Goal: Task Accomplishment & Management: Complete application form

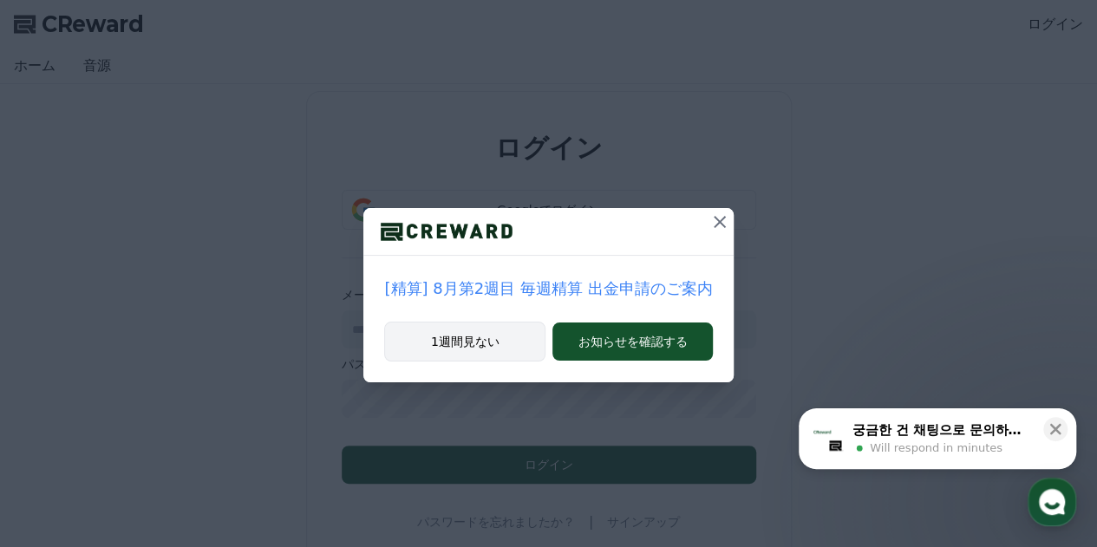
click at [461, 347] on button "1週間見ない" at bounding box center [464, 342] width 161 height 40
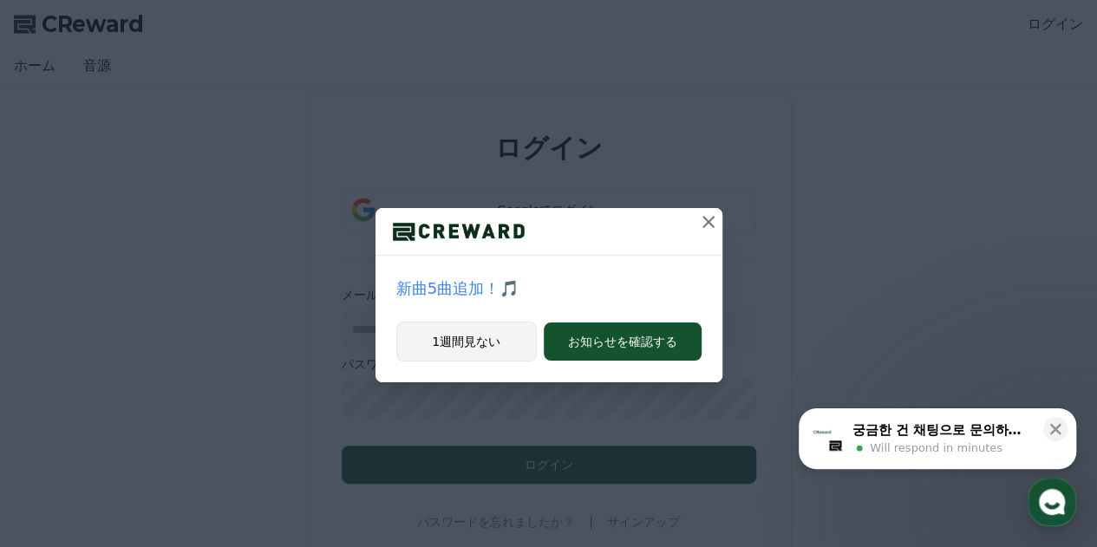
click at [469, 337] on button "1週間見ない" at bounding box center [466, 342] width 141 height 40
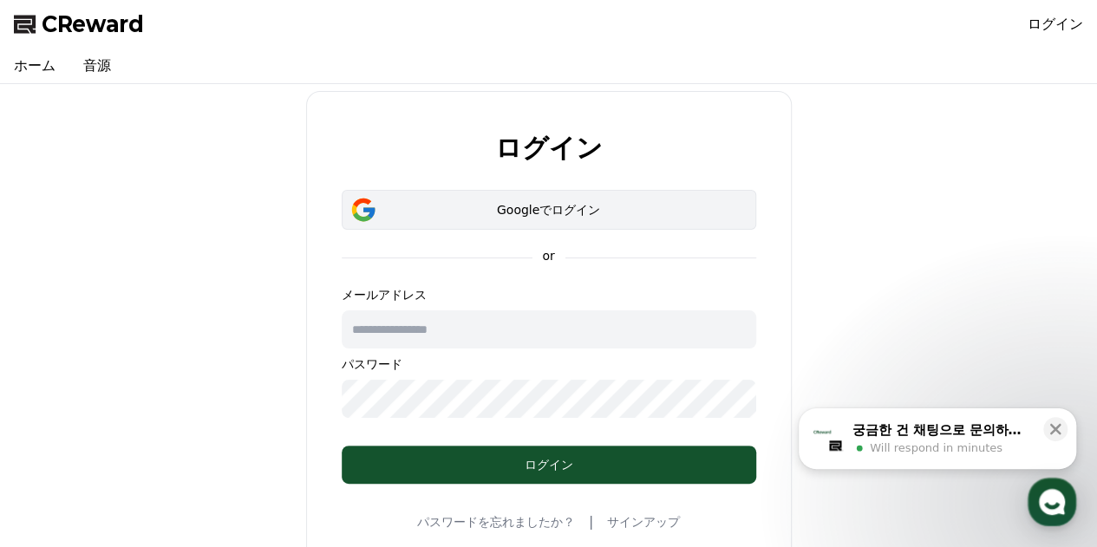
click at [450, 219] on button "Googleでログイン" at bounding box center [549, 210] width 415 height 40
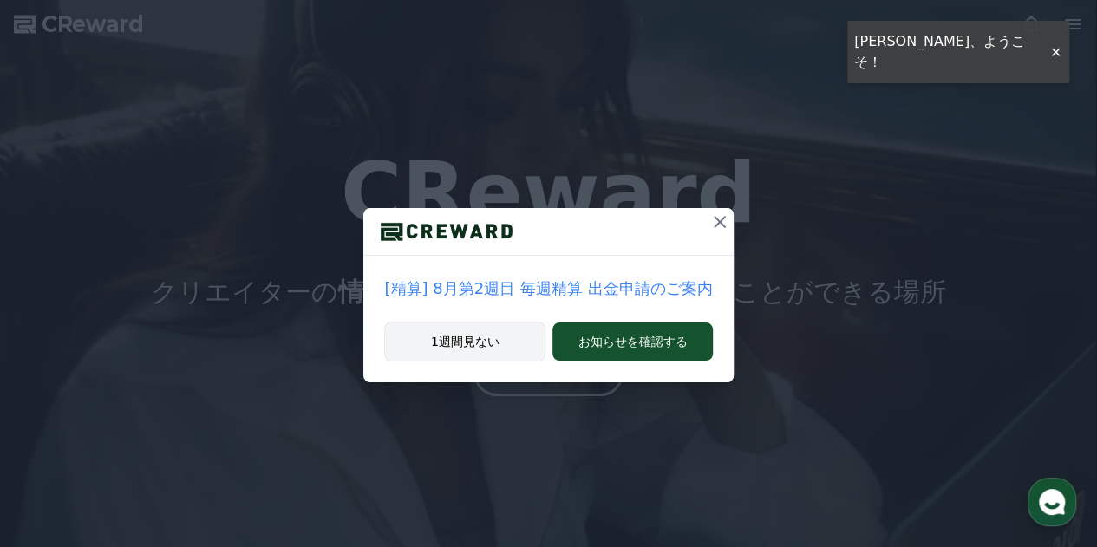
click at [472, 342] on button "1週間見ない" at bounding box center [464, 342] width 161 height 40
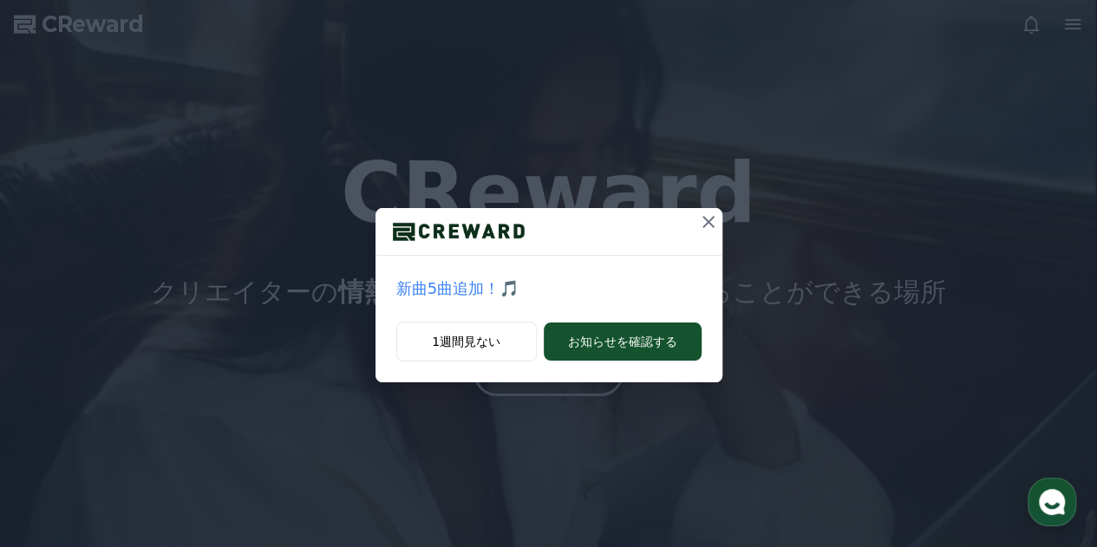
click at [706, 222] on icon at bounding box center [708, 222] width 21 height 21
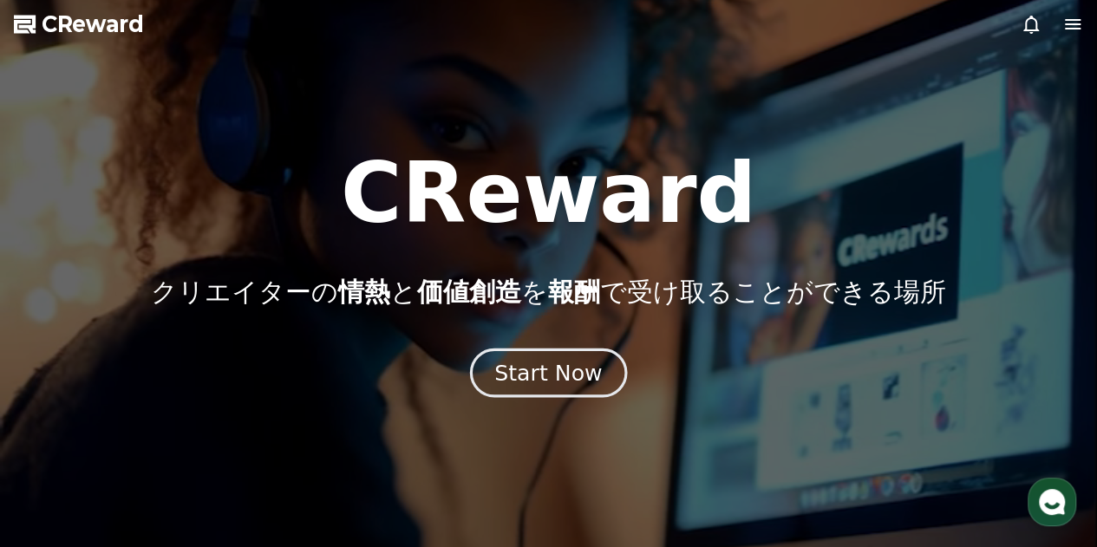
click at [517, 370] on div "Start Now" at bounding box center [548, 372] width 108 height 29
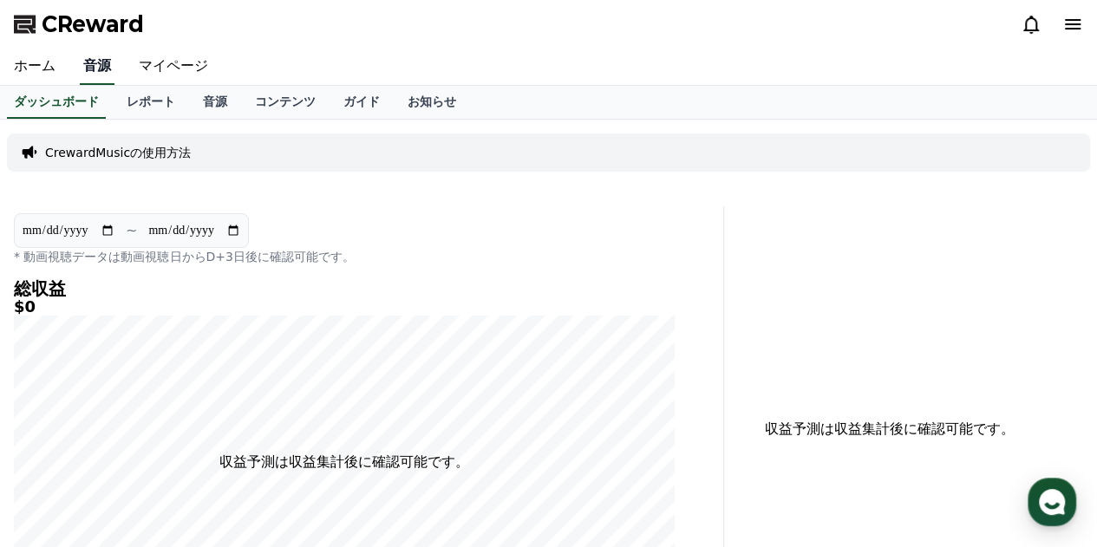
click at [88, 61] on link "音源" at bounding box center [97, 67] width 35 height 36
click at [189, 98] on link "音源" at bounding box center [215, 102] width 52 height 33
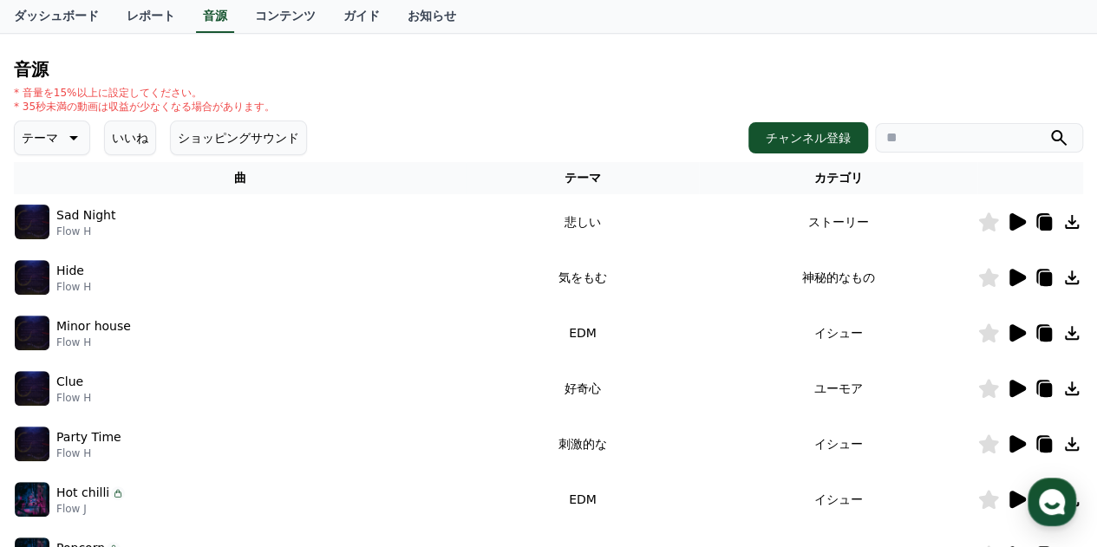
scroll to position [161, 0]
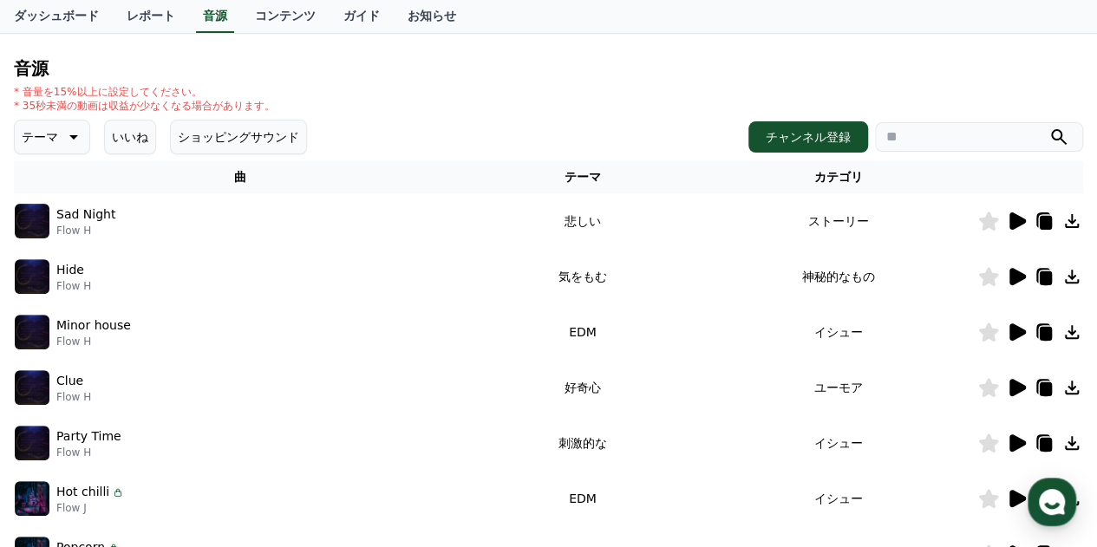
click at [39, 140] on p "テーマ" at bounding box center [40, 137] width 36 height 24
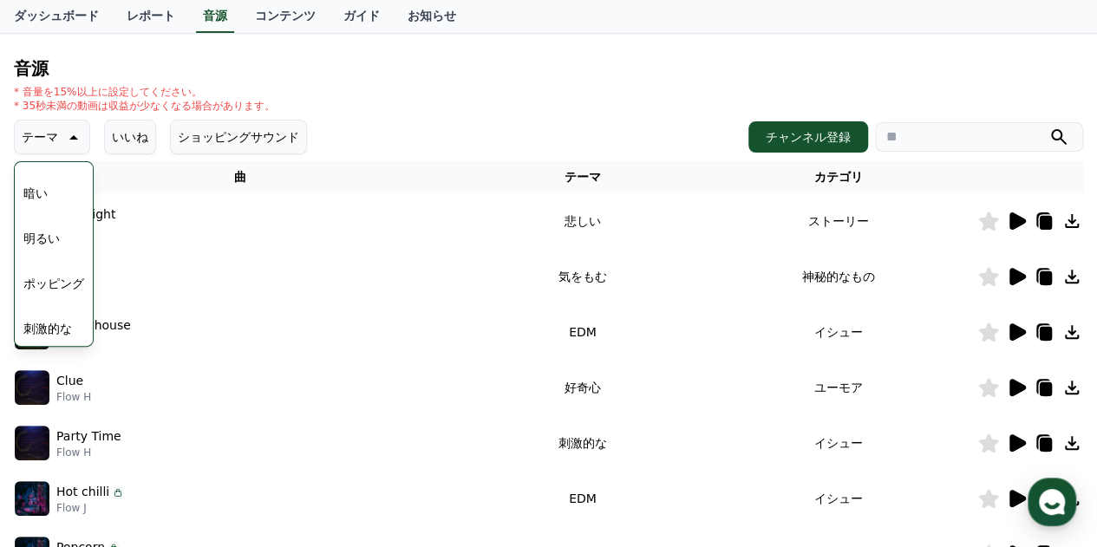
scroll to position [132, 0]
click at [34, 272] on button "ポッピング" at bounding box center [53, 277] width 75 height 38
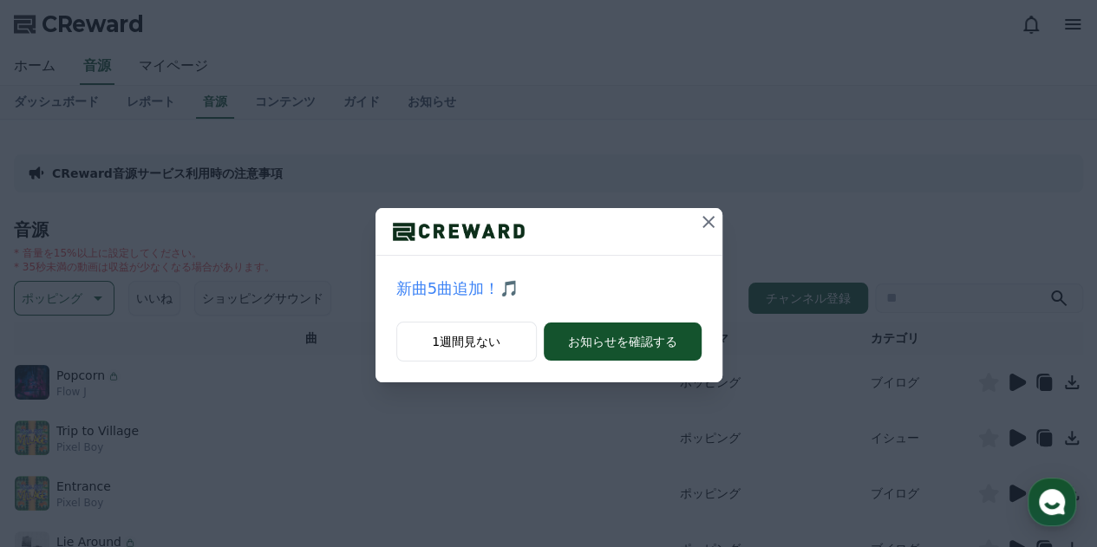
click at [701, 214] on icon at bounding box center [708, 222] width 21 height 21
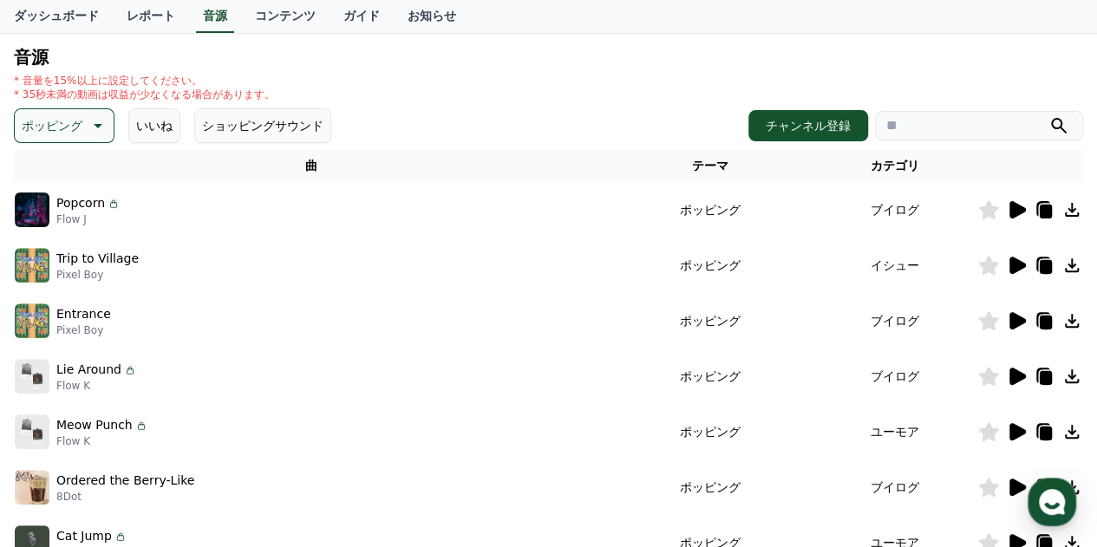
scroll to position [173, 0]
click at [1015, 208] on icon at bounding box center [1018, 208] width 16 height 17
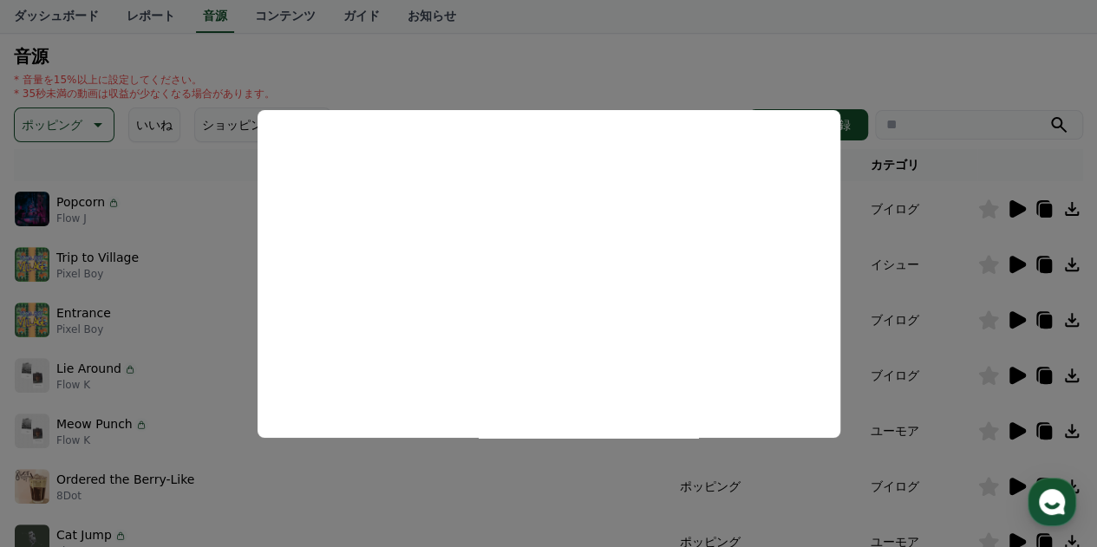
click at [744, 29] on button "close modal" at bounding box center [548, 273] width 1097 height 547
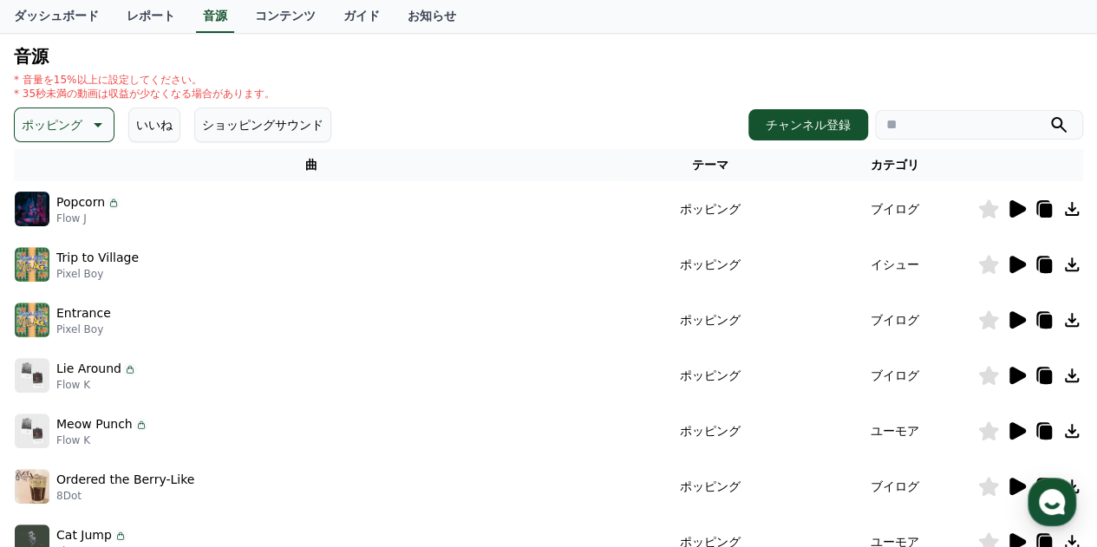
click at [1017, 265] on icon at bounding box center [1018, 264] width 16 height 17
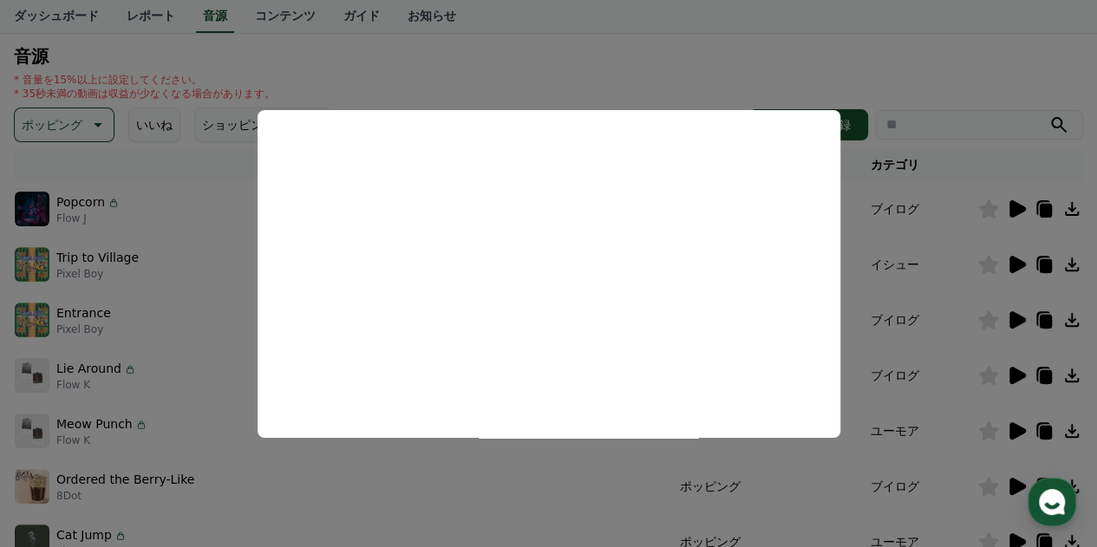
click at [872, 48] on button "close modal" at bounding box center [548, 273] width 1097 height 547
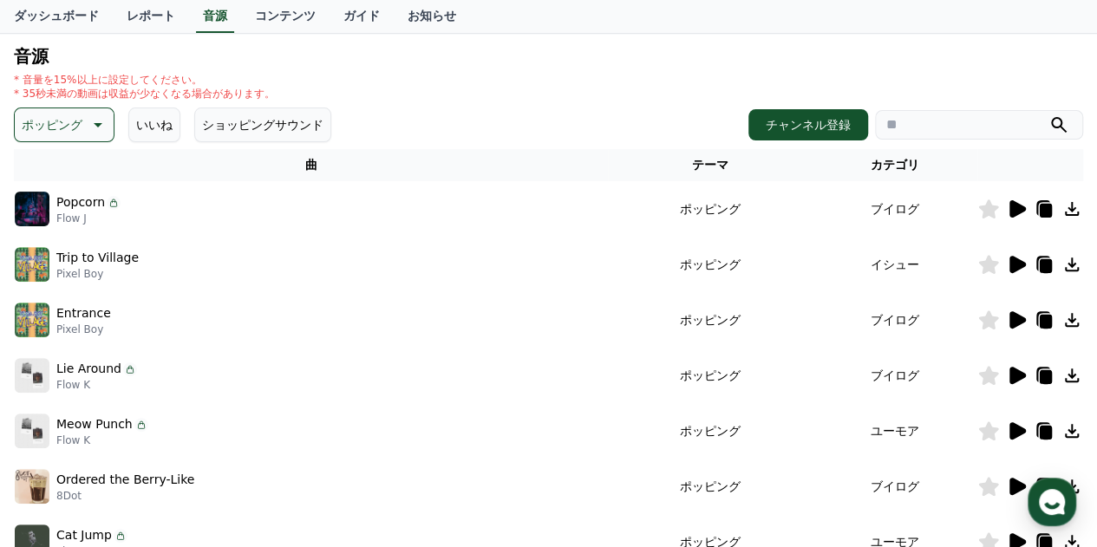
click at [86, 119] on icon at bounding box center [96, 125] width 21 height 21
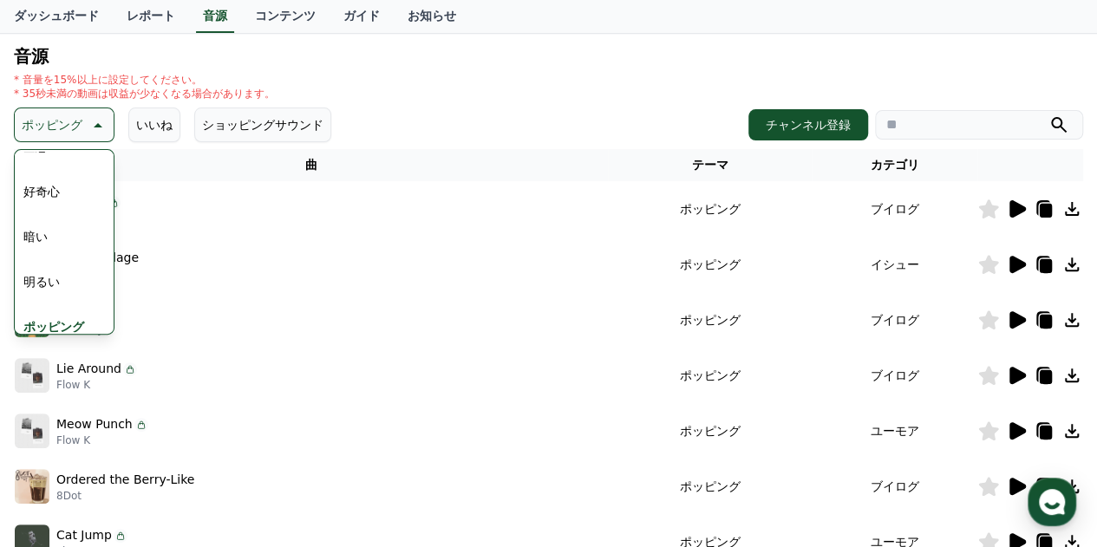
scroll to position [128, 0]
click at [42, 219] on button "明るい" at bounding box center [41, 223] width 50 height 38
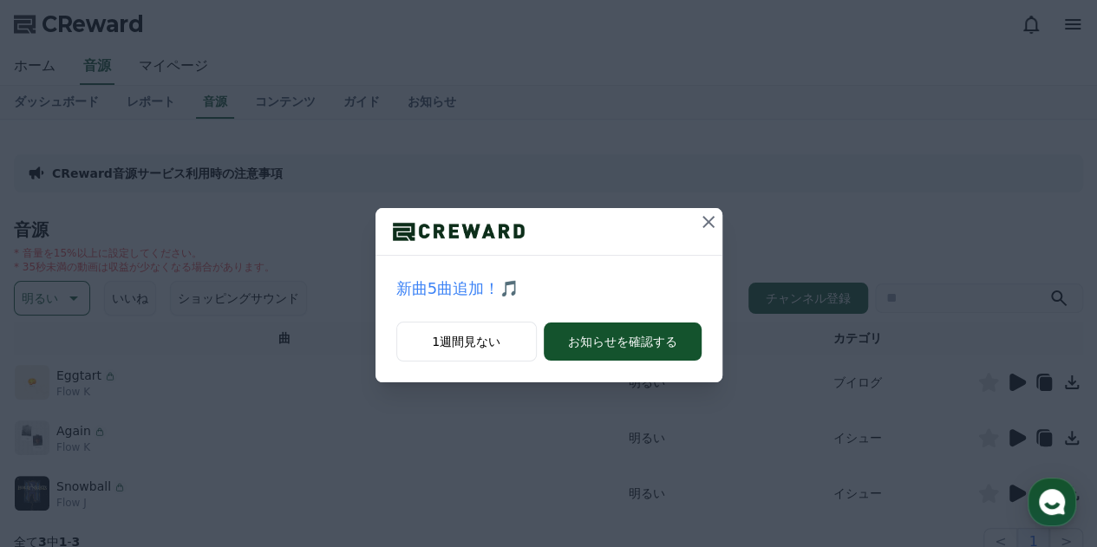
click at [715, 222] on icon at bounding box center [708, 222] width 21 height 21
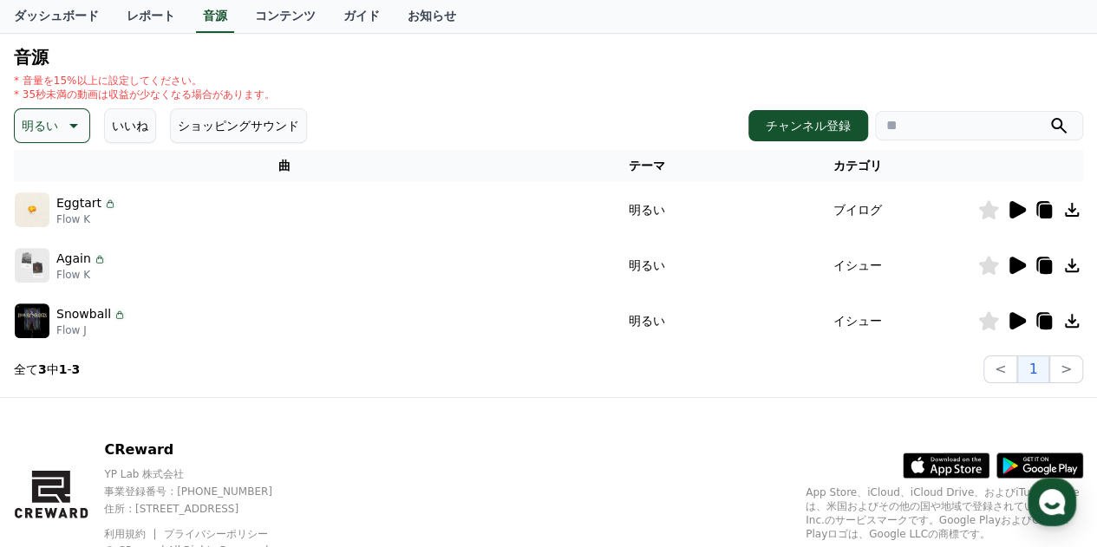
scroll to position [173, 0]
click at [1013, 208] on icon at bounding box center [1018, 208] width 16 height 17
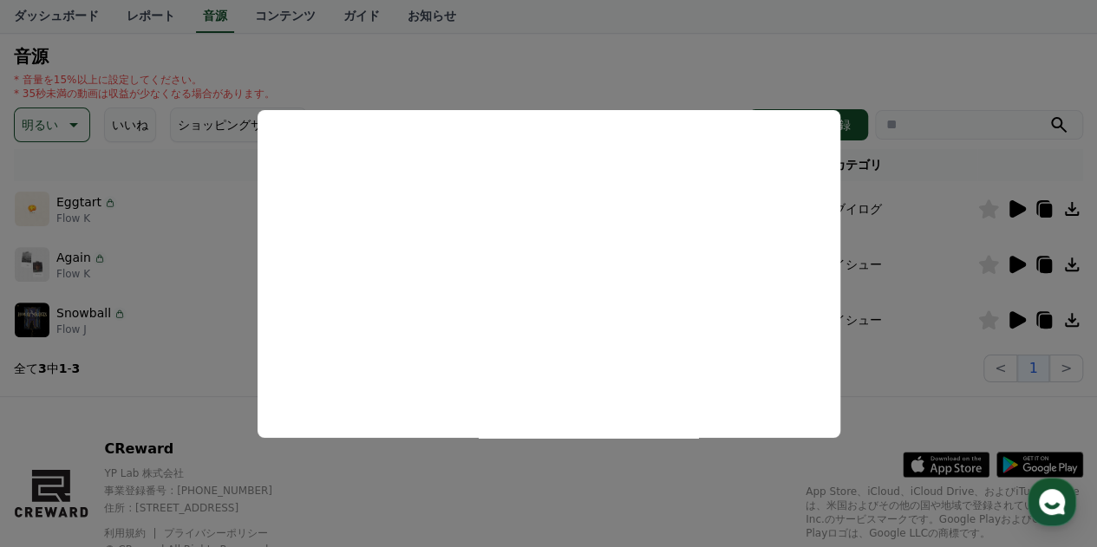
click at [656, 67] on button "close modal" at bounding box center [548, 273] width 1097 height 547
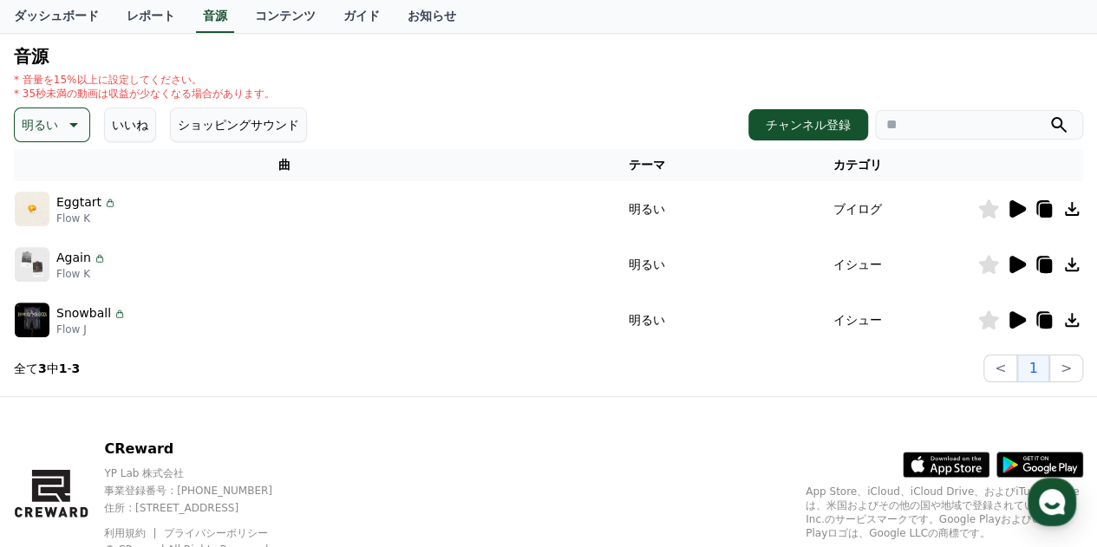
scroll to position [238, 0]
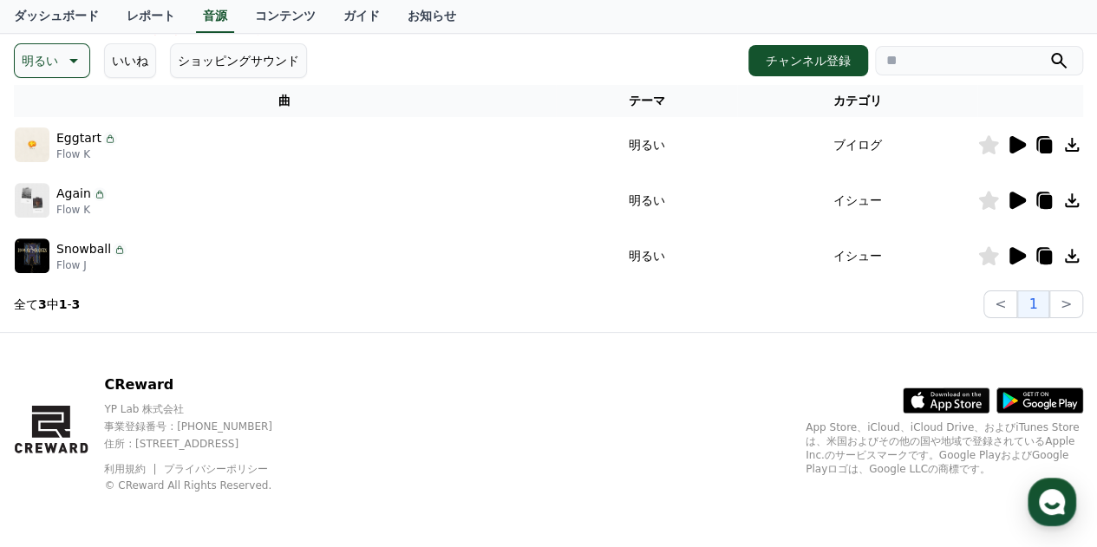
click at [1014, 197] on icon at bounding box center [1018, 200] width 16 height 17
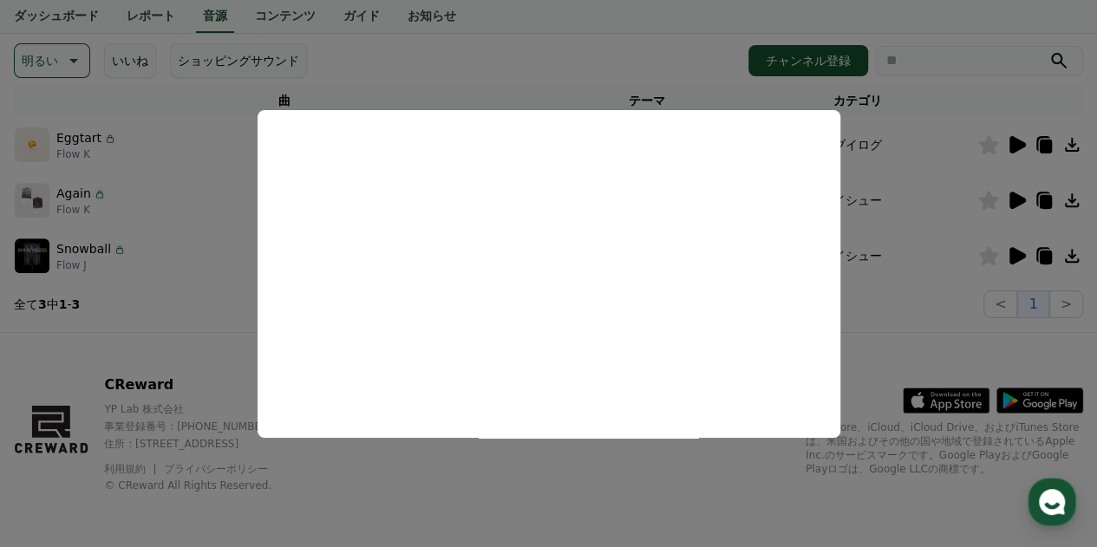
click at [565, 69] on button "close modal" at bounding box center [548, 273] width 1097 height 547
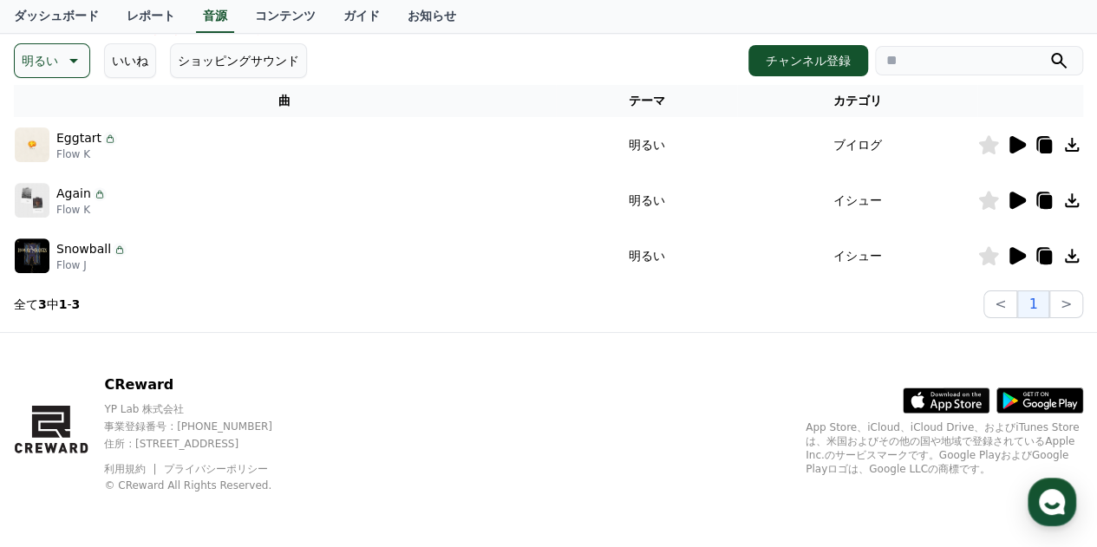
click at [1018, 259] on icon at bounding box center [1018, 255] width 16 height 17
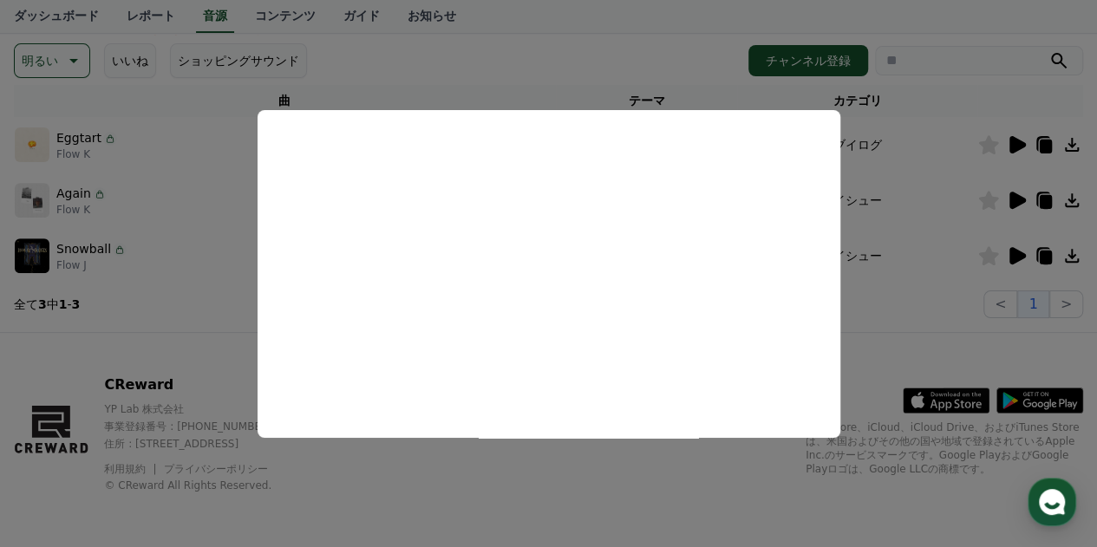
click at [472, 52] on button "close modal" at bounding box center [548, 273] width 1097 height 547
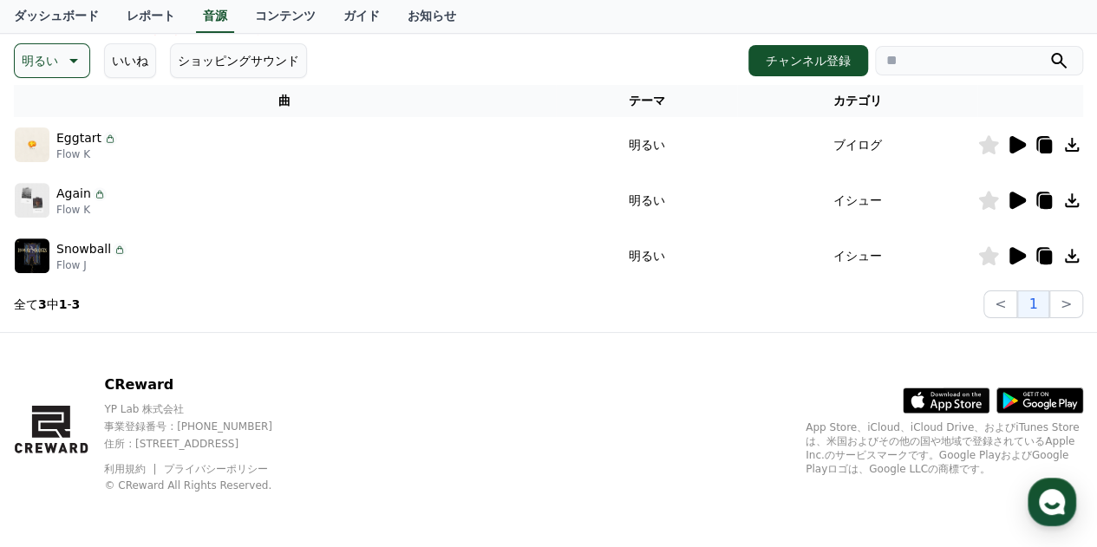
click at [986, 256] on icon at bounding box center [989, 255] width 20 height 19
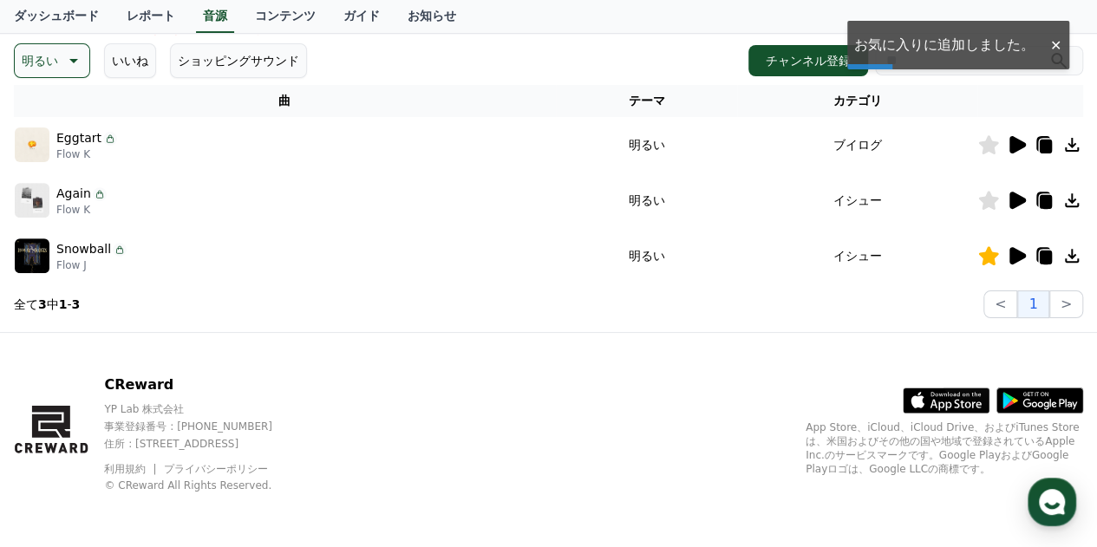
click at [62, 56] on icon at bounding box center [72, 60] width 21 height 21
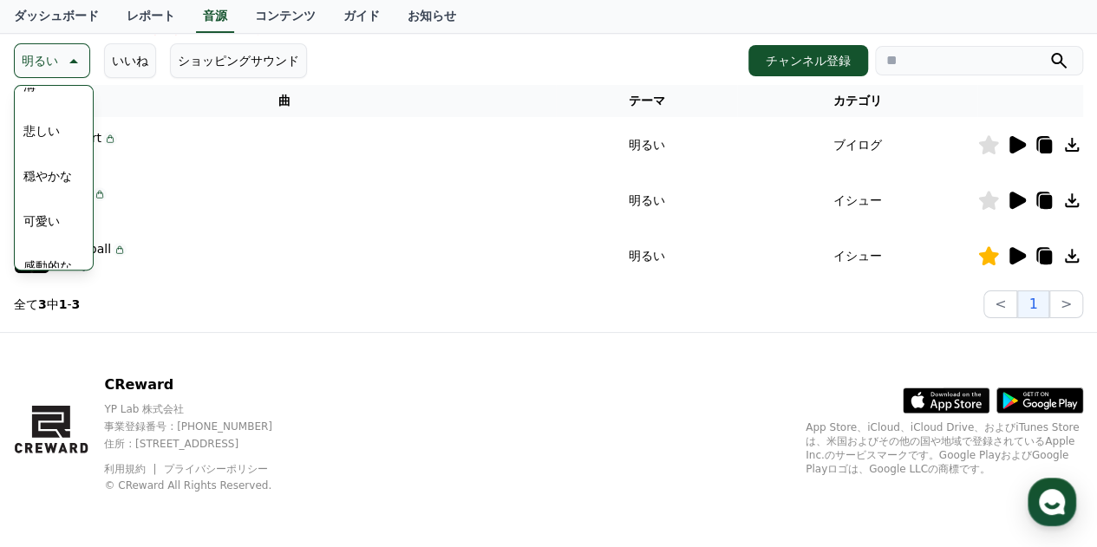
scroll to position [633, 0]
click at [26, 192] on button "可愛い" at bounding box center [41, 195] width 50 height 38
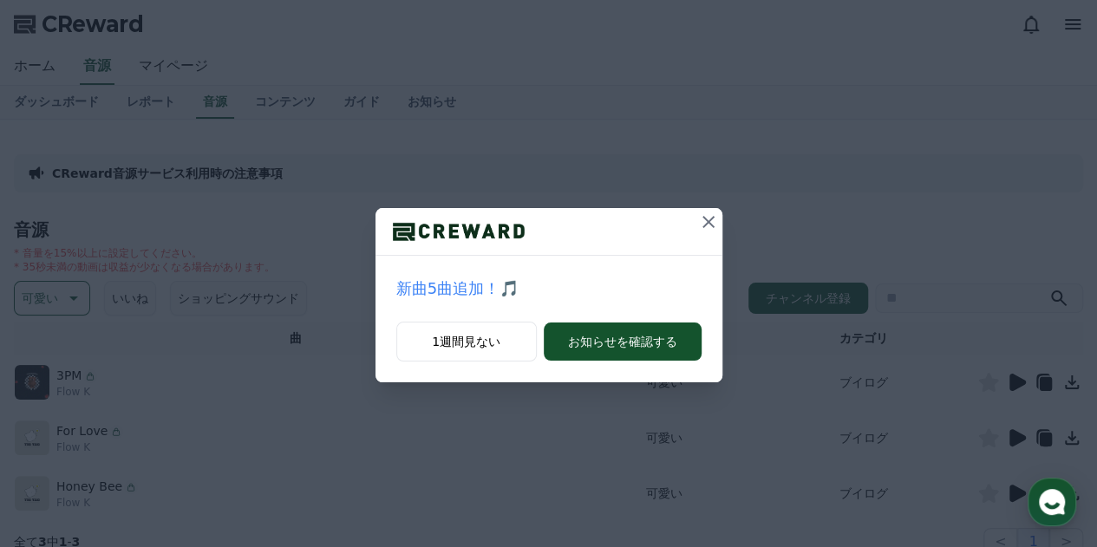
click at [703, 217] on icon at bounding box center [709, 222] width 12 height 12
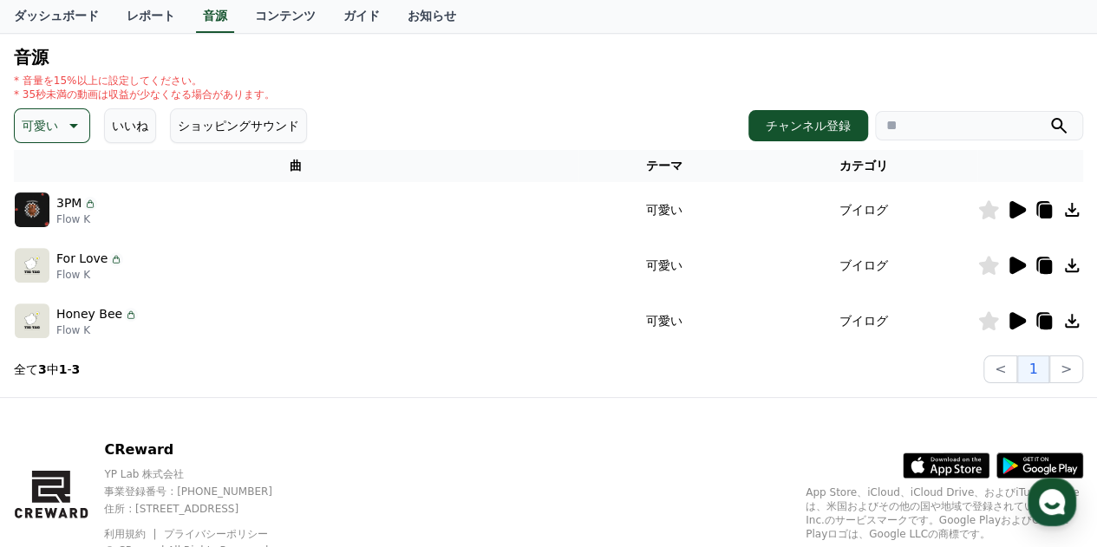
scroll to position [173, 0]
click at [1018, 207] on icon at bounding box center [1018, 208] width 16 height 17
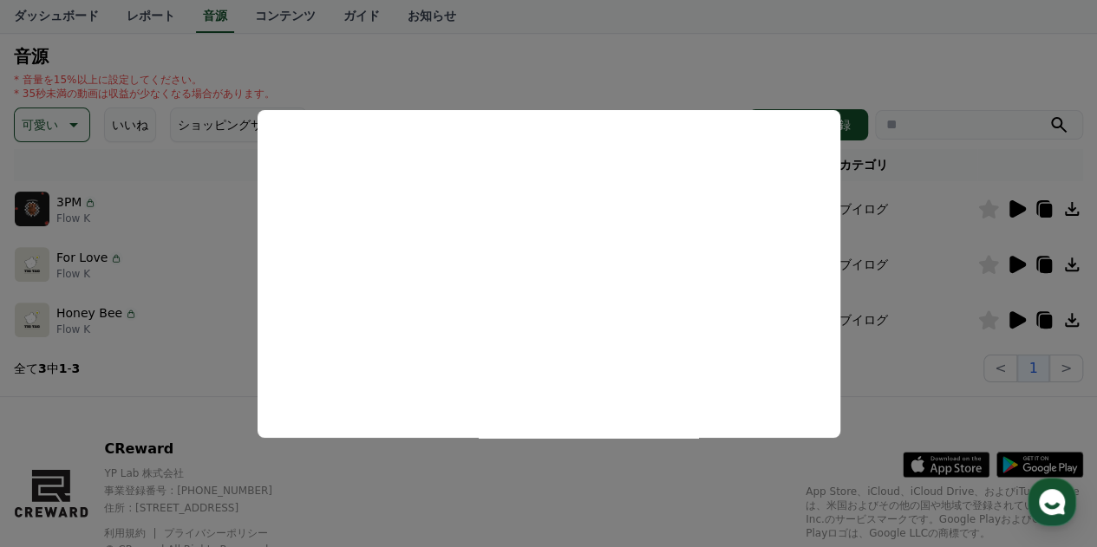
click at [918, 41] on button "close modal" at bounding box center [548, 273] width 1097 height 547
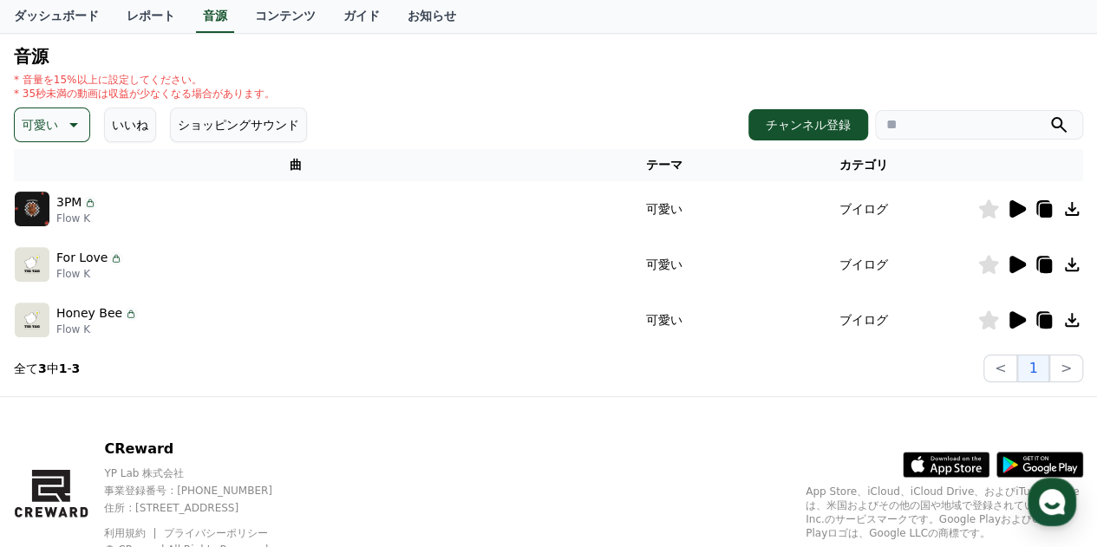
click at [980, 209] on icon at bounding box center [988, 209] width 21 height 19
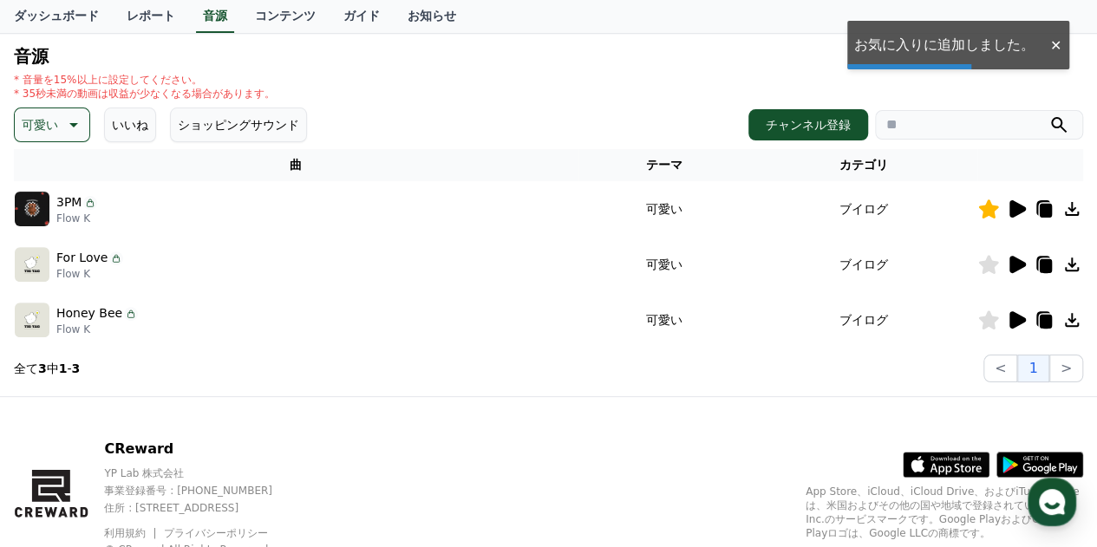
click at [1013, 268] on icon at bounding box center [1018, 264] width 16 height 17
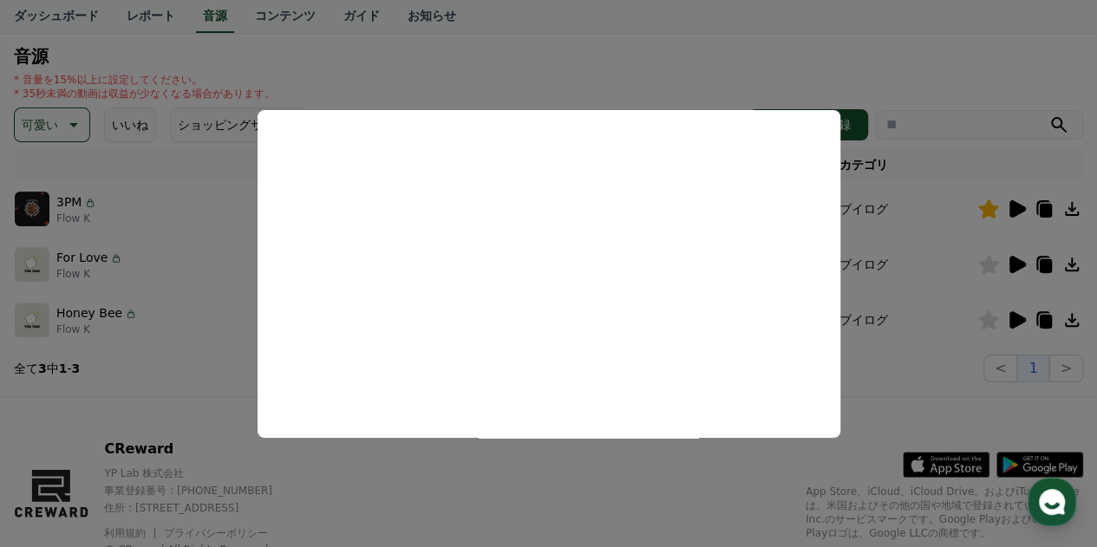
click at [871, 69] on button "close modal" at bounding box center [548, 273] width 1097 height 547
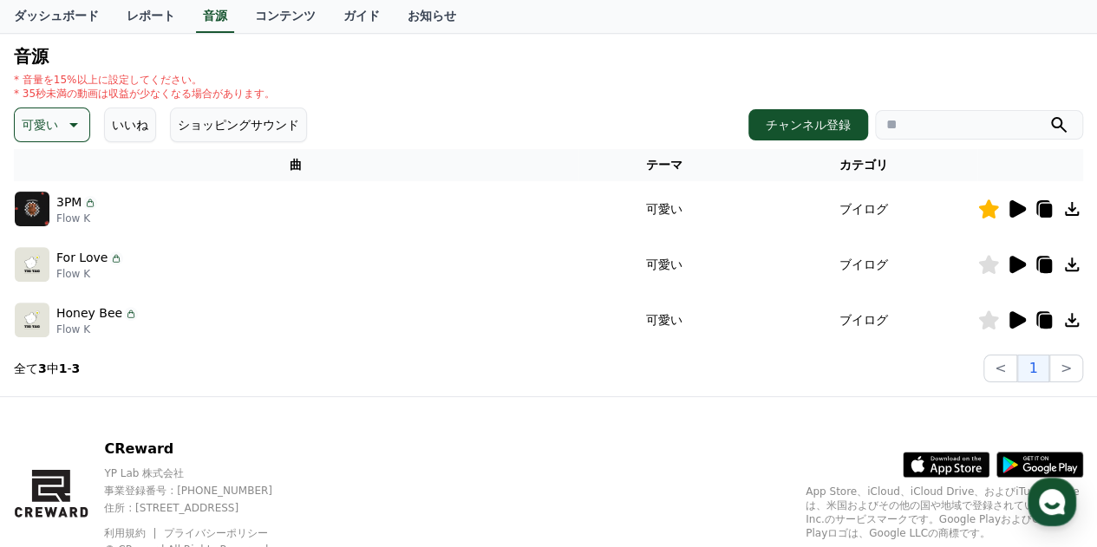
click at [1012, 317] on icon at bounding box center [1018, 319] width 16 height 17
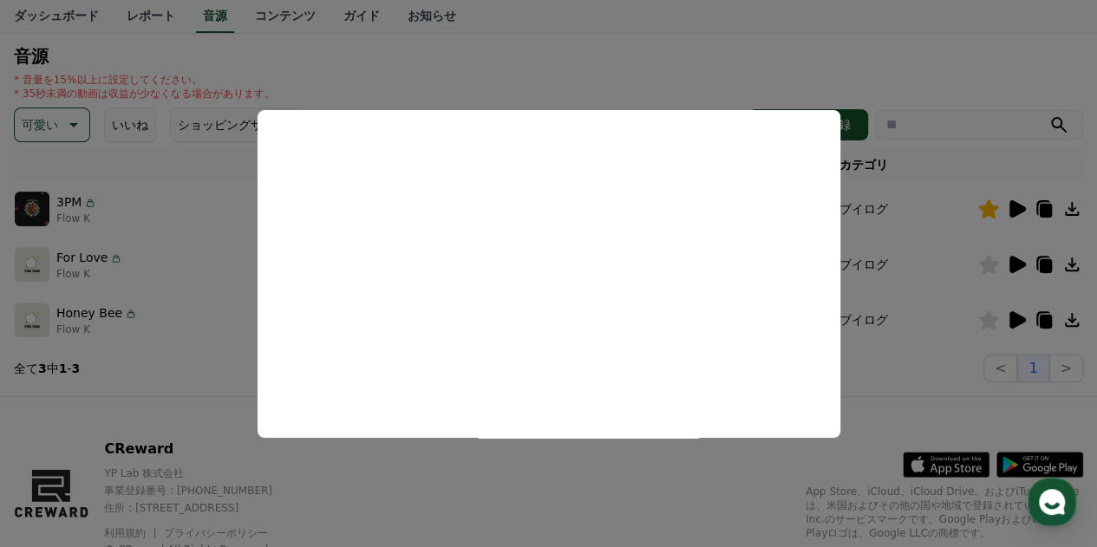
click at [834, 30] on button "close modal" at bounding box center [548, 273] width 1097 height 547
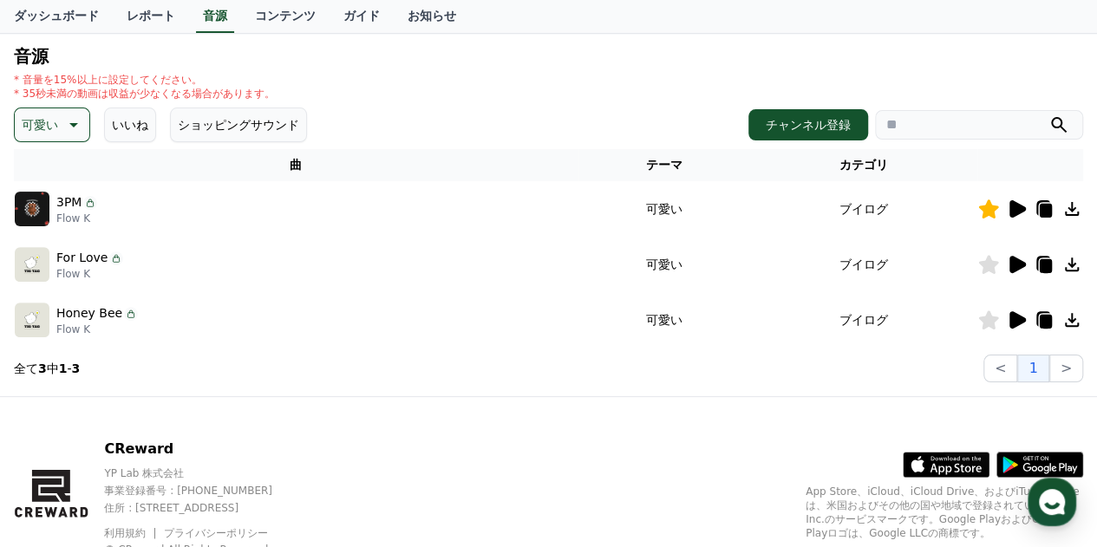
click at [986, 316] on icon at bounding box center [989, 320] width 20 height 19
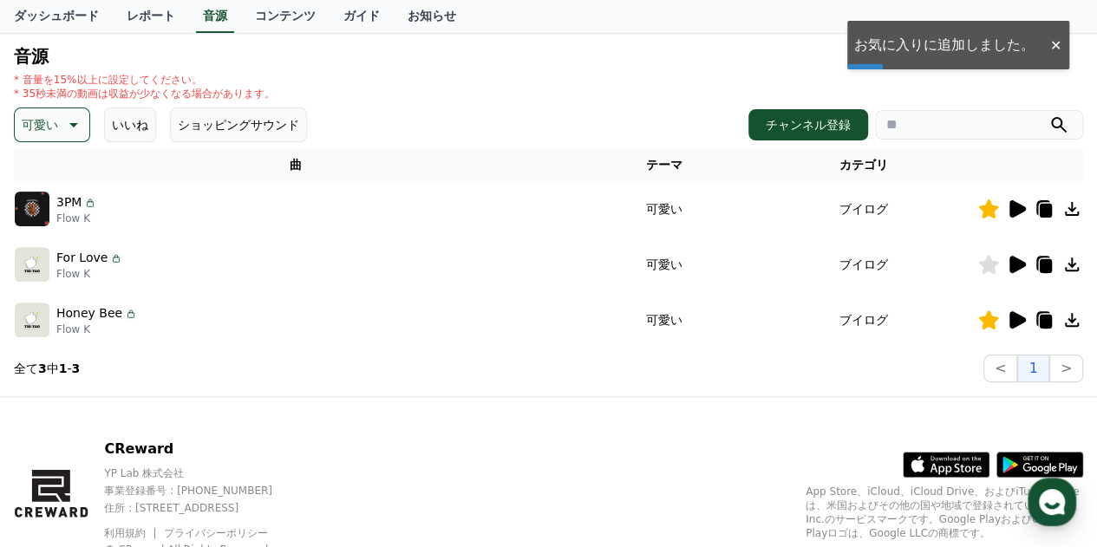
click at [52, 131] on p "可愛い" at bounding box center [40, 125] width 36 height 24
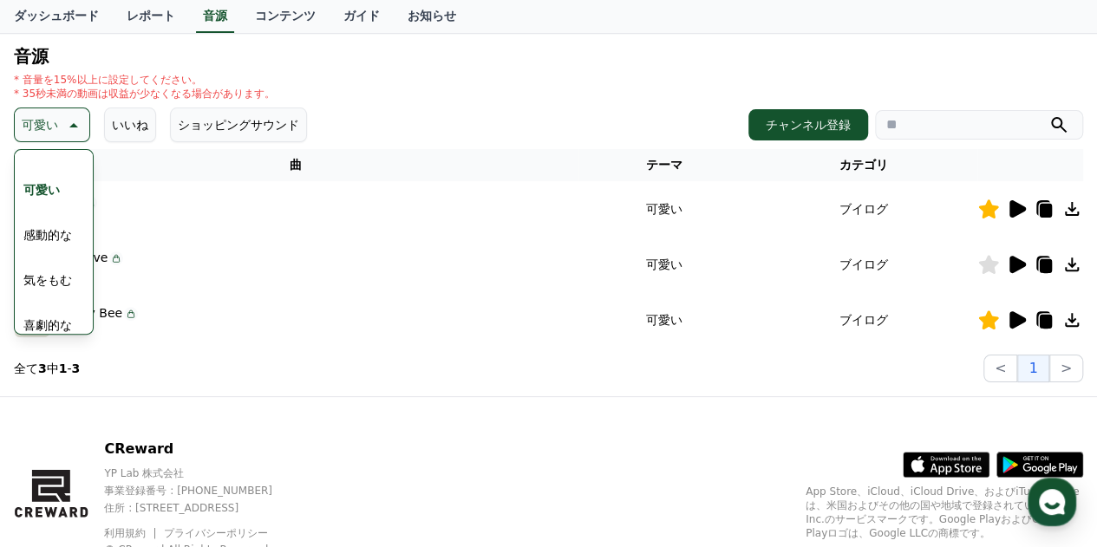
scroll to position [715, 0]
click at [63, 317] on button "喜劇的な" at bounding box center [47, 313] width 62 height 38
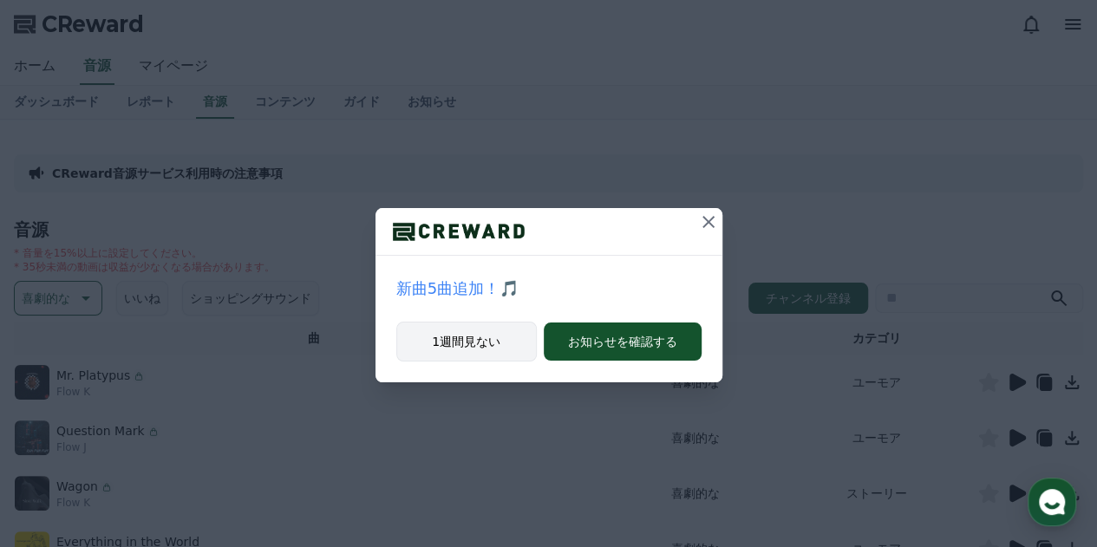
click at [504, 337] on button "1週間見ない" at bounding box center [466, 342] width 141 height 40
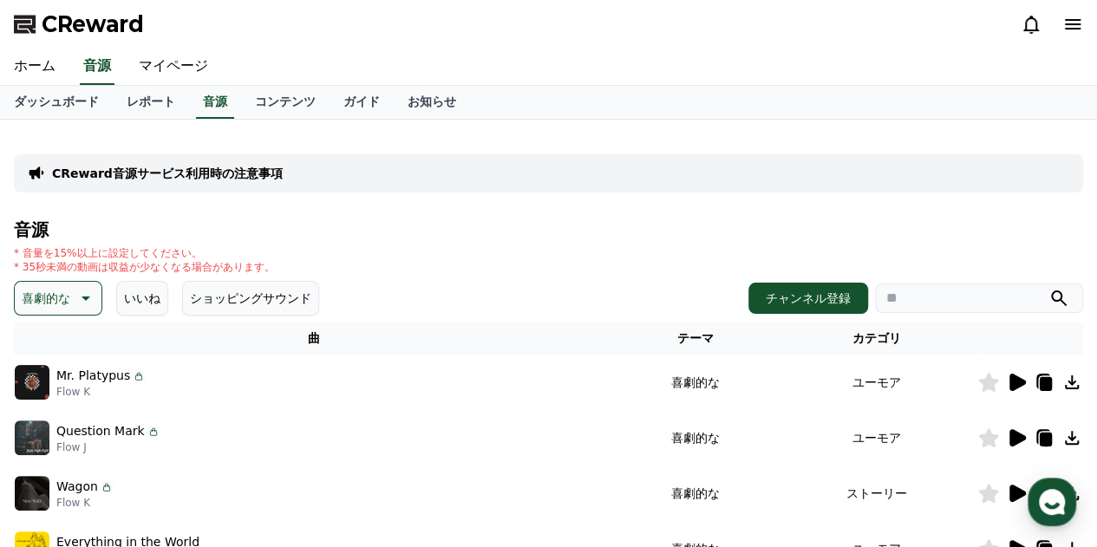
click at [702, 225] on h4 "音源" at bounding box center [549, 229] width 1070 height 19
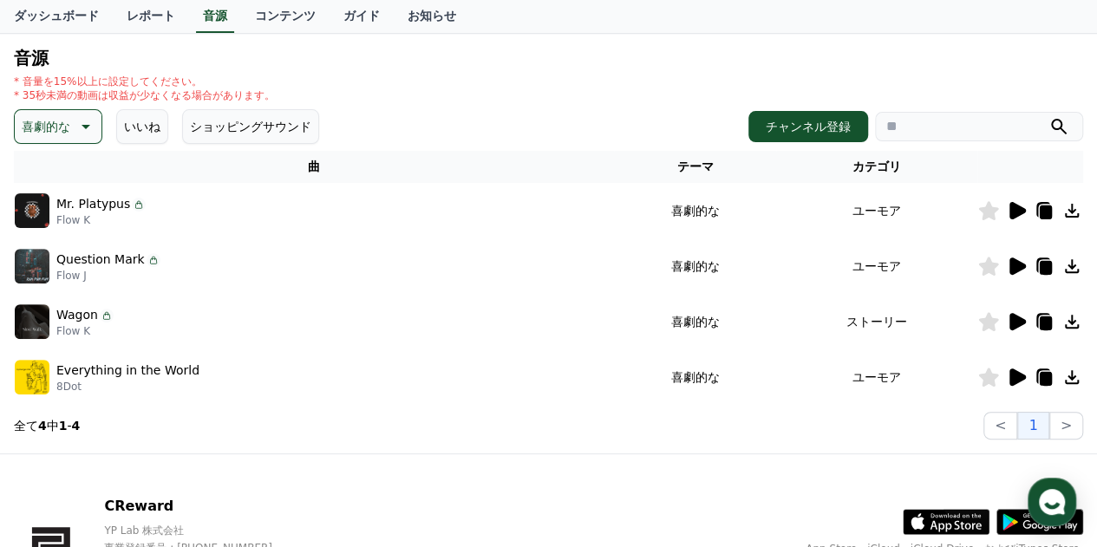
scroll to position [173, 0]
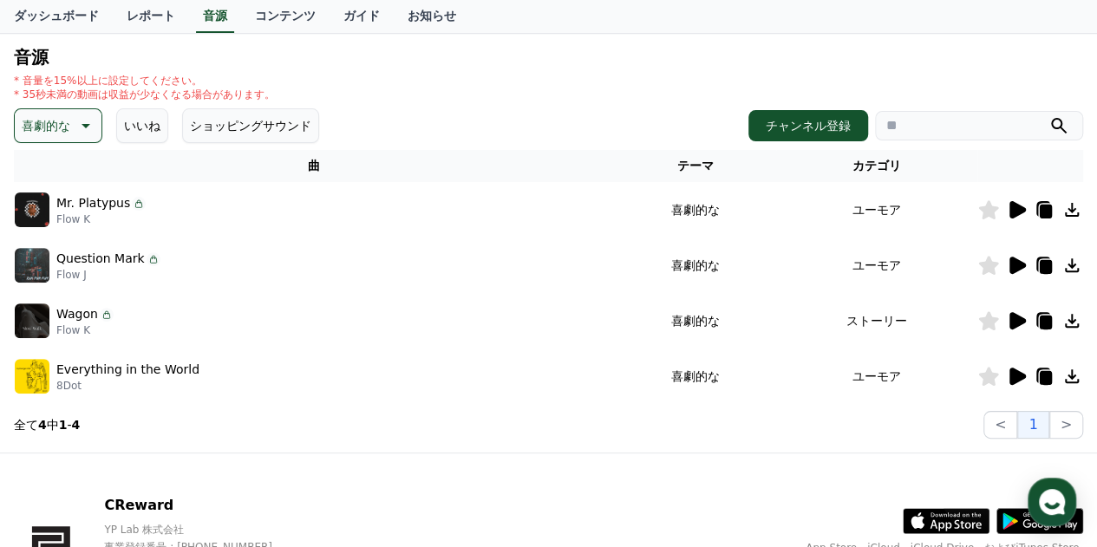
click at [1017, 211] on icon at bounding box center [1018, 209] width 16 height 17
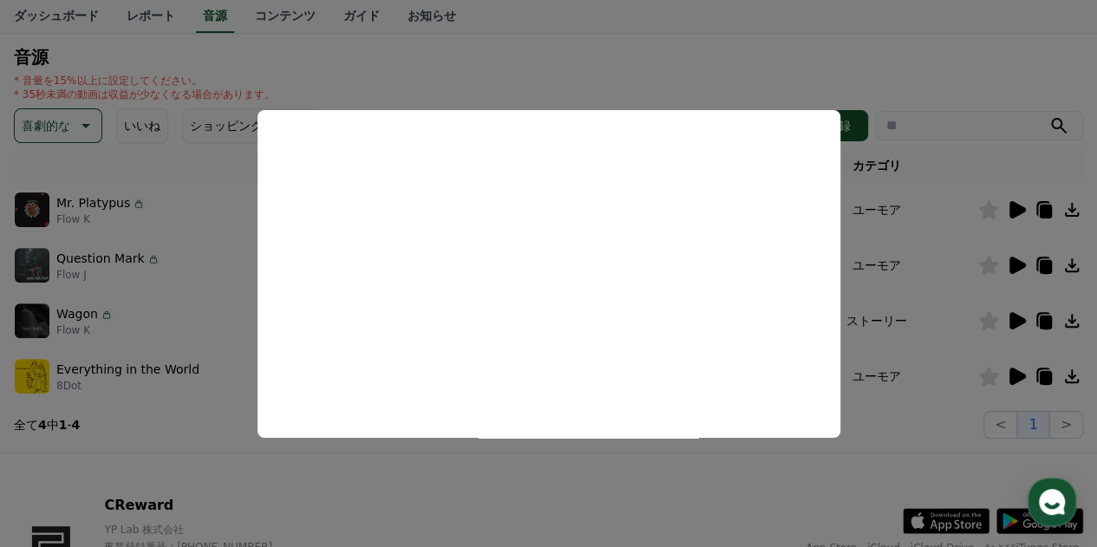
click at [939, 62] on button "close modal" at bounding box center [548, 273] width 1097 height 547
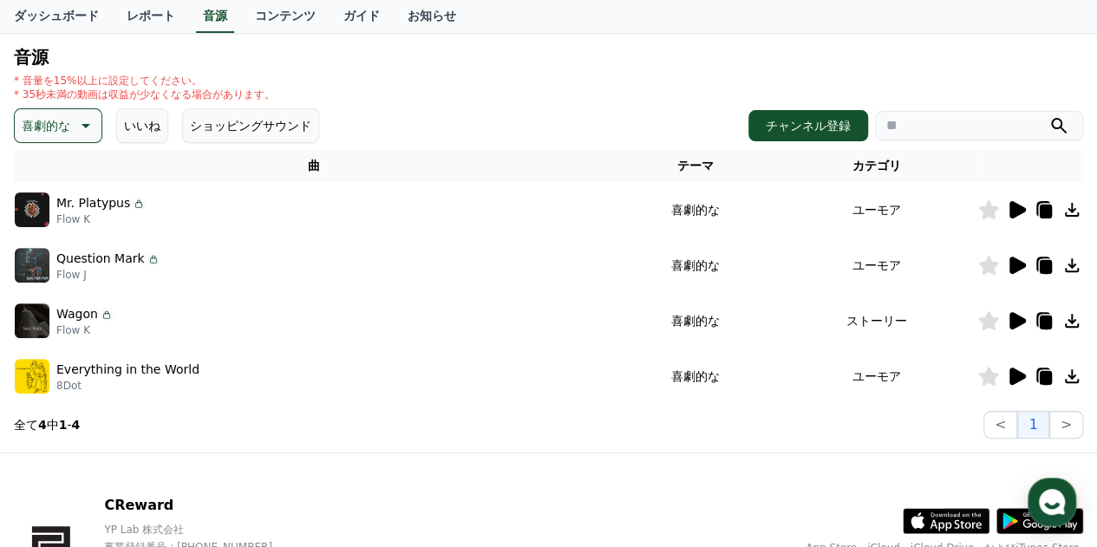
click at [1015, 264] on icon at bounding box center [1018, 265] width 16 height 17
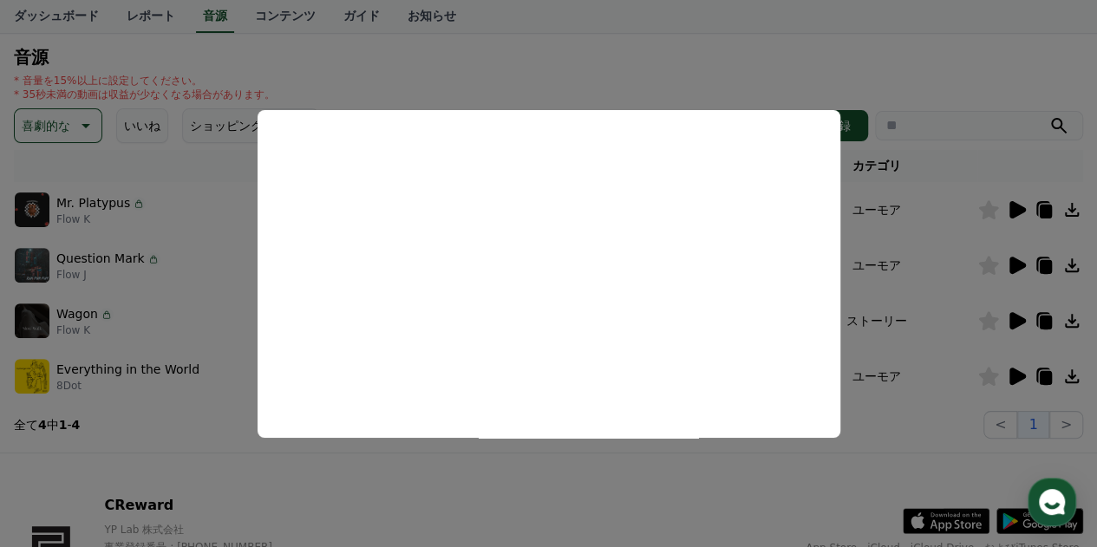
click at [973, 64] on button "close modal" at bounding box center [548, 273] width 1097 height 547
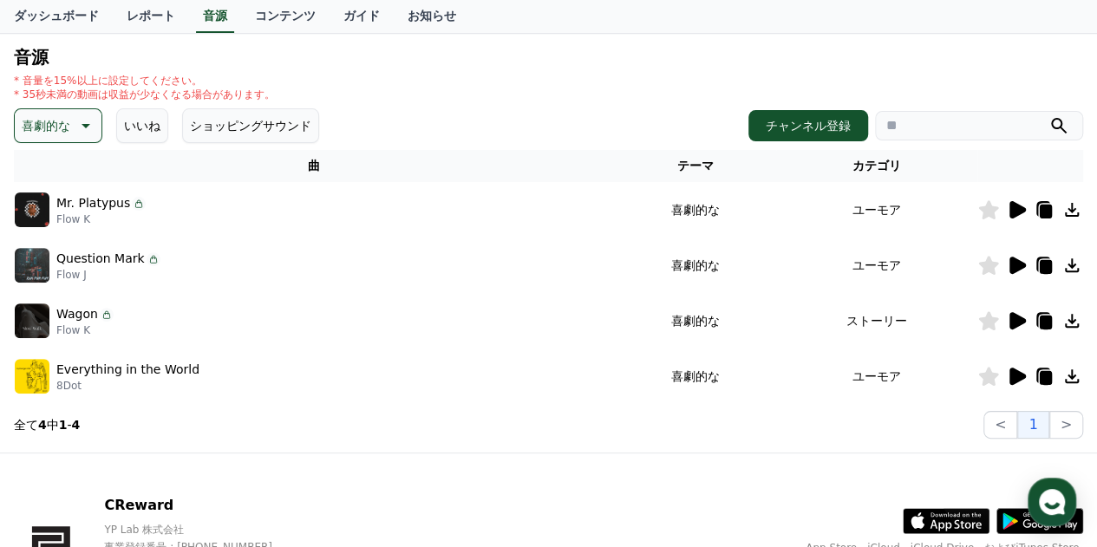
click at [1013, 317] on icon at bounding box center [1018, 320] width 16 height 17
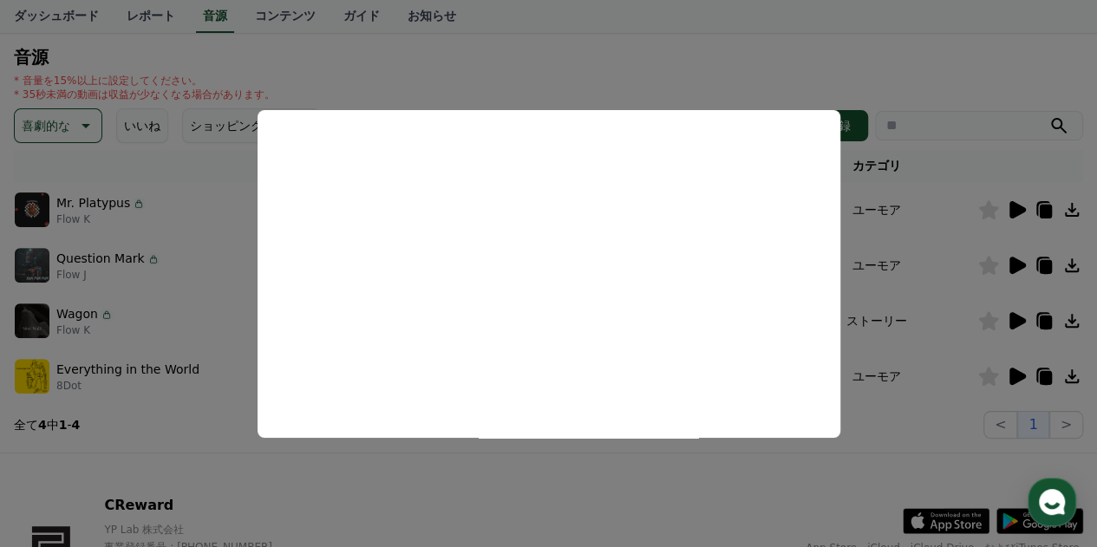
click at [914, 64] on button "close modal" at bounding box center [548, 273] width 1097 height 547
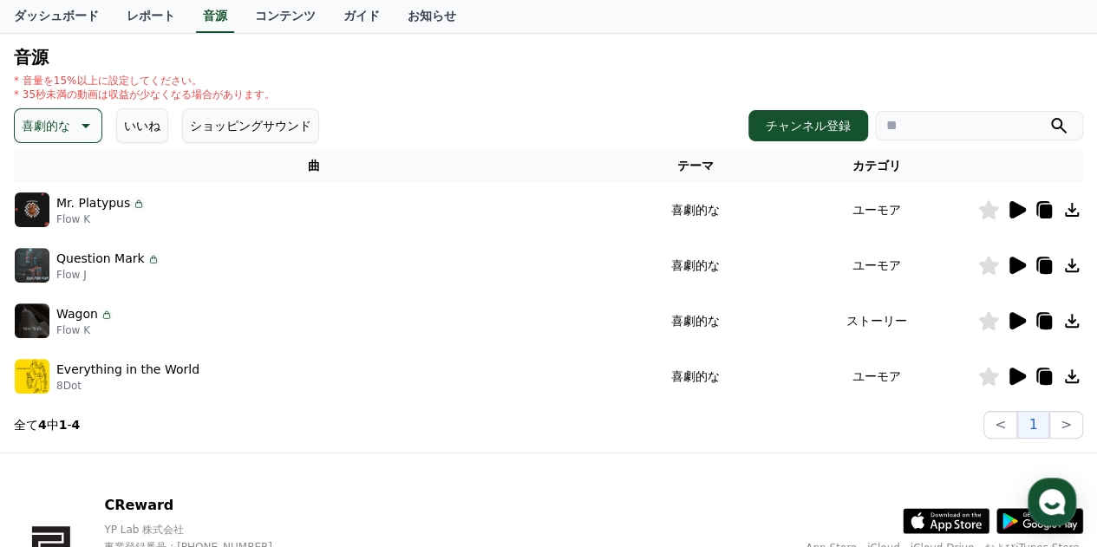
click at [1015, 374] on icon at bounding box center [1018, 376] width 16 height 17
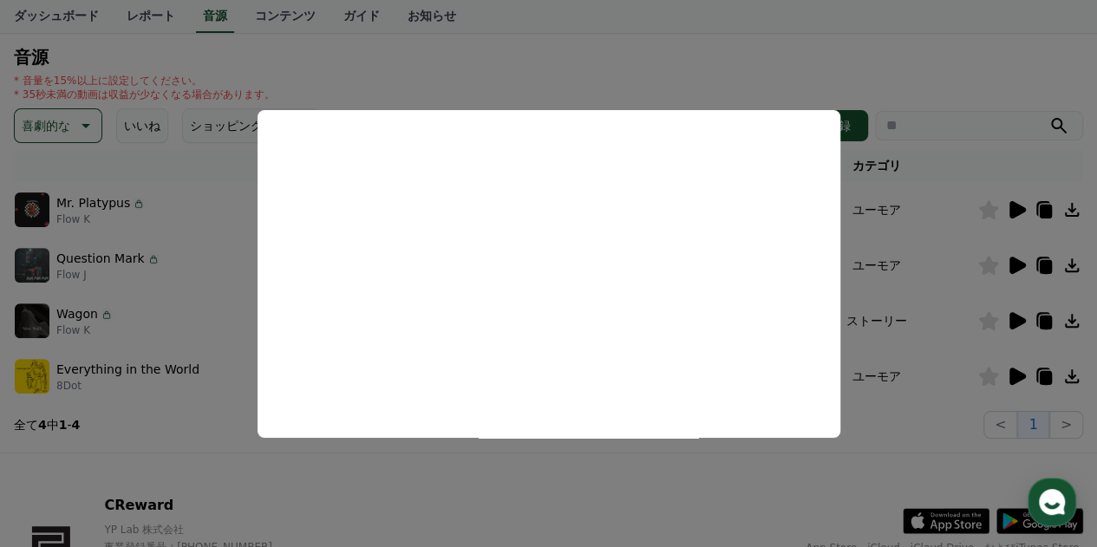
click at [939, 63] on button "close modal" at bounding box center [548, 273] width 1097 height 547
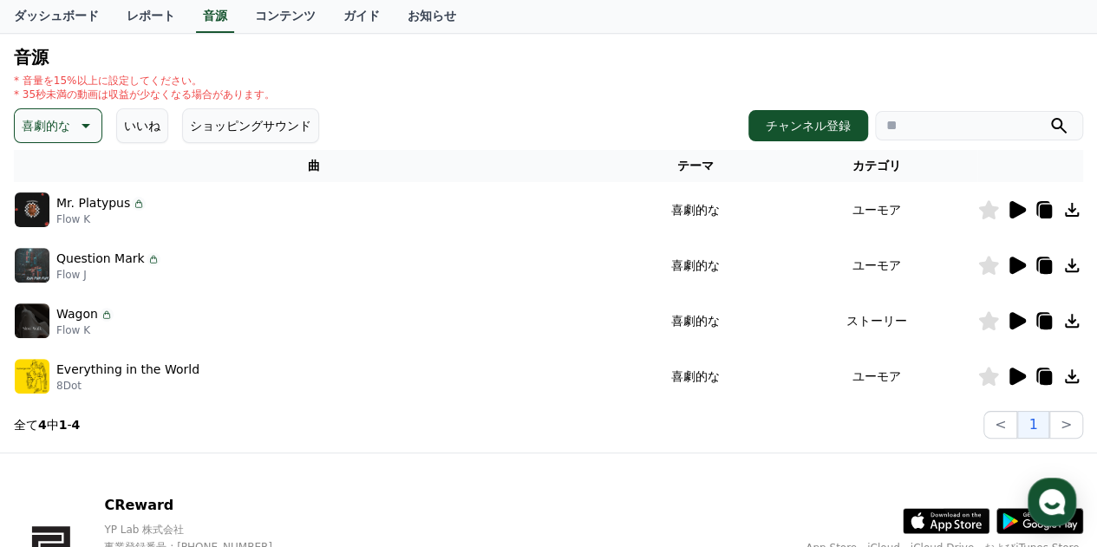
click at [87, 122] on icon at bounding box center [84, 125] width 21 height 21
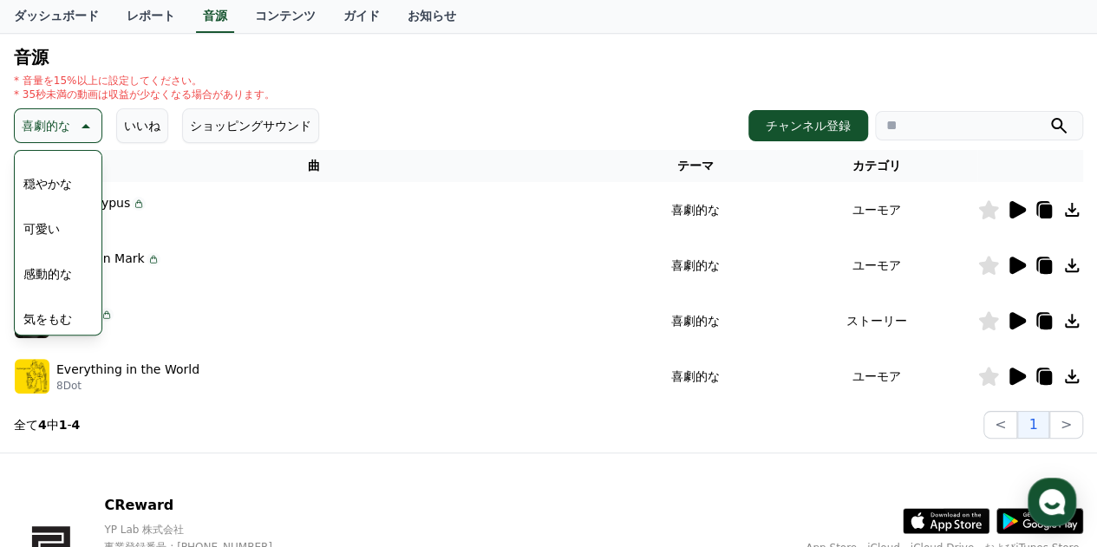
scroll to position [642, 0]
click at [48, 211] on button "穏やかな" at bounding box center [47, 206] width 62 height 38
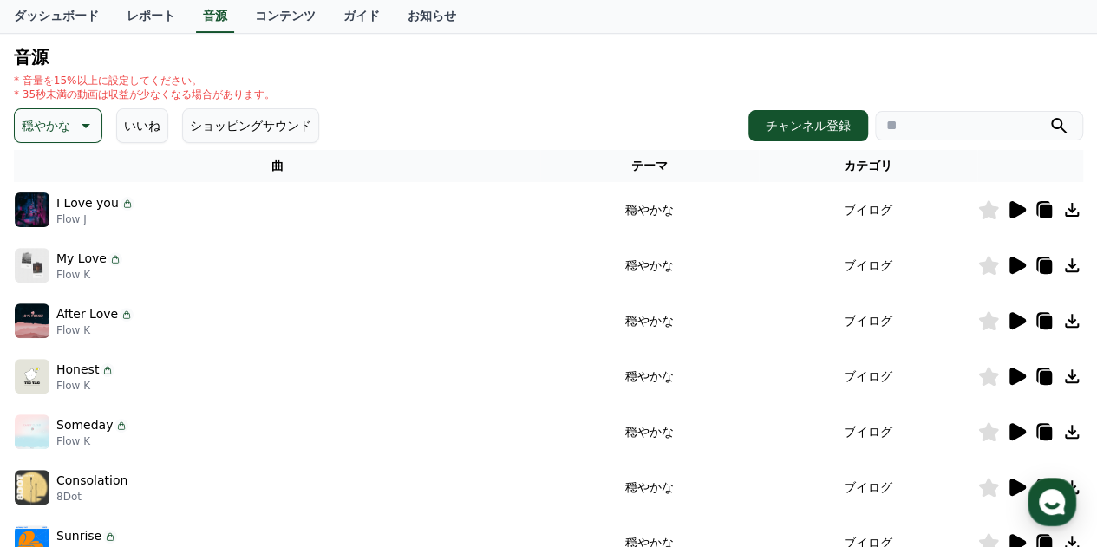
scroll to position [173, 0]
click at [1018, 212] on icon at bounding box center [1018, 208] width 16 height 17
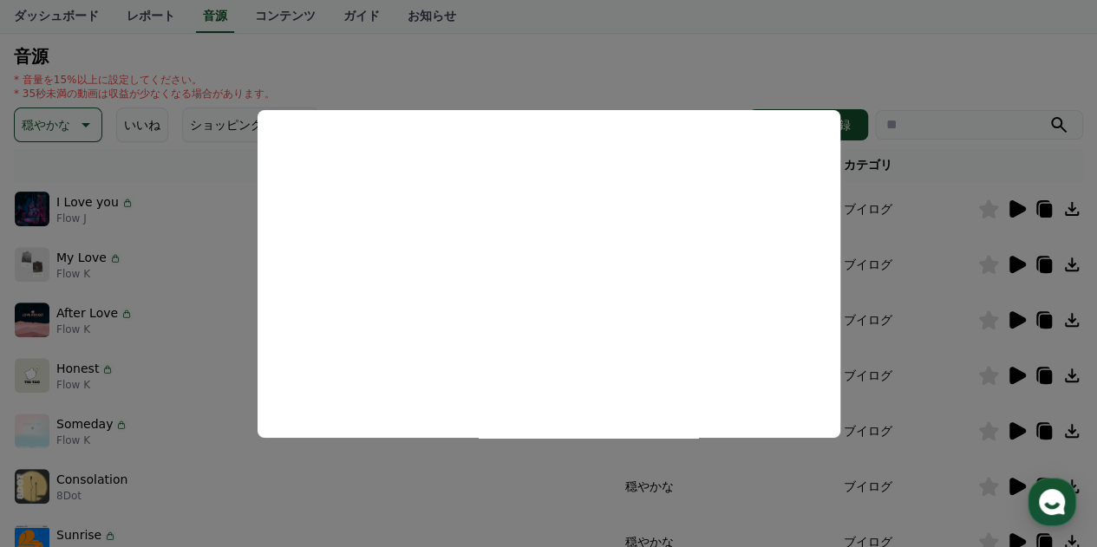
click at [1006, 199] on button at bounding box center [1016, 209] width 21 height 21
click at [944, 63] on button "close modal" at bounding box center [548, 273] width 1097 height 547
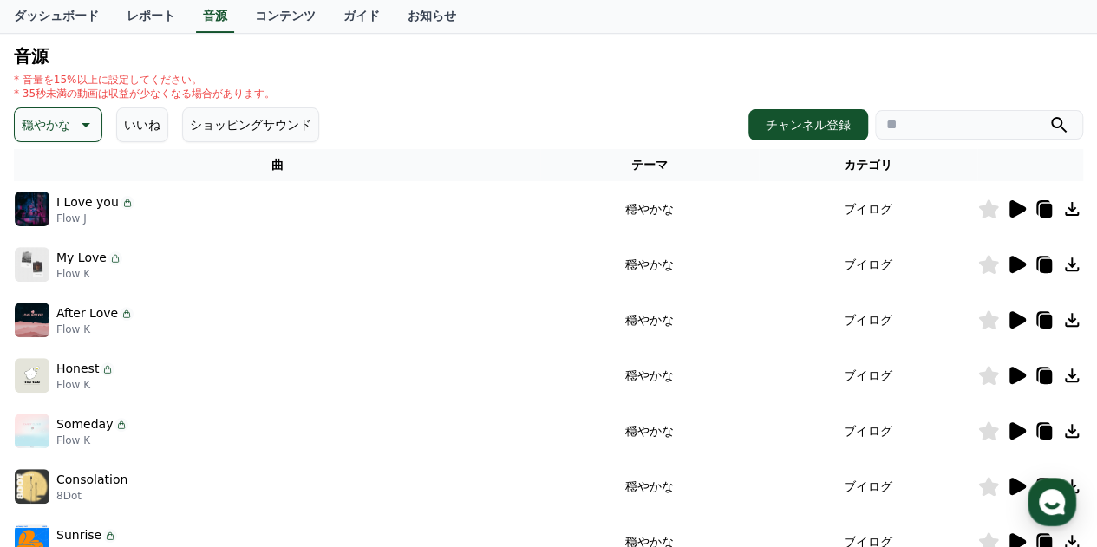
click at [1011, 266] on icon at bounding box center [1018, 264] width 16 height 17
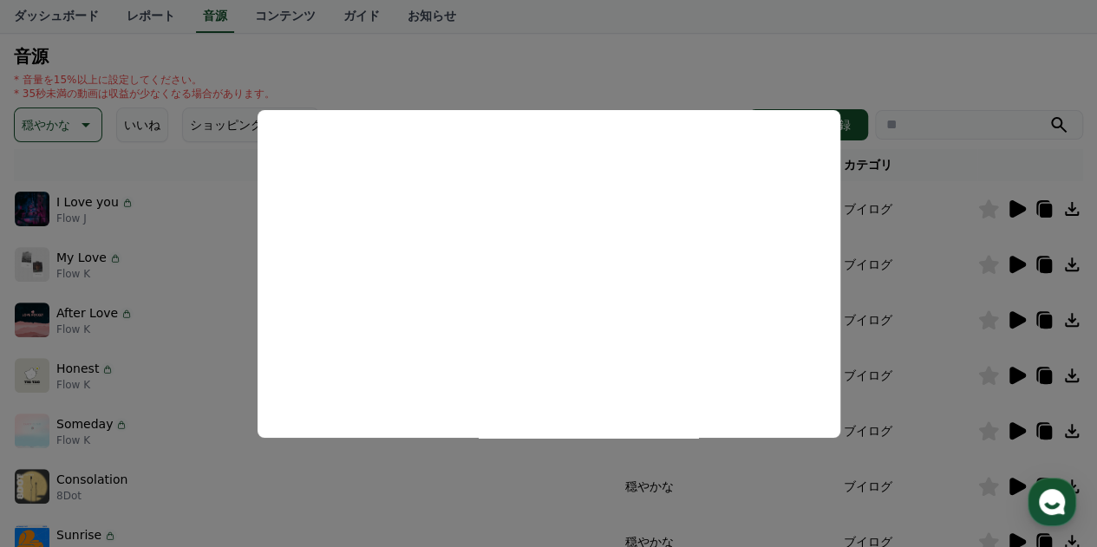
click at [919, 53] on button "close modal" at bounding box center [548, 273] width 1097 height 547
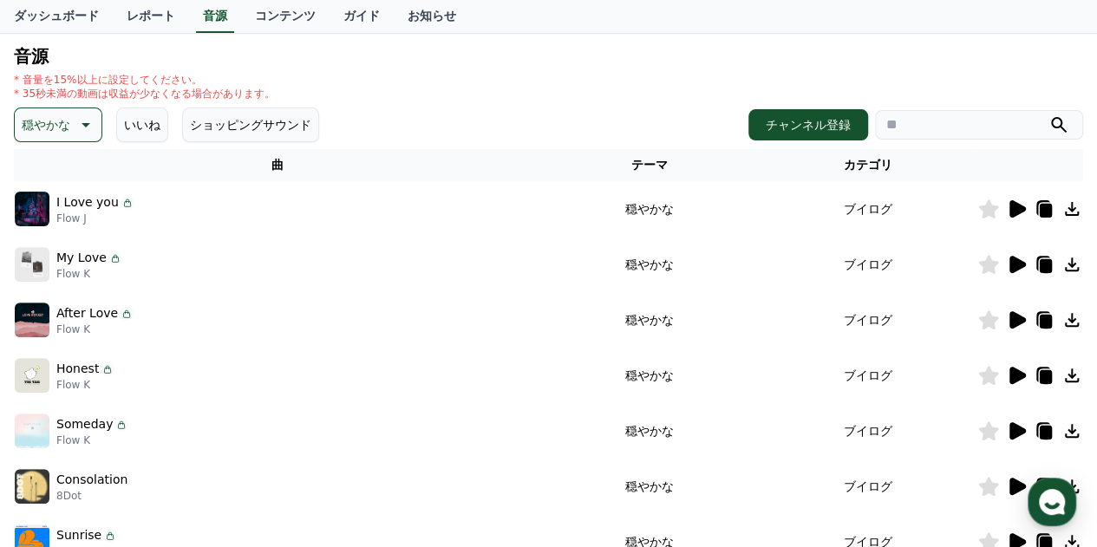
click at [1011, 320] on icon at bounding box center [1018, 319] width 16 height 17
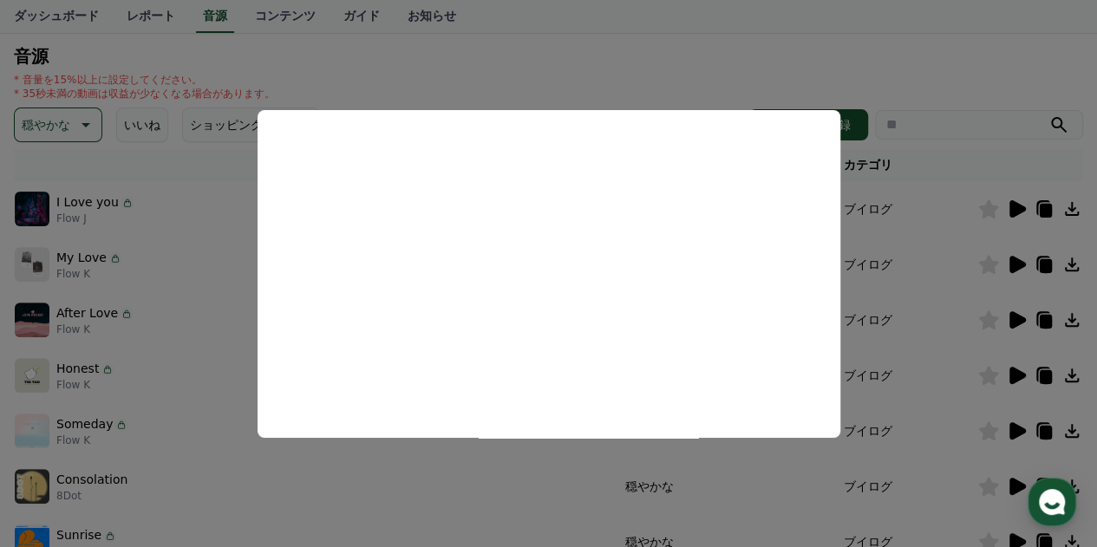
click at [897, 60] on button "close modal" at bounding box center [548, 273] width 1097 height 547
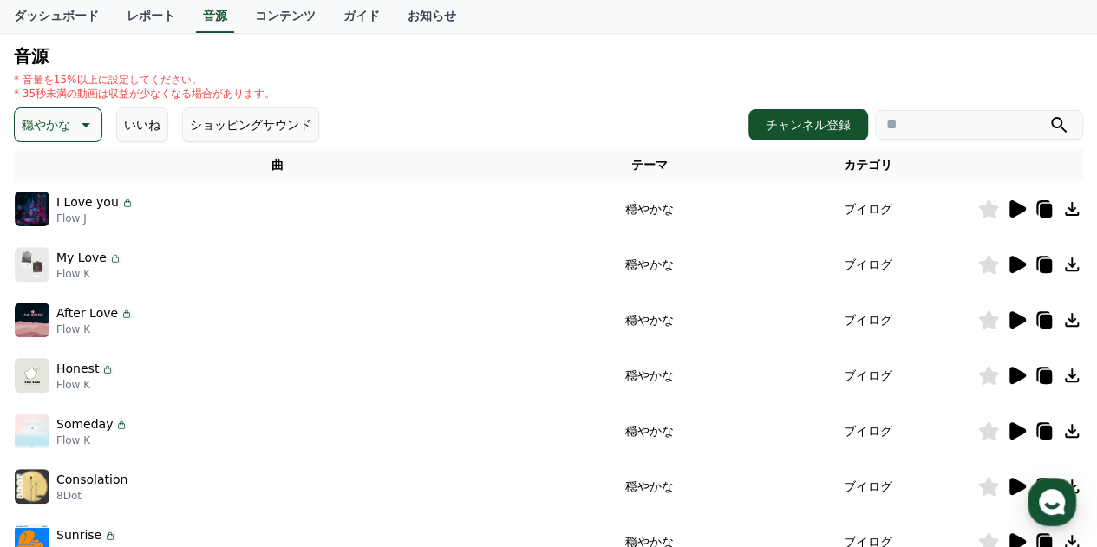
click at [1018, 369] on icon at bounding box center [1016, 375] width 21 height 21
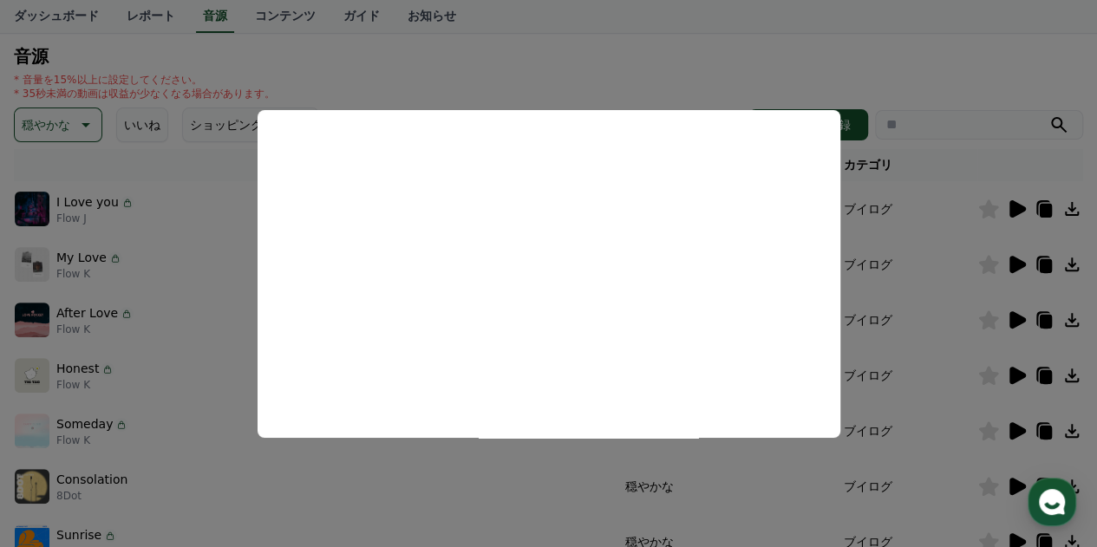
click at [1005, 63] on button "close modal" at bounding box center [548, 273] width 1097 height 547
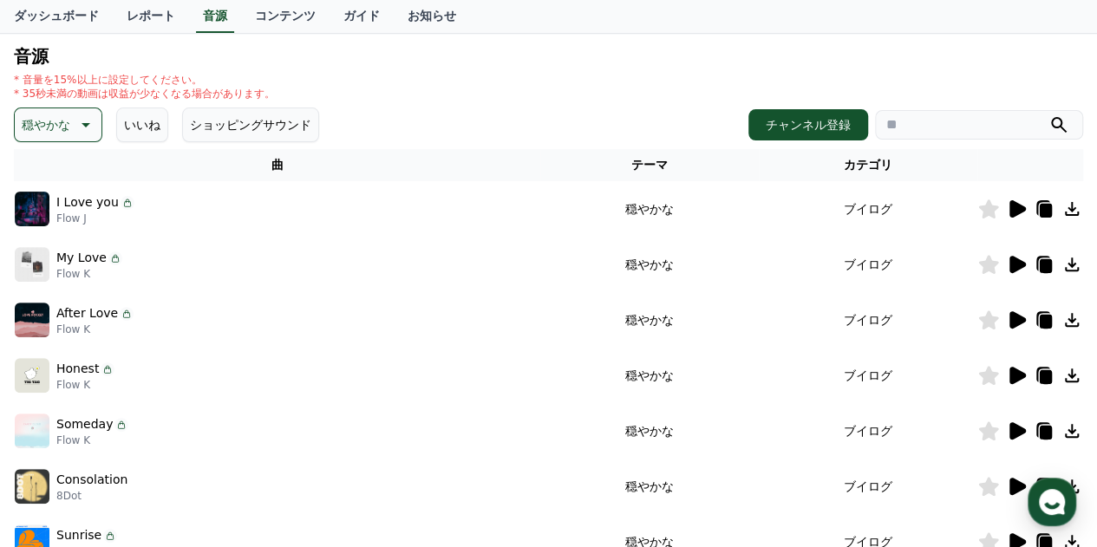
click at [1013, 430] on icon at bounding box center [1018, 430] width 16 height 17
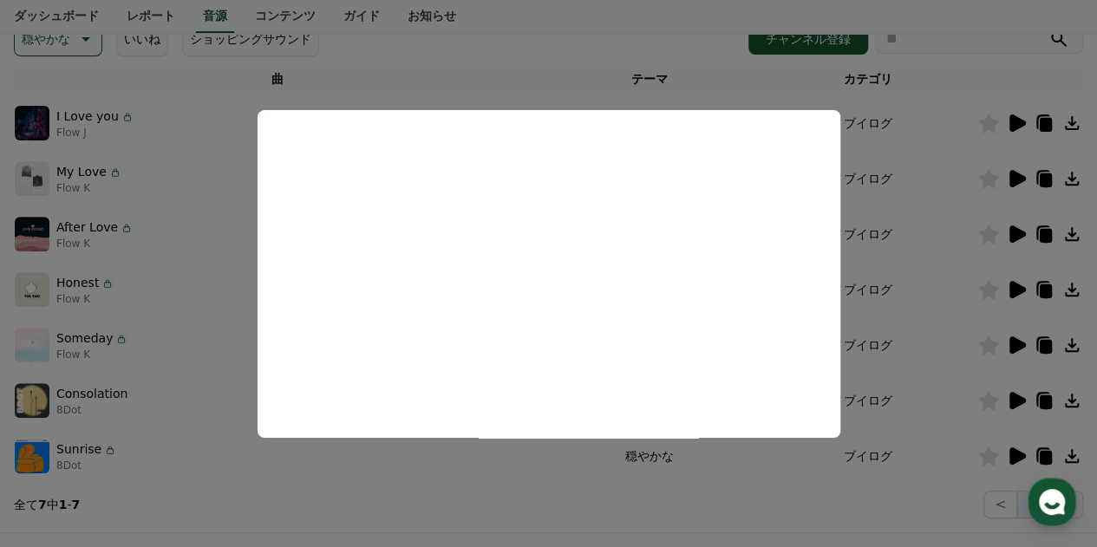
scroll to position [260, 0]
click at [515, 45] on button "close modal" at bounding box center [548, 273] width 1097 height 547
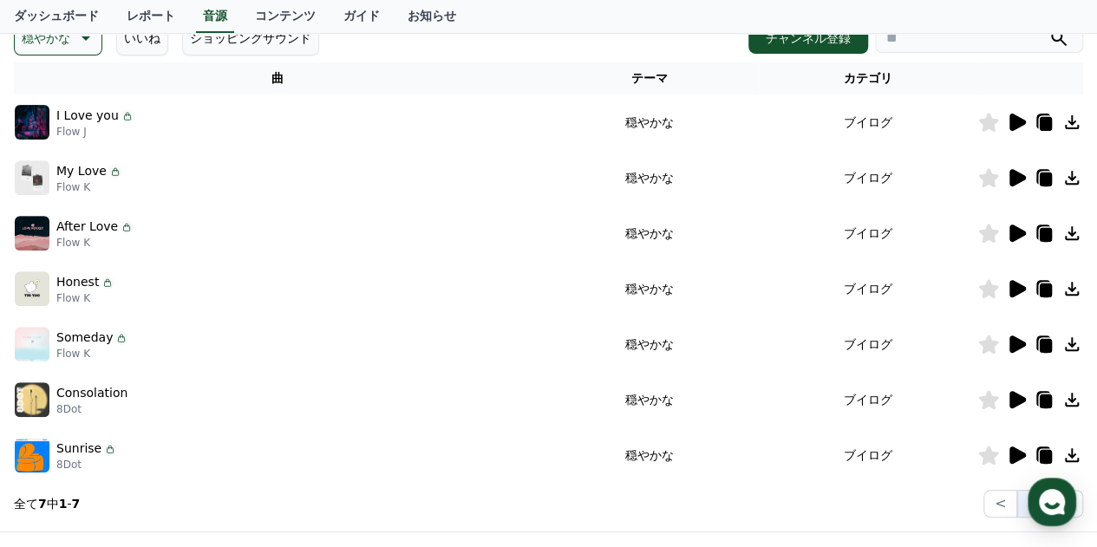
click at [1013, 399] on icon at bounding box center [1018, 399] width 16 height 17
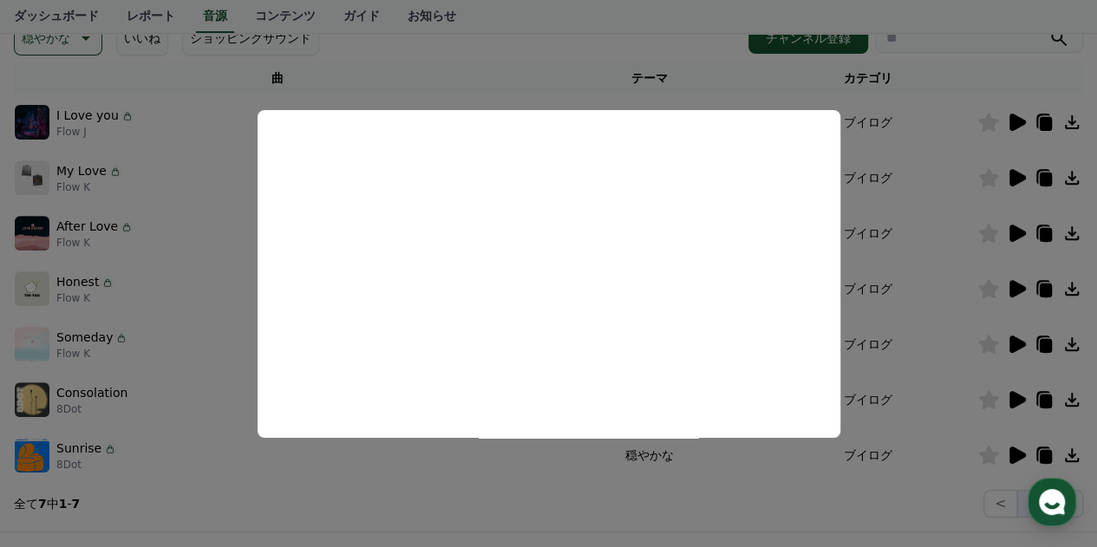
click at [546, 61] on button "close modal" at bounding box center [548, 273] width 1097 height 547
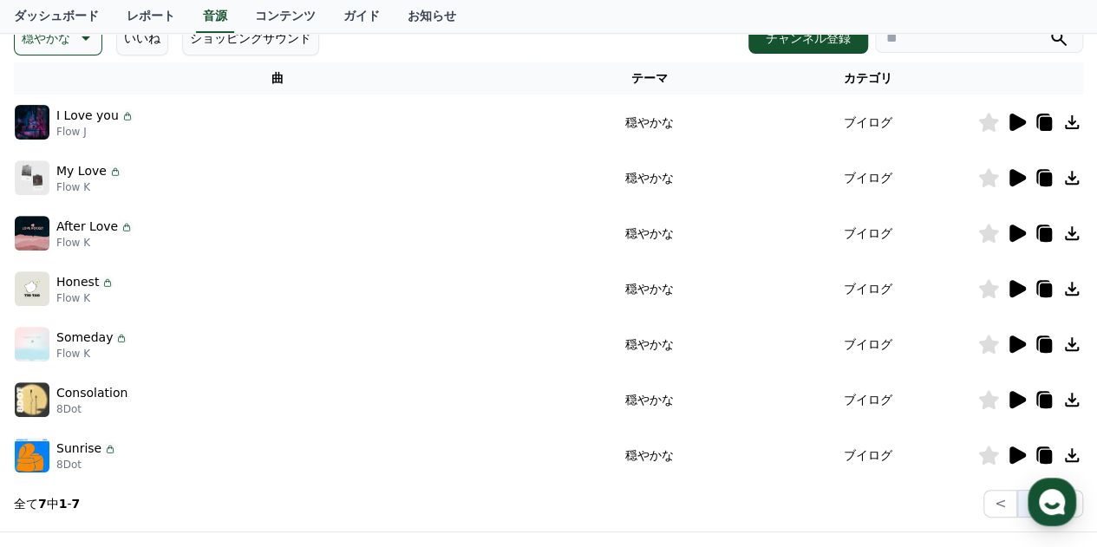
click at [1013, 456] on icon at bounding box center [1018, 455] width 16 height 17
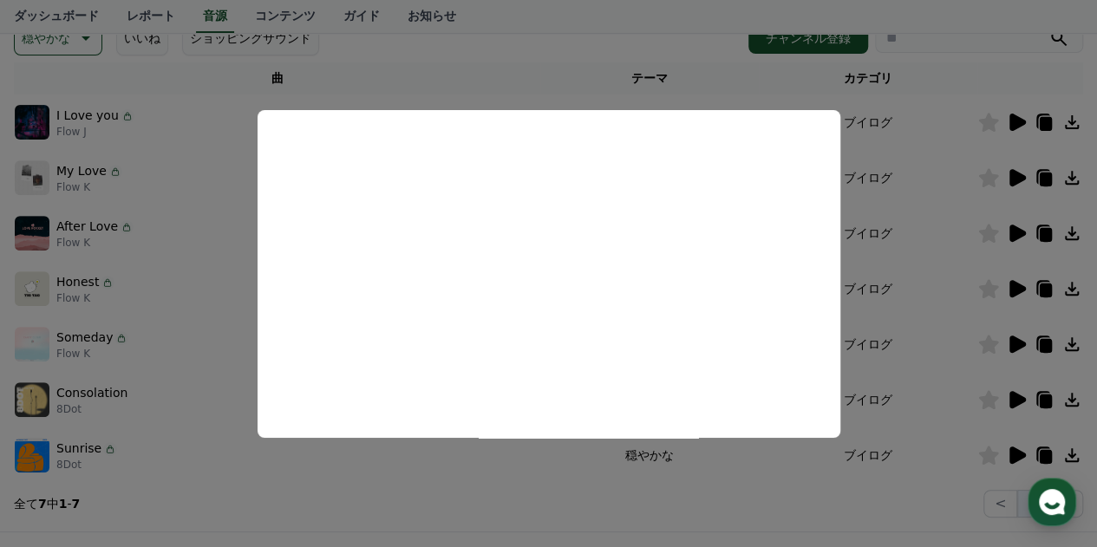
click at [546, 74] on button "close modal" at bounding box center [548, 273] width 1097 height 547
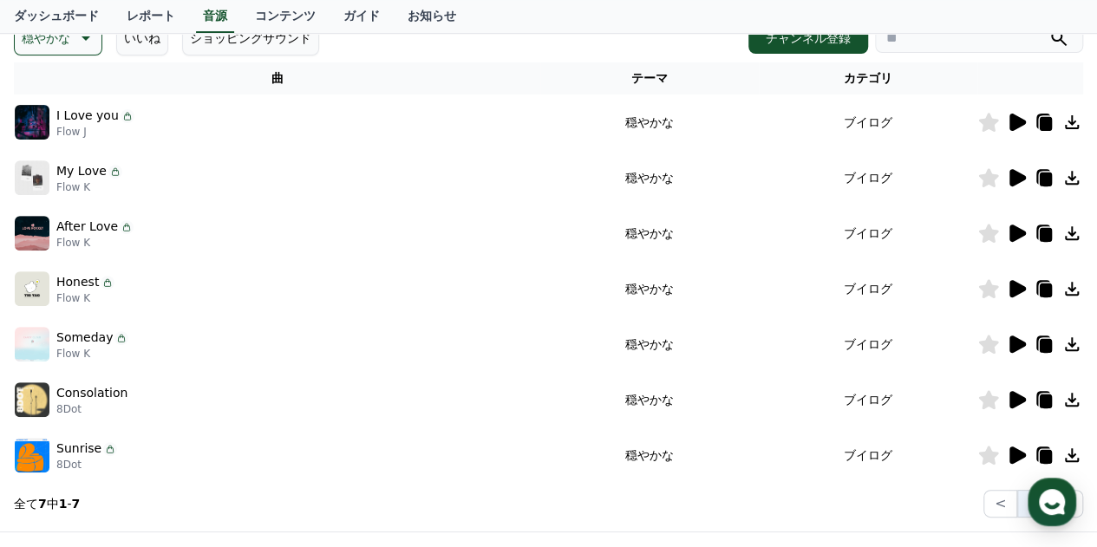
click at [82, 36] on icon at bounding box center [86, 38] width 9 height 4
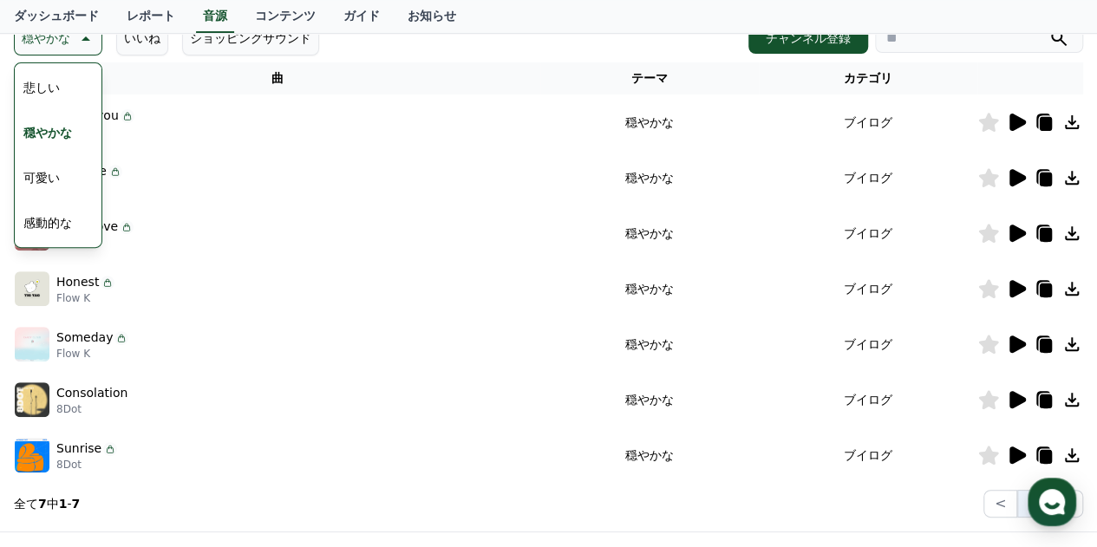
scroll to position [645, 0]
click at [54, 206] on button "感動的な" at bounding box center [47, 206] width 62 height 38
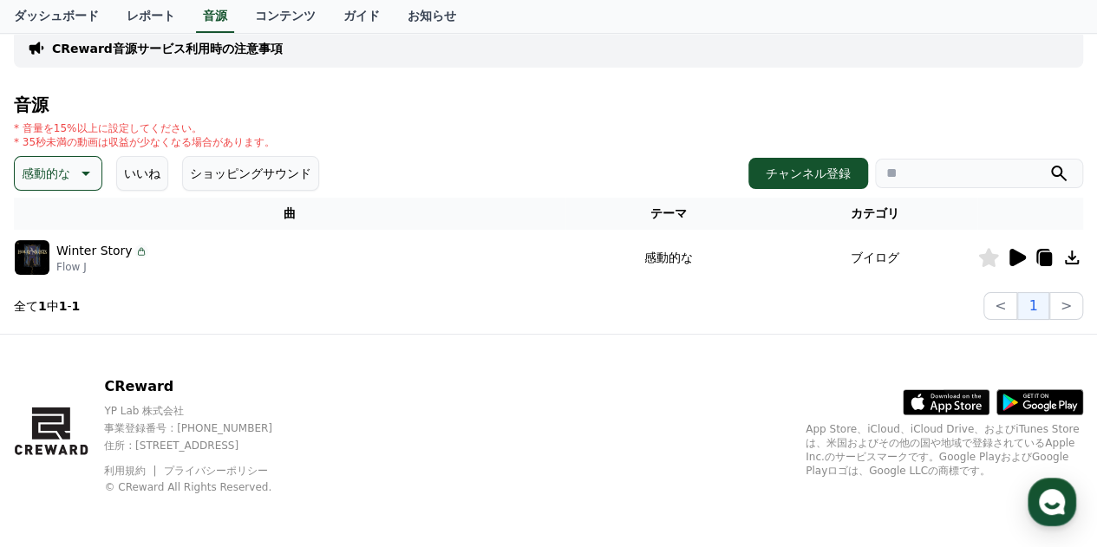
scroll to position [127, 0]
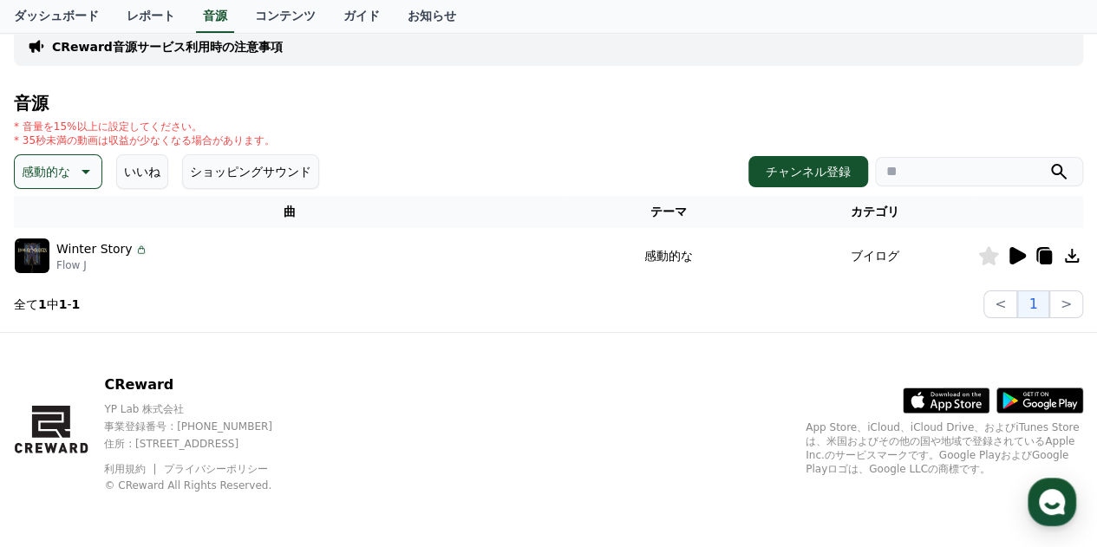
click at [1017, 254] on icon at bounding box center [1018, 255] width 16 height 17
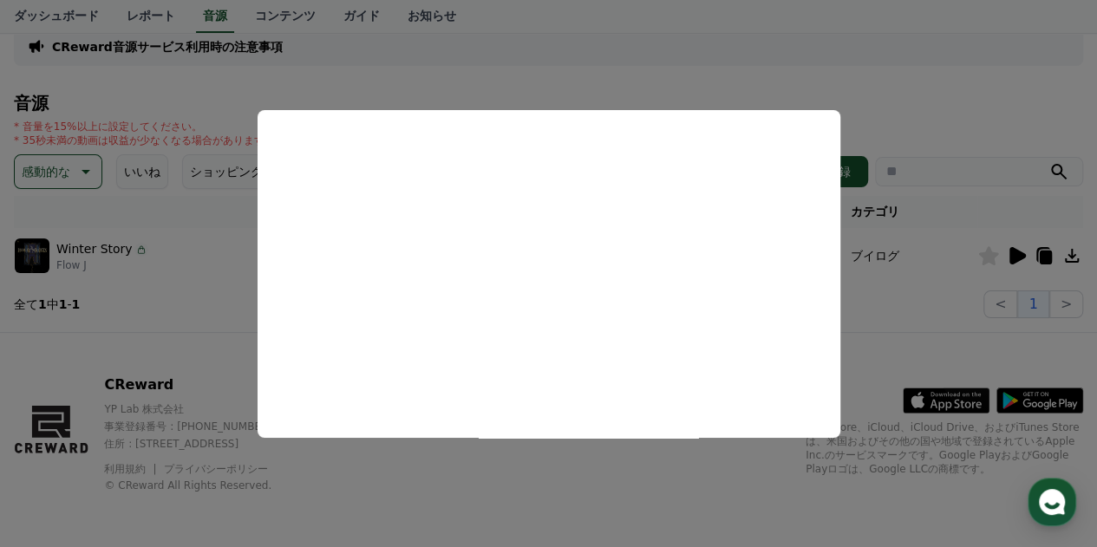
drag, startPoint x: 729, startPoint y: 59, endPoint x: 749, endPoint y: 115, distance: 59.3
click at [729, 59] on button "close modal" at bounding box center [548, 273] width 1097 height 547
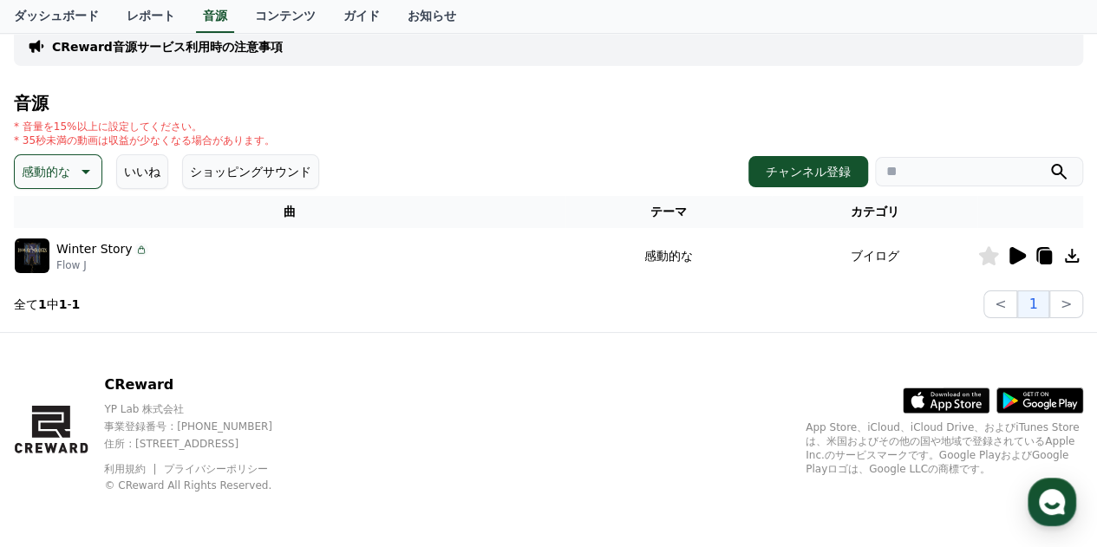
click at [83, 164] on icon at bounding box center [84, 171] width 21 height 21
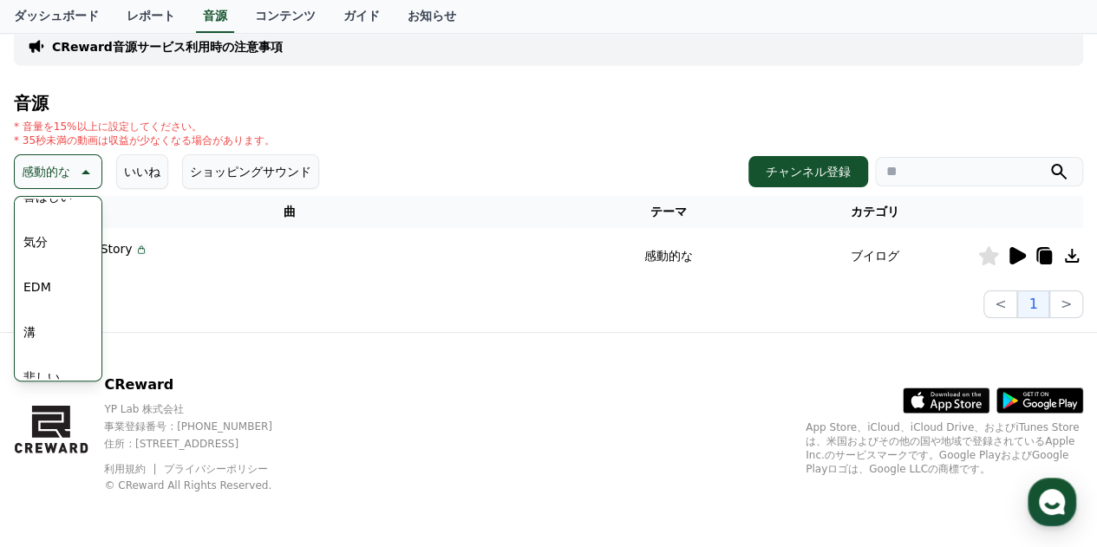
scroll to position [469, 0]
click at [38, 293] on button "EDM" at bounding box center [37, 290] width 42 height 38
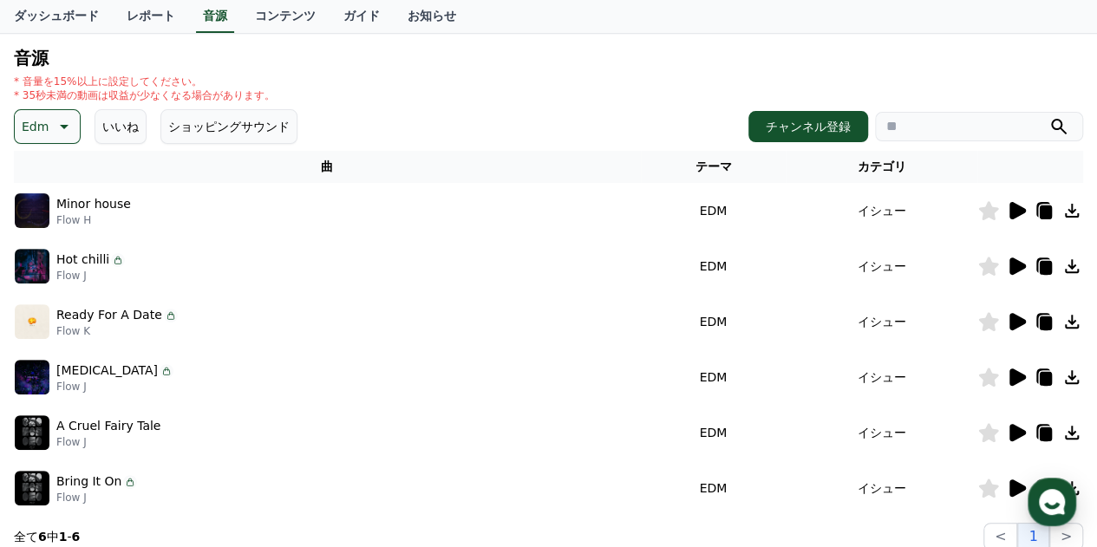
click at [1015, 207] on icon at bounding box center [1018, 210] width 16 height 17
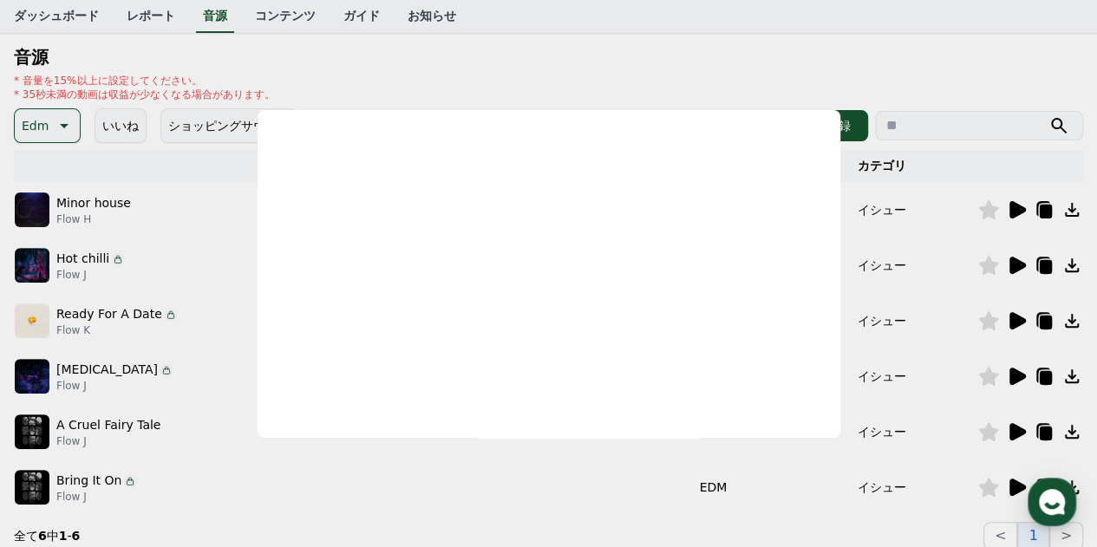
scroll to position [173, 0]
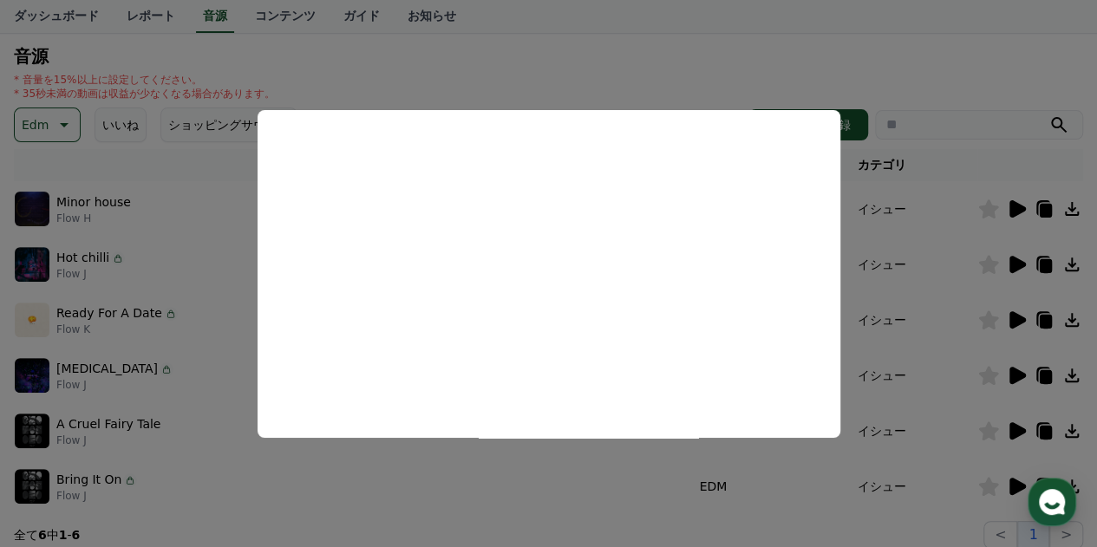
click at [516, 40] on button "close modal" at bounding box center [548, 273] width 1097 height 547
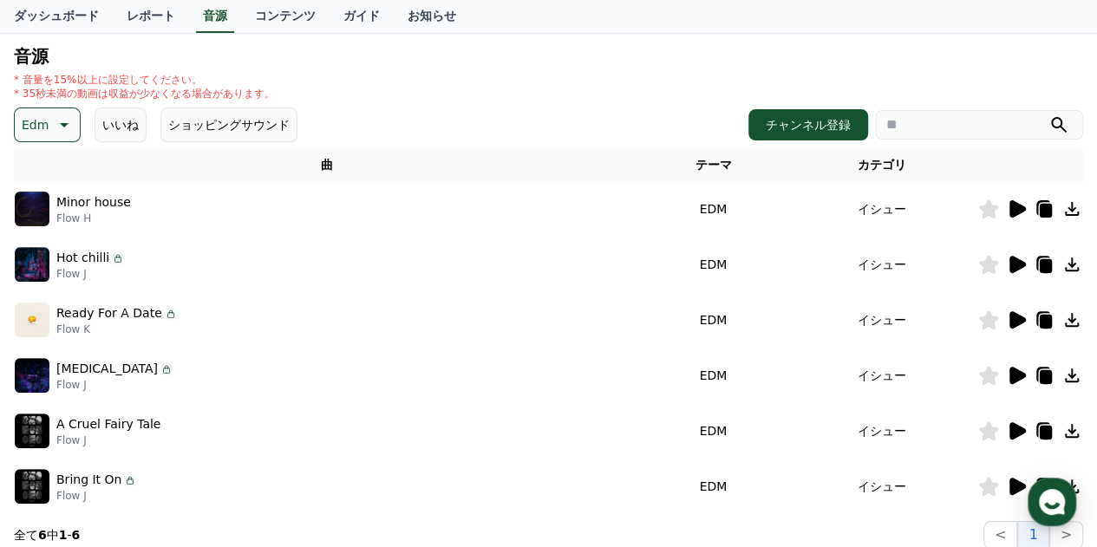
click at [1016, 215] on icon at bounding box center [1016, 209] width 21 height 21
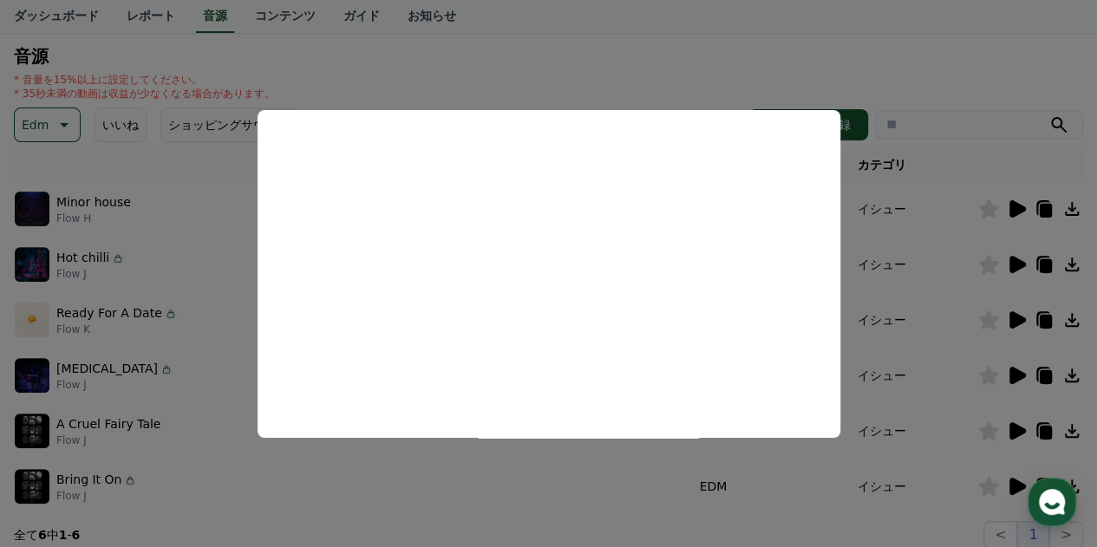
click at [755, 56] on button "close modal" at bounding box center [548, 273] width 1097 height 547
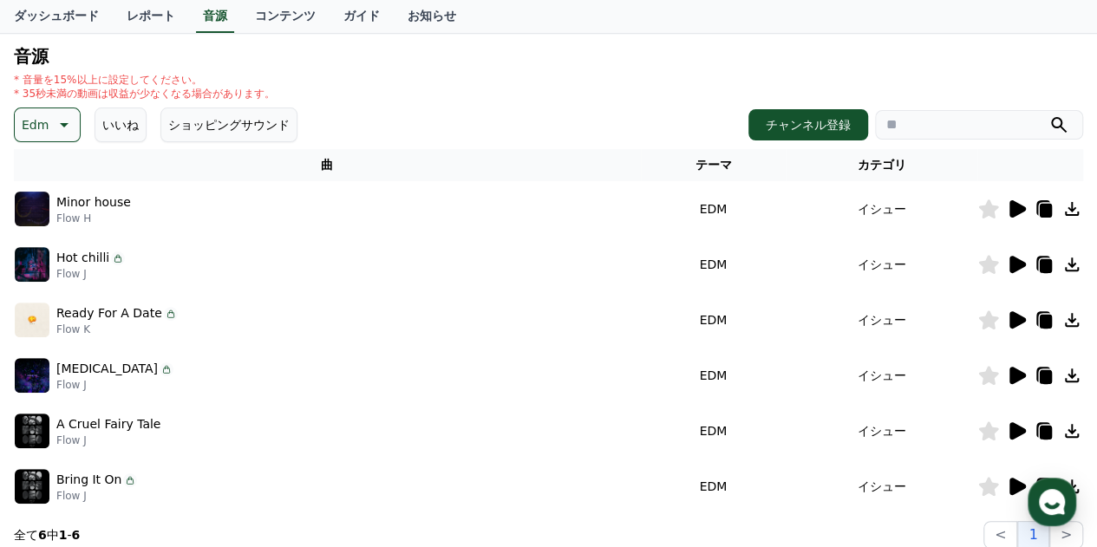
click at [1011, 264] on icon at bounding box center [1018, 264] width 16 height 17
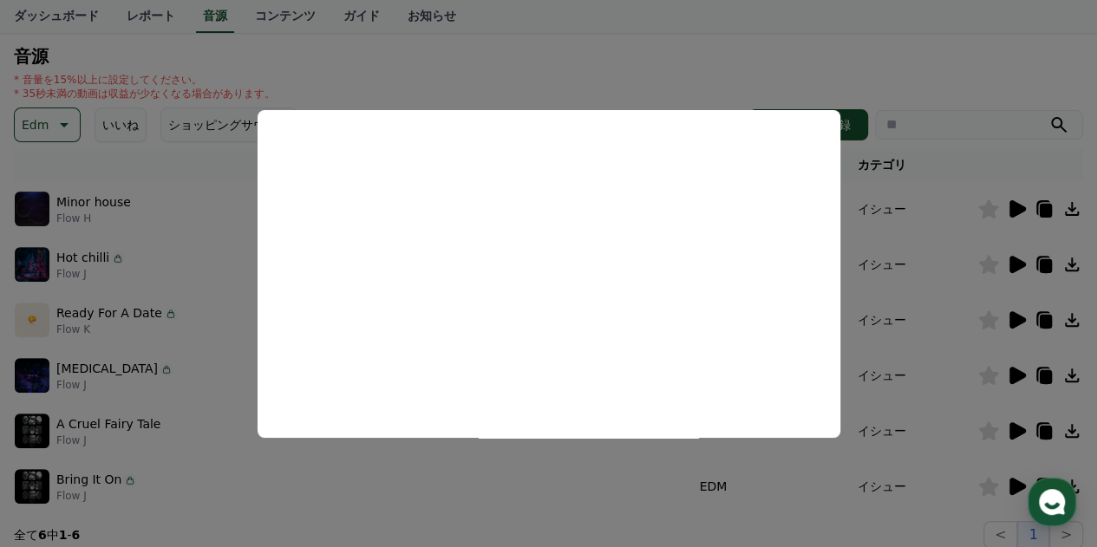
click at [717, 49] on button "close modal" at bounding box center [548, 273] width 1097 height 547
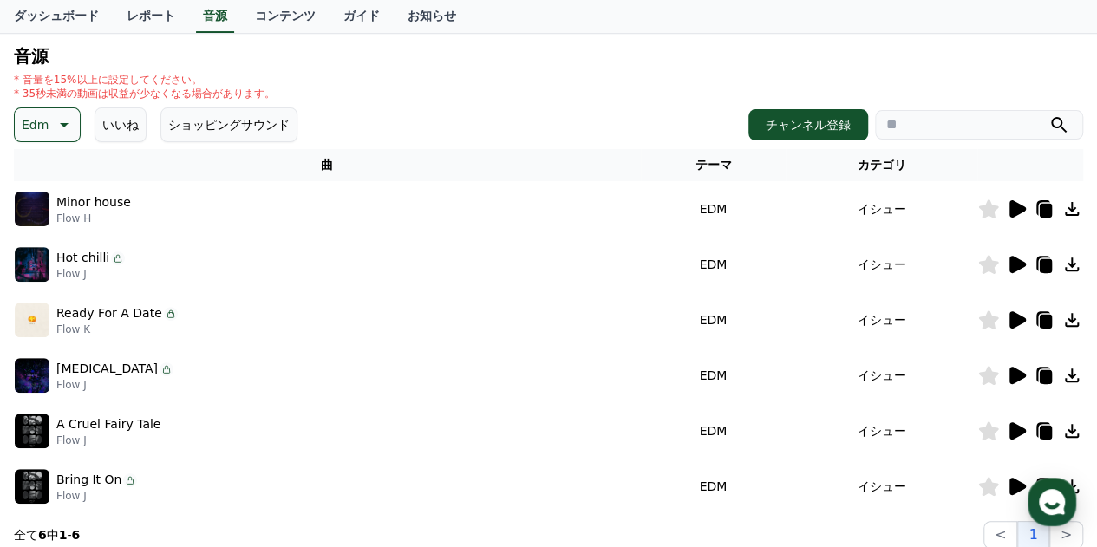
click at [1010, 319] on icon at bounding box center [1018, 319] width 16 height 17
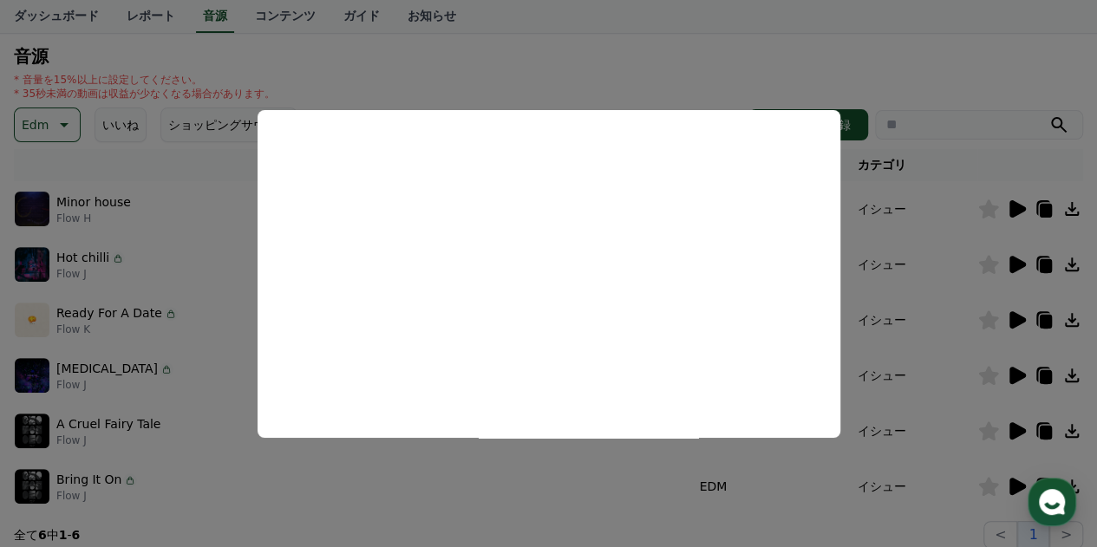
drag, startPoint x: 666, startPoint y: 56, endPoint x: 662, endPoint y: 67, distance: 11.3
click at [666, 56] on button "close modal" at bounding box center [548, 273] width 1097 height 547
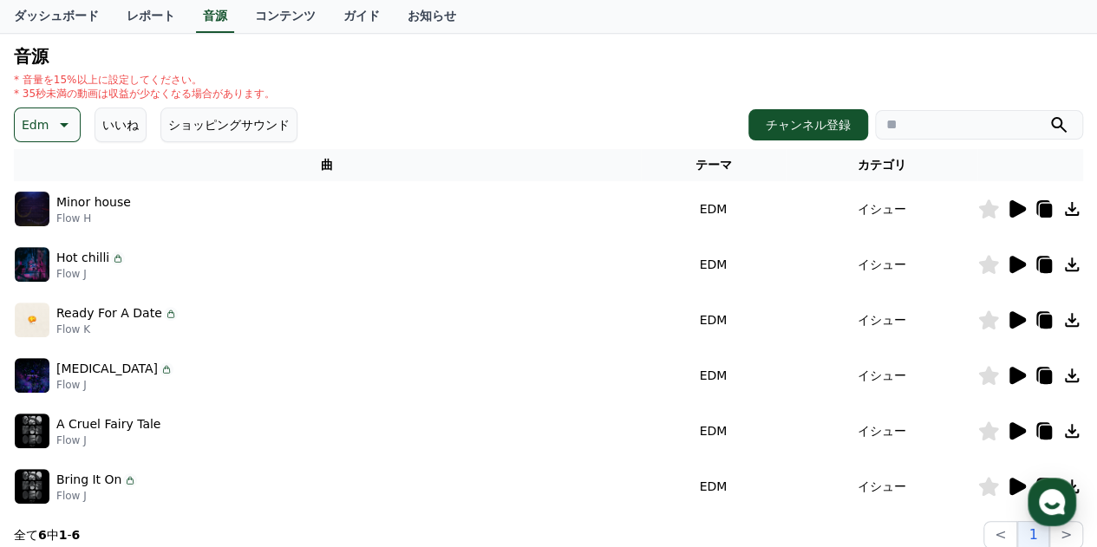
click at [984, 322] on icon at bounding box center [989, 320] width 20 height 19
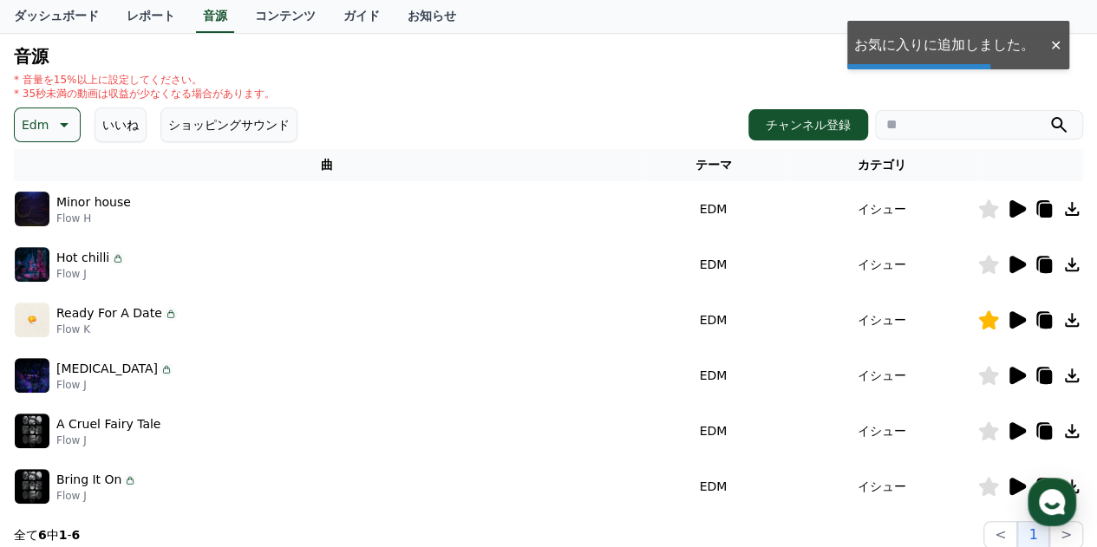
click at [1017, 373] on icon at bounding box center [1018, 375] width 16 height 17
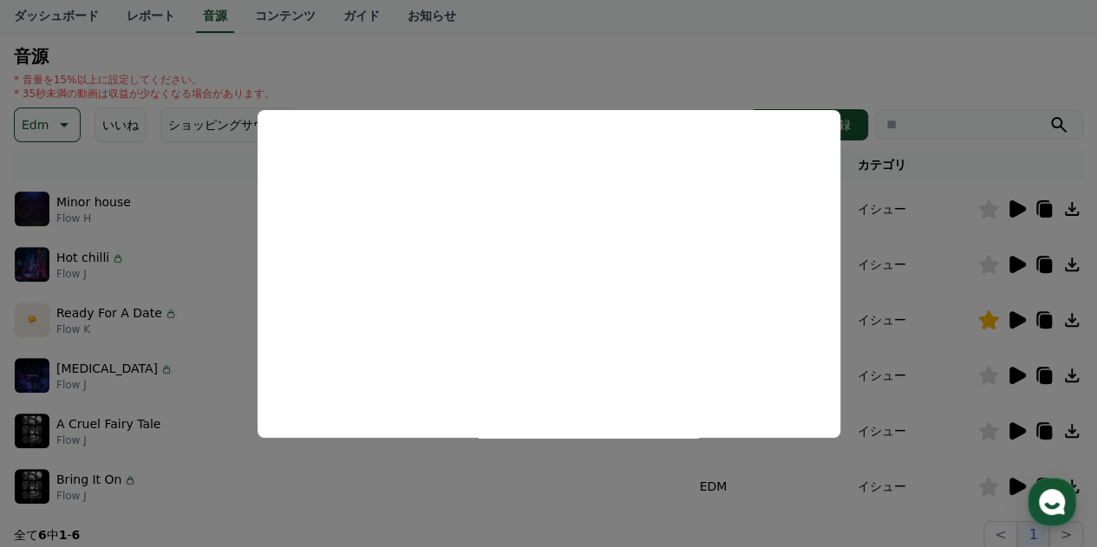
drag, startPoint x: 701, startPoint y: 76, endPoint x: 699, endPoint y: 101, distance: 25.2
click at [701, 76] on button "close modal" at bounding box center [548, 273] width 1097 height 547
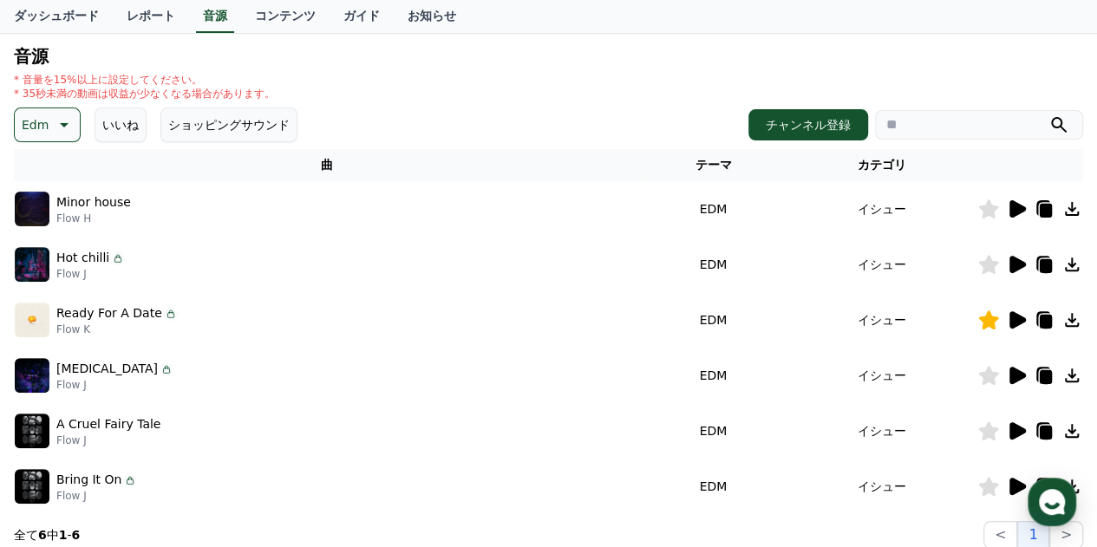
click at [984, 371] on icon at bounding box center [989, 375] width 20 height 19
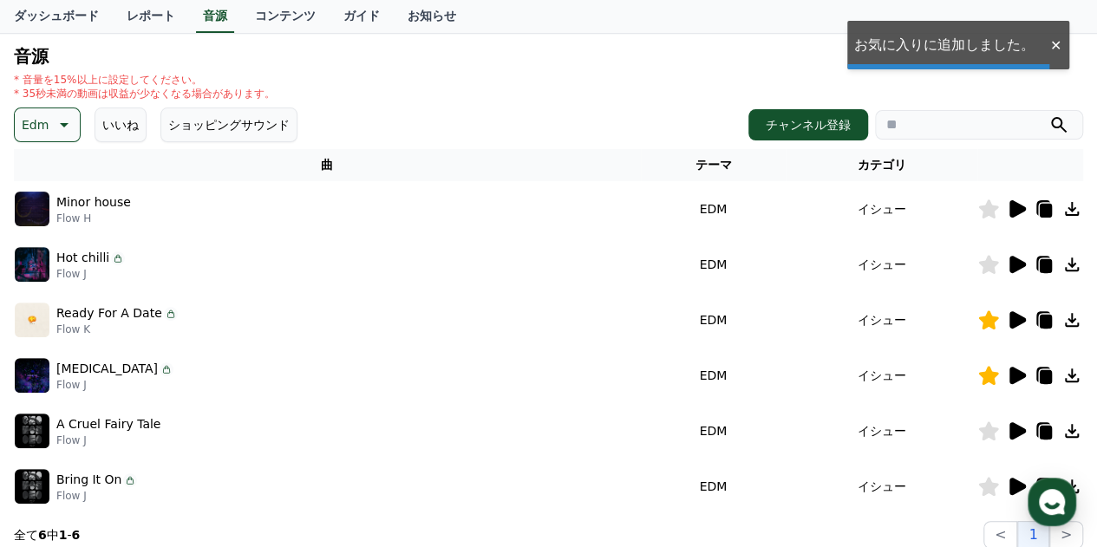
click at [1017, 427] on icon at bounding box center [1018, 430] width 16 height 17
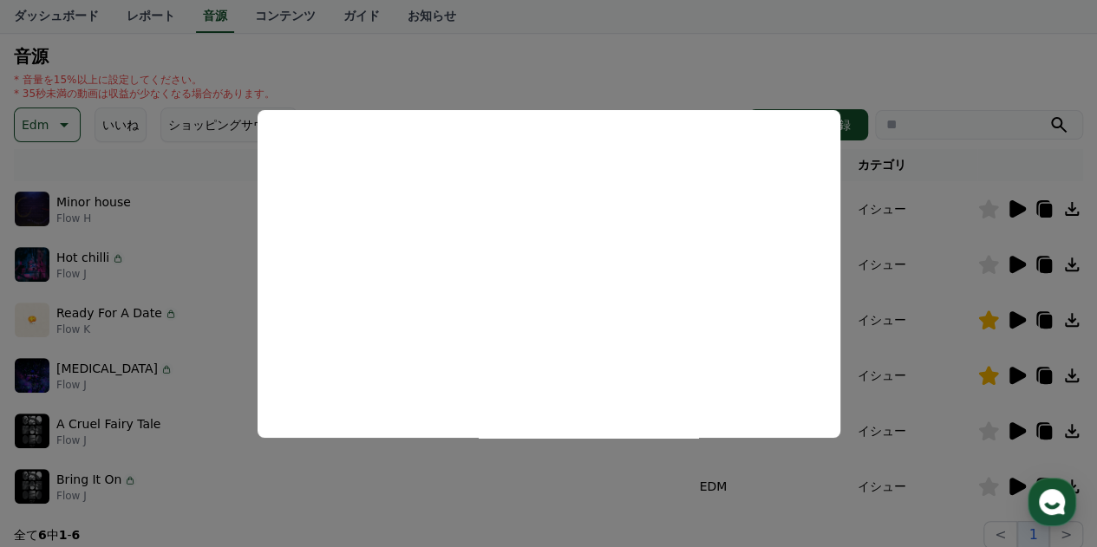
click at [878, 55] on button "close modal" at bounding box center [548, 273] width 1097 height 547
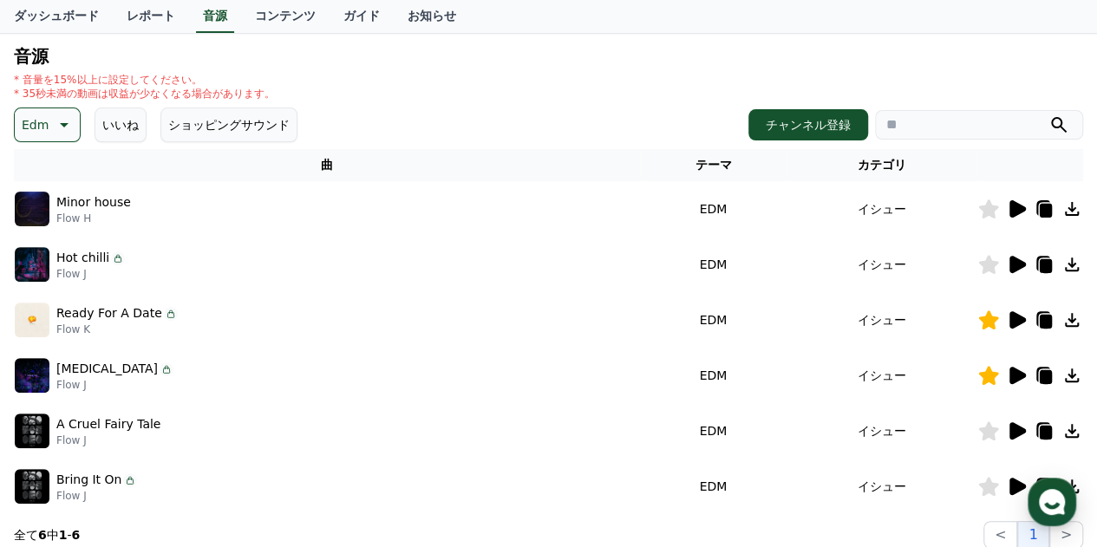
click at [985, 429] on icon at bounding box center [989, 431] width 20 height 19
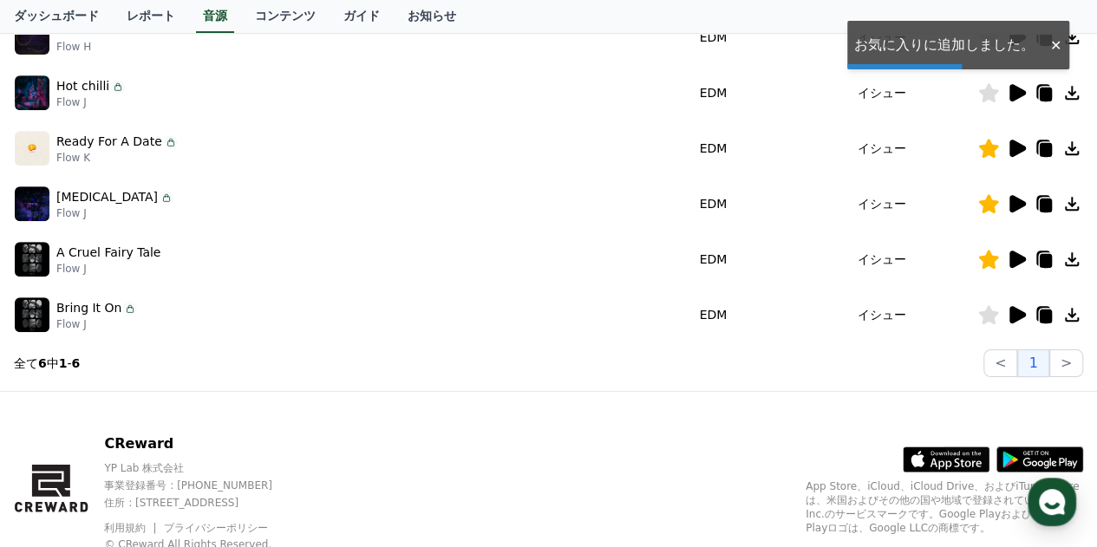
scroll to position [346, 0]
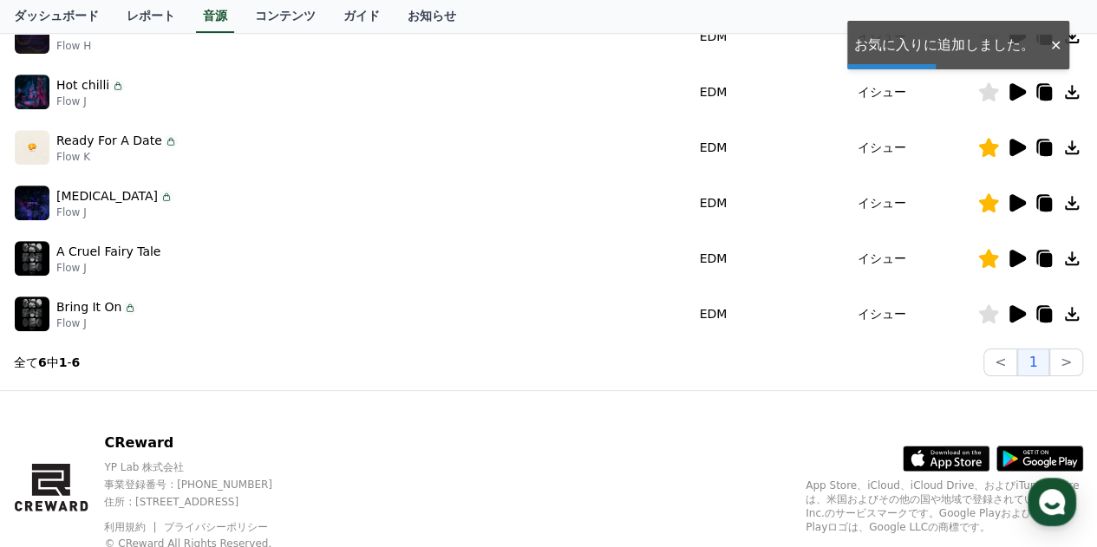
click at [1018, 306] on icon at bounding box center [1016, 314] width 21 height 21
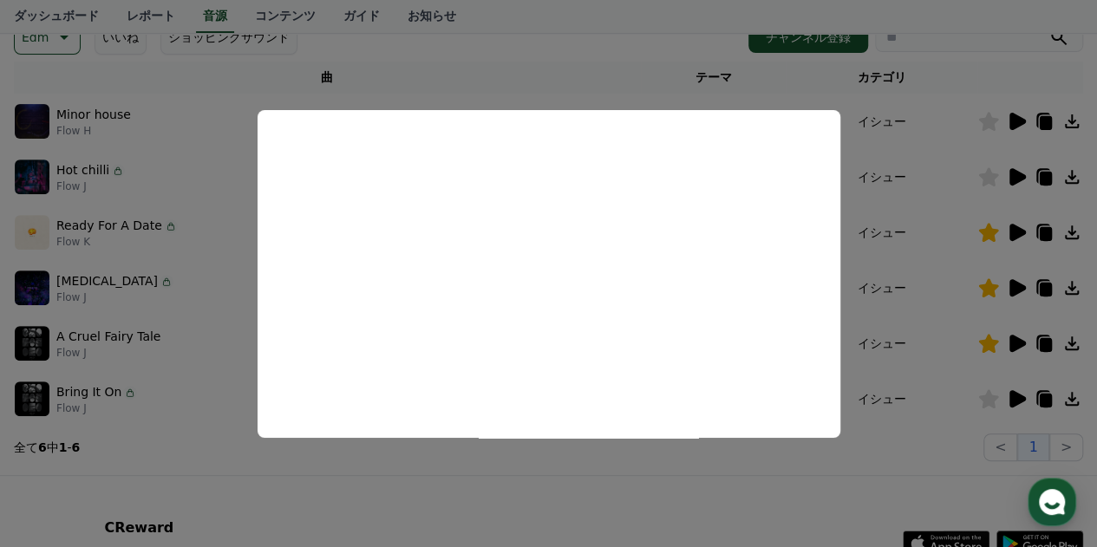
scroll to position [260, 0]
click at [606, 43] on button "close modal" at bounding box center [548, 273] width 1097 height 547
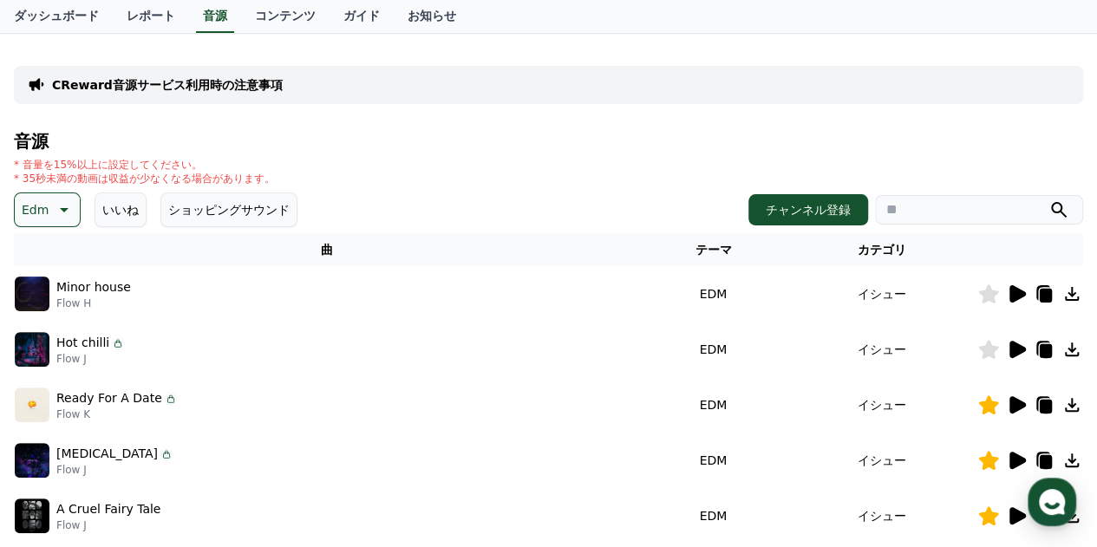
click at [69, 206] on icon at bounding box center [62, 210] width 21 height 21
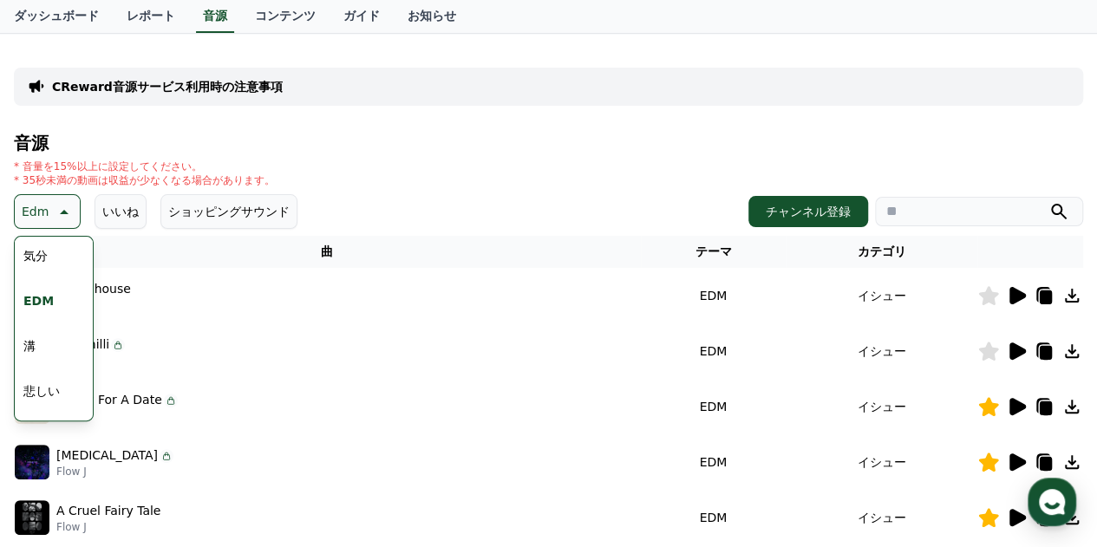
scroll to position [469, 0]
click at [47, 285] on button "気分" at bounding box center [35, 284] width 38 height 38
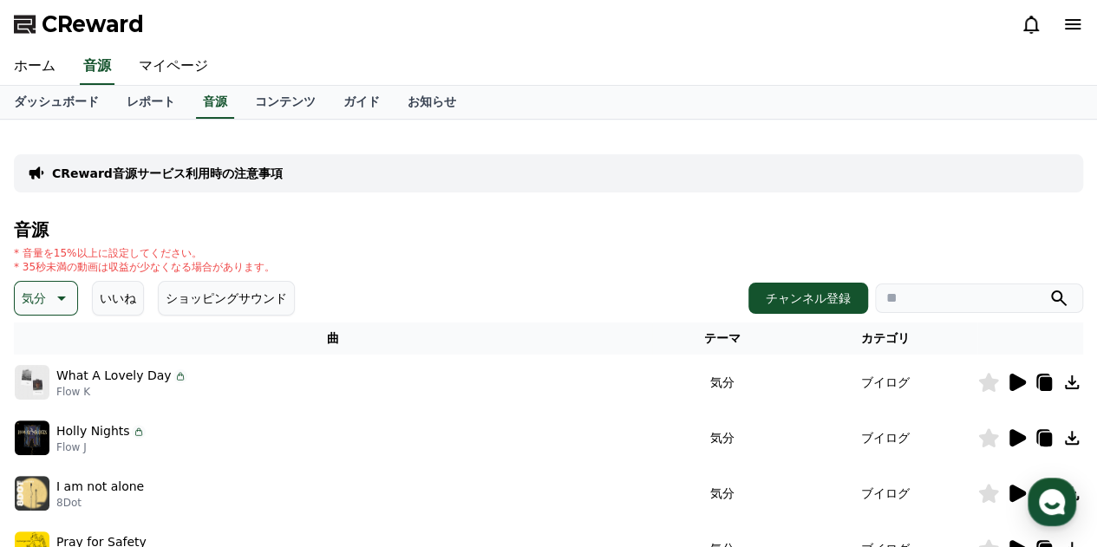
click at [1011, 379] on icon at bounding box center [1018, 382] width 16 height 17
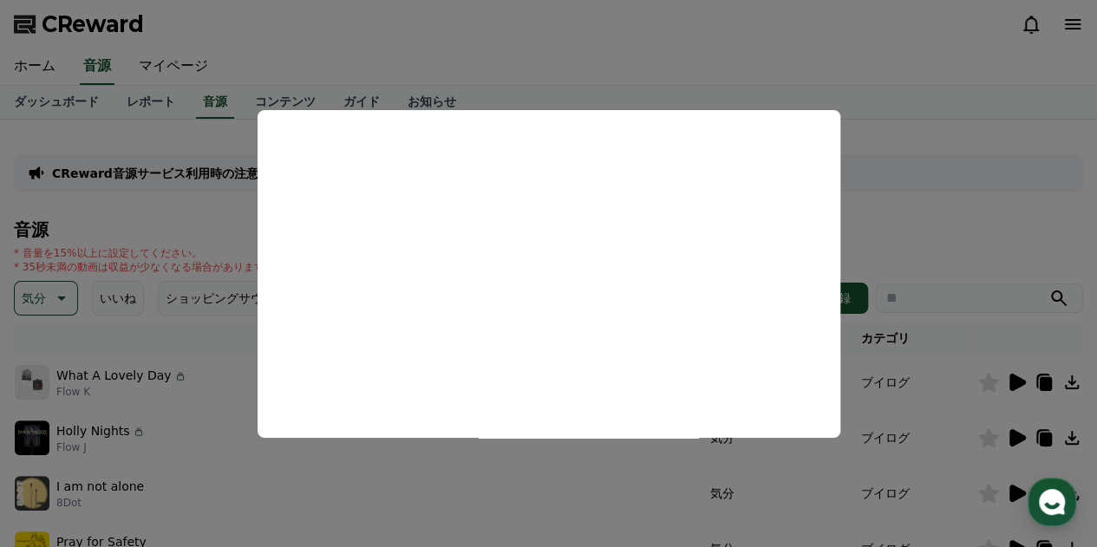
click at [911, 62] on button "close modal" at bounding box center [548, 273] width 1097 height 547
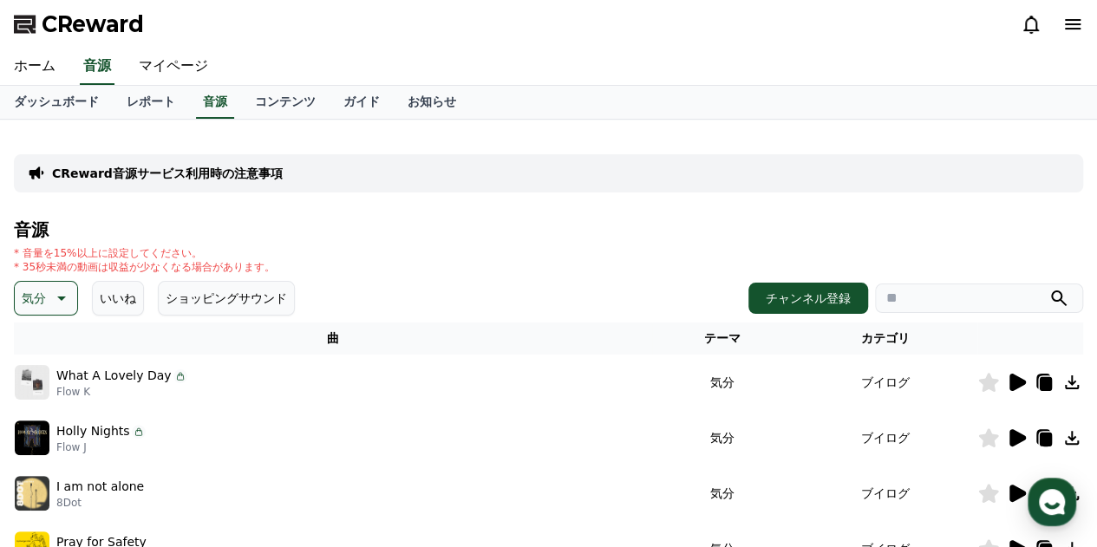
click at [1018, 436] on icon at bounding box center [1018, 437] width 16 height 17
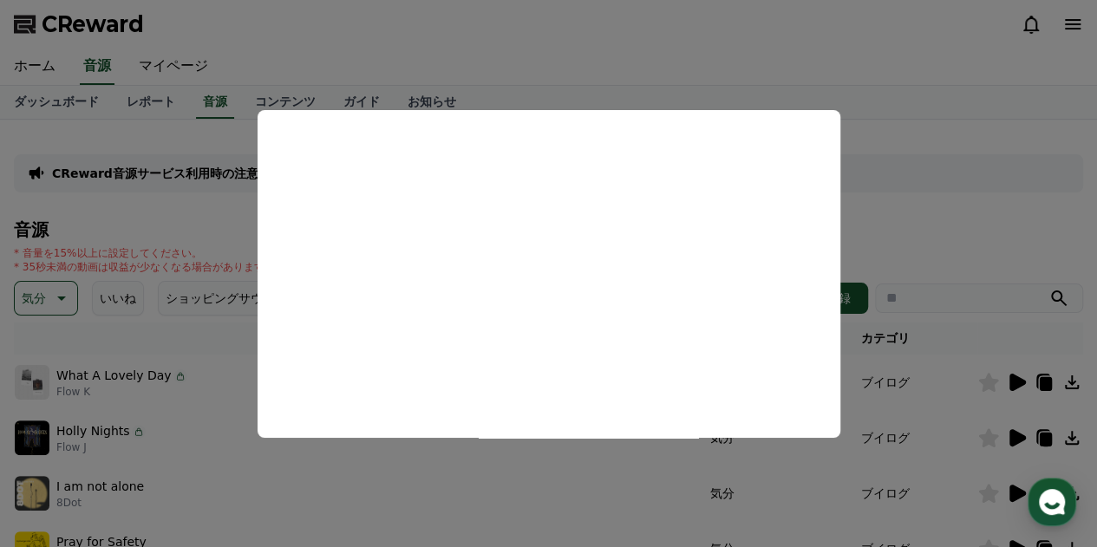
click at [897, 61] on button "close modal" at bounding box center [548, 273] width 1097 height 547
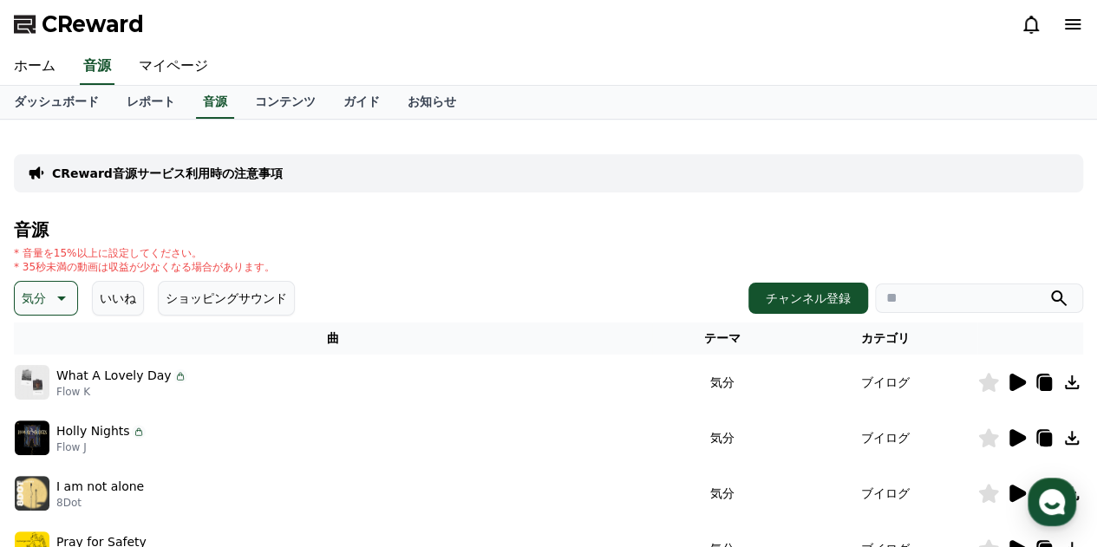
click at [1015, 494] on icon at bounding box center [1018, 493] width 16 height 17
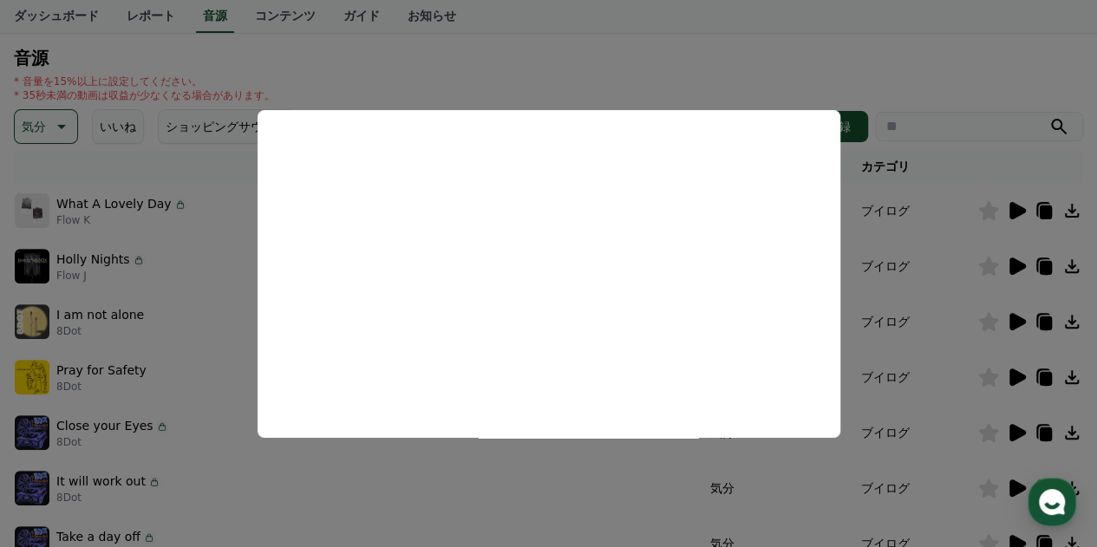
scroll to position [173, 0]
drag, startPoint x: 690, startPoint y: 63, endPoint x: 676, endPoint y: 77, distance: 20.3
click at [690, 63] on button "close modal" at bounding box center [548, 273] width 1097 height 547
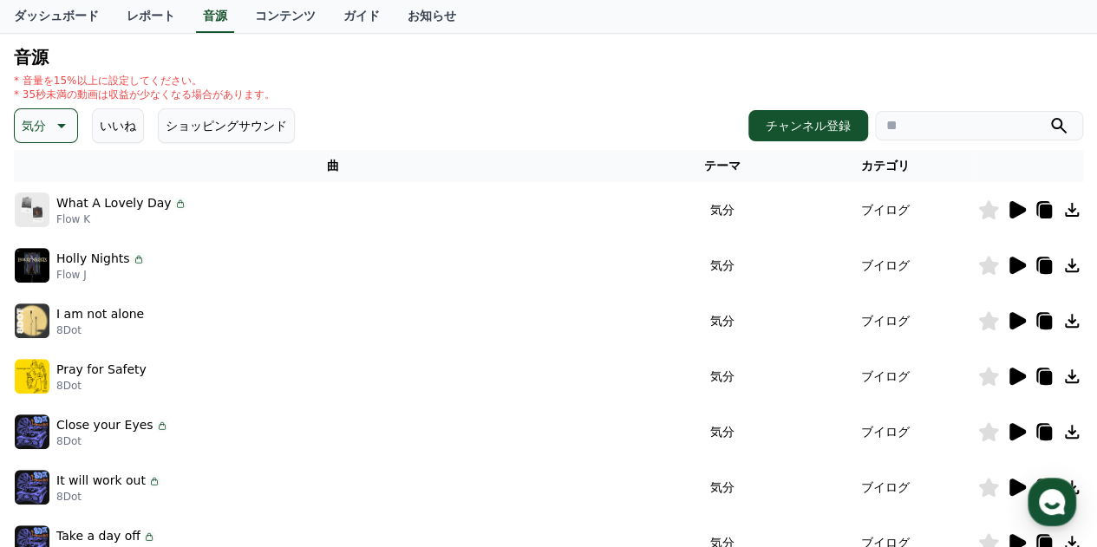
click at [1017, 376] on icon at bounding box center [1018, 376] width 16 height 17
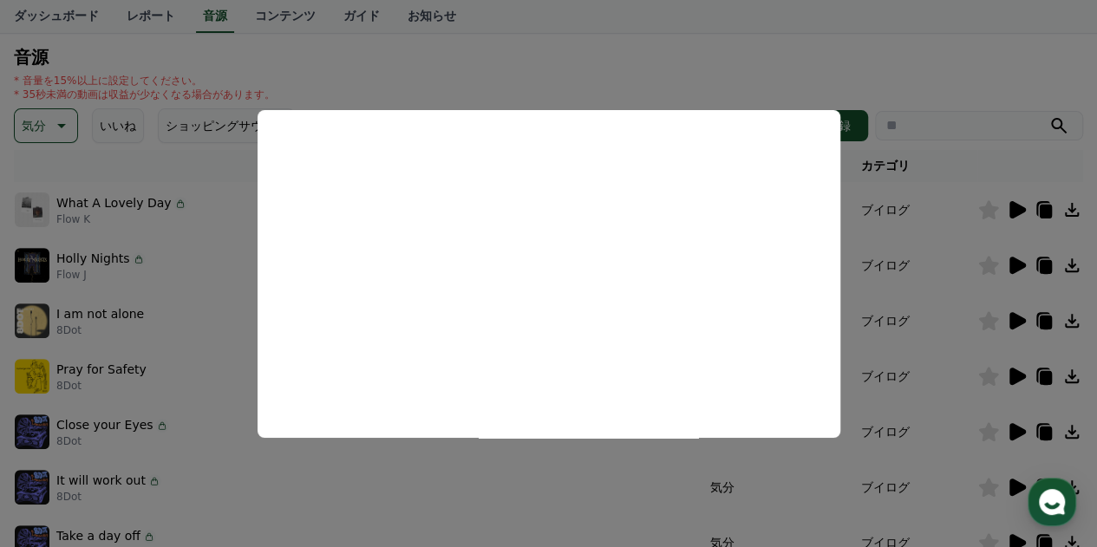
click at [647, 69] on button "close modal" at bounding box center [548, 273] width 1097 height 547
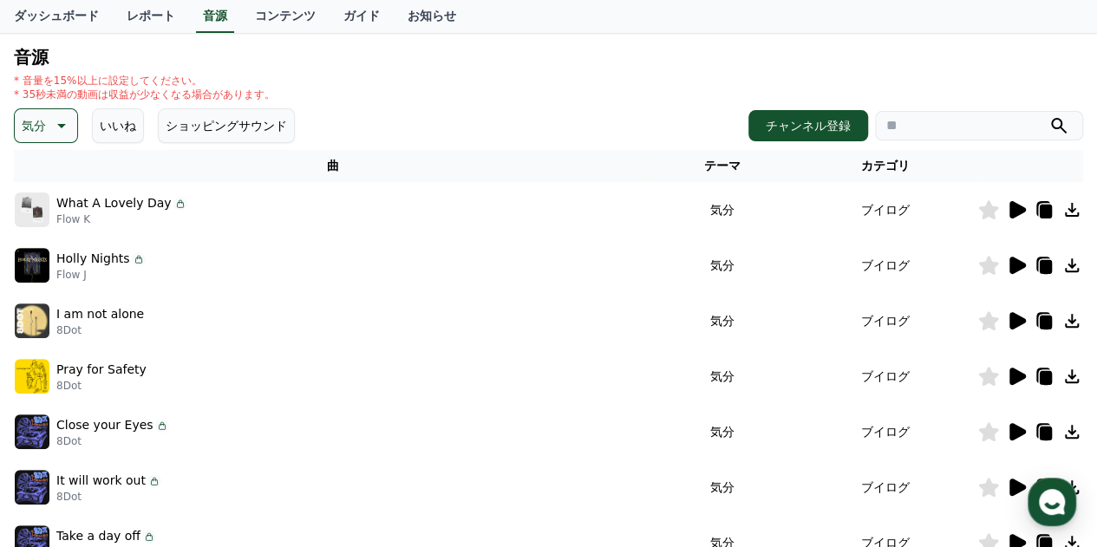
click at [982, 376] on icon at bounding box center [989, 376] width 20 height 19
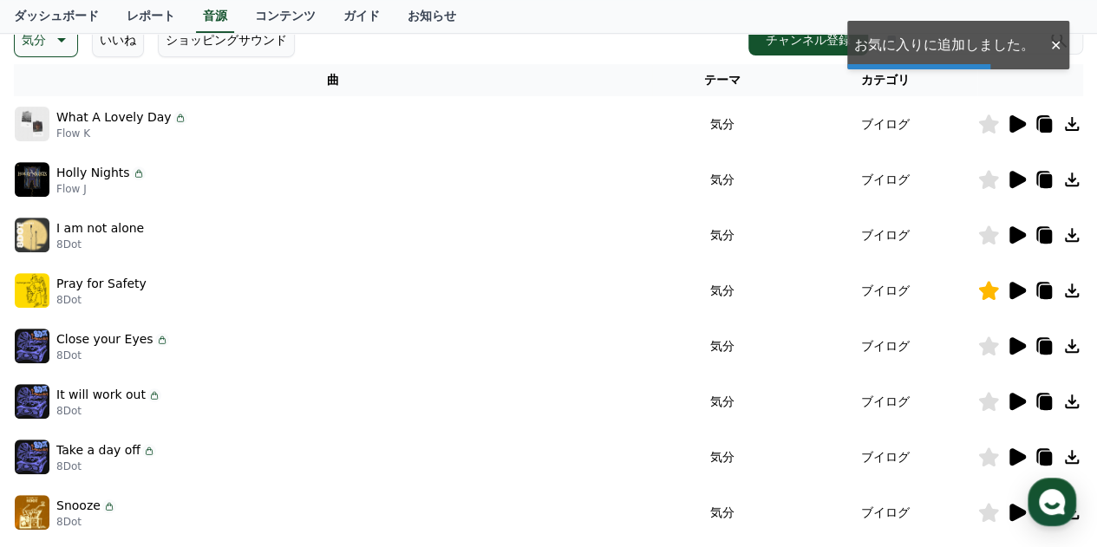
scroll to position [259, 0]
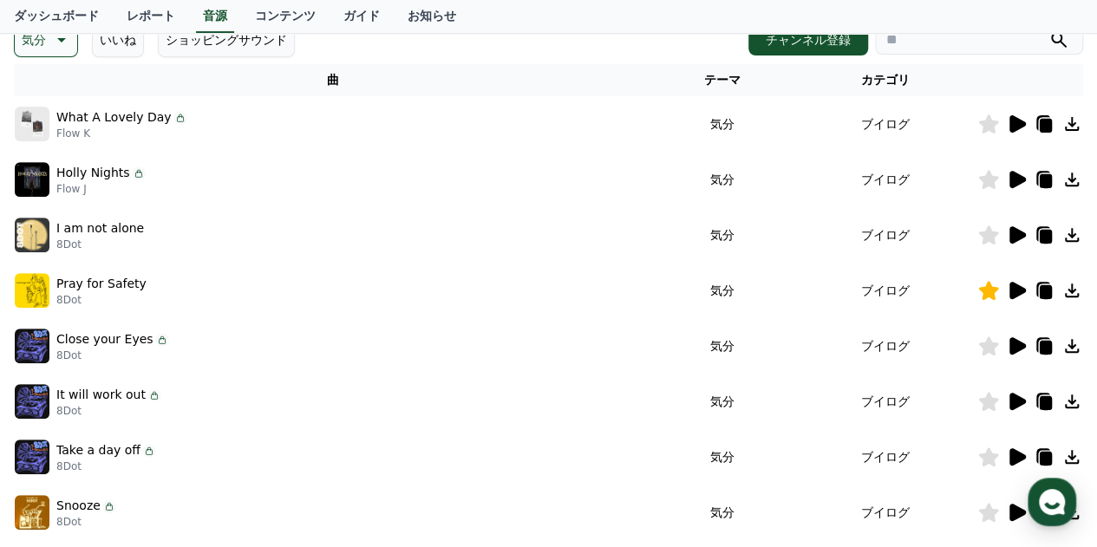
click at [1013, 340] on icon at bounding box center [1018, 345] width 16 height 17
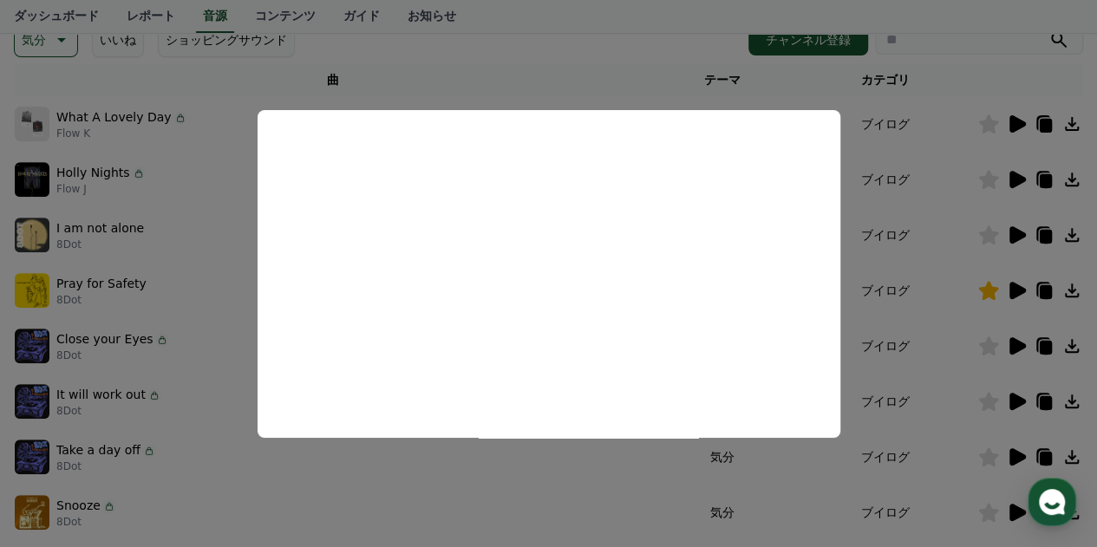
click at [581, 67] on button "close modal" at bounding box center [548, 273] width 1097 height 547
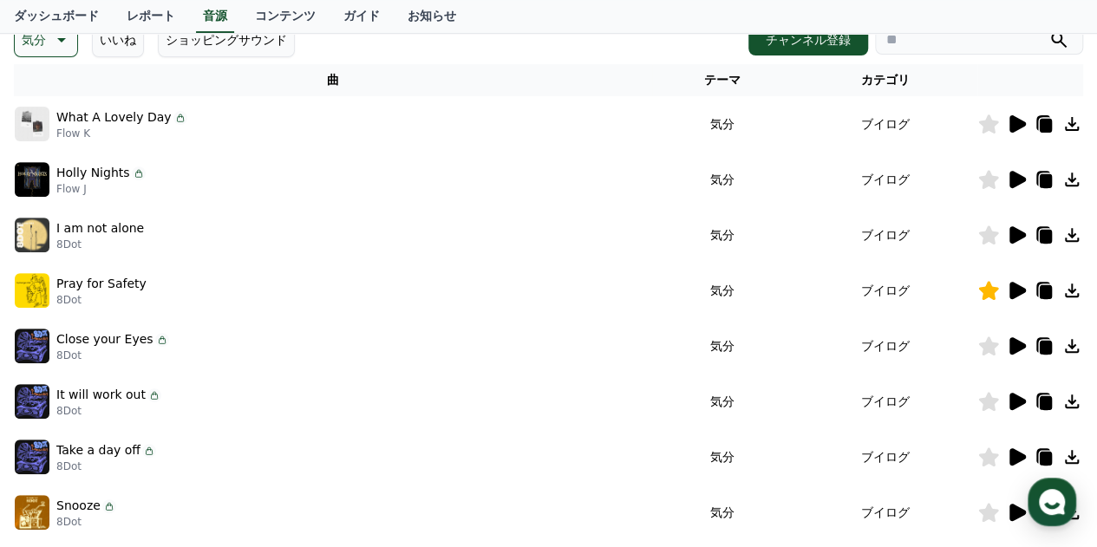
click at [1012, 400] on icon at bounding box center [1018, 401] width 16 height 17
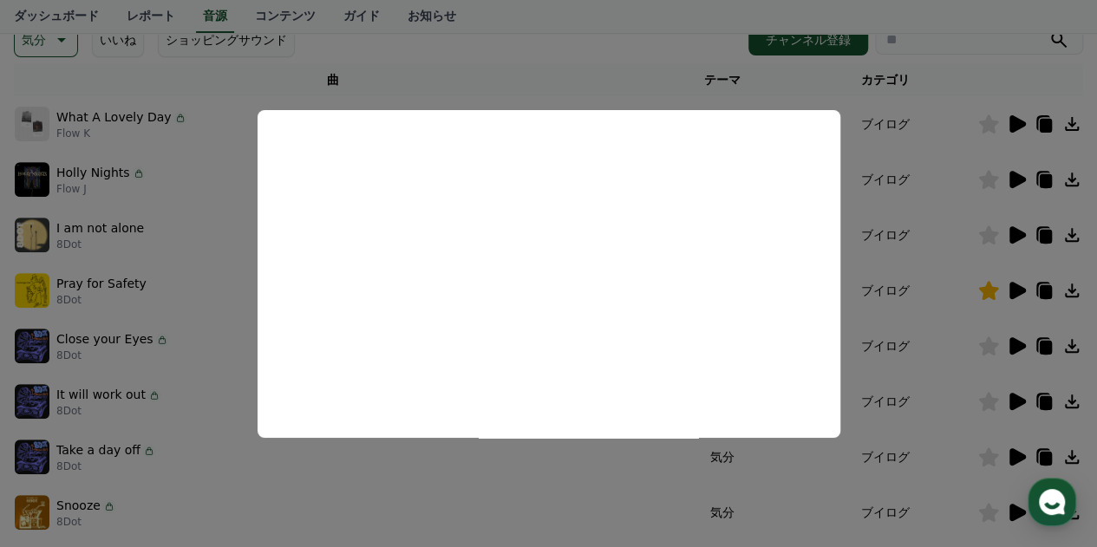
click at [573, 73] on button "close modal" at bounding box center [548, 273] width 1097 height 547
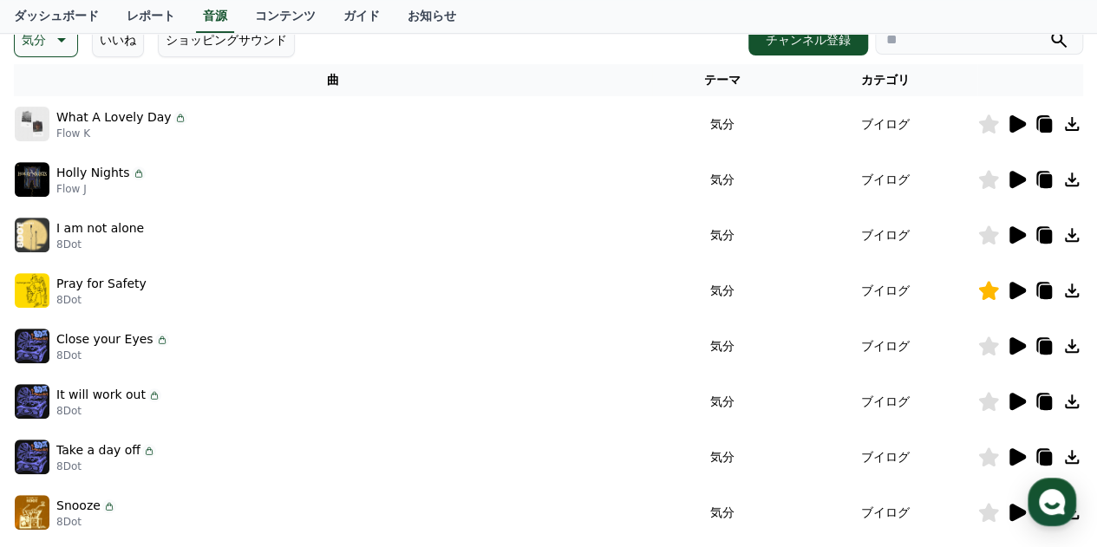
click at [1020, 452] on icon at bounding box center [1018, 456] width 16 height 17
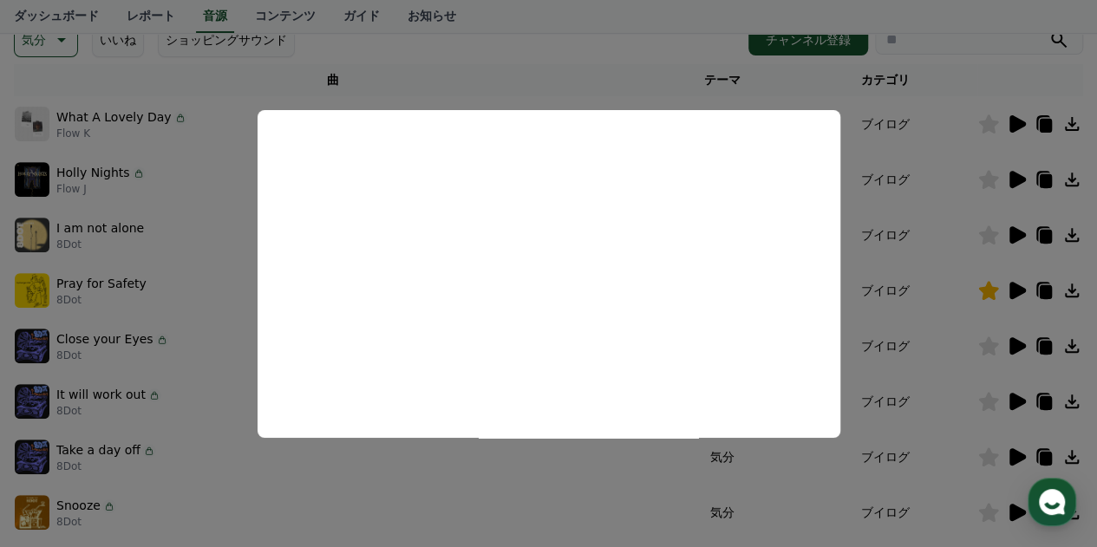
click at [545, 49] on button "close modal" at bounding box center [548, 273] width 1097 height 547
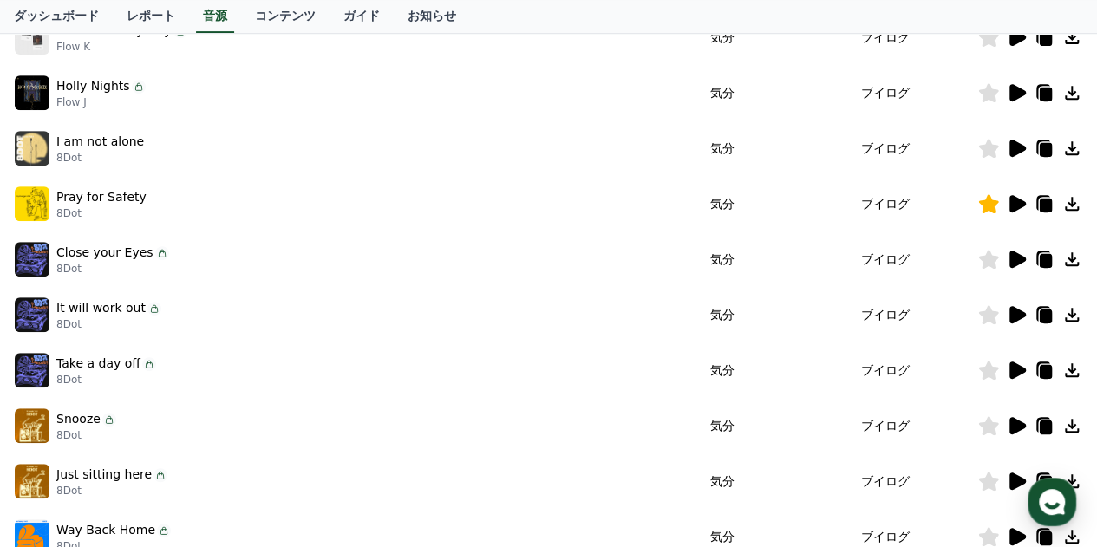
scroll to position [345, 0]
click at [1017, 421] on icon at bounding box center [1018, 425] width 16 height 17
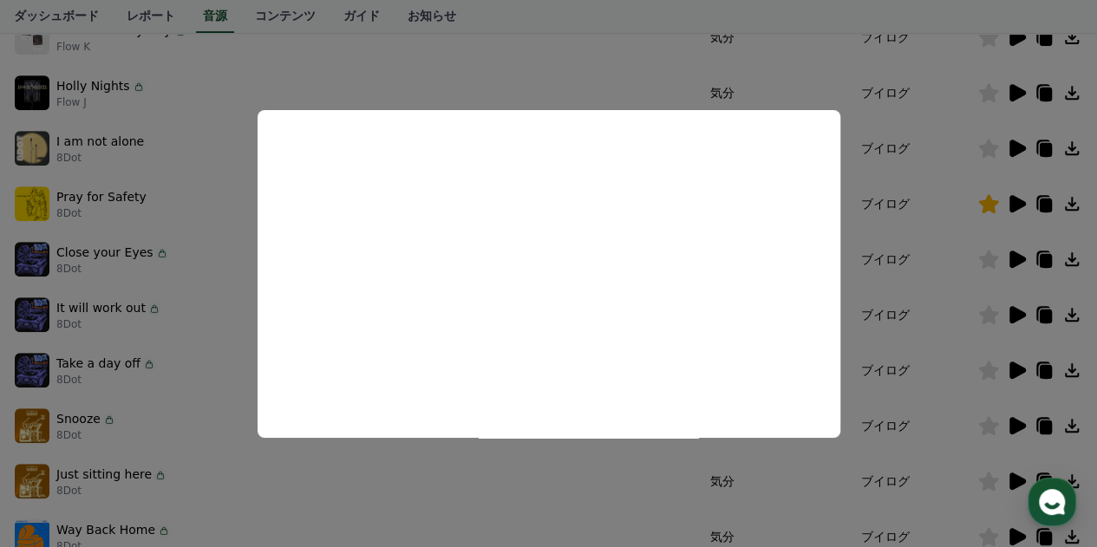
click at [1016, 480] on button "close modal" at bounding box center [548, 273] width 1097 height 547
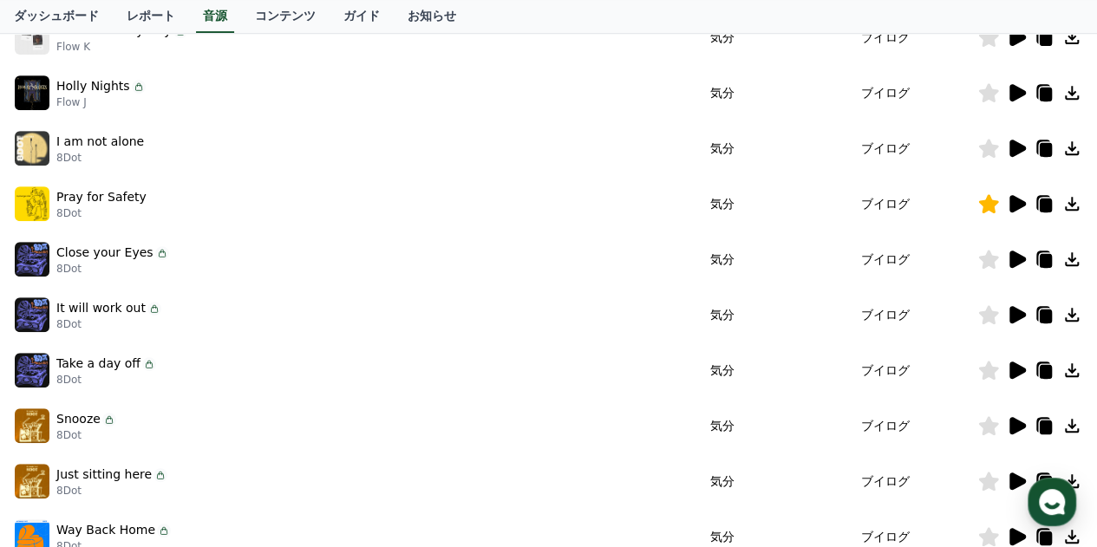
click at [1016, 480] on icon at bounding box center [1018, 481] width 16 height 17
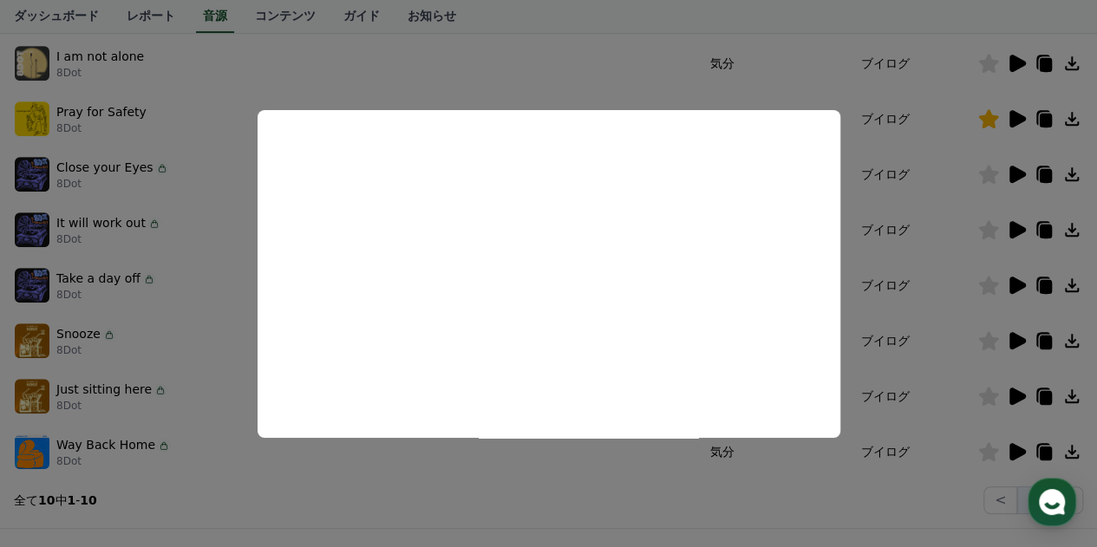
scroll to position [431, 0]
click at [1015, 448] on button "close modal" at bounding box center [548, 273] width 1097 height 547
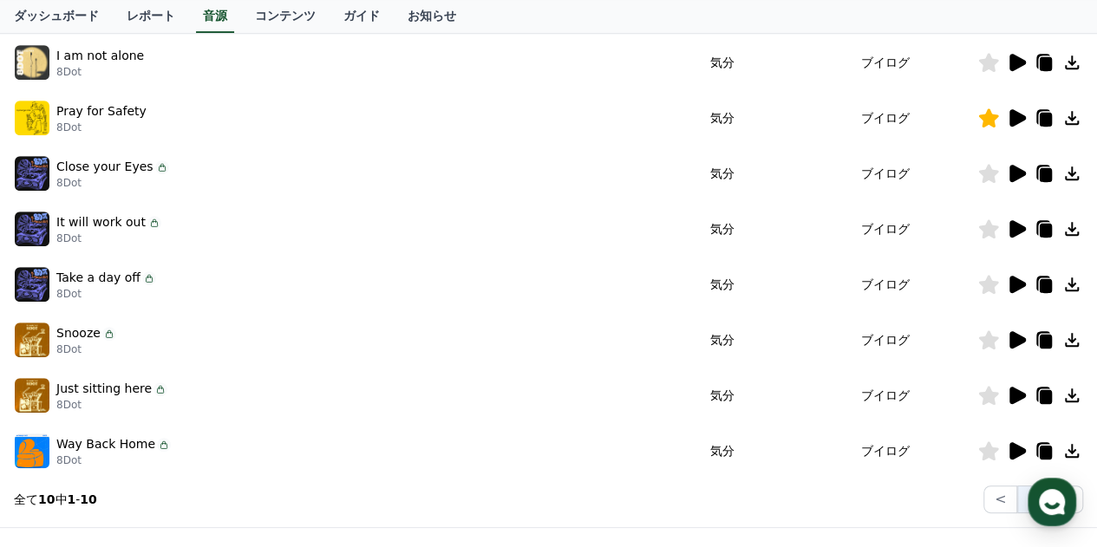
click at [1020, 452] on icon at bounding box center [1018, 450] width 16 height 17
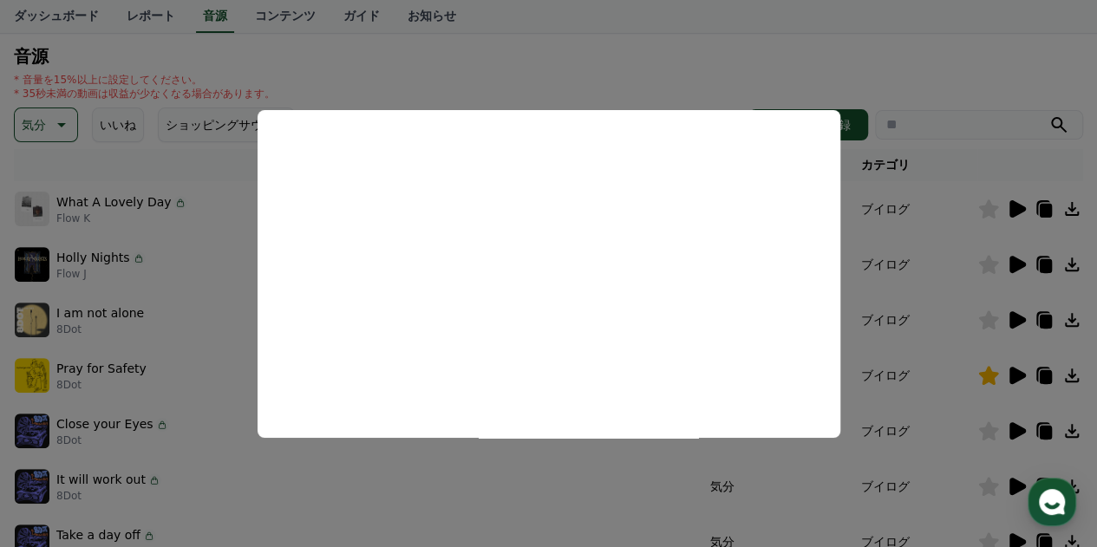
scroll to position [173, 0]
click at [33, 128] on button "close modal" at bounding box center [548, 273] width 1097 height 547
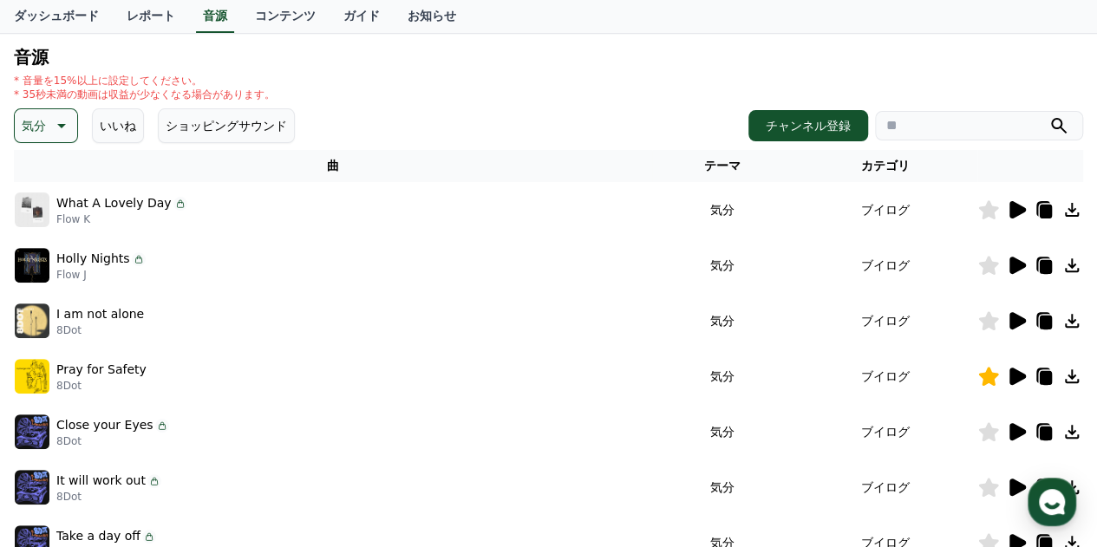
click at [33, 128] on p "気分" at bounding box center [34, 126] width 24 height 24
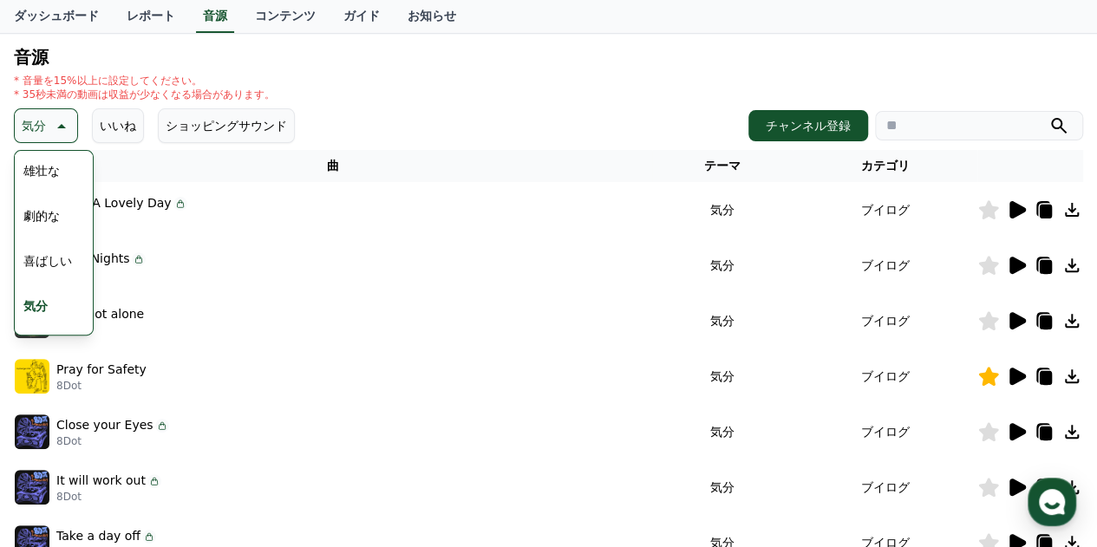
scroll to position [401, 0]
click at [42, 219] on button "喜ばしい" at bounding box center [47, 222] width 62 height 38
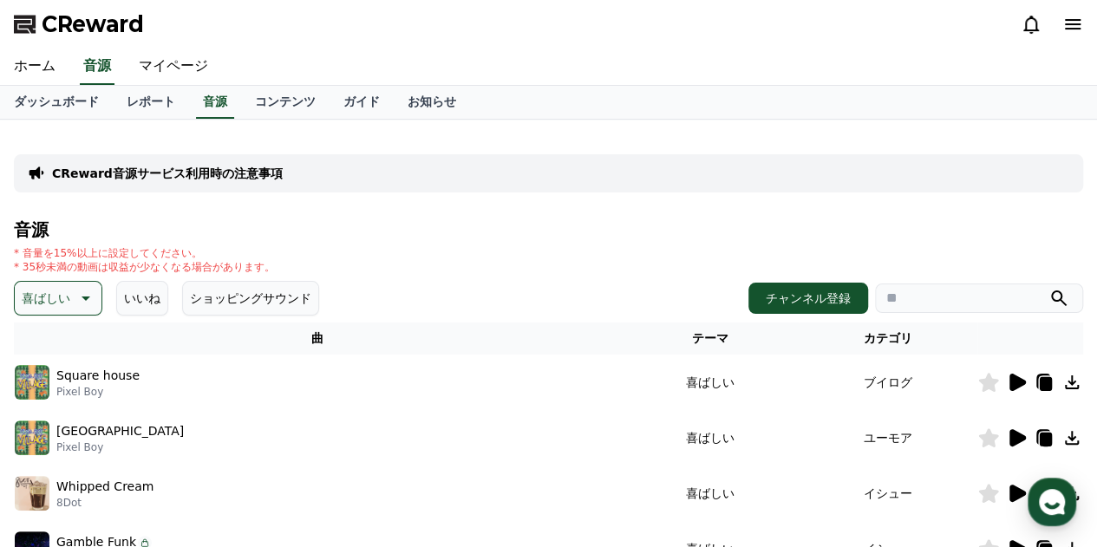
click at [1013, 383] on icon at bounding box center [1018, 382] width 16 height 17
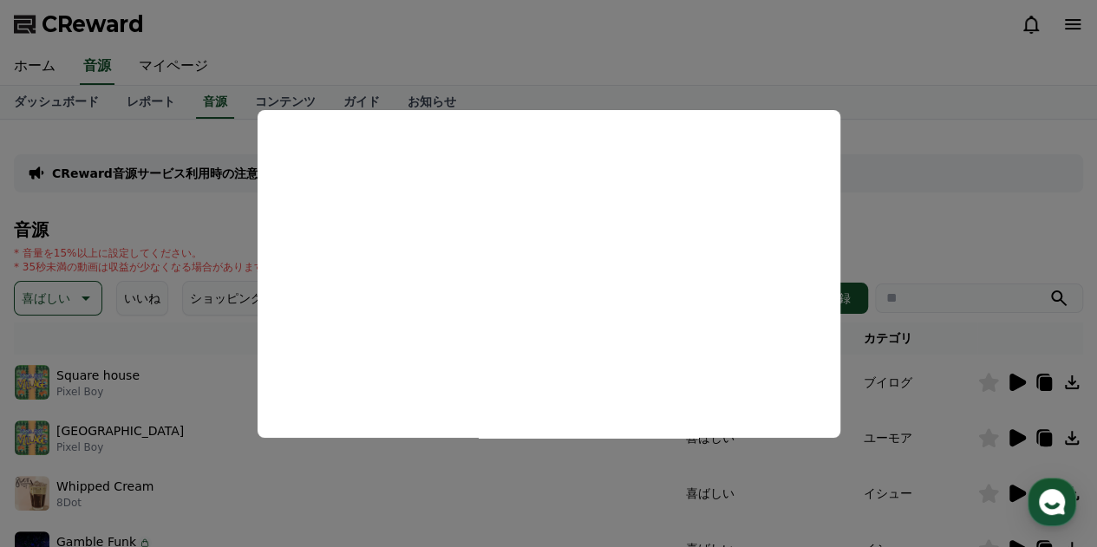
click at [967, 219] on button "close modal" at bounding box center [548, 273] width 1097 height 547
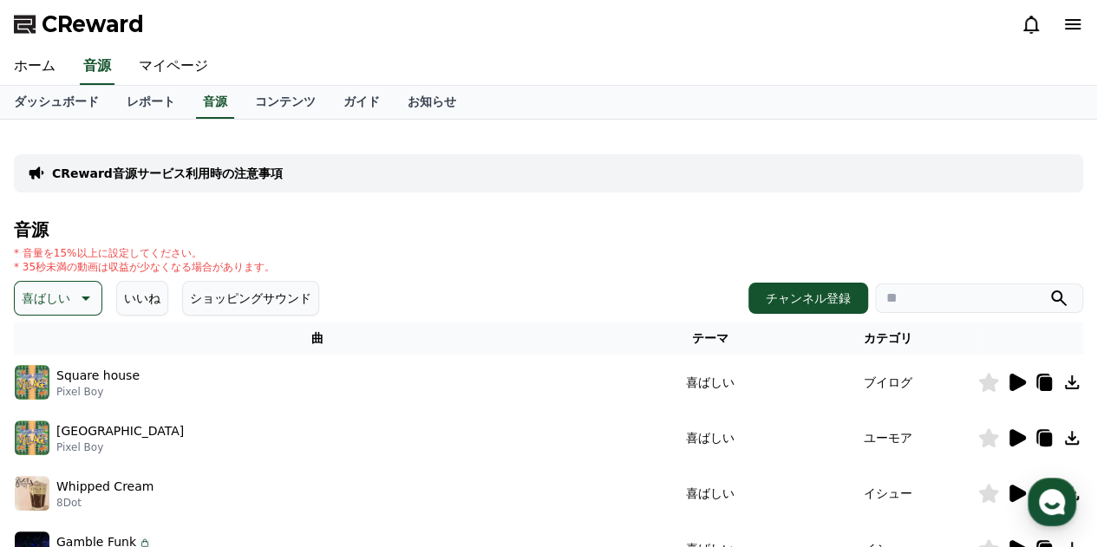
click at [983, 381] on icon at bounding box center [989, 382] width 20 height 19
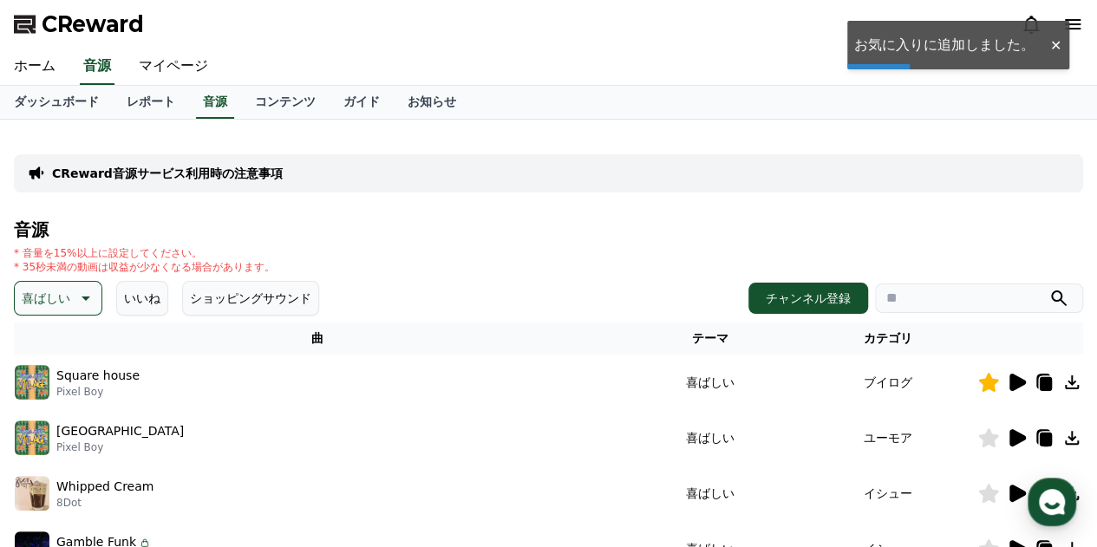
click at [1017, 433] on icon at bounding box center [1018, 437] width 16 height 17
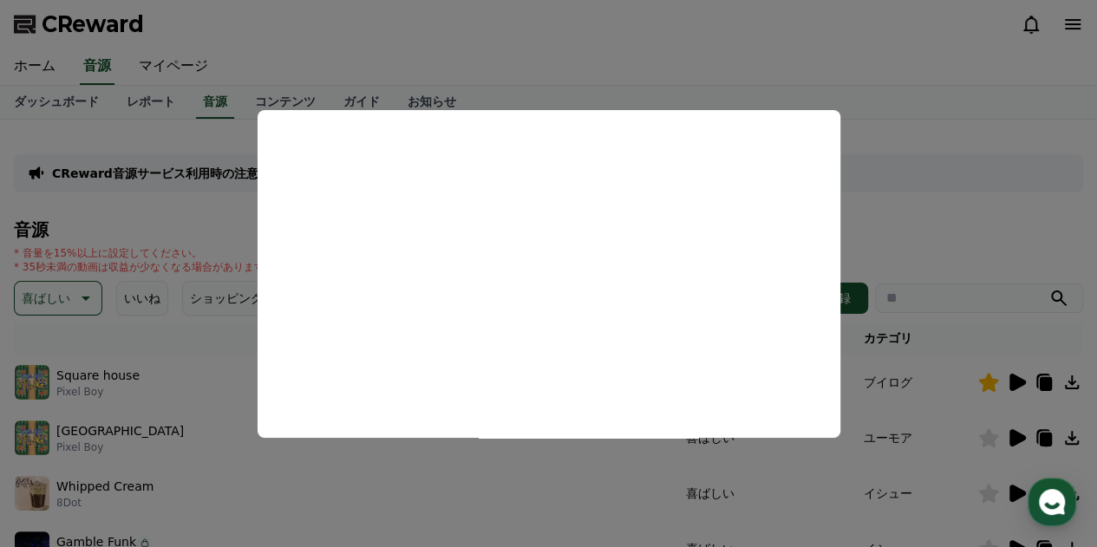
click at [916, 194] on button "close modal" at bounding box center [548, 273] width 1097 height 547
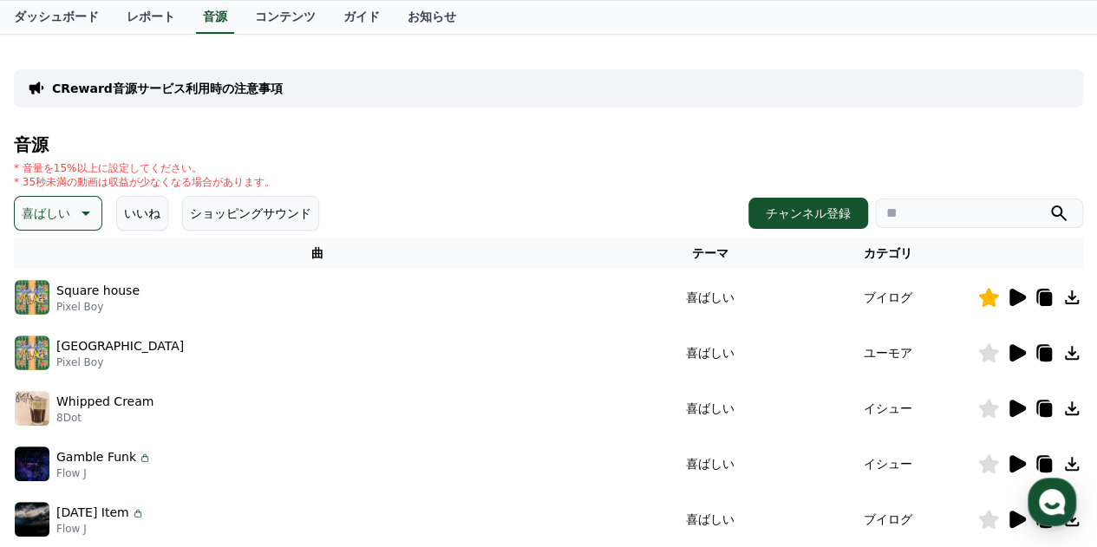
scroll to position [85, 0]
click at [1016, 405] on icon at bounding box center [1018, 408] width 16 height 17
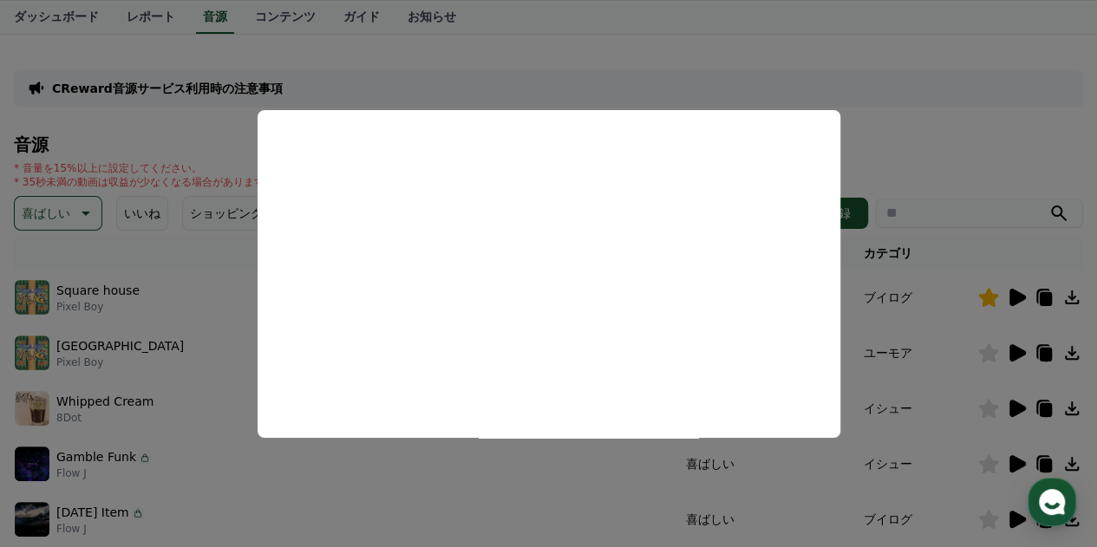
click at [952, 138] on button "close modal" at bounding box center [548, 273] width 1097 height 547
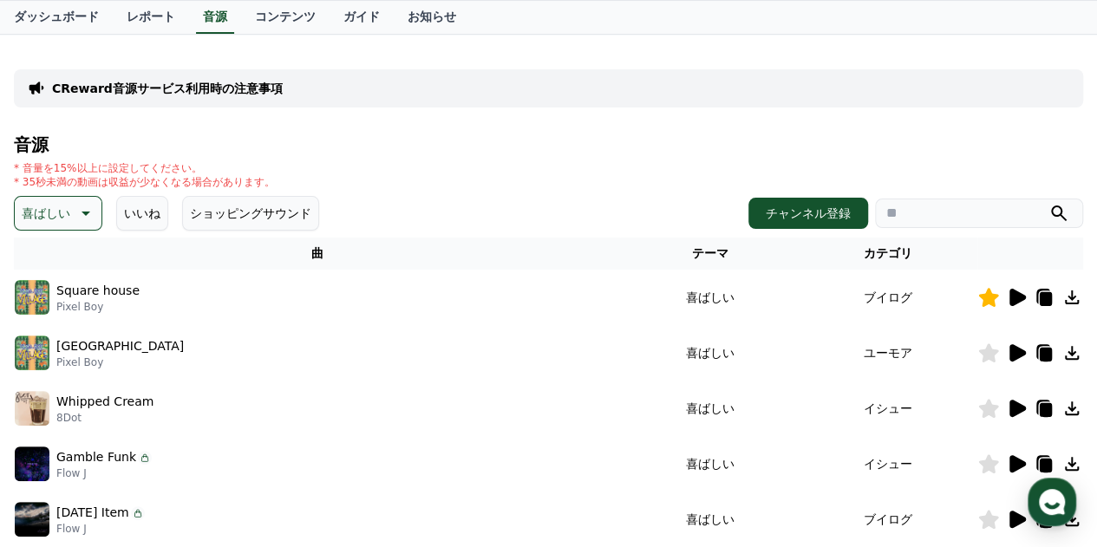
click at [1018, 462] on icon at bounding box center [1018, 463] width 16 height 17
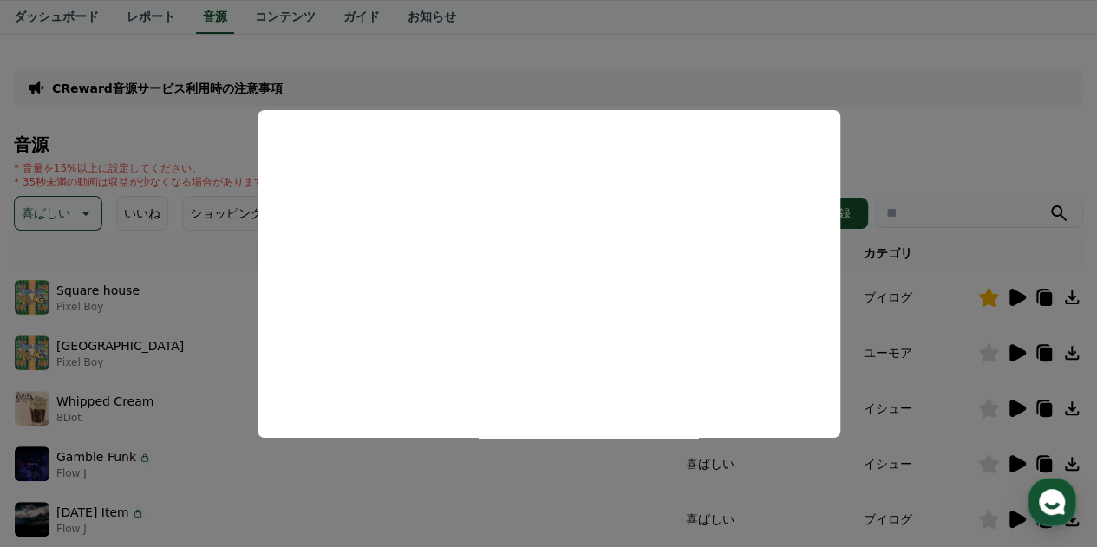
click at [923, 135] on button "close modal" at bounding box center [548, 273] width 1097 height 547
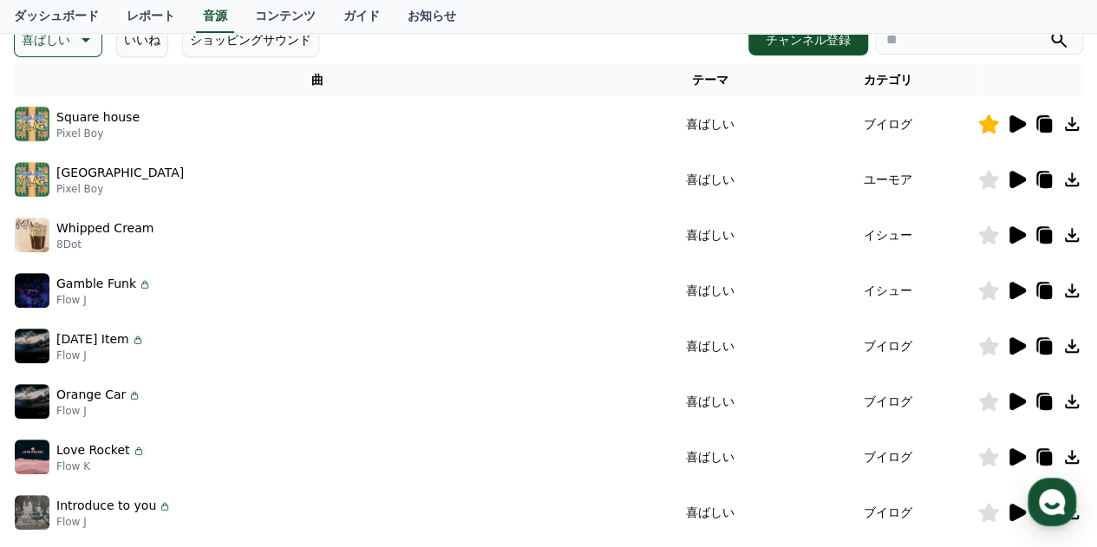
scroll to position [259, 0]
click at [1015, 345] on icon at bounding box center [1018, 345] width 16 height 17
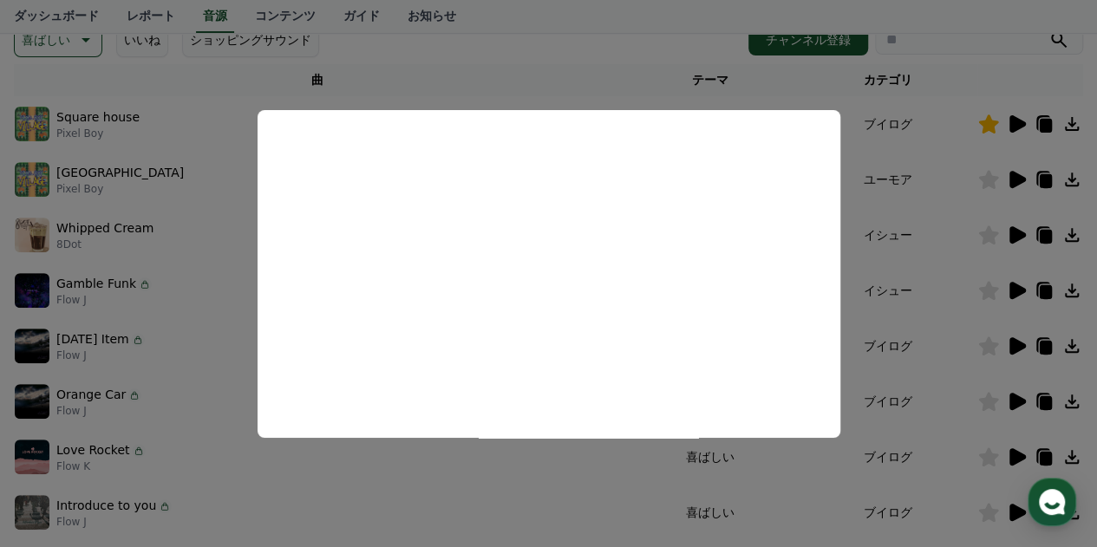
click at [560, 42] on button "close modal" at bounding box center [548, 273] width 1097 height 547
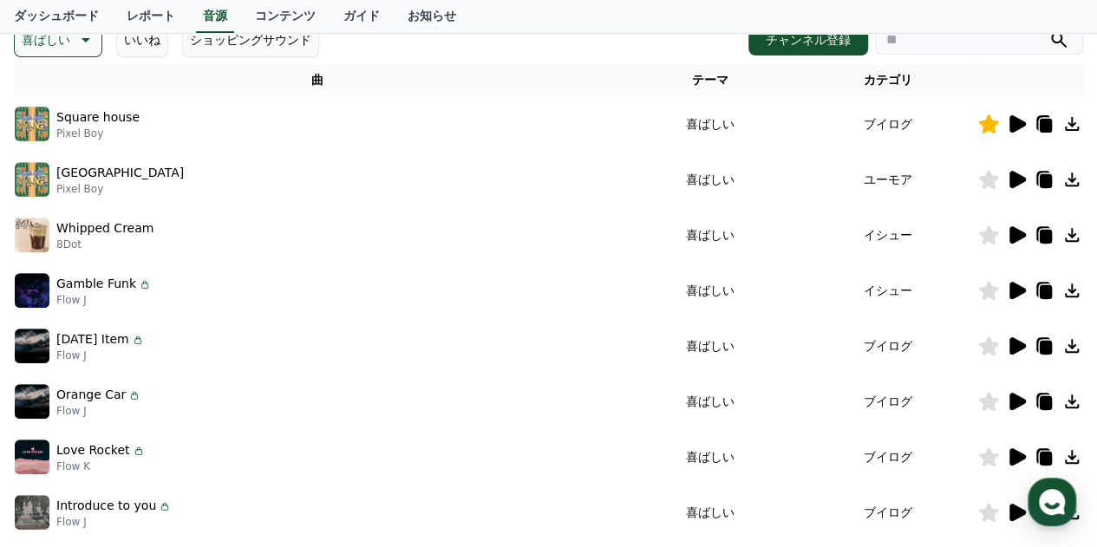
click at [1008, 400] on icon at bounding box center [1016, 401] width 21 height 21
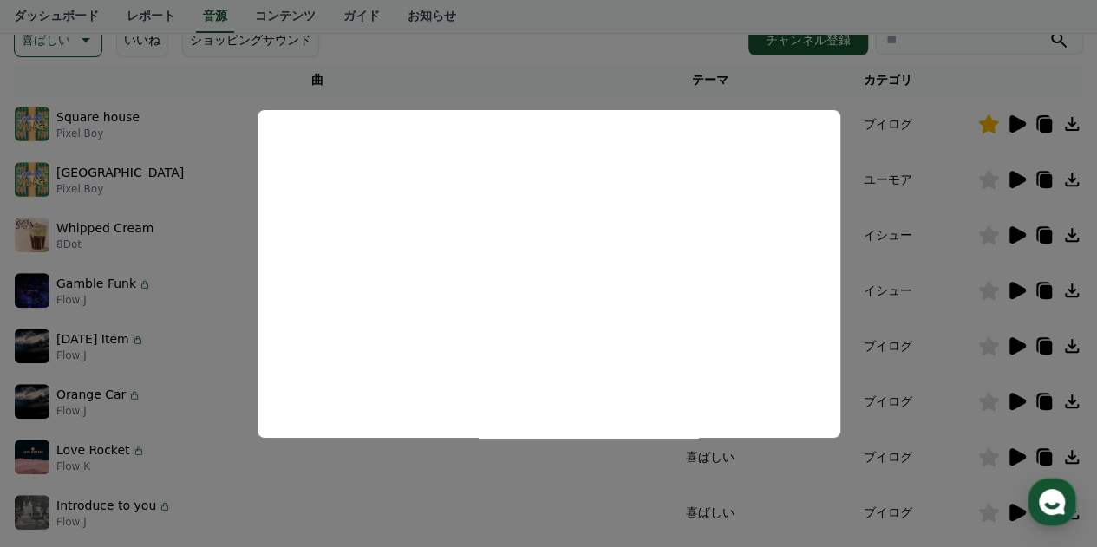
click at [553, 54] on button "close modal" at bounding box center [548, 273] width 1097 height 547
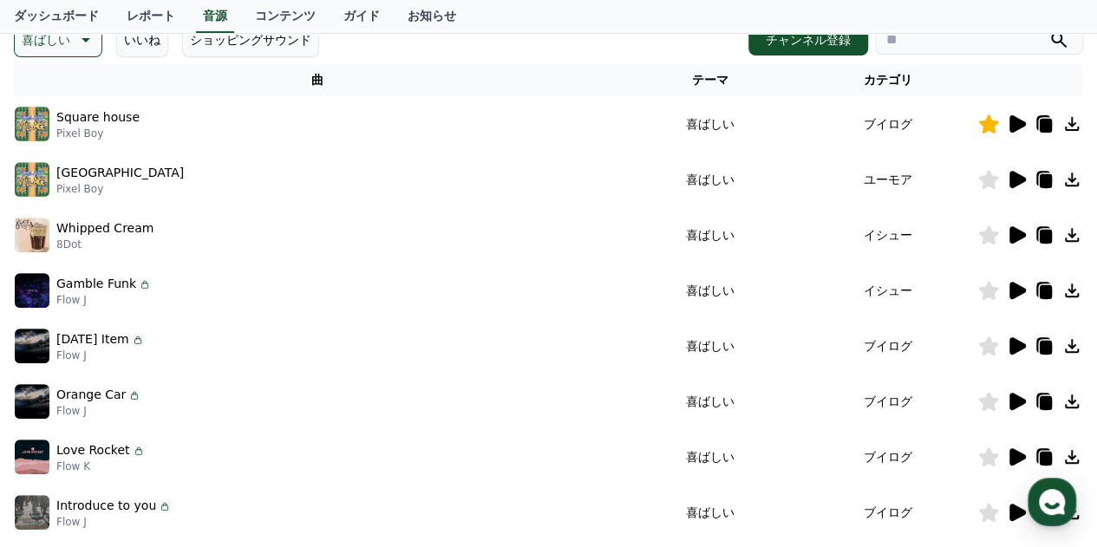
click at [1020, 451] on icon at bounding box center [1018, 456] width 16 height 17
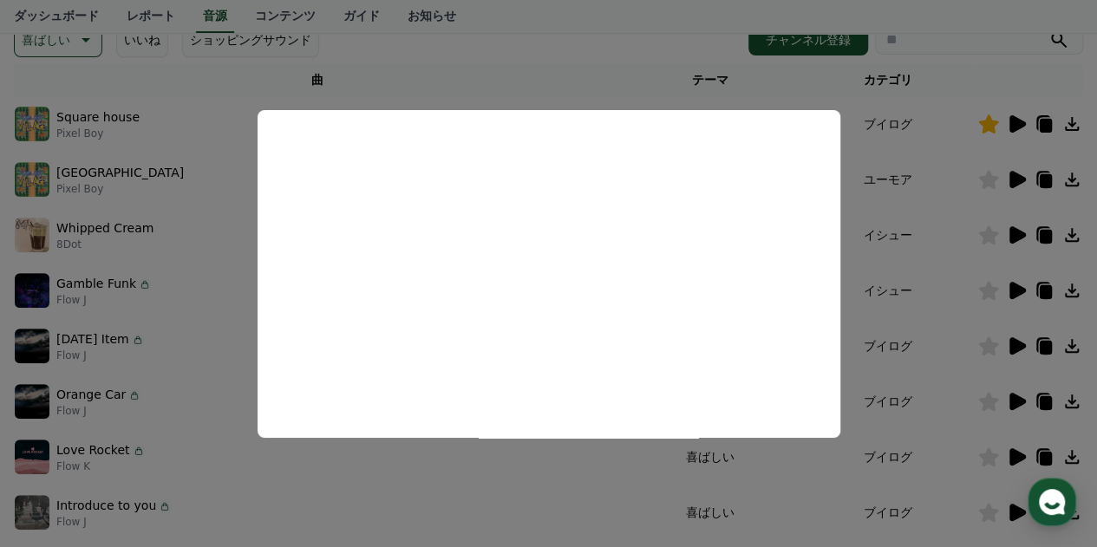
click at [534, 54] on button "close modal" at bounding box center [548, 273] width 1097 height 547
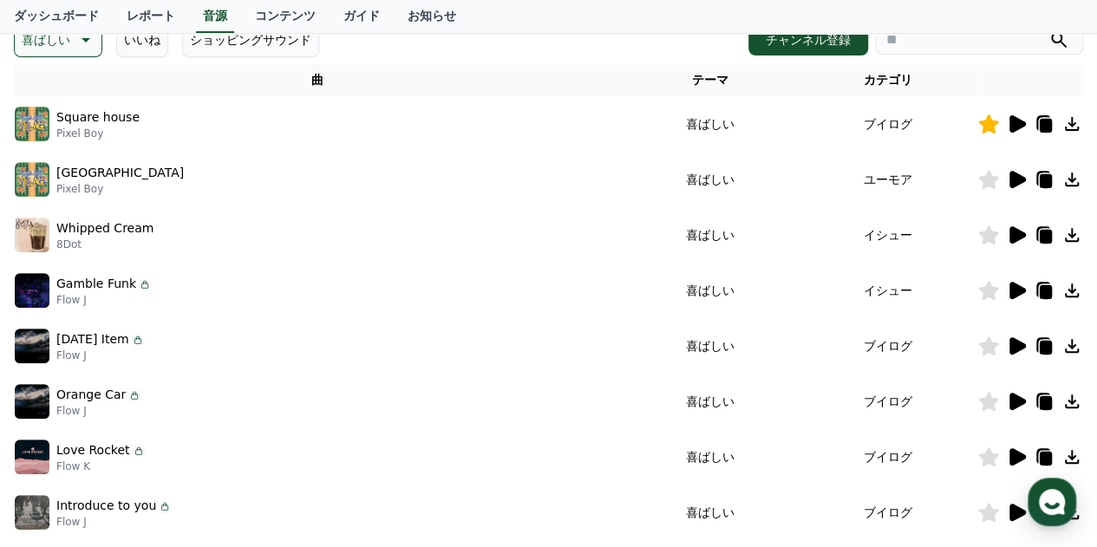
click at [985, 455] on icon at bounding box center [989, 457] width 20 height 19
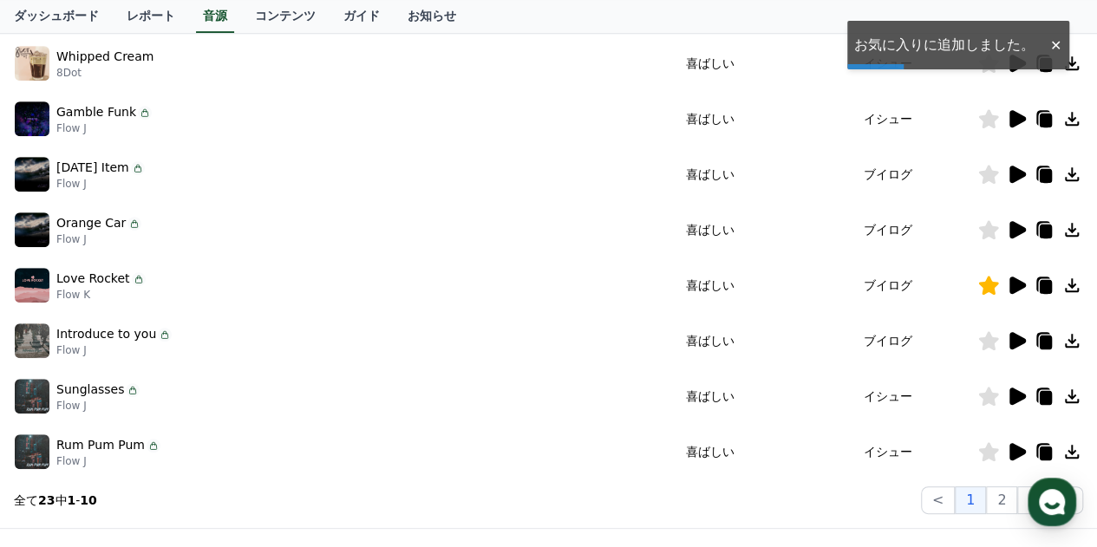
scroll to position [431, 0]
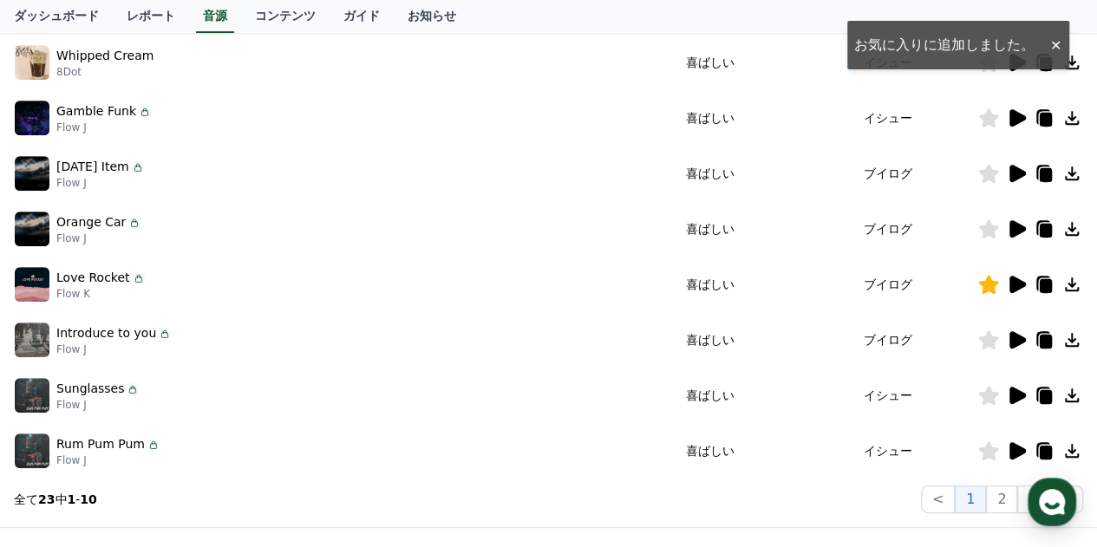
click at [1018, 338] on icon at bounding box center [1018, 339] width 16 height 17
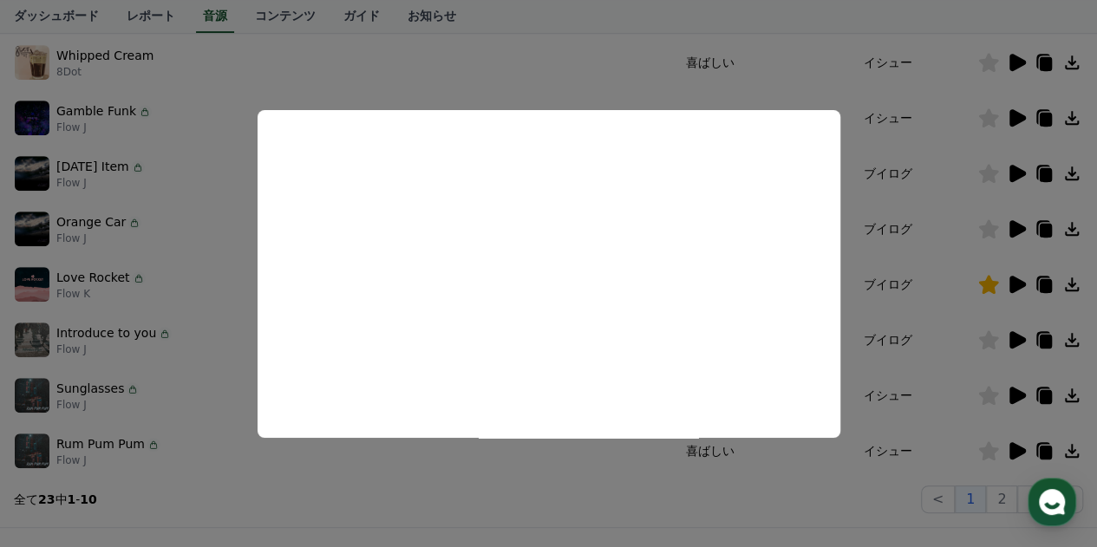
click at [748, 514] on button "close modal" at bounding box center [548, 273] width 1097 height 547
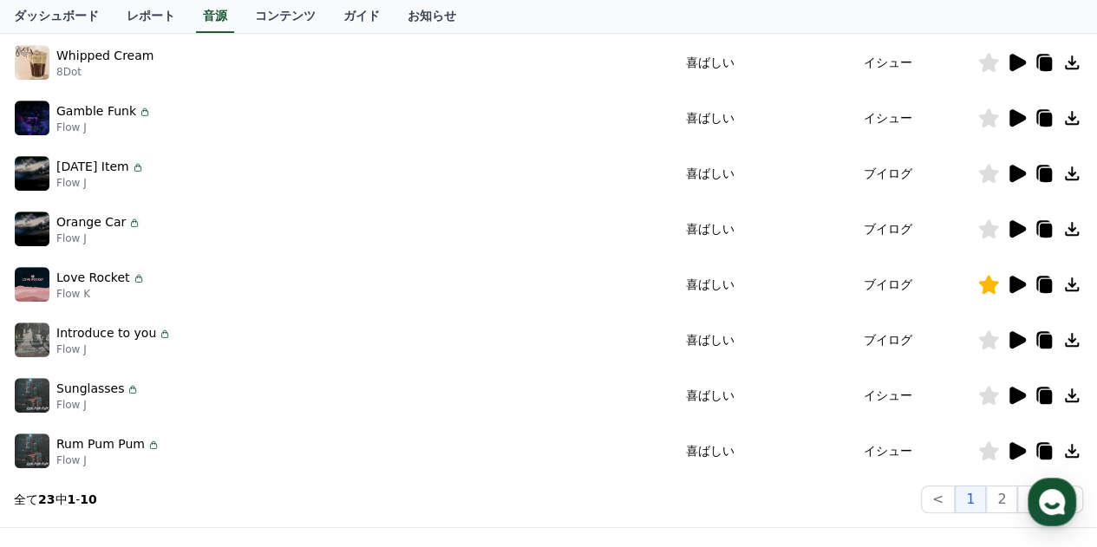
click at [979, 339] on icon at bounding box center [988, 340] width 21 height 19
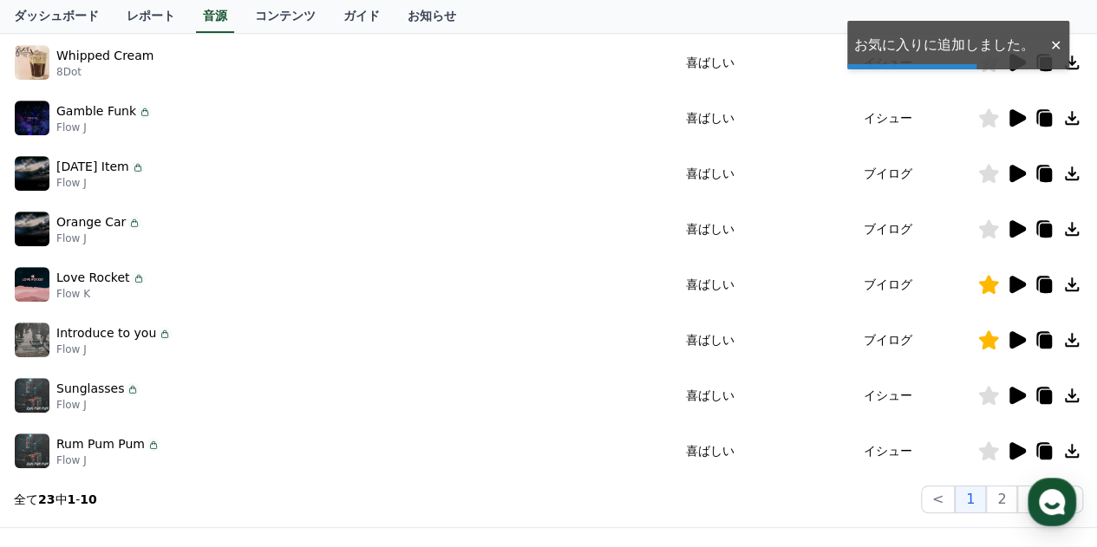
click at [1010, 394] on icon at bounding box center [1018, 395] width 16 height 17
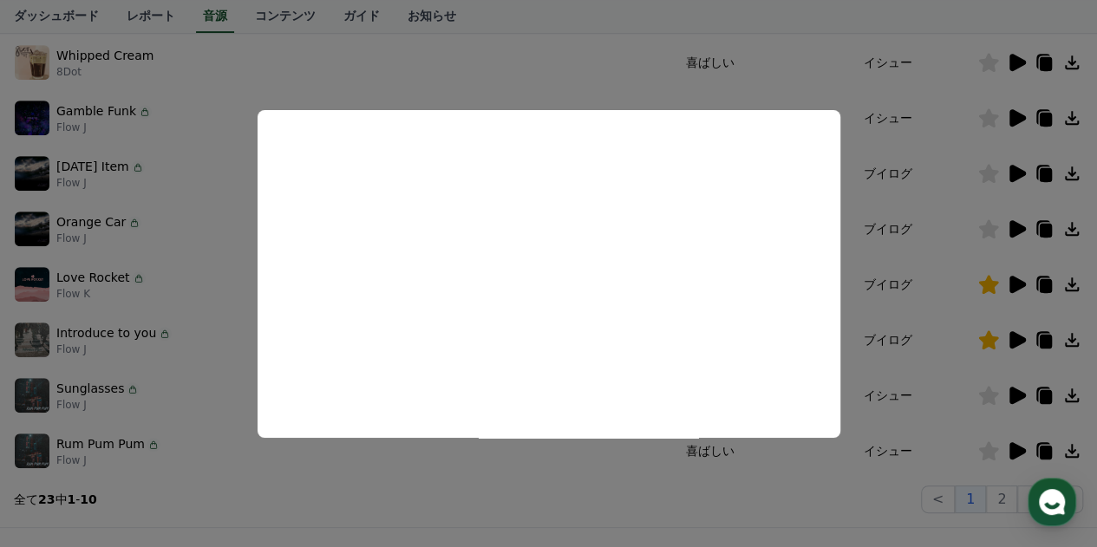
click at [547, 518] on button "close modal" at bounding box center [548, 273] width 1097 height 547
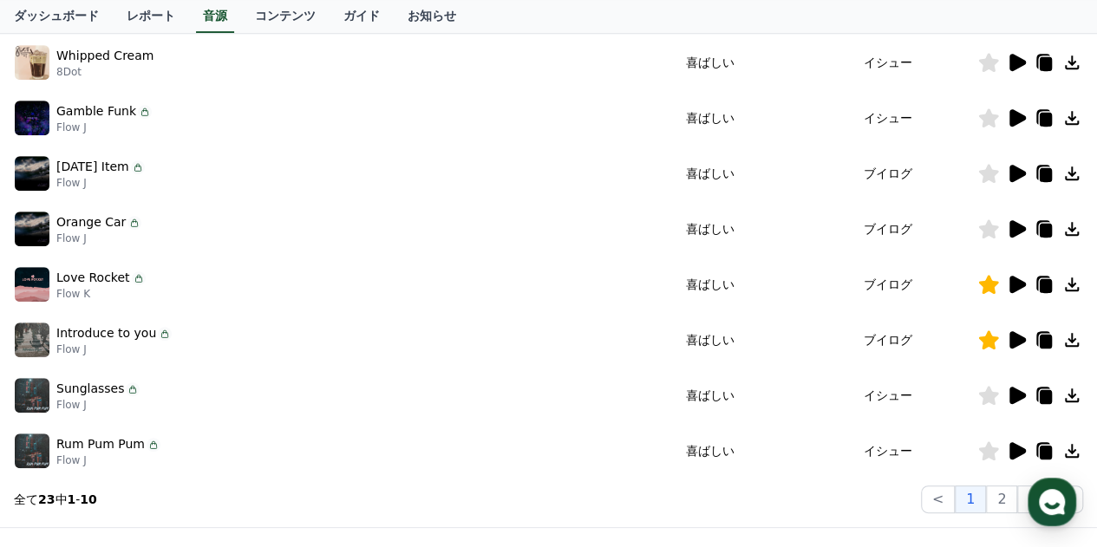
click at [1013, 452] on icon at bounding box center [1018, 450] width 16 height 17
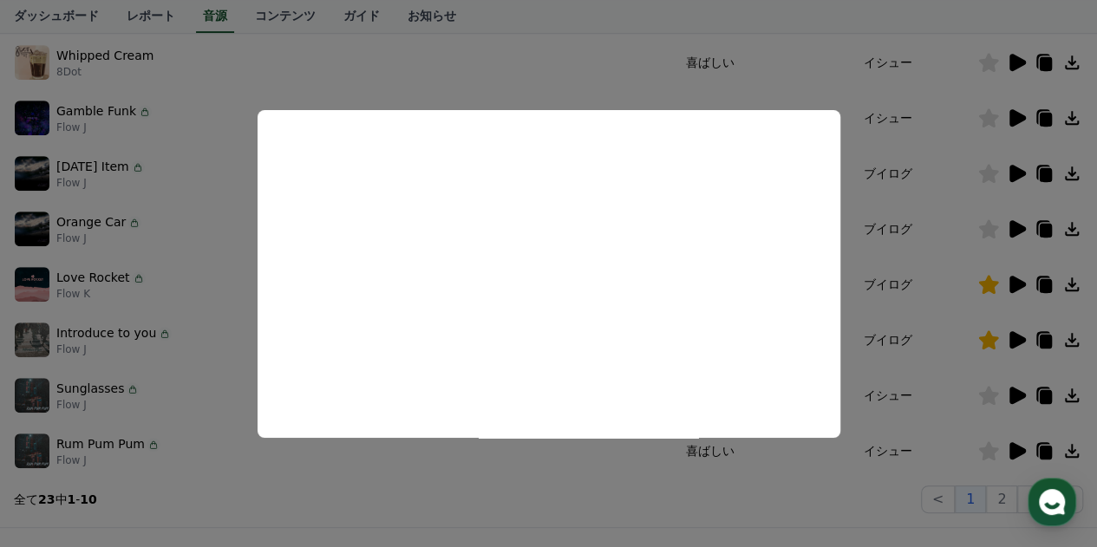
click at [557, 507] on button "close modal" at bounding box center [548, 273] width 1097 height 547
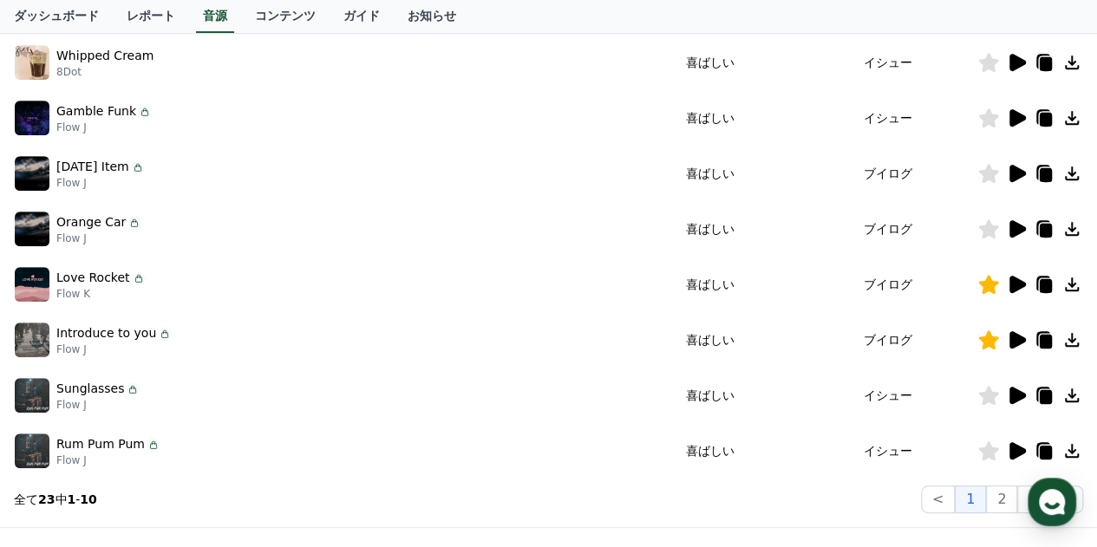
click at [989, 448] on icon at bounding box center [989, 451] width 20 height 19
click at [1006, 498] on button "2" at bounding box center [1001, 500] width 31 height 28
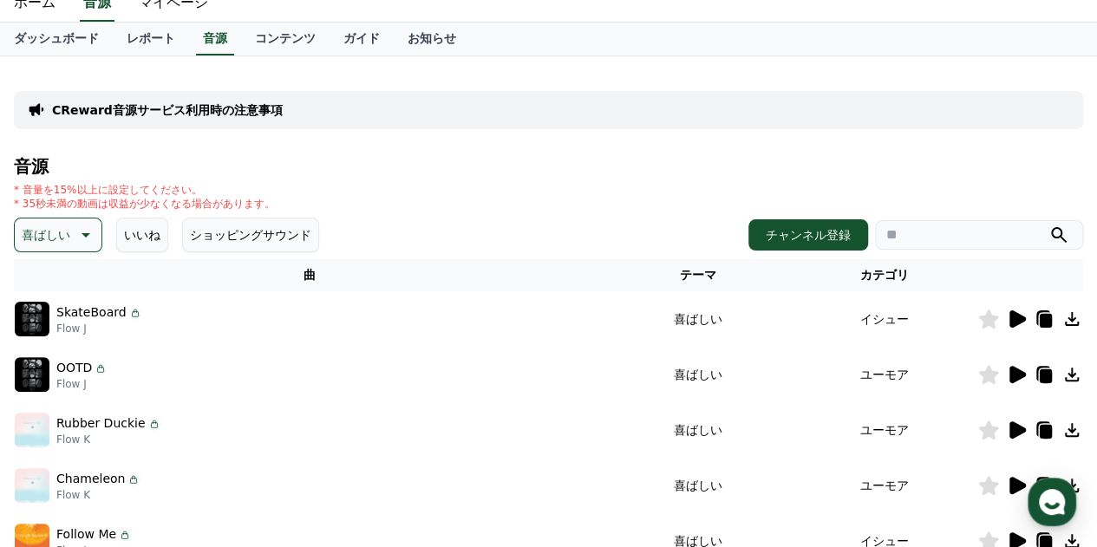
click at [1013, 317] on icon at bounding box center [1018, 319] width 16 height 17
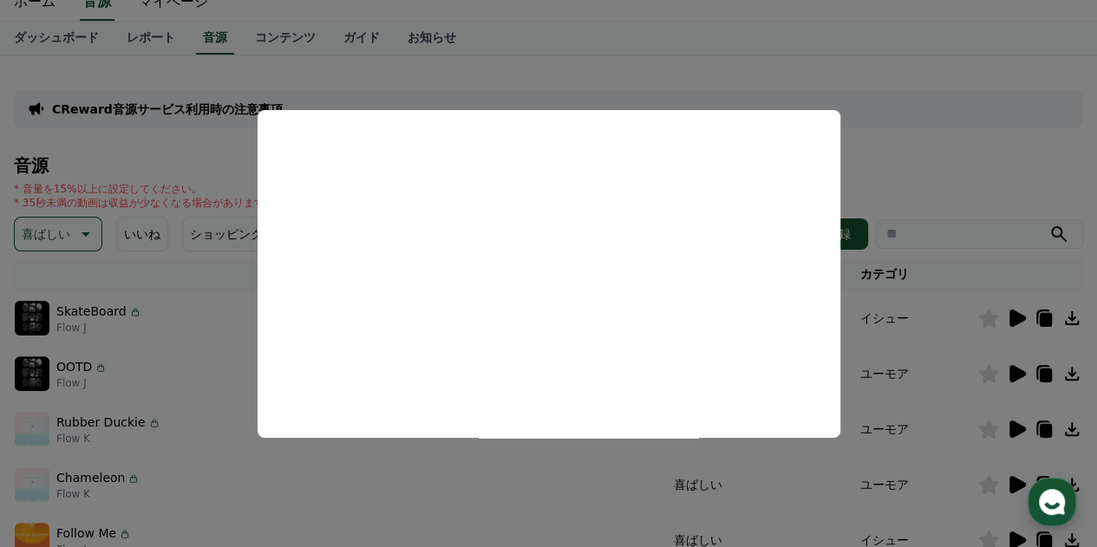
click at [931, 154] on button "close modal" at bounding box center [548, 273] width 1097 height 547
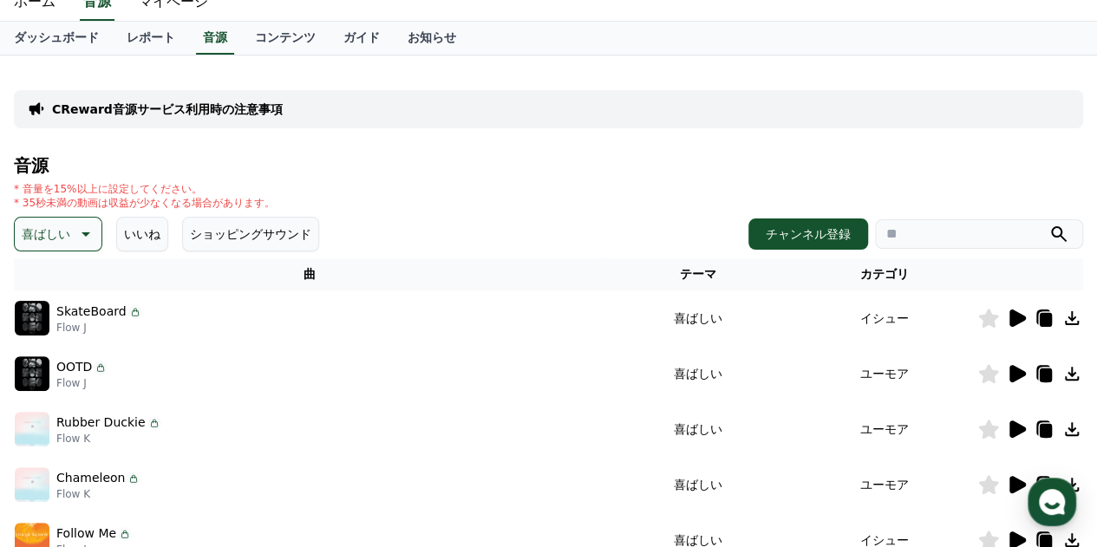
click at [1008, 374] on icon at bounding box center [1016, 373] width 21 height 21
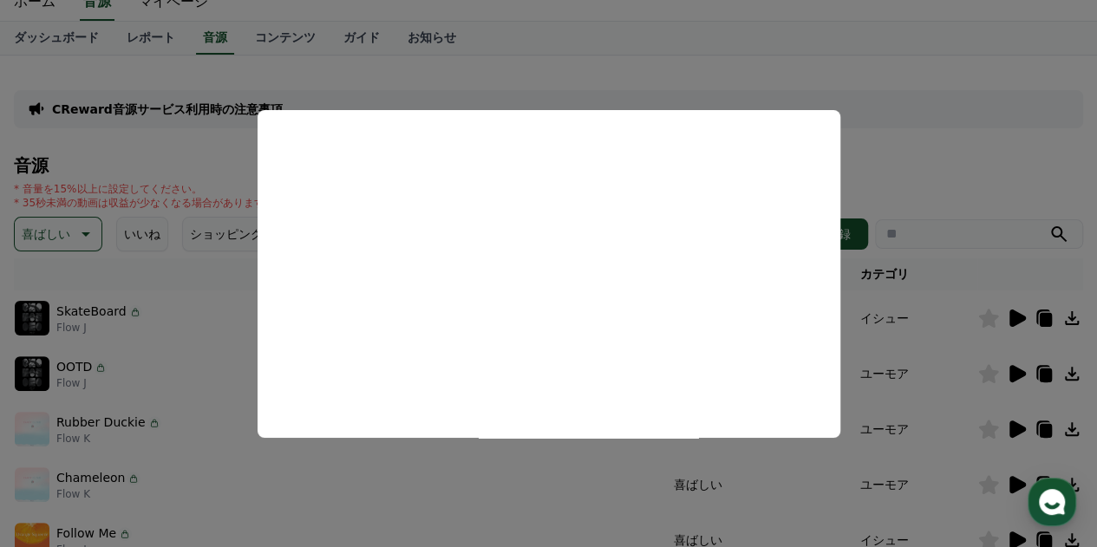
click at [975, 150] on button "close modal" at bounding box center [548, 273] width 1097 height 547
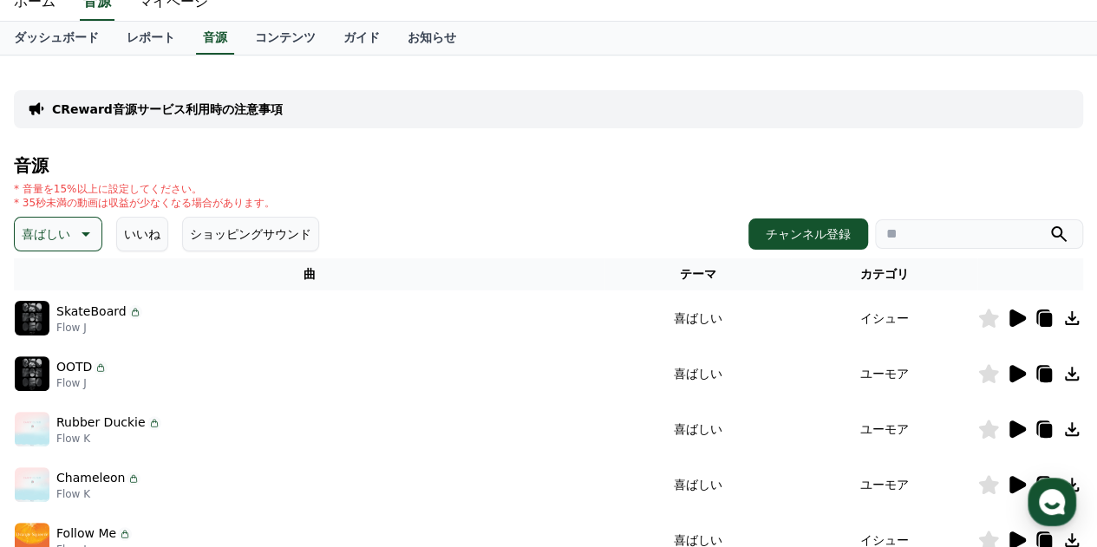
click at [987, 377] on icon at bounding box center [989, 373] width 20 height 19
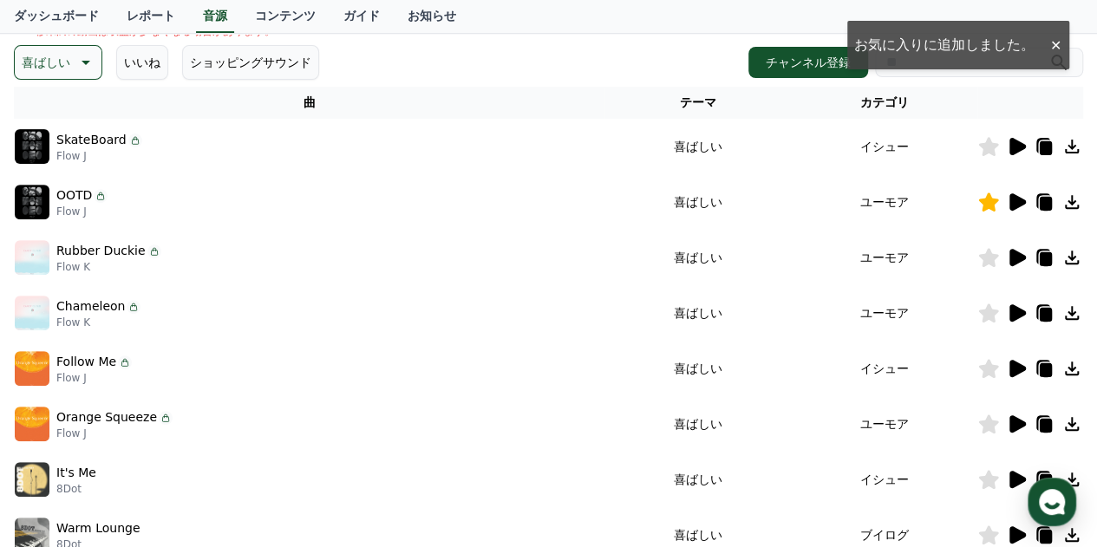
scroll to position [237, 0]
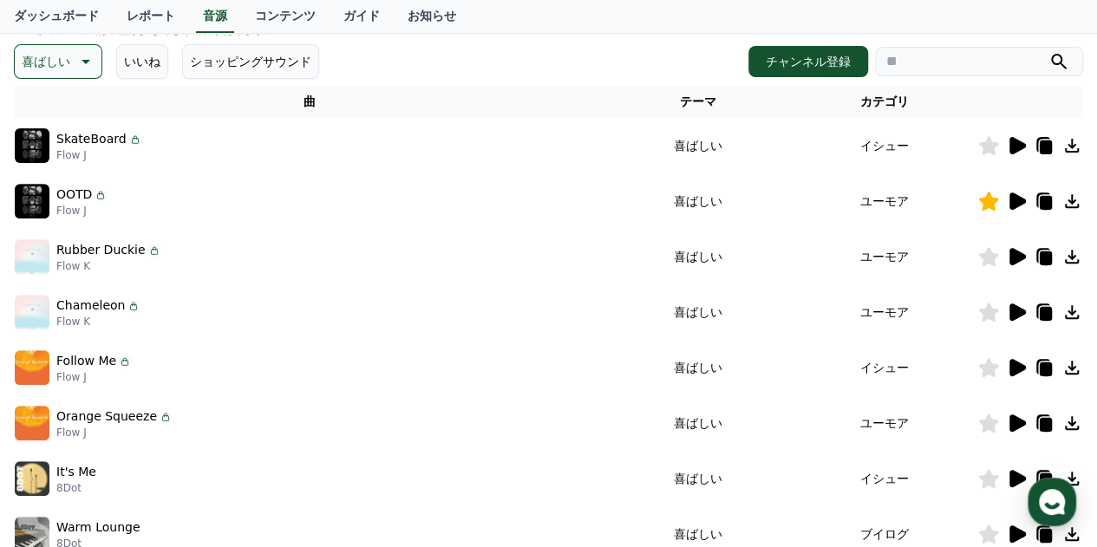
click at [1010, 254] on icon at bounding box center [1018, 256] width 16 height 17
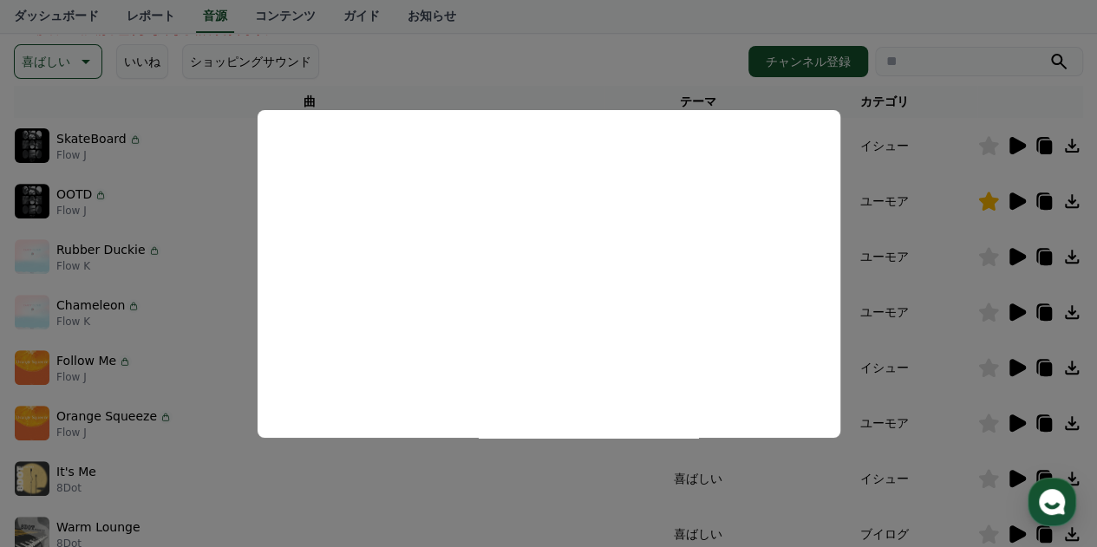
click at [546, 48] on button "close modal" at bounding box center [548, 273] width 1097 height 547
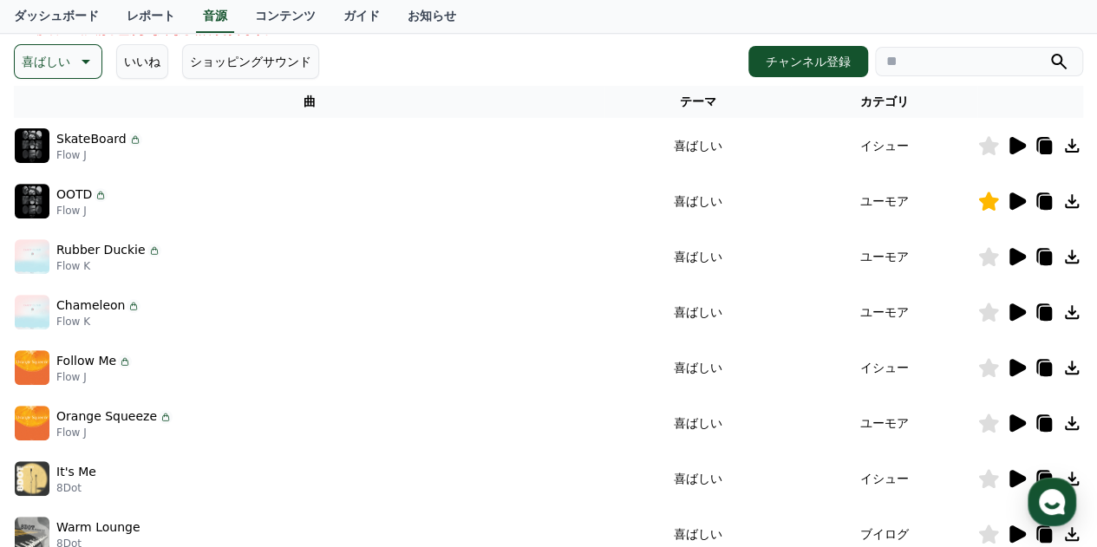
click at [1020, 309] on icon at bounding box center [1018, 312] width 16 height 17
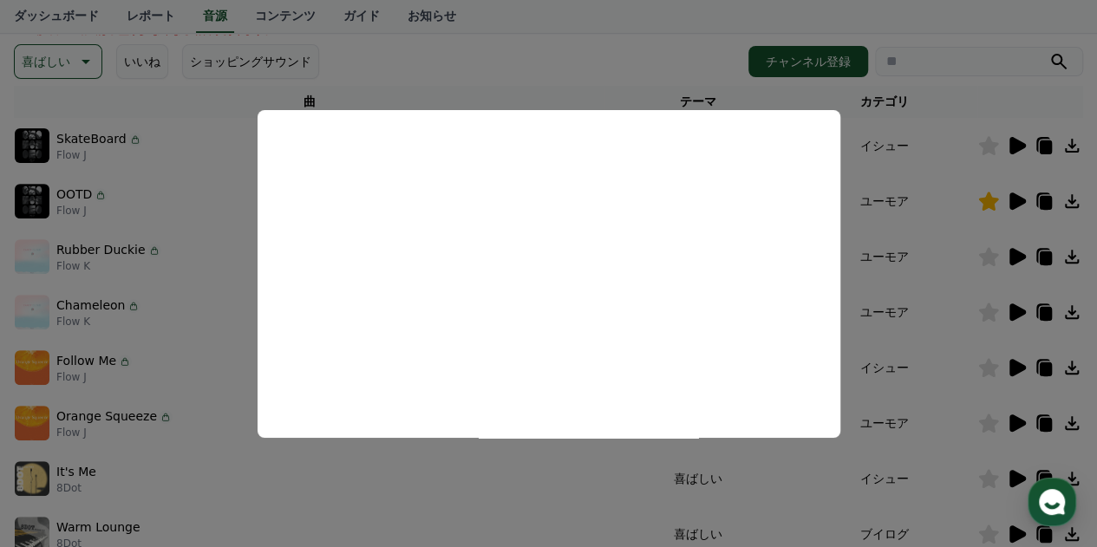
click at [579, 62] on button "close modal" at bounding box center [548, 273] width 1097 height 547
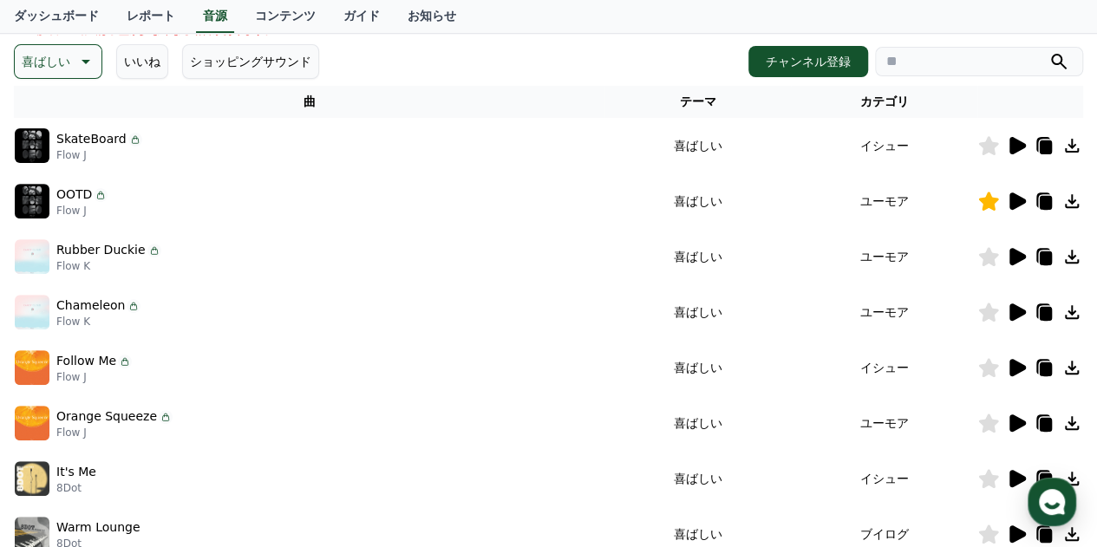
click at [1013, 367] on icon at bounding box center [1018, 367] width 16 height 17
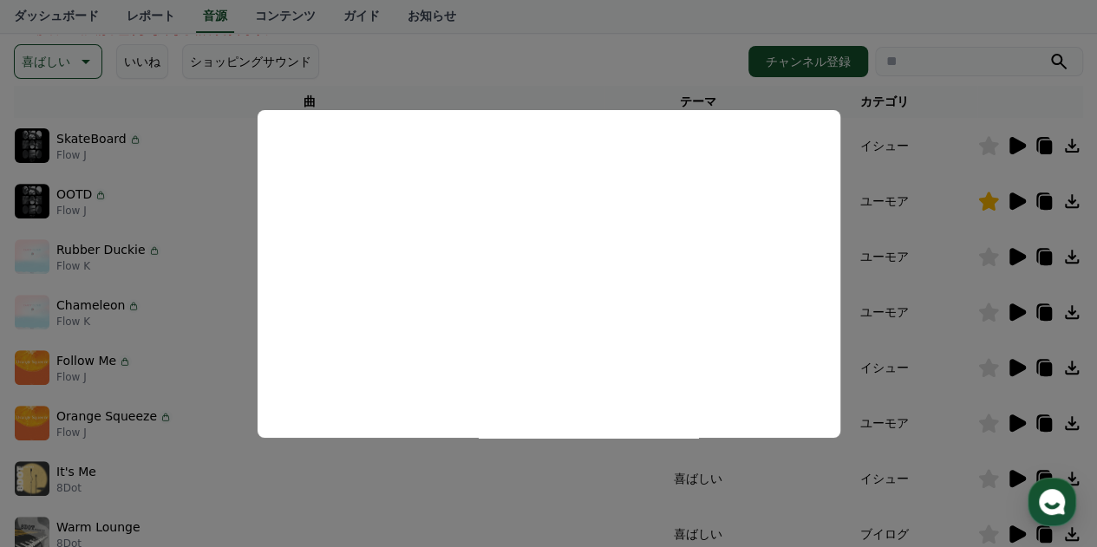
click at [585, 59] on button "close modal" at bounding box center [548, 273] width 1097 height 547
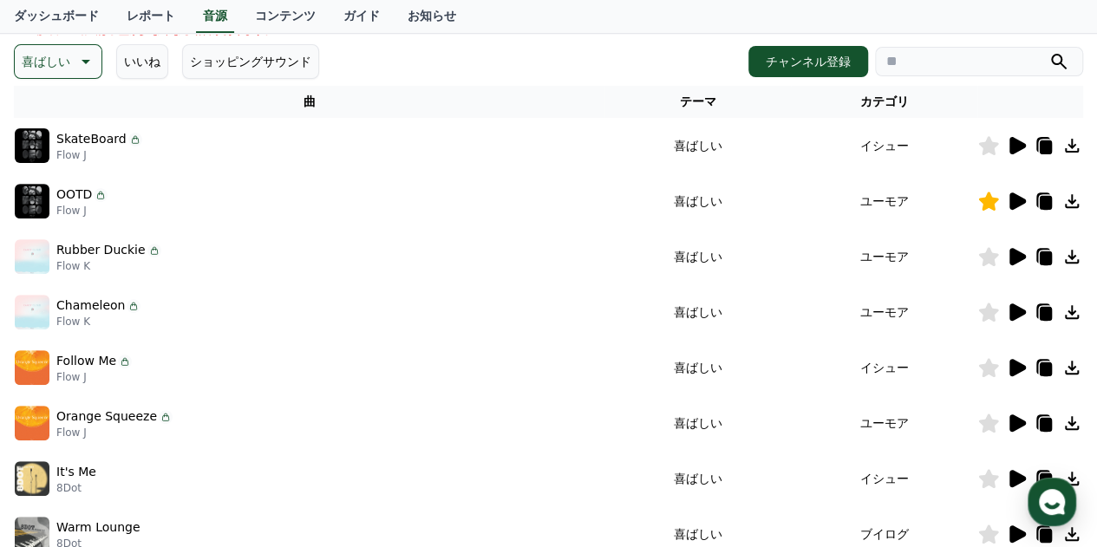
click at [1015, 421] on icon at bounding box center [1018, 423] width 16 height 17
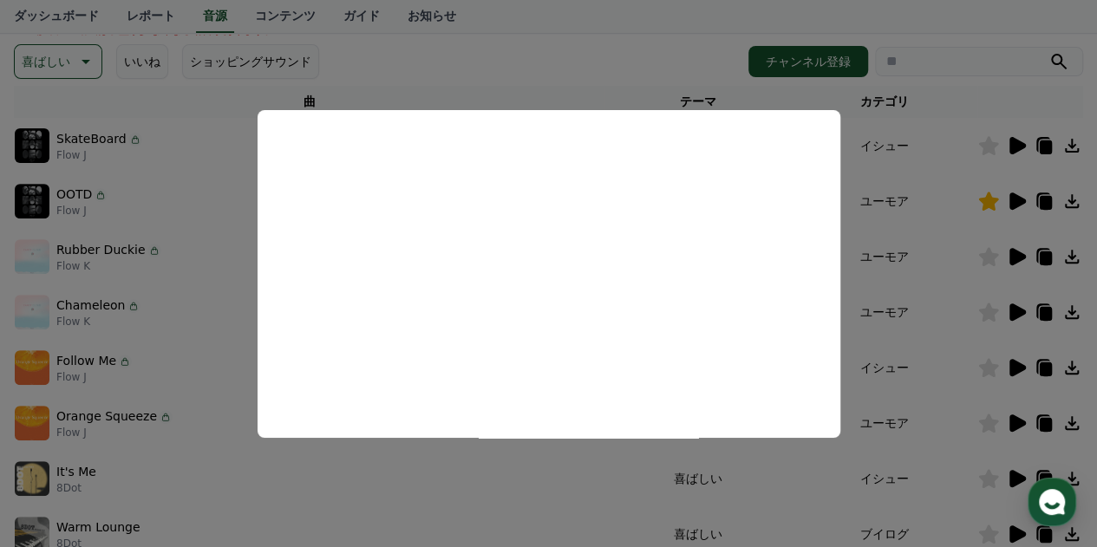
click at [553, 72] on button "close modal" at bounding box center [548, 273] width 1097 height 547
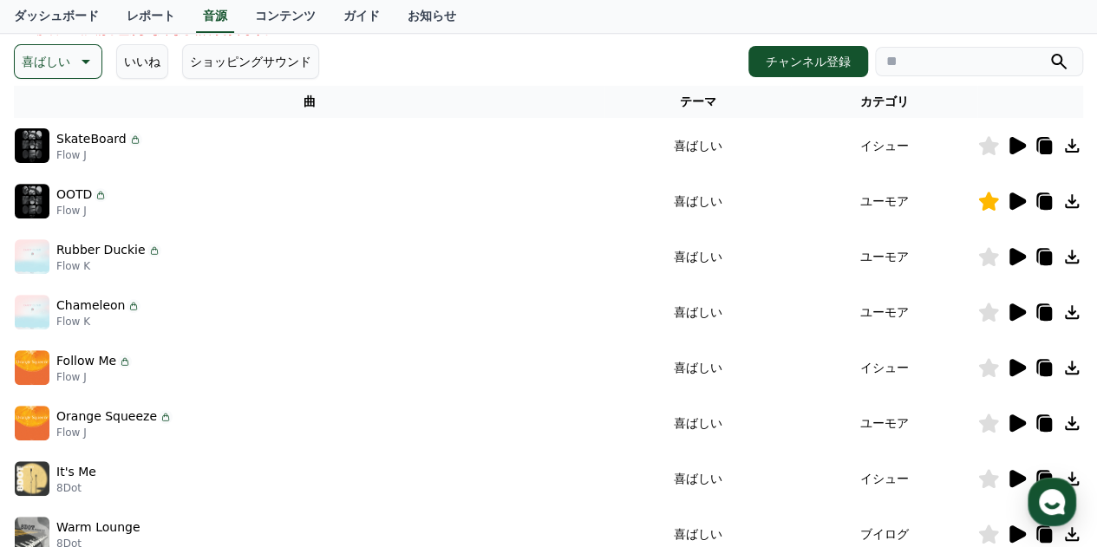
click at [1012, 475] on icon at bounding box center [1018, 478] width 16 height 17
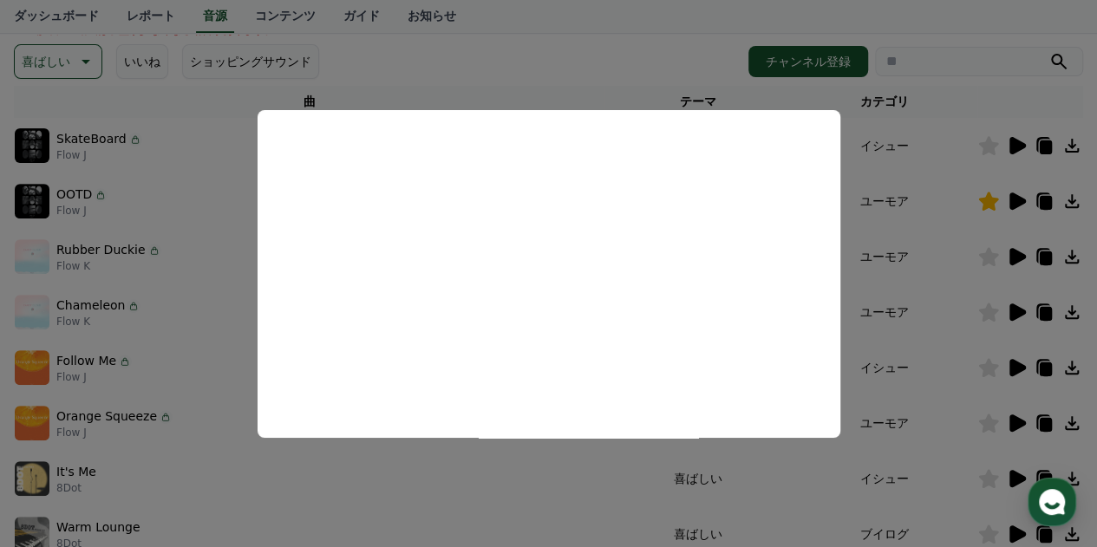
click at [532, 60] on button "close modal" at bounding box center [548, 273] width 1097 height 547
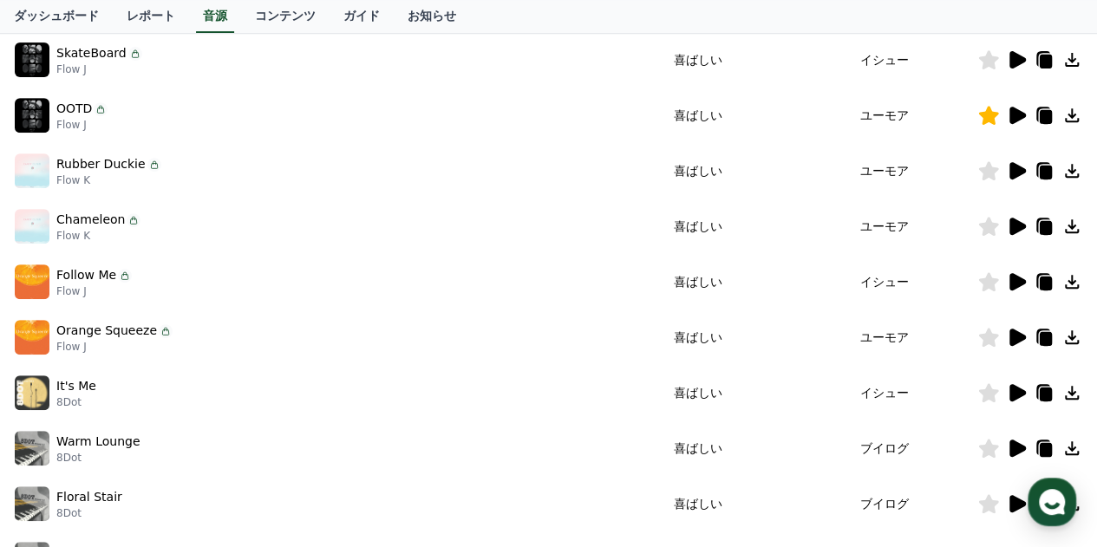
scroll to position [324, 0]
click at [1014, 444] on icon at bounding box center [1018, 447] width 16 height 17
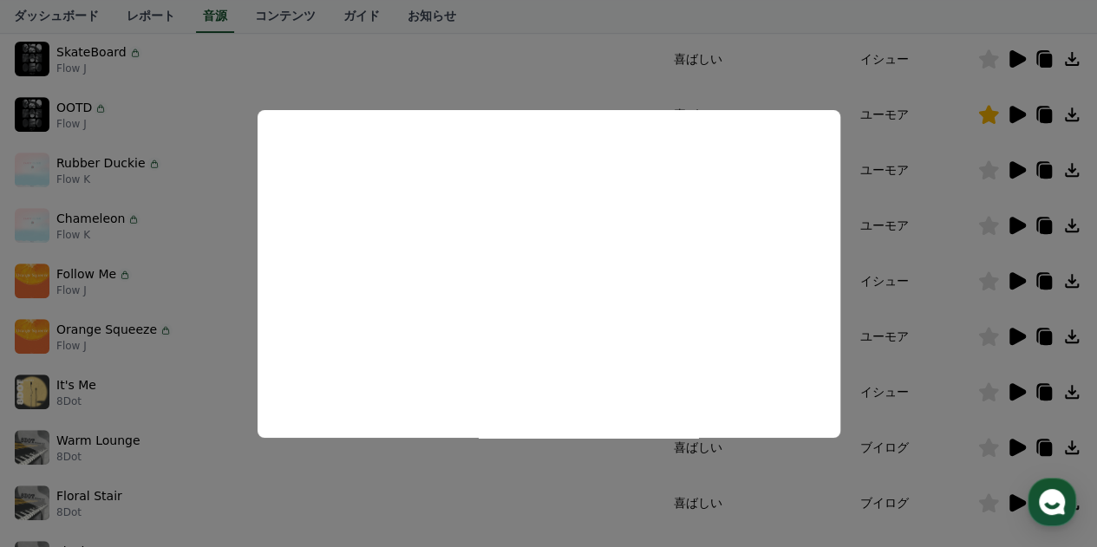
click at [445, 511] on button "close modal" at bounding box center [548, 273] width 1097 height 547
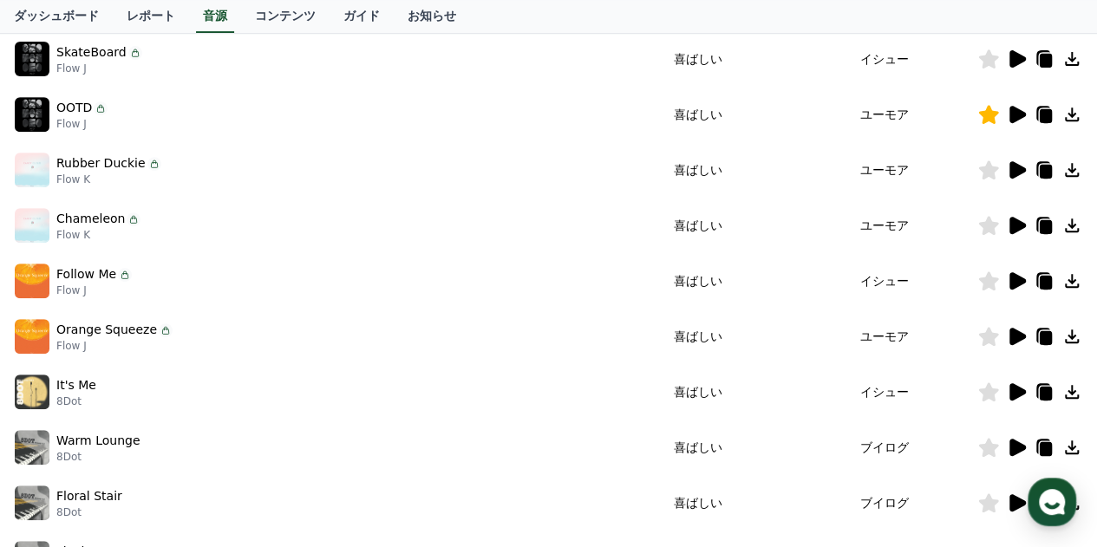
click at [1013, 499] on icon at bounding box center [1018, 502] width 16 height 17
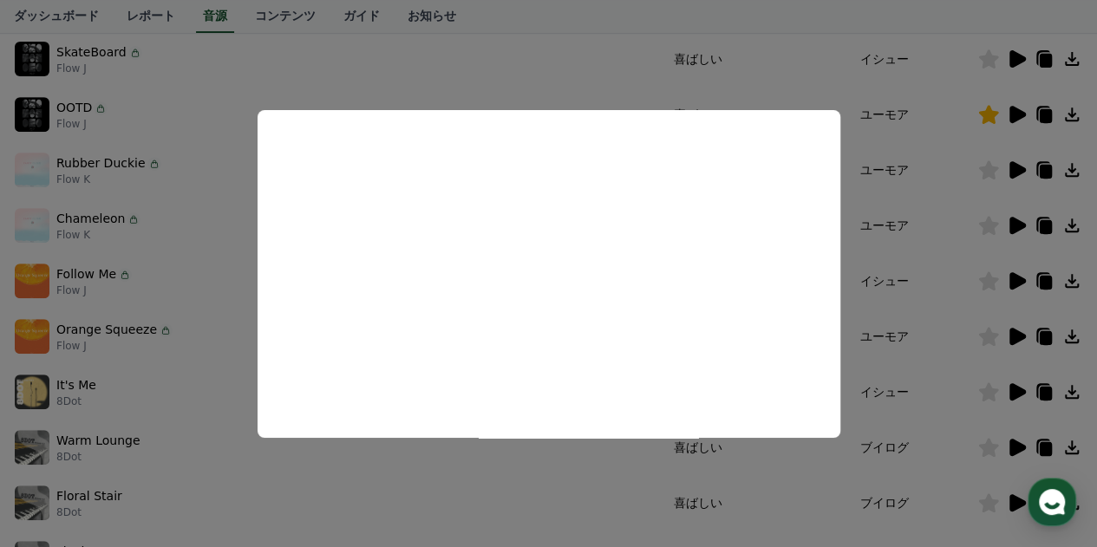
click at [496, 513] on button "close modal" at bounding box center [548, 273] width 1097 height 547
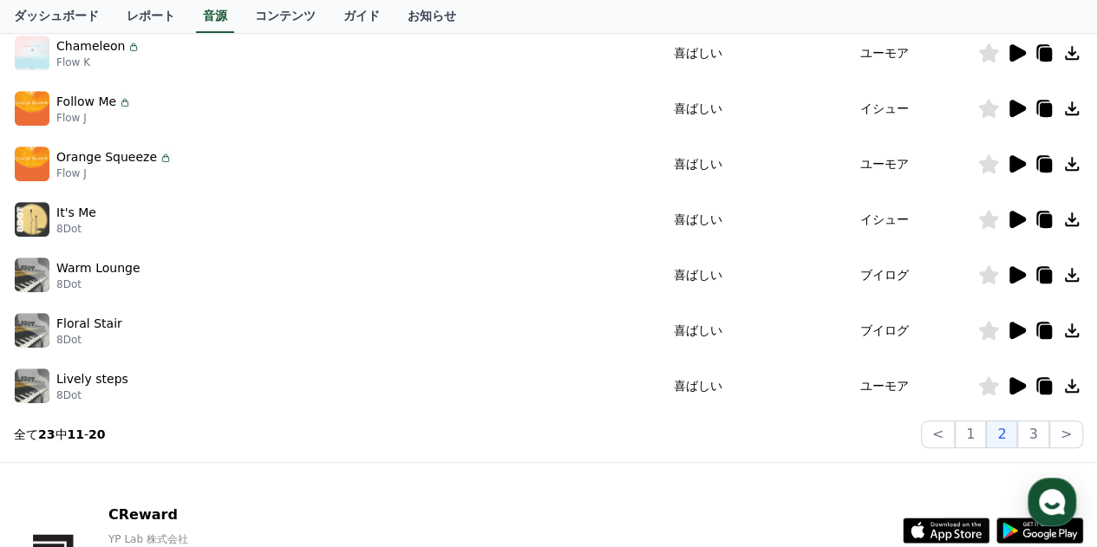
scroll to position [496, 0]
click at [1016, 389] on icon at bounding box center [1018, 385] width 16 height 17
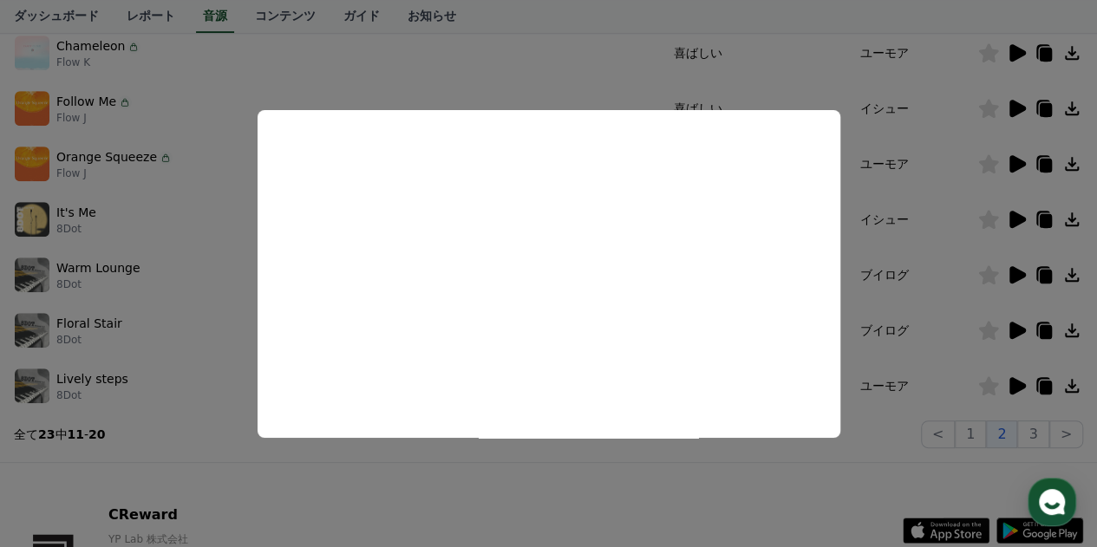
click at [534, 515] on button "close modal" at bounding box center [548, 273] width 1097 height 547
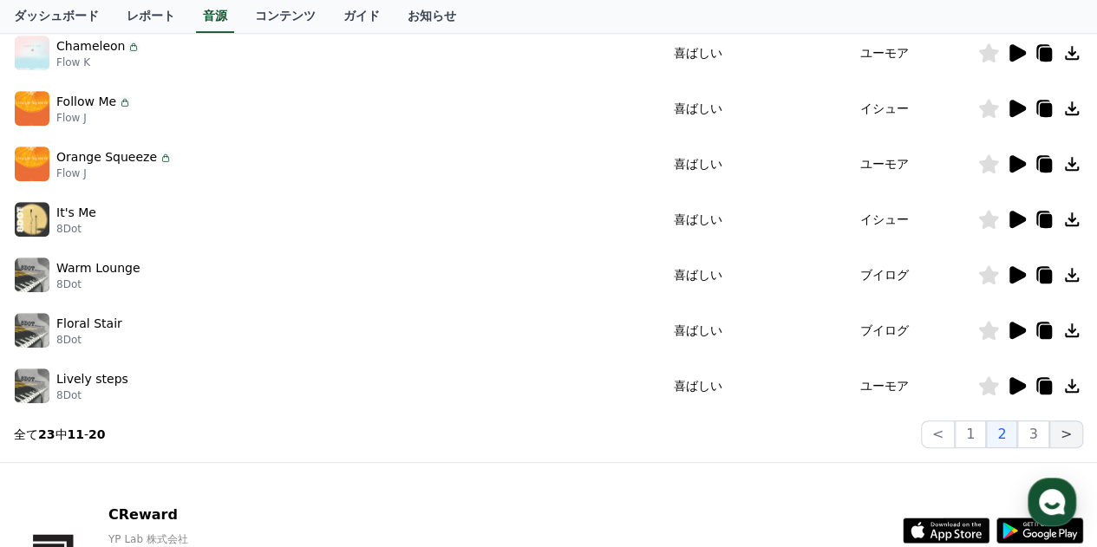
click at [1070, 431] on button ">" at bounding box center [1067, 435] width 34 height 28
click at [1039, 431] on button "3" at bounding box center [1033, 435] width 31 height 28
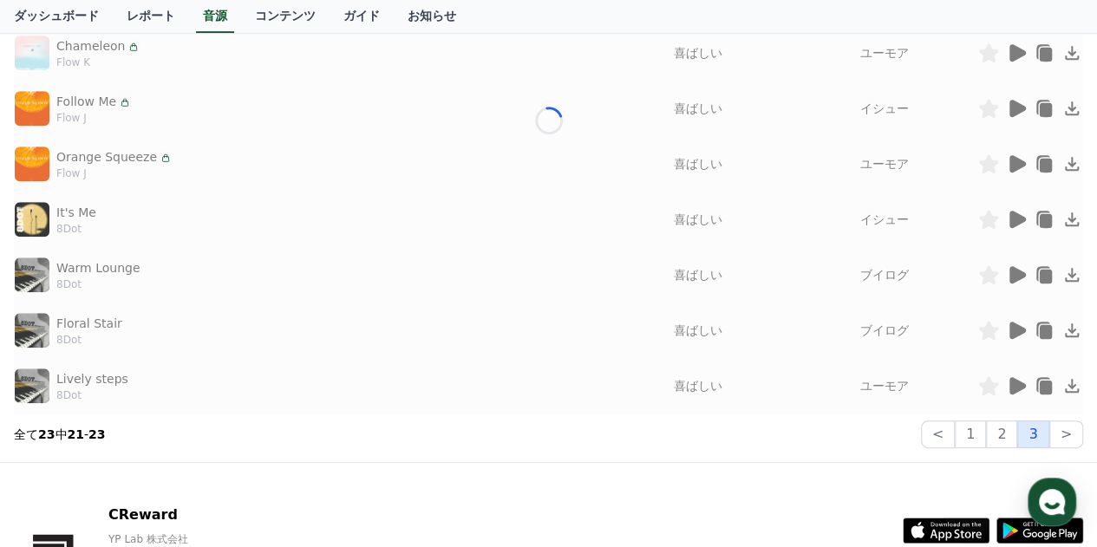
scroll to position [238, 0]
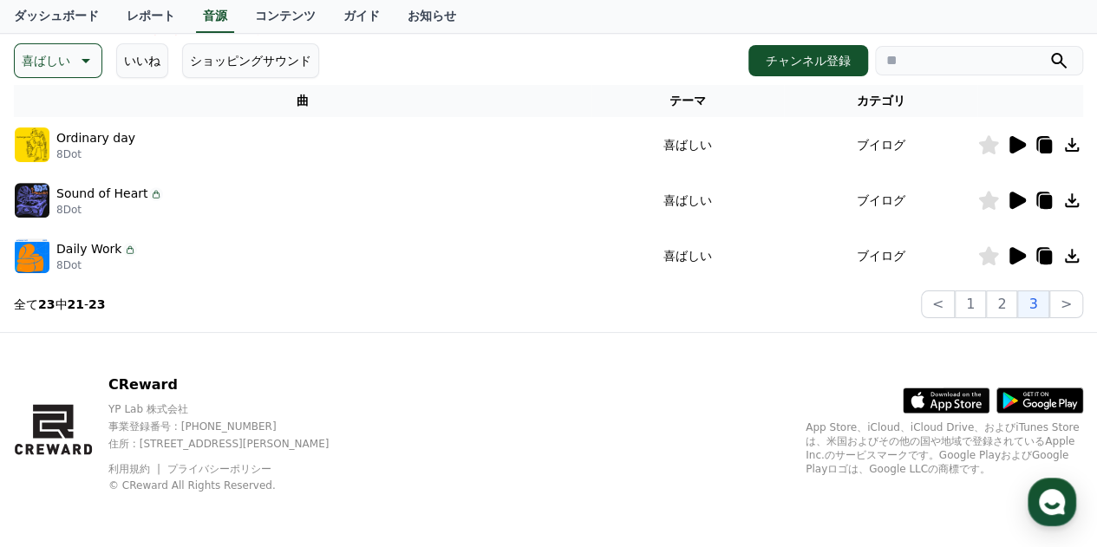
click at [1014, 146] on icon at bounding box center [1018, 144] width 16 height 17
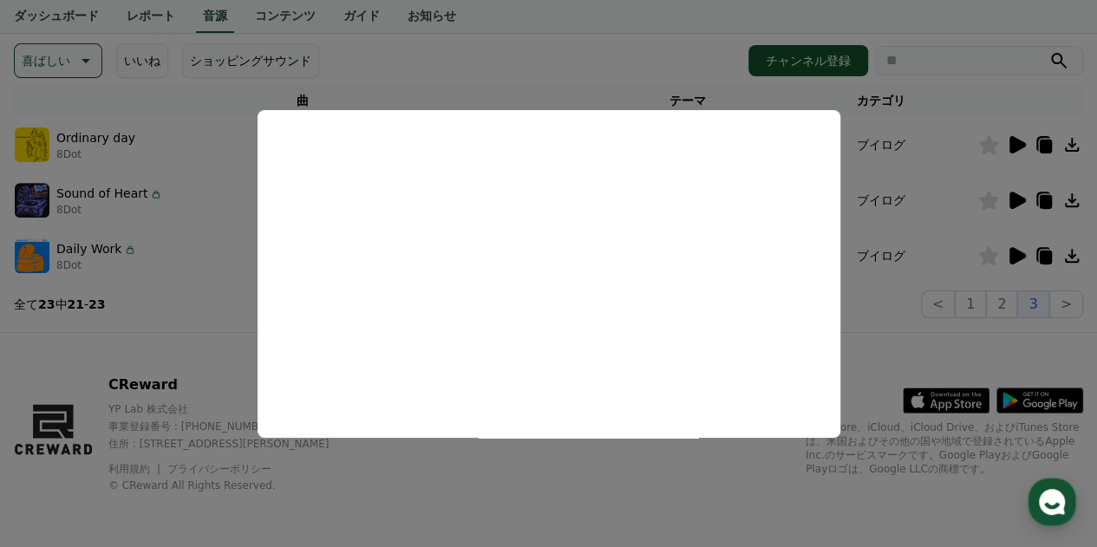
click at [571, 483] on button "close modal" at bounding box center [548, 273] width 1097 height 547
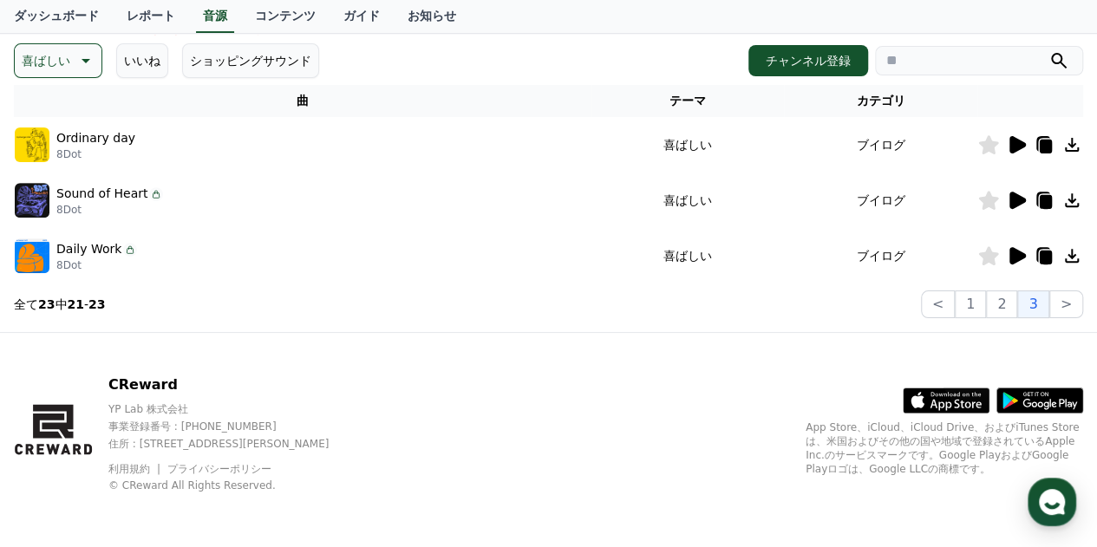
click at [1020, 197] on icon at bounding box center [1018, 200] width 16 height 17
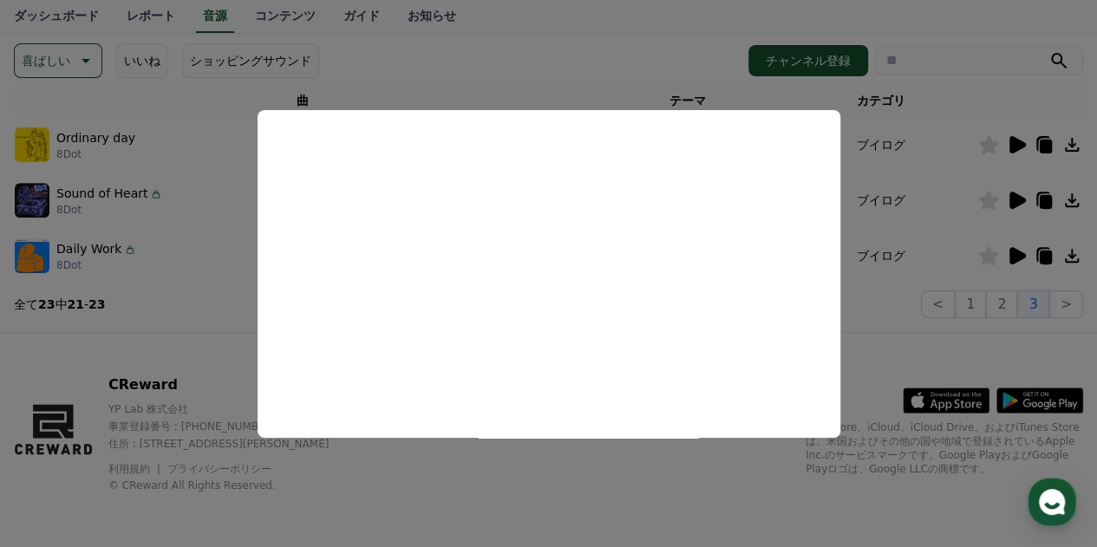
click at [569, 490] on button "close modal" at bounding box center [548, 273] width 1097 height 547
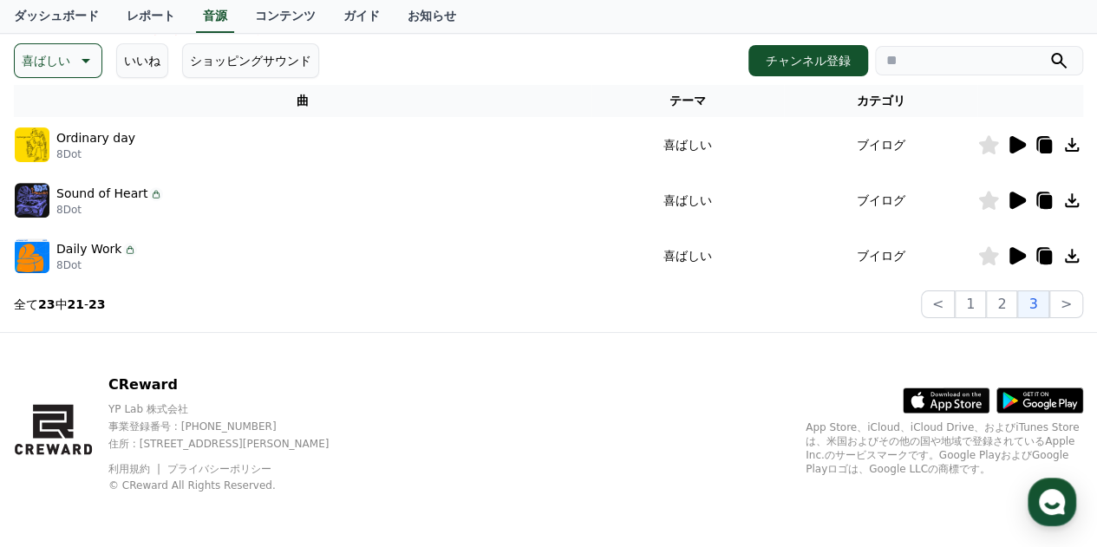
click at [1016, 254] on icon at bounding box center [1018, 255] width 16 height 17
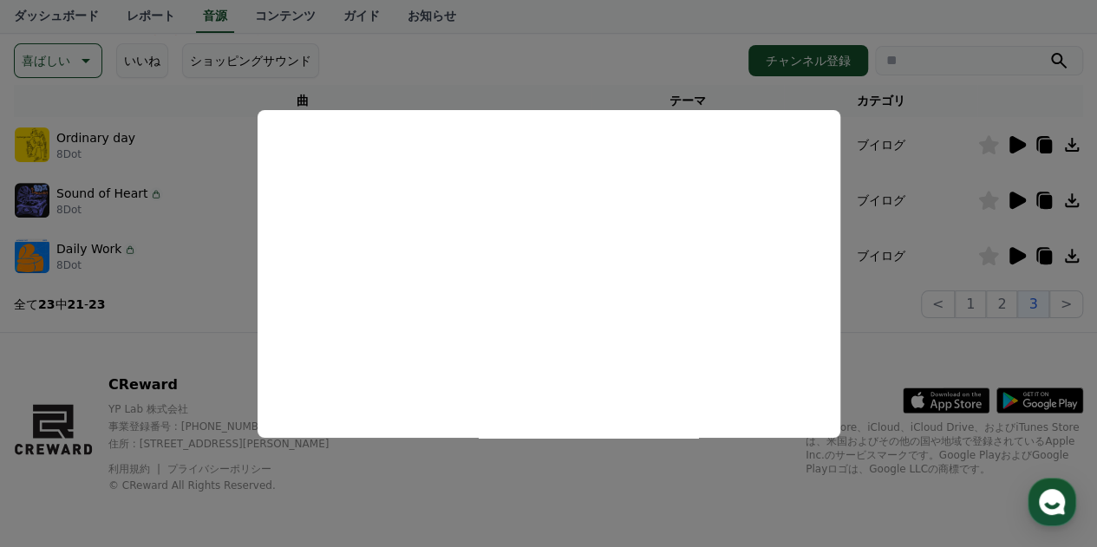
click at [531, 499] on button "close modal" at bounding box center [548, 273] width 1097 height 547
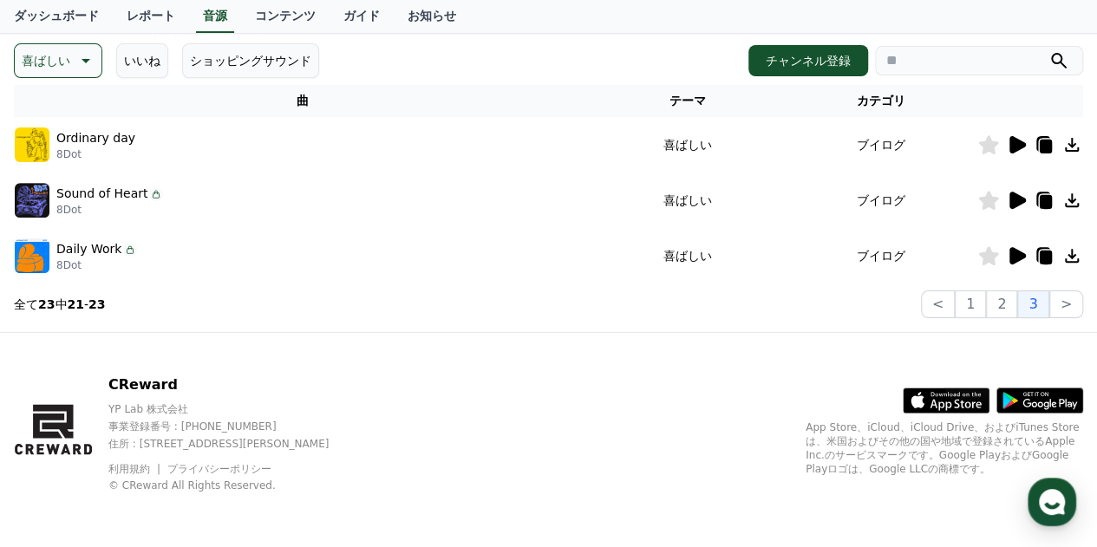
click at [134, 53] on button "いいね" at bounding box center [142, 60] width 52 height 35
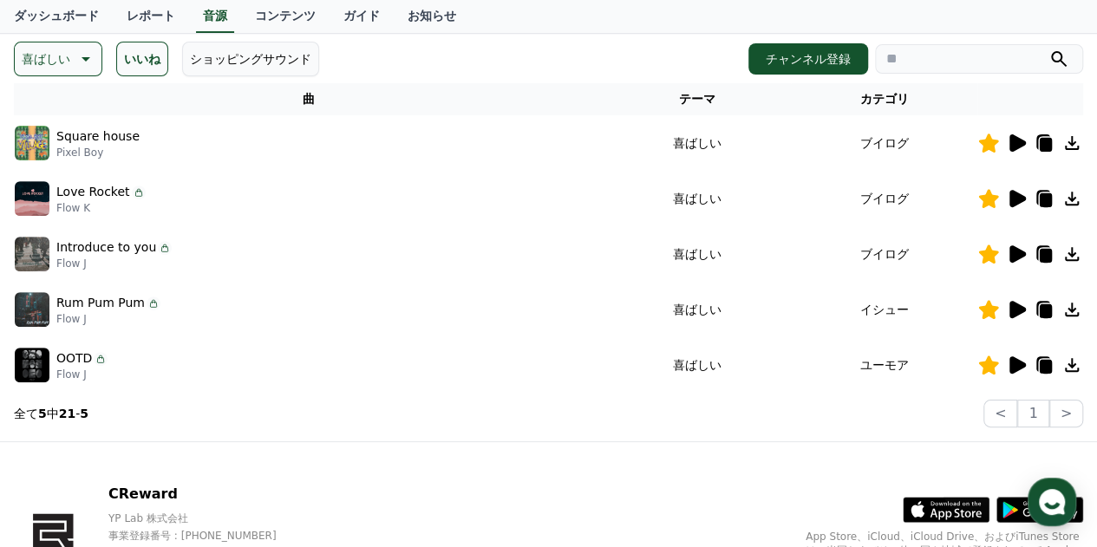
scroll to position [240, 0]
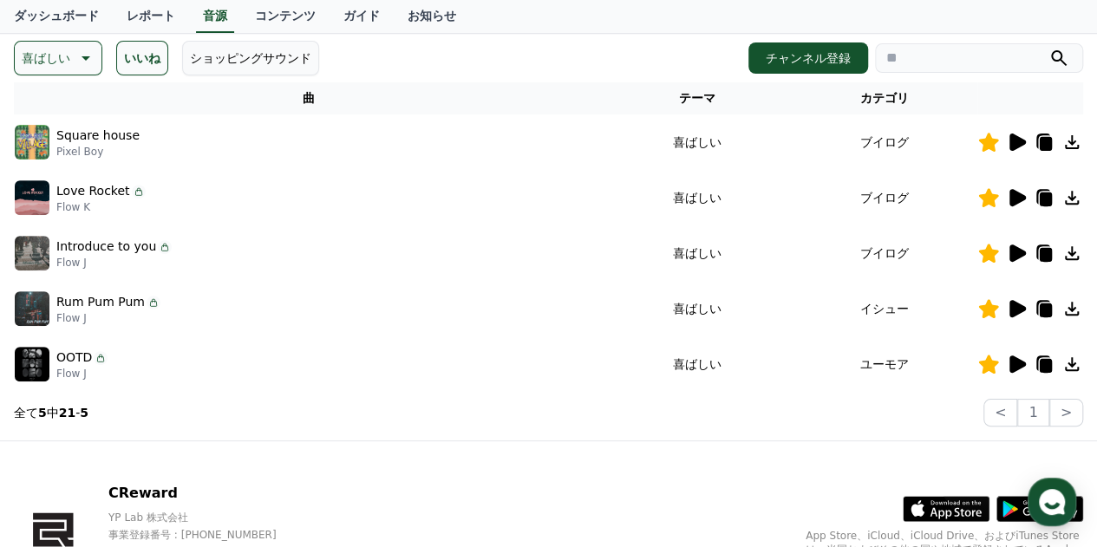
click at [1014, 140] on icon at bounding box center [1018, 142] width 16 height 17
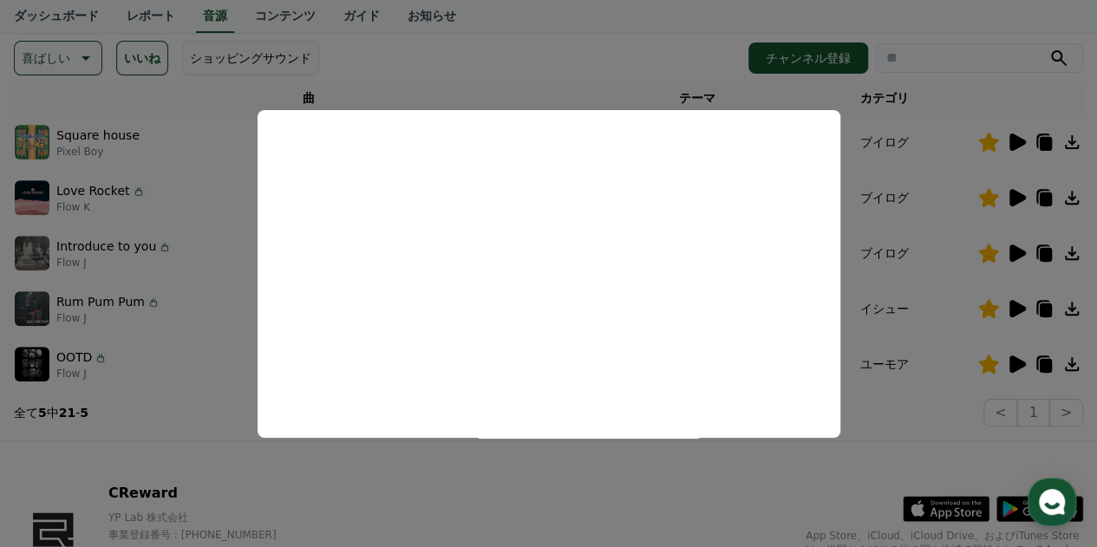
click at [578, 507] on button "close modal" at bounding box center [548, 273] width 1097 height 547
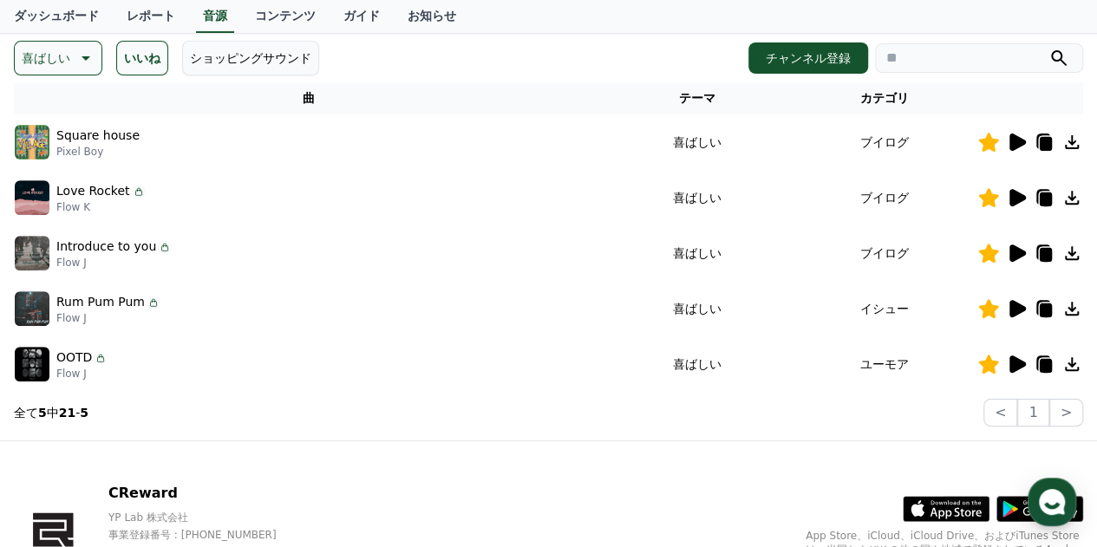
click at [1018, 197] on icon at bounding box center [1018, 197] width 16 height 17
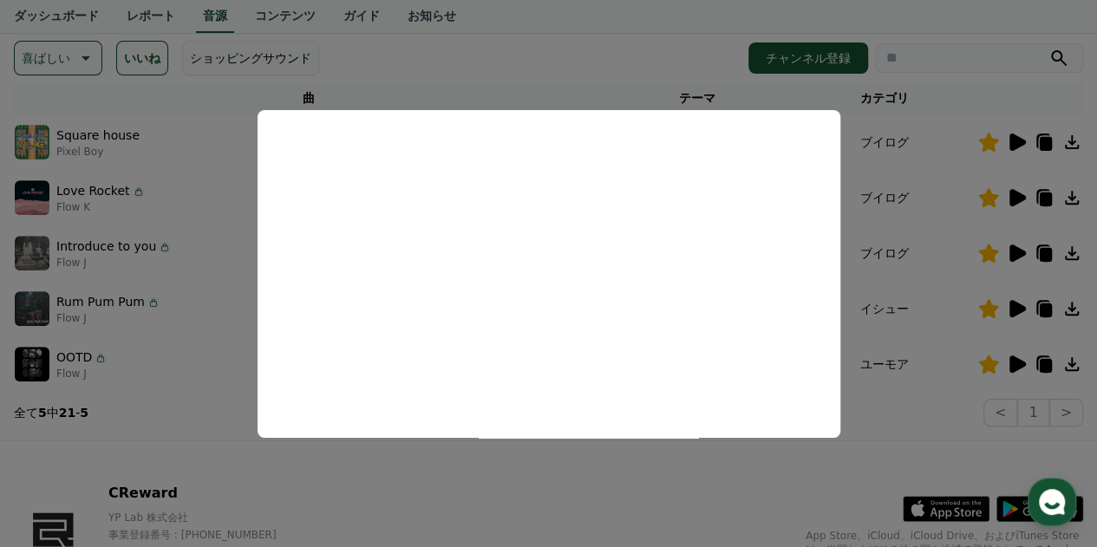
click at [540, 516] on button "close modal" at bounding box center [548, 273] width 1097 height 547
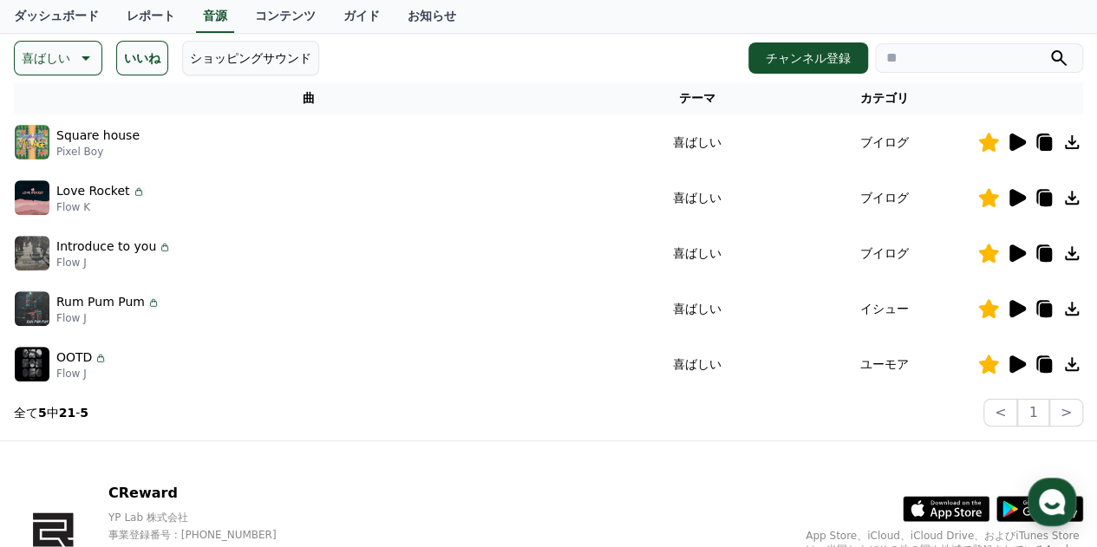
click at [1020, 249] on icon at bounding box center [1018, 253] width 16 height 17
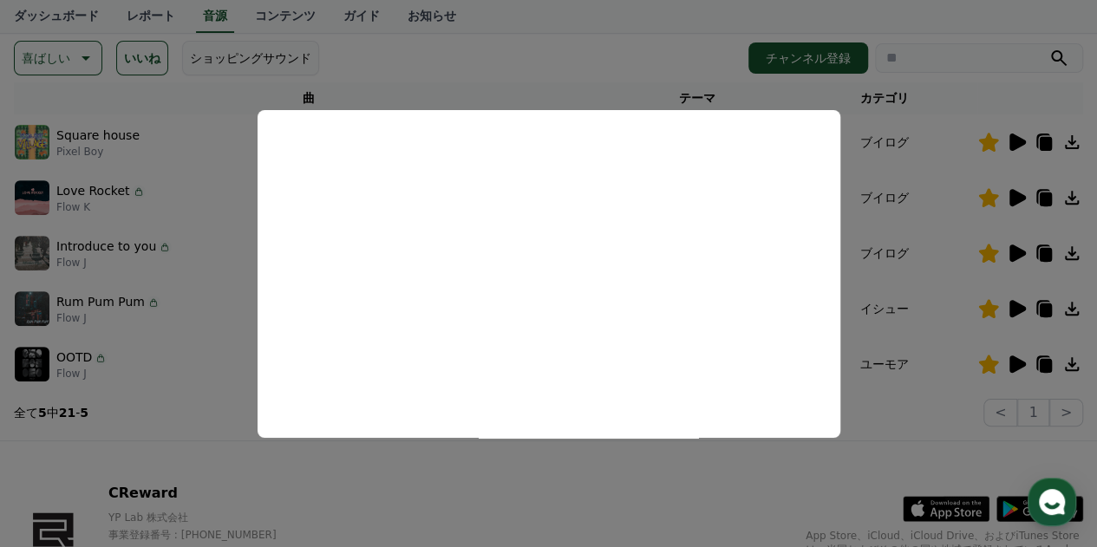
click at [527, 494] on button "close modal" at bounding box center [548, 273] width 1097 height 547
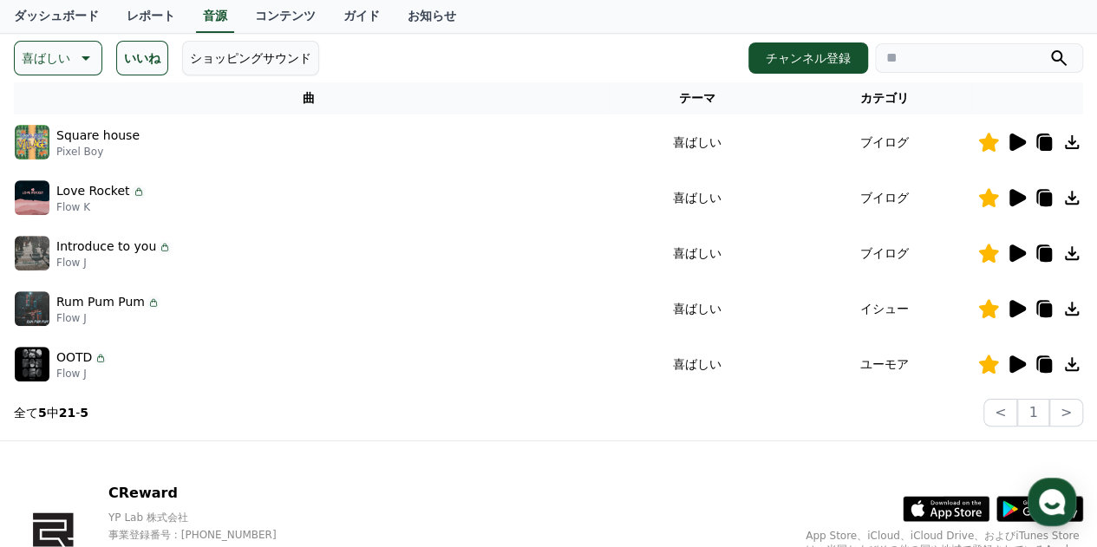
click at [1020, 308] on icon at bounding box center [1018, 308] width 16 height 17
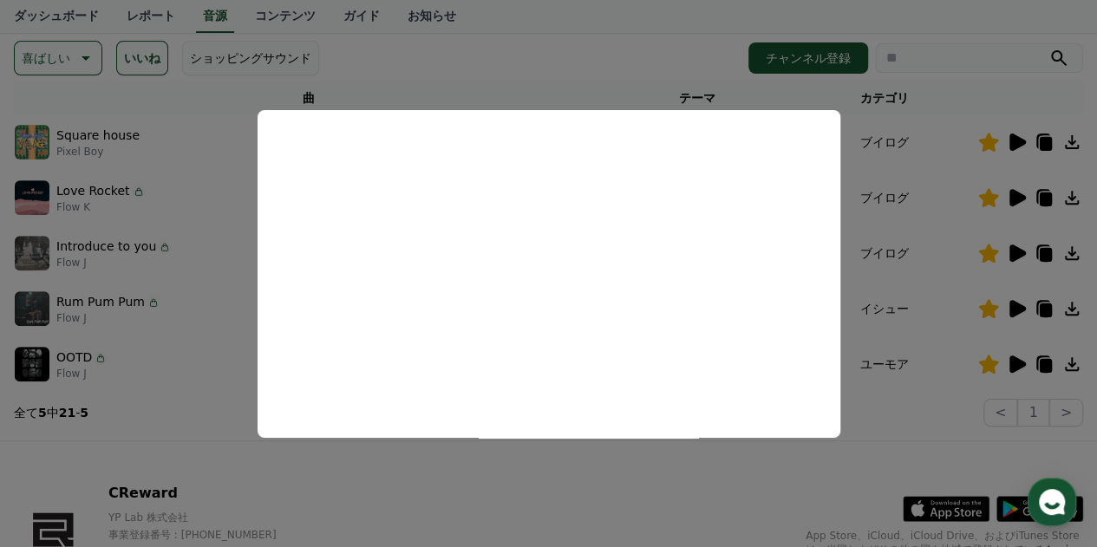
click at [543, 515] on button "close modal" at bounding box center [548, 273] width 1097 height 547
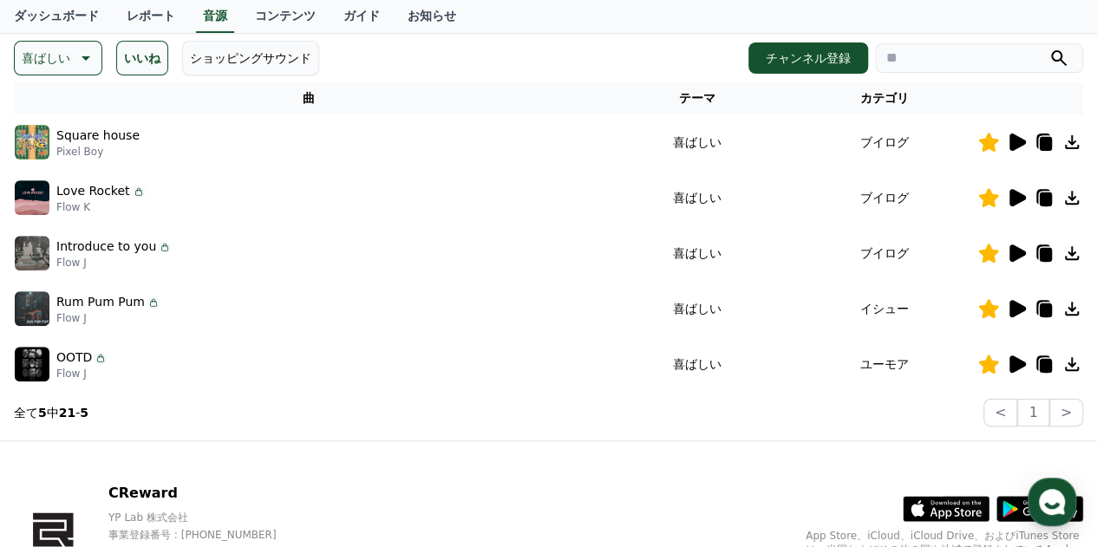
click at [1023, 362] on icon at bounding box center [1018, 364] width 16 height 17
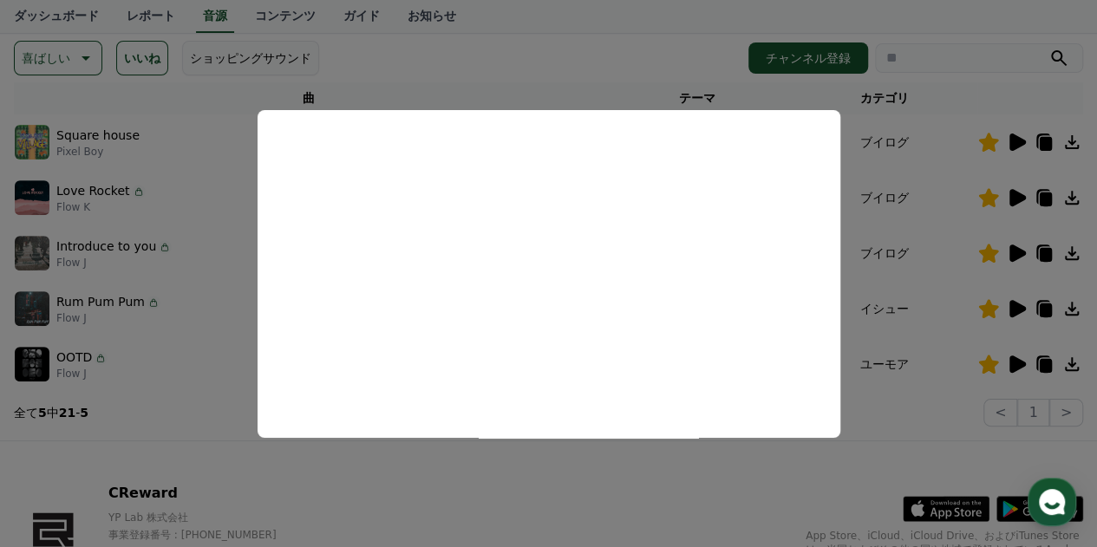
click at [488, 508] on button "close modal" at bounding box center [548, 273] width 1097 height 547
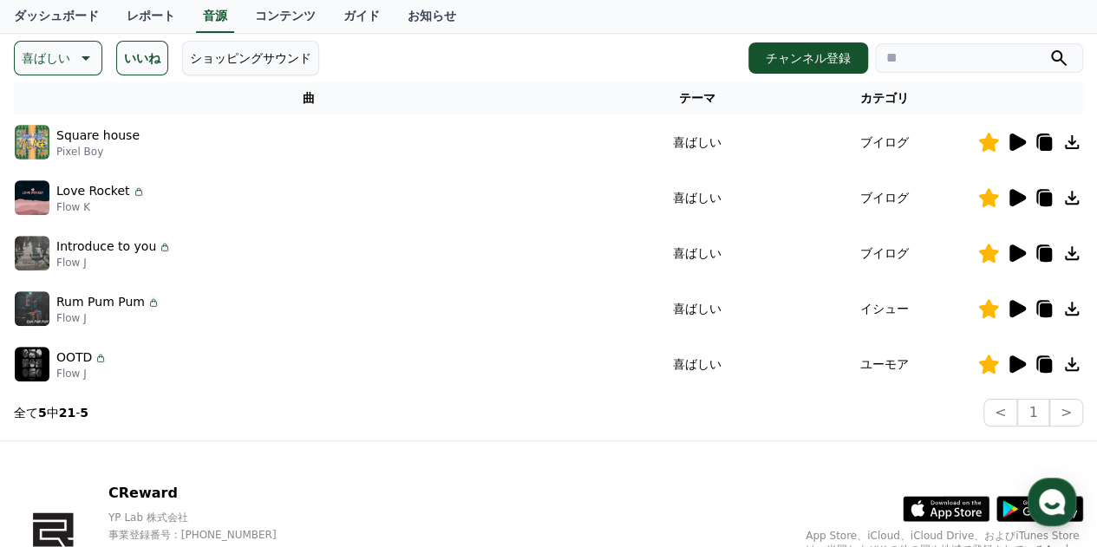
click at [1012, 140] on icon at bounding box center [1018, 142] width 16 height 17
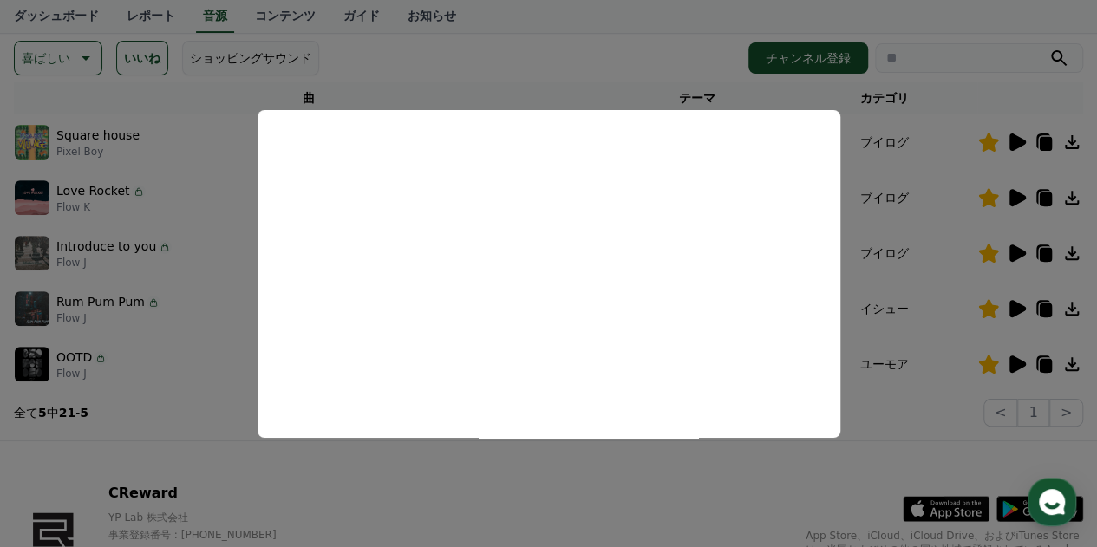
click at [502, 493] on button "close modal" at bounding box center [548, 273] width 1097 height 547
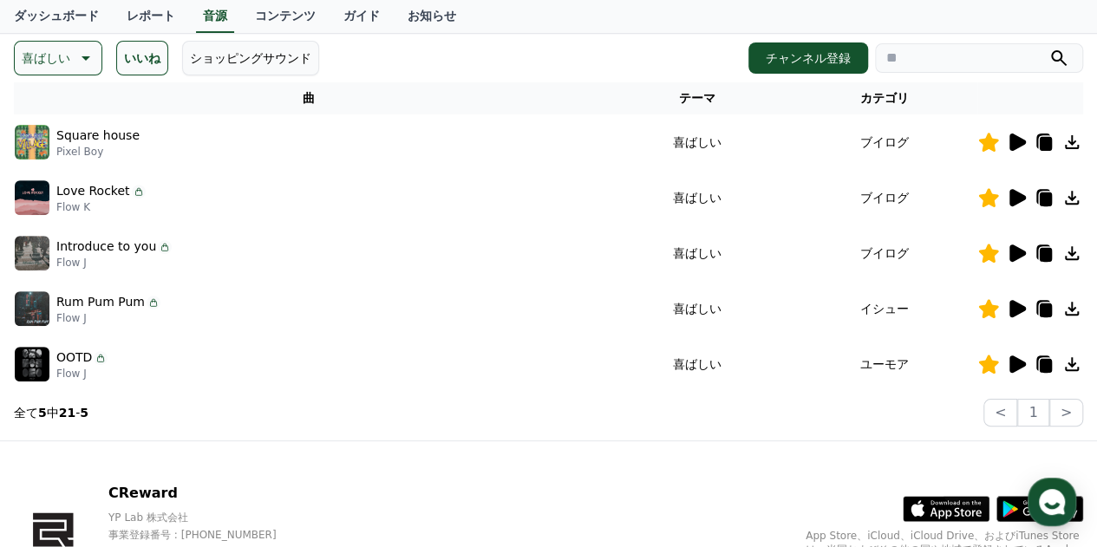
drag, startPoint x: 1070, startPoint y: 136, endPoint x: 1063, endPoint y: 142, distance: 9.2
click at [1069, 136] on icon at bounding box center [1072, 142] width 21 height 21
click at [811, 58] on button "チャンネル登録" at bounding box center [809, 58] width 120 height 31
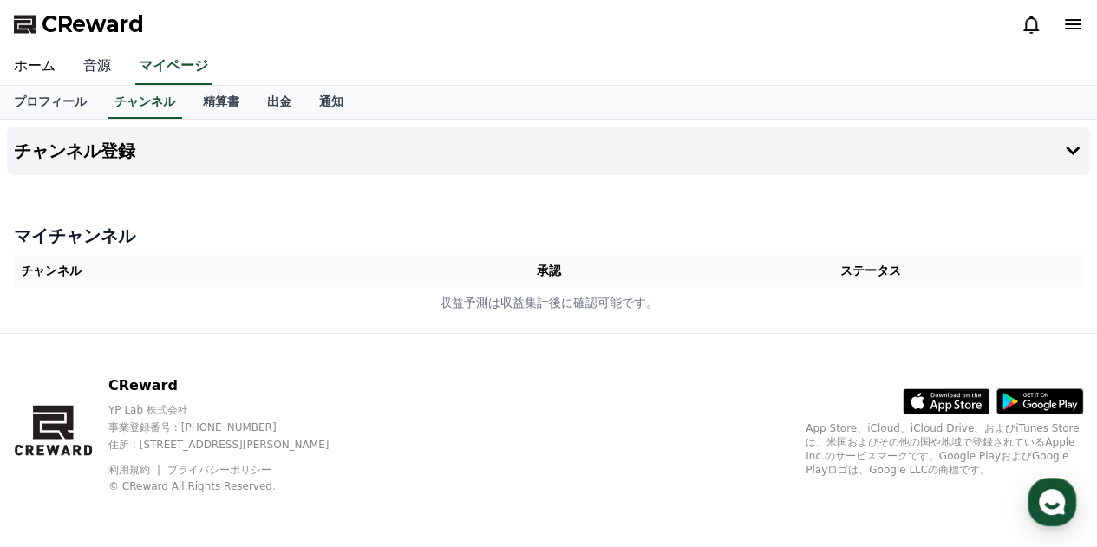
click at [85, 64] on link "音源" at bounding box center [97, 67] width 56 height 36
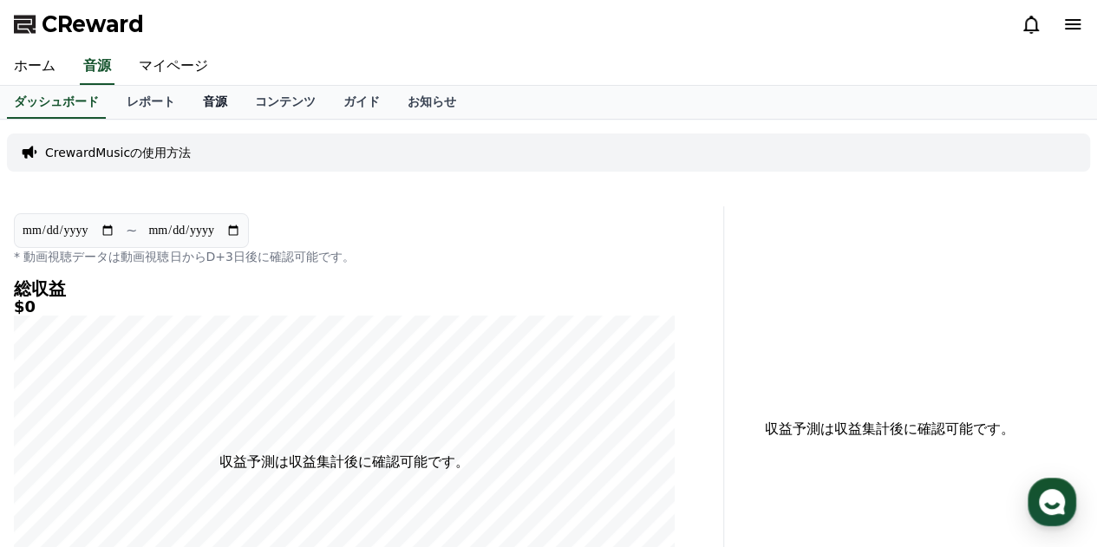
click at [189, 102] on link "音源" at bounding box center [215, 102] width 52 height 33
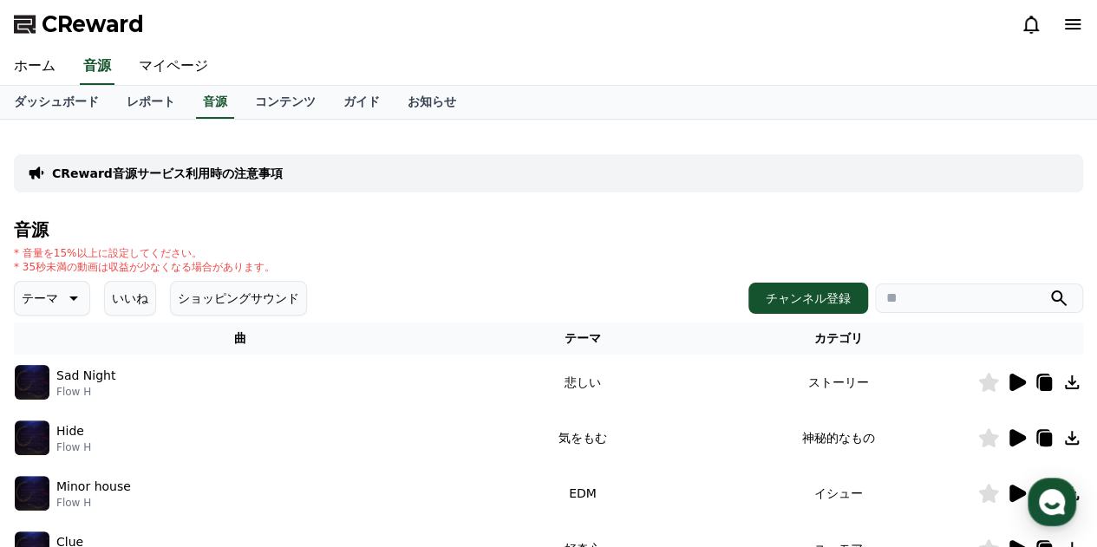
click at [116, 294] on button "いいね" at bounding box center [130, 298] width 52 height 35
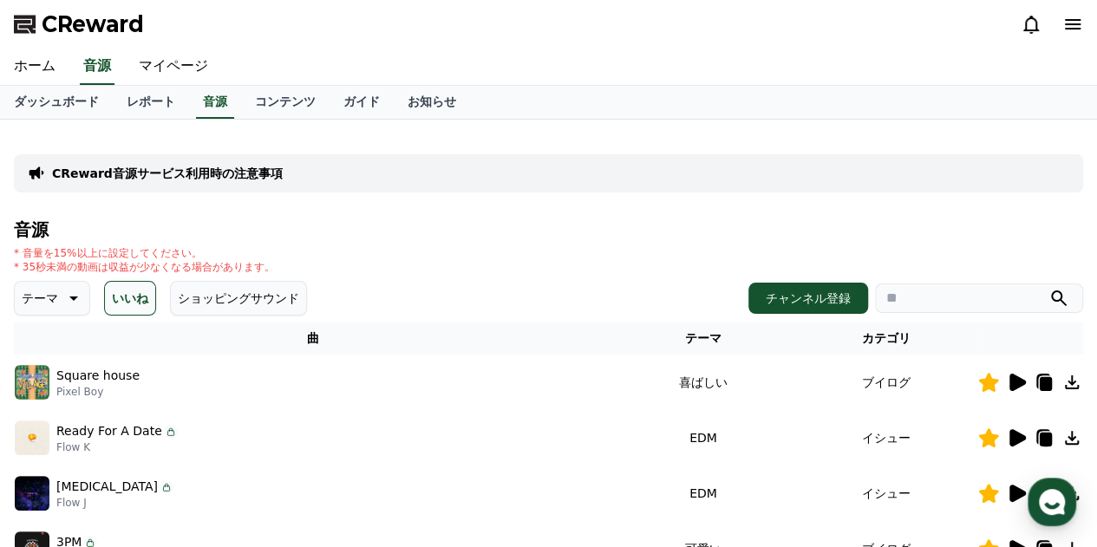
click at [1049, 383] on icon at bounding box center [1046, 384] width 12 height 14
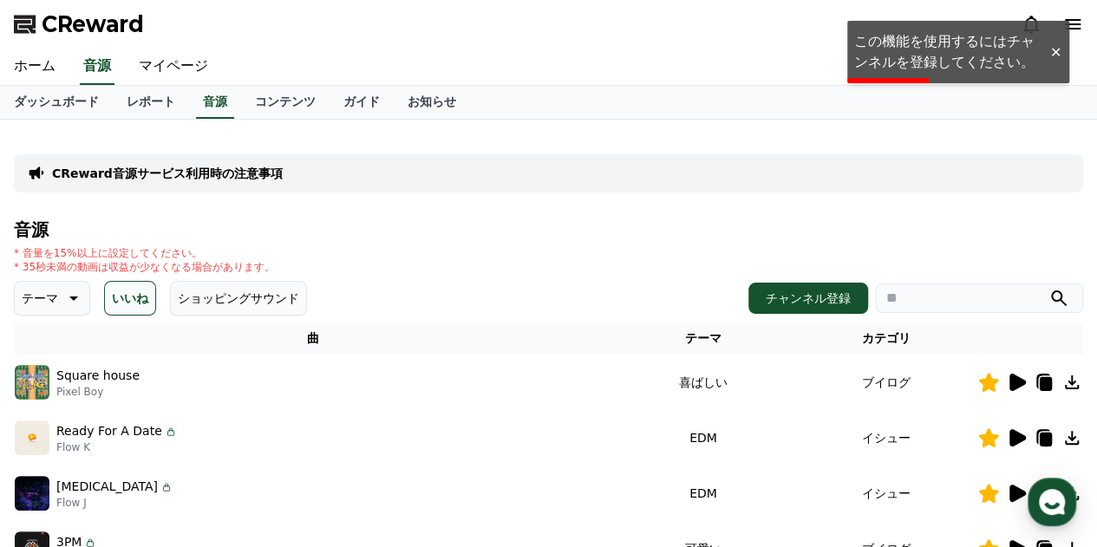
click at [1050, 52] on div at bounding box center [1056, 52] width 28 height 16
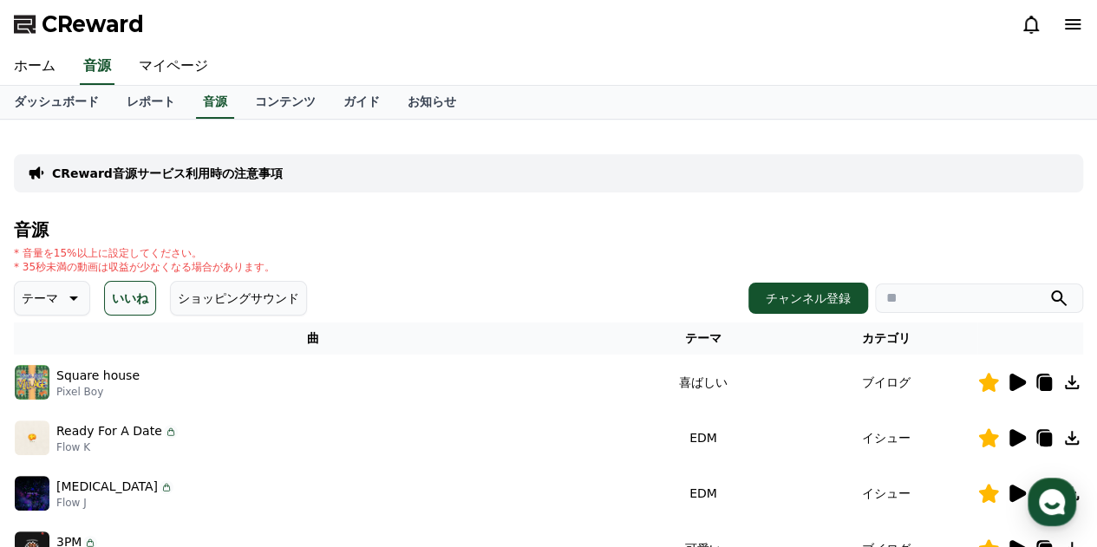
click at [1069, 384] on icon at bounding box center [1072, 382] width 21 height 21
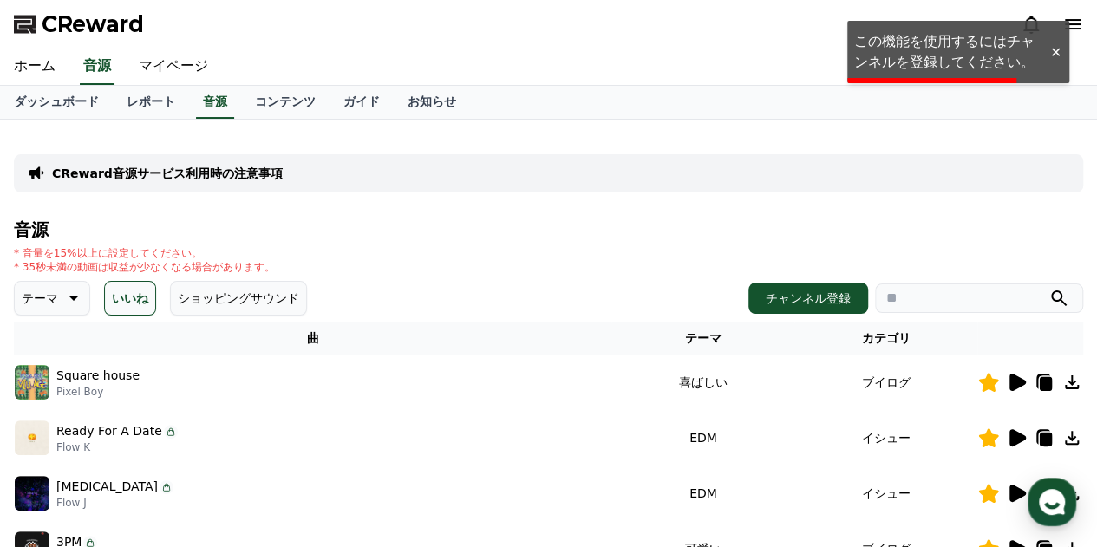
drag, startPoint x: 935, startPoint y: 44, endPoint x: 821, endPoint y: 146, distance: 153.0
click at [935, 44] on div "CReward" at bounding box center [548, 24] width 1097 height 49
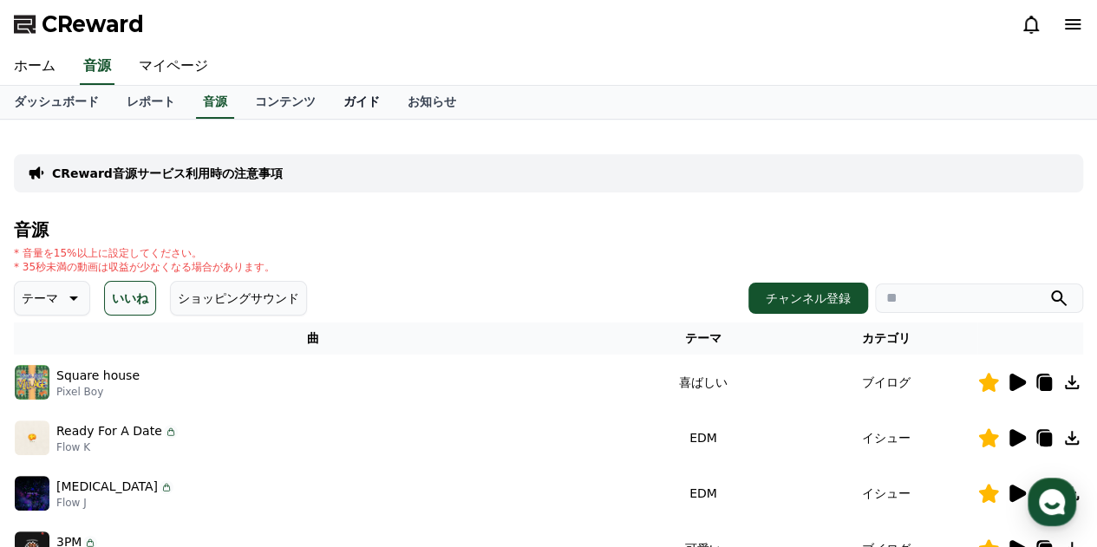
click at [330, 106] on link "ガイド" at bounding box center [362, 102] width 64 height 33
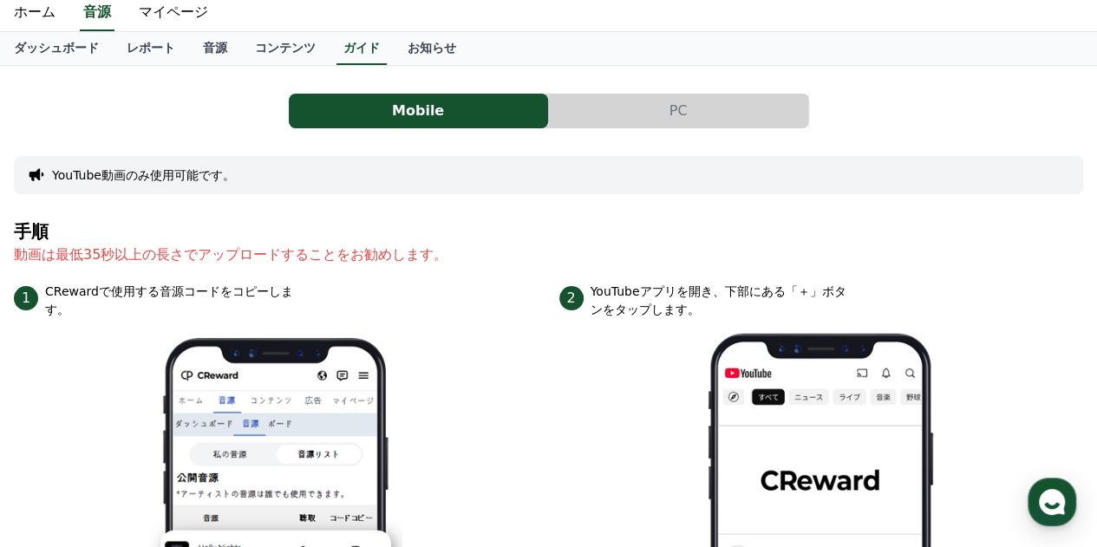
scroll to position [52, 0]
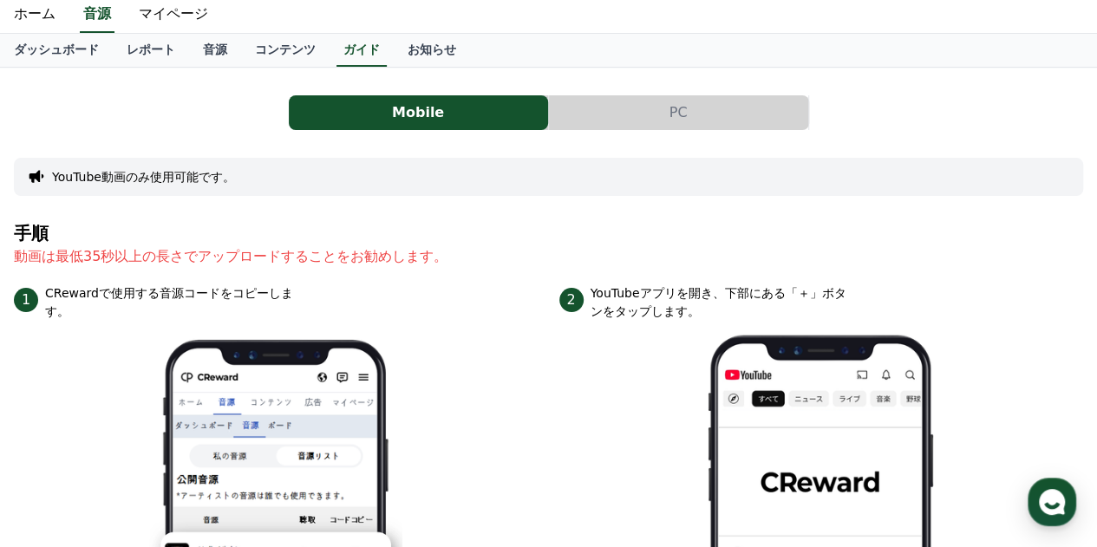
click at [717, 103] on button "PC" at bounding box center [678, 112] width 259 height 35
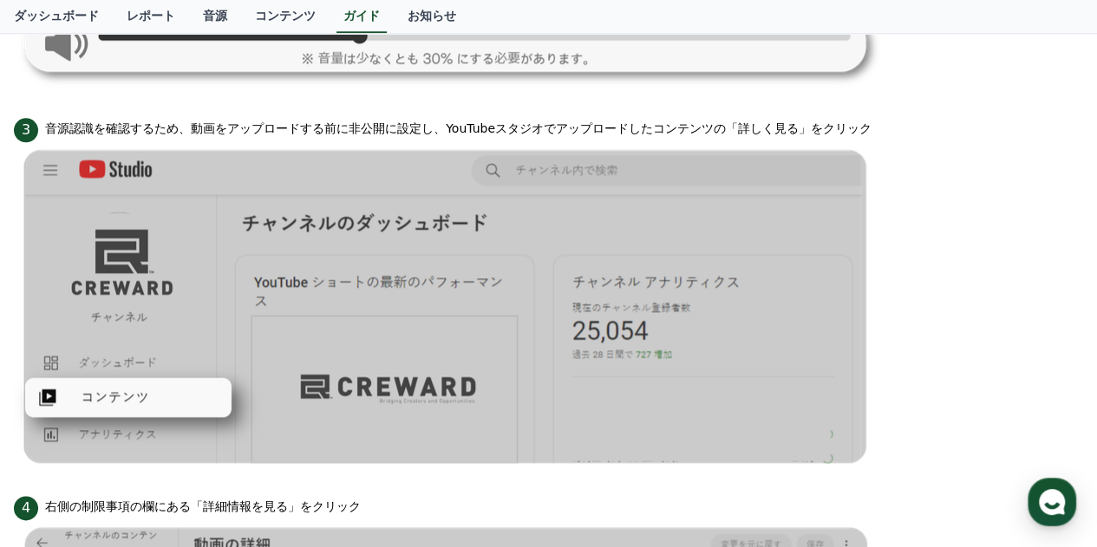
scroll to position [952, 0]
click at [241, 11] on link "コンテンツ" at bounding box center [285, 16] width 88 height 33
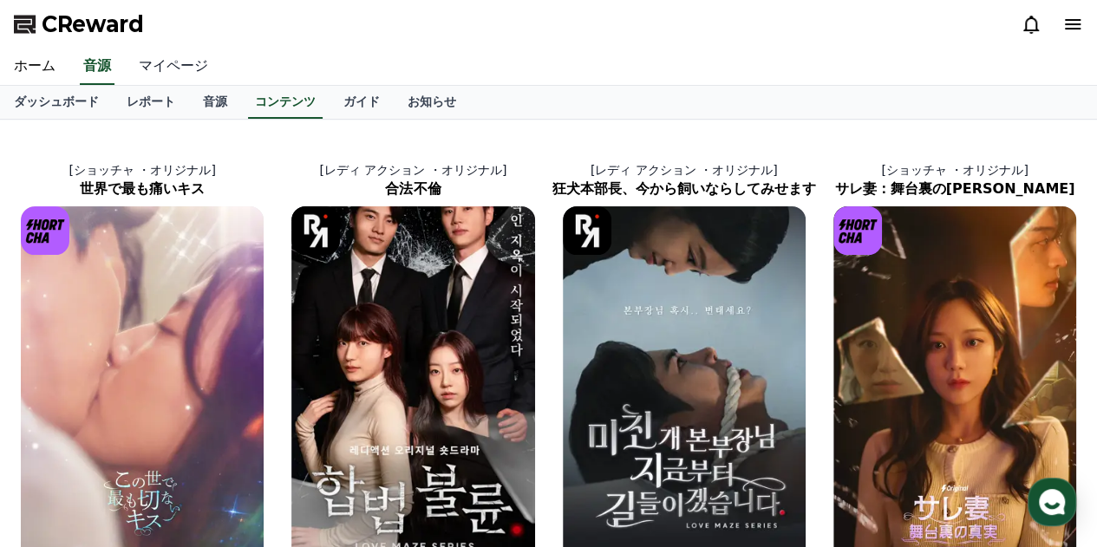
click at [162, 66] on link "マイページ" at bounding box center [173, 67] width 97 height 36
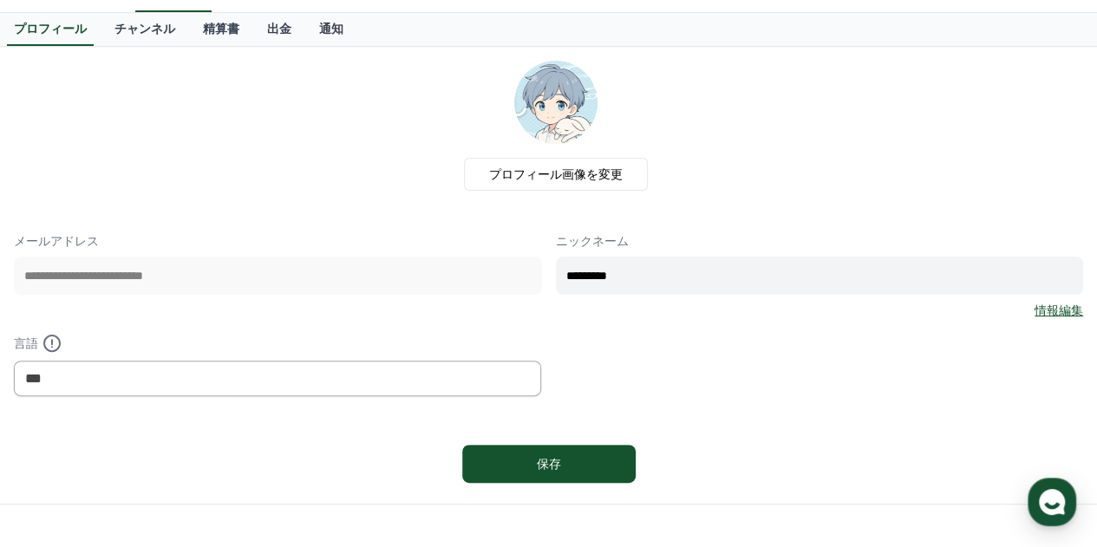
scroll to position [72, 0]
click at [507, 275] on div "**********" at bounding box center [549, 315] width 1070 height 164
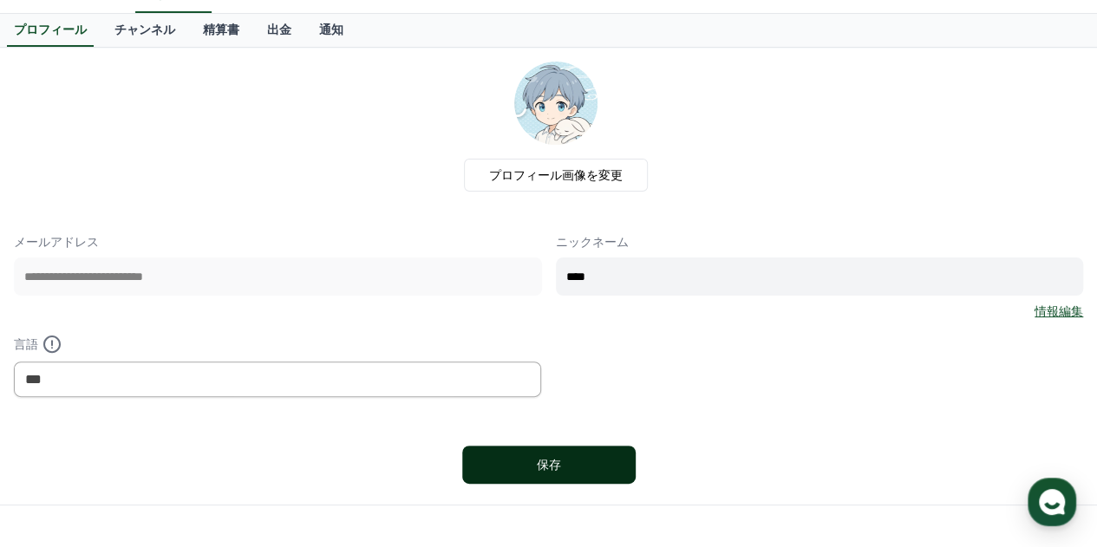
type input "****"
click at [508, 475] on button "保存" at bounding box center [548, 465] width 173 height 38
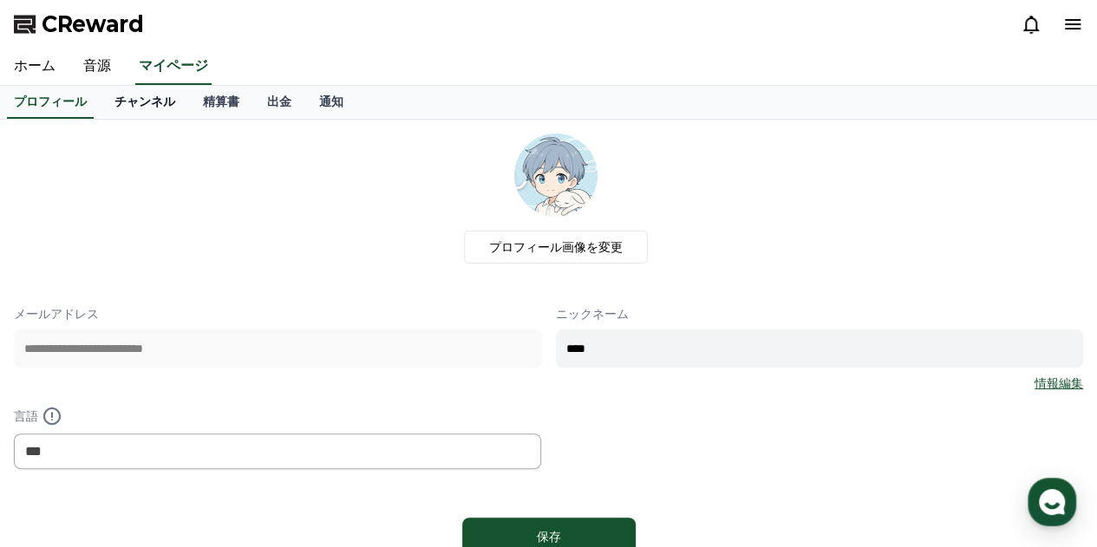
click at [130, 105] on link "チャンネル" at bounding box center [145, 102] width 88 height 33
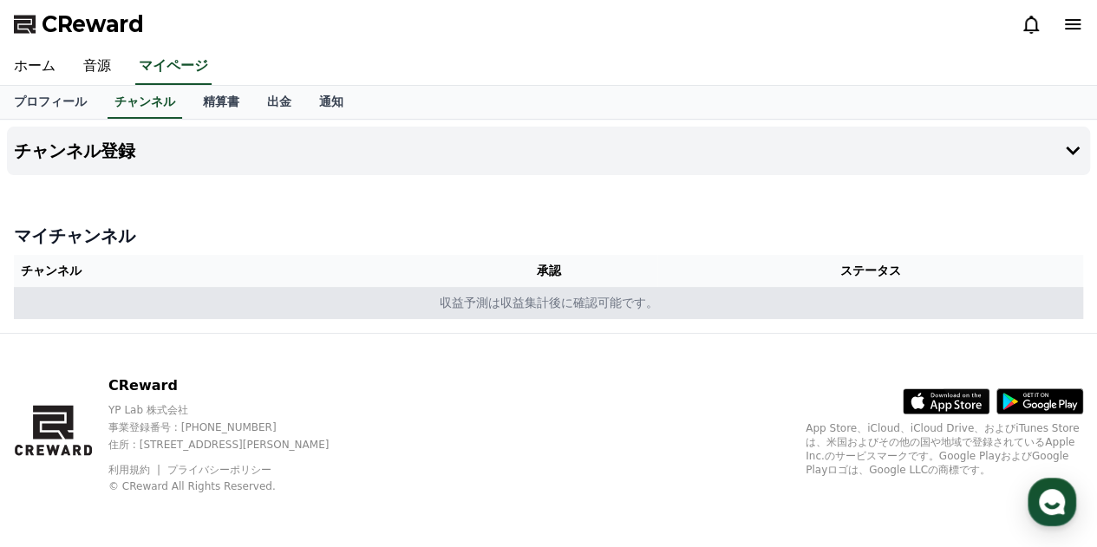
click at [249, 307] on td "収益予測は収益集計後に確認可能です。" at bounding box center [549, 303] width 1070 height 32
click at [512, 301] on td "収益予測は収益集計後に確認可能です。" at bounding box center [549, 303] width 1070 height 32
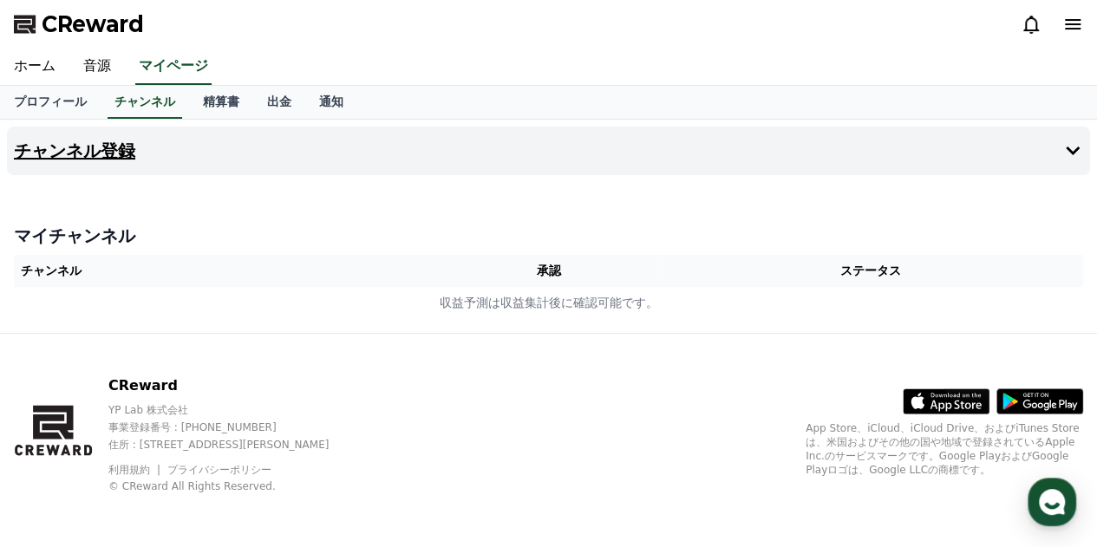
click at [100, 147] on h4 "チャンネル登録" at bounding box center [74, 150] width 121 height 19
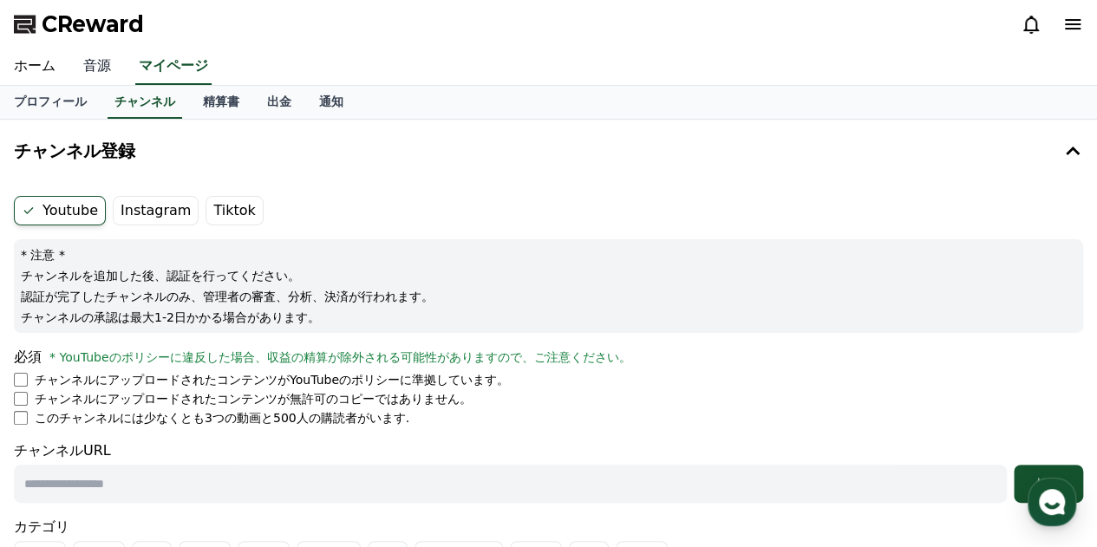
click at [87, 70] on link "音源" at bounding box center [97, 67] width 56 height 36
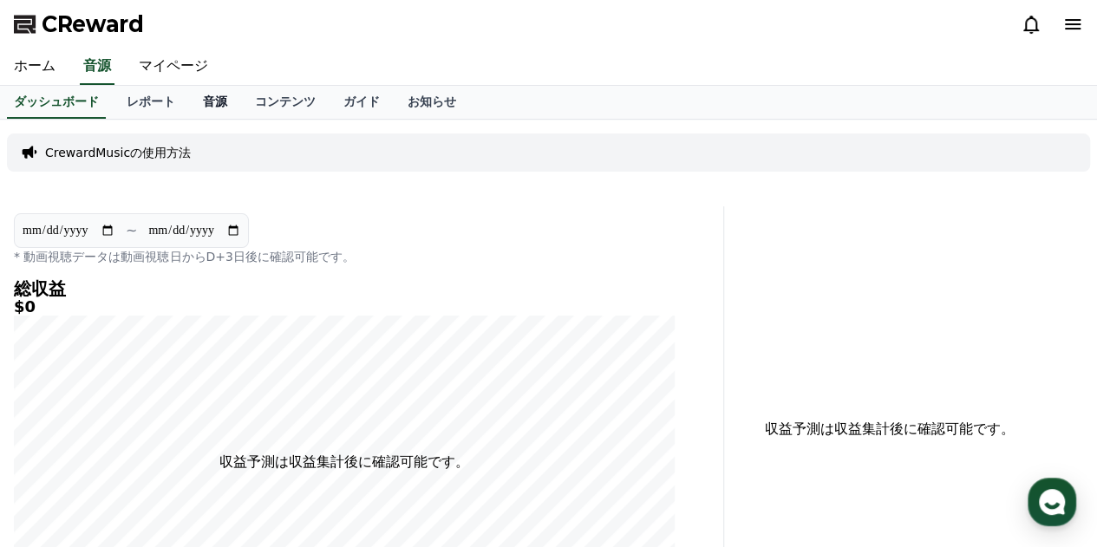
click at [189, 101] on link "音源" at bounding box center [215, 102] width 52 height 33
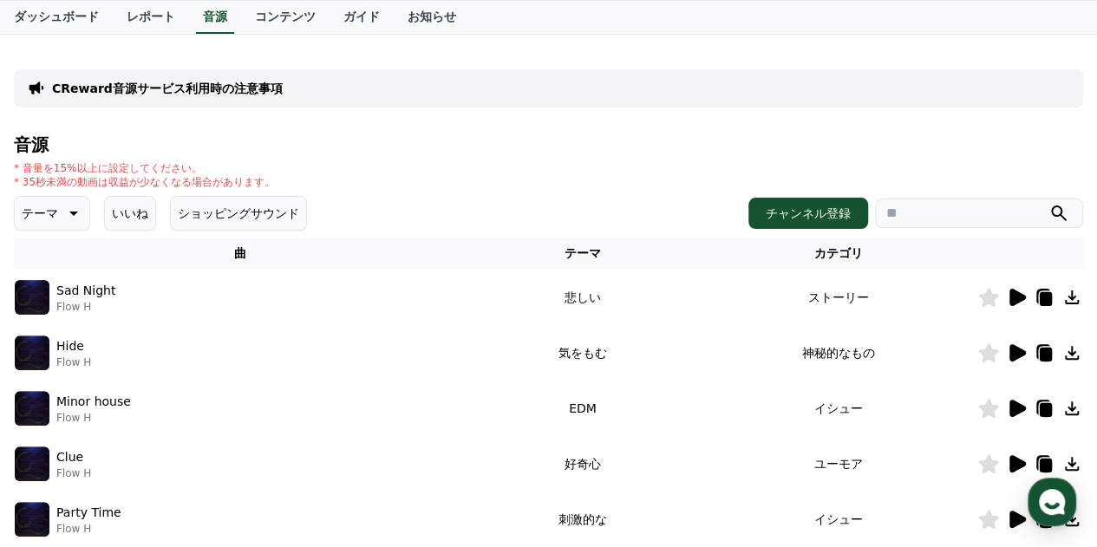
click at [115, 209] on button "いいね" at bounding box center [130, 213] width 52 height 35
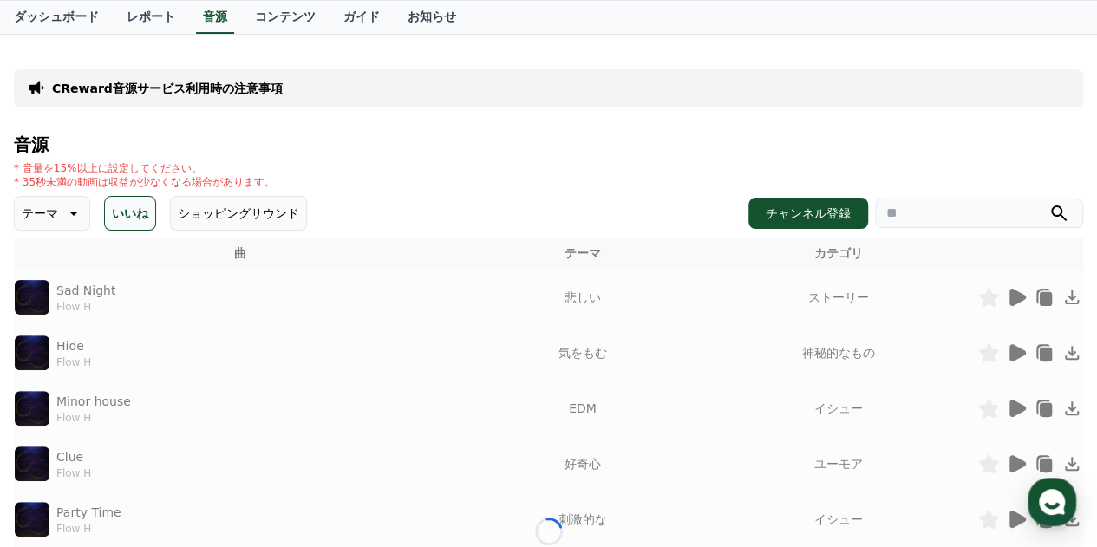
scroll to position [86, 0]
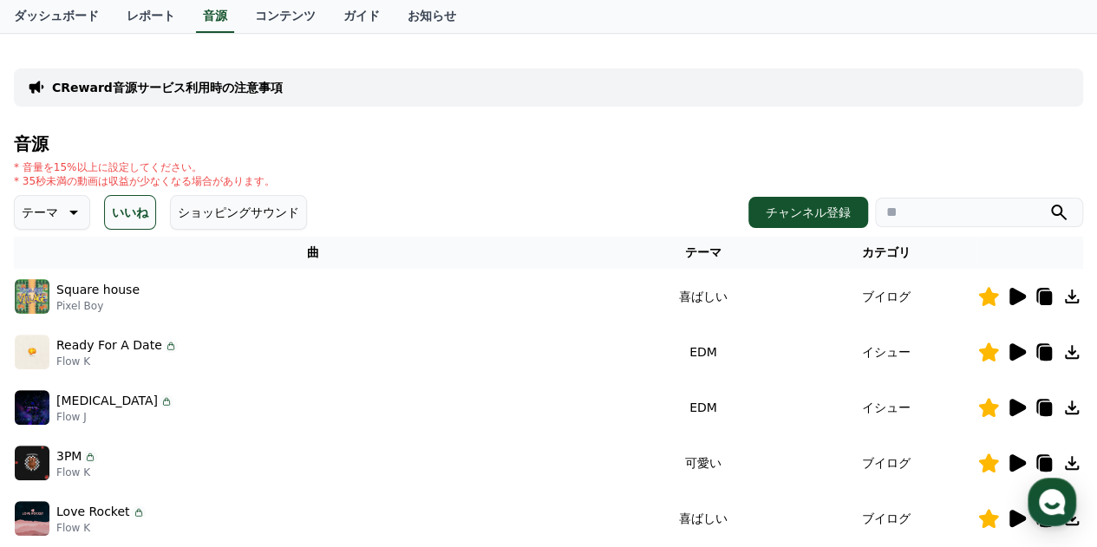
click at [1074, 298] on icon at bounding box center [1072, 296] width 21 height 21
click at [248, 17] on link "コンテンツ" at bounding box center [285, 16] width 88 height 33
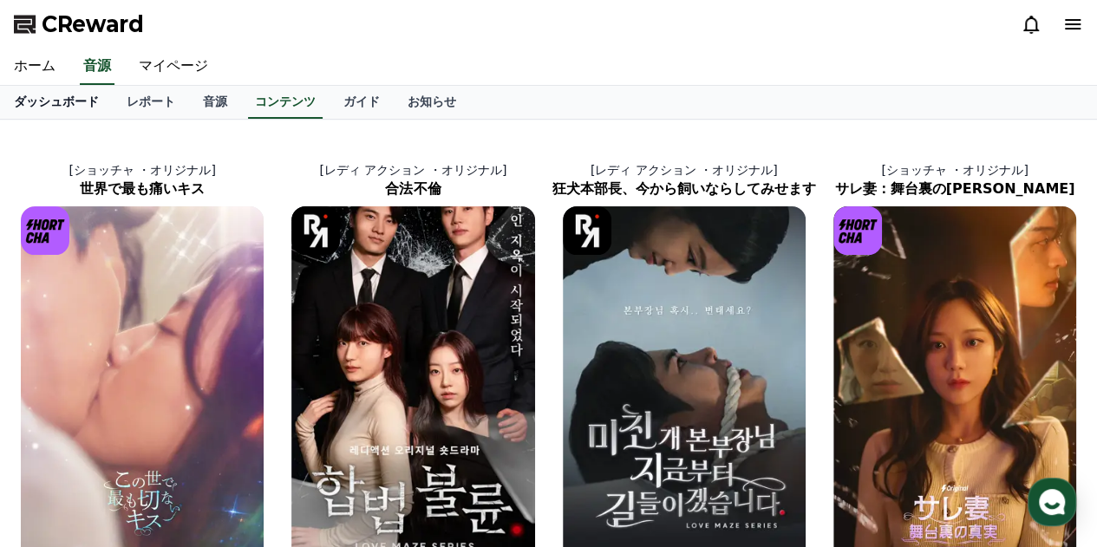
click at [42, 110] on link "ダッシュボード" at bounding box center [56, 102] width 113 height 33
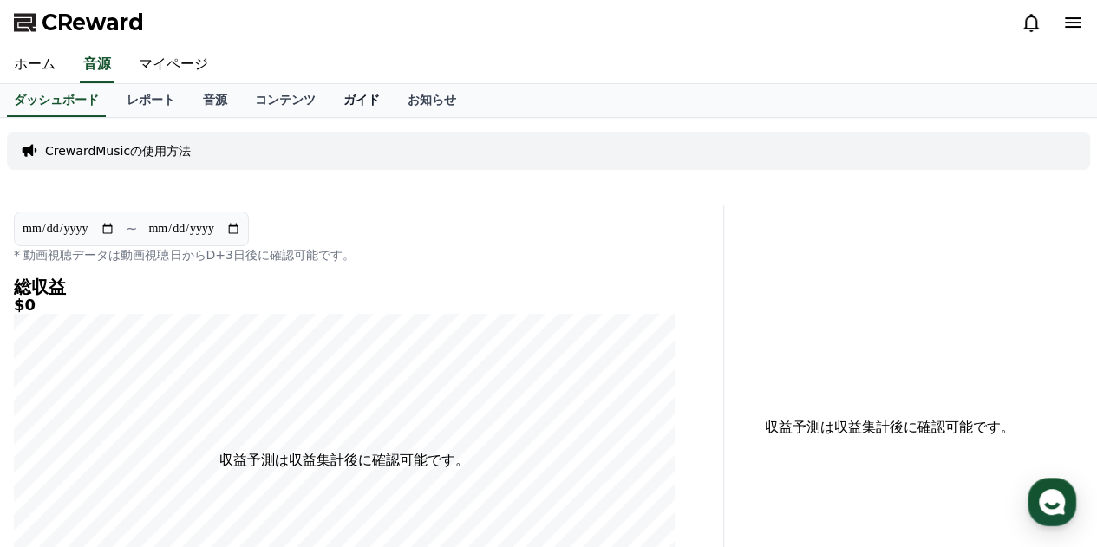
scroll to position [2, 0]
click at [330, 100] on link "ガイド" at bounding box center [362, 100] width 64 height 33
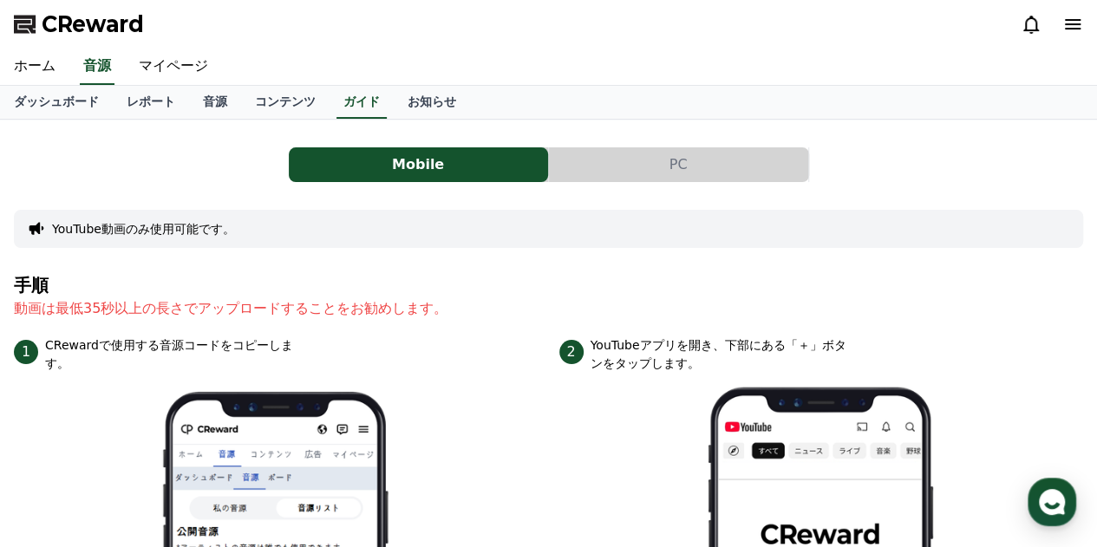
click at [601, 175] on button "PC" at bounding box center [678, 164] width 259 height 35
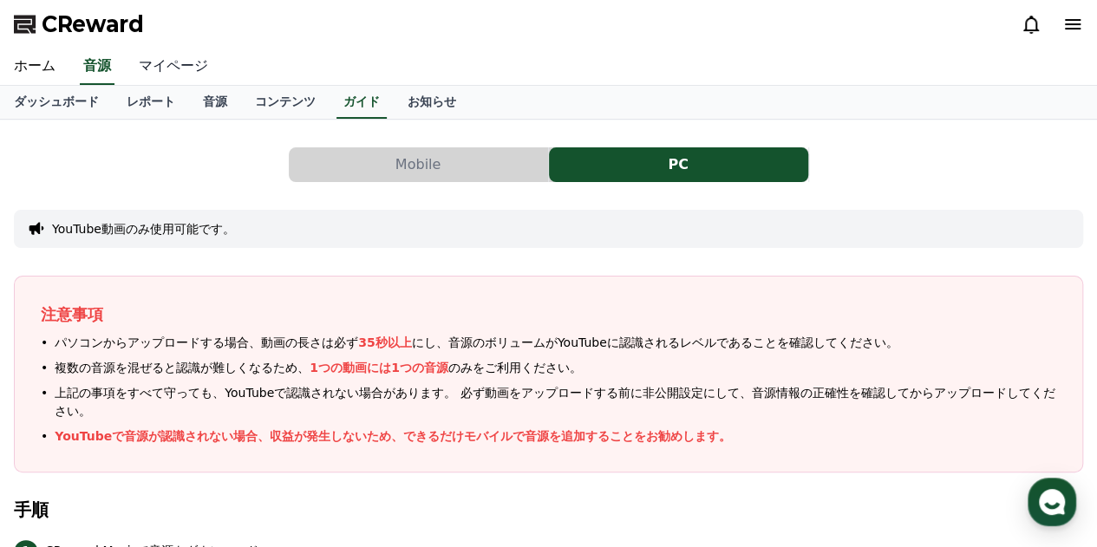
click at [154, 68] on link "マイページ" at bounding box center [173, 67] width 97 height 36
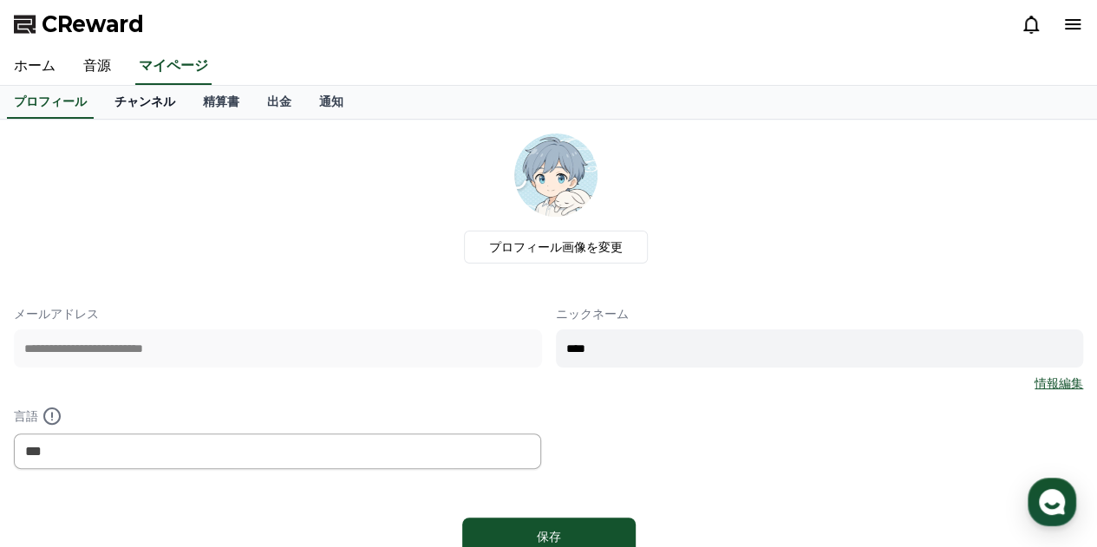
click at [108, 103] on link "チャンネル" at bounding box center [145, 102] width 88 height 33
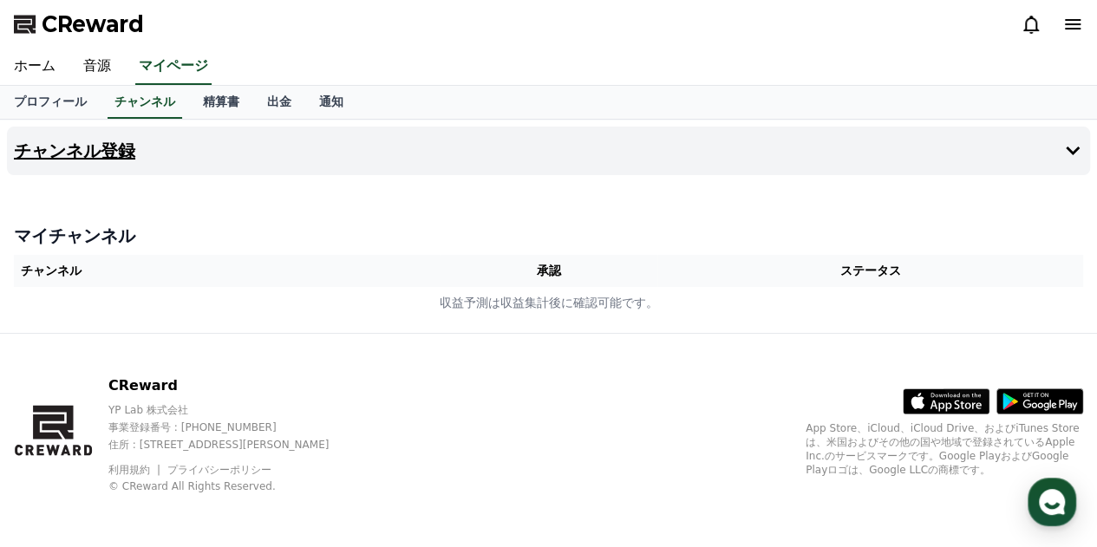
click at [61, 148] on h4 "チャンネル登録" at bounding box center [74, 150] width 121 height 19
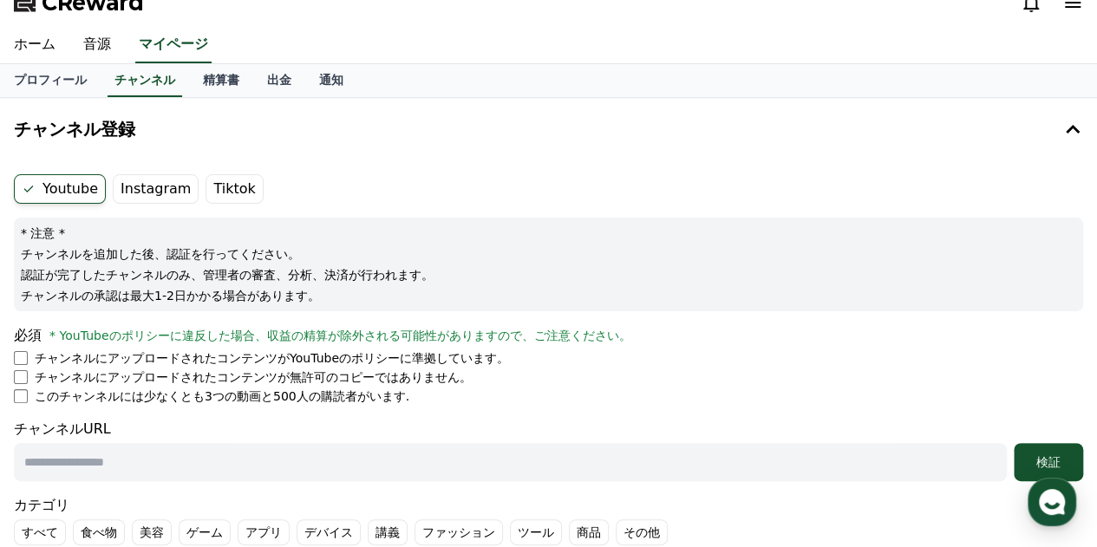
scroll to position [21, 0]
drag, startPoint x: 83, startPoint y: 426, endPoint x: 16, endPoint y: 421, distance: 67.0
click at [16, 421] on div "チャンネルURL 検証" at bounding box center [549, 451] width 1070 height 62
copy div "チャンネルURL"
click at [164, 463] on input "text" at bounding box center [510, 463] width 993 height 38
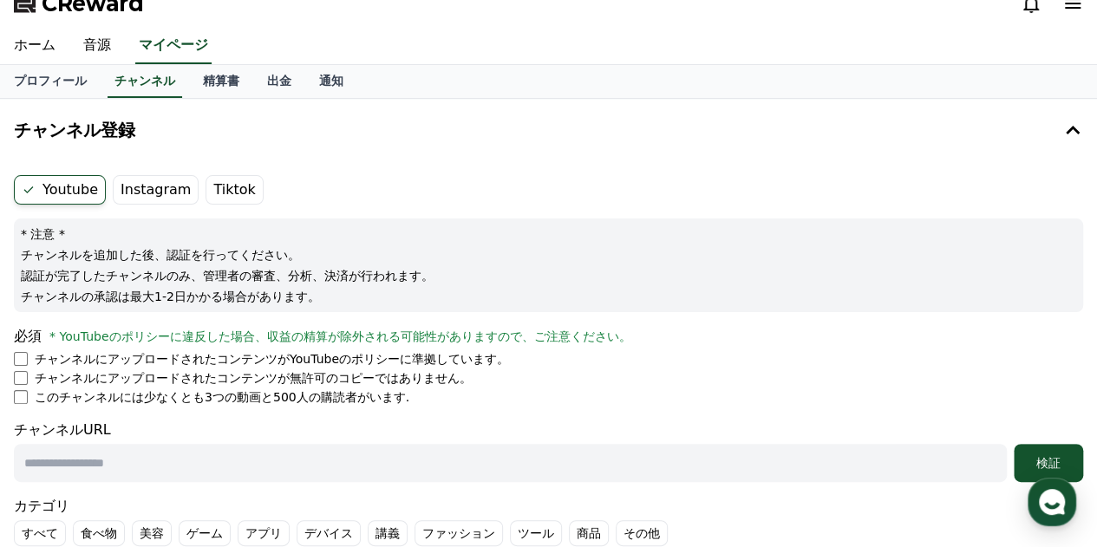
click at [54, 447] on input "text" at bounding box center [510, 463] width 993 height 38
paste input "**********"
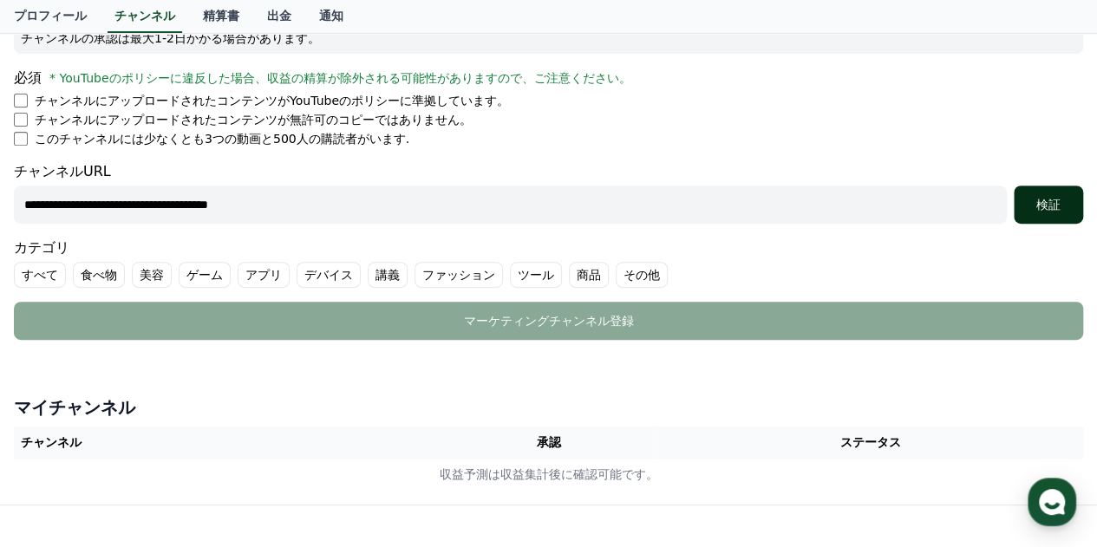
type input "**********"
drag, startPoint x: 1045, startPoint y: 200, endPoint x: 1036, endPoint y: 204, distance: 10.2
click at [1044, 200] on div "検証" at bounding box center [1049, 204] width 56 height 17
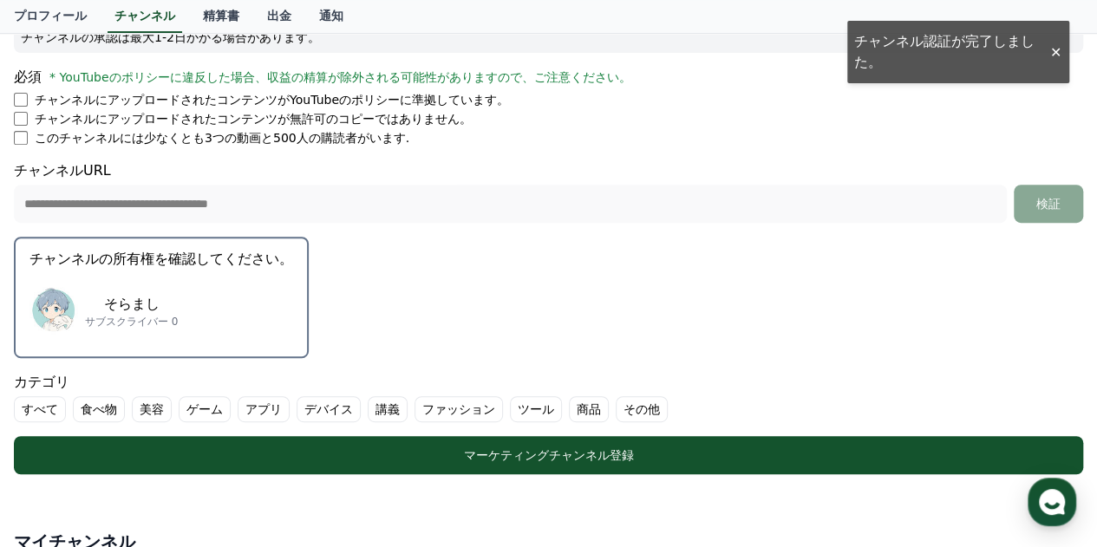
click at [121, 294] on p "そらまし" at bounding box center [131, 304] width 93 height 21
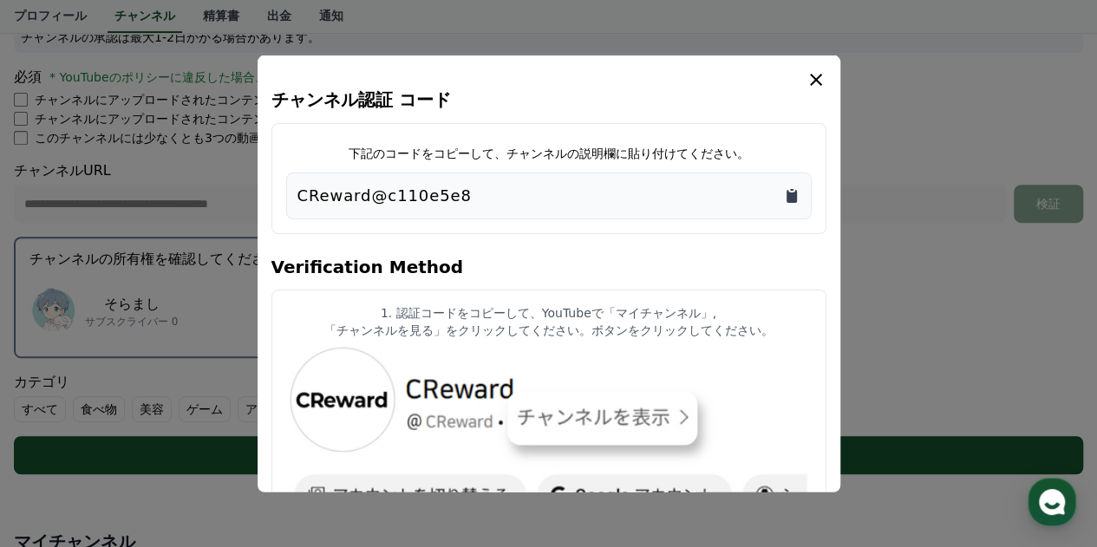
click at [791, 192] on icon "Copy to clipboard" at bounding box center [792, 195] width 10 height 13
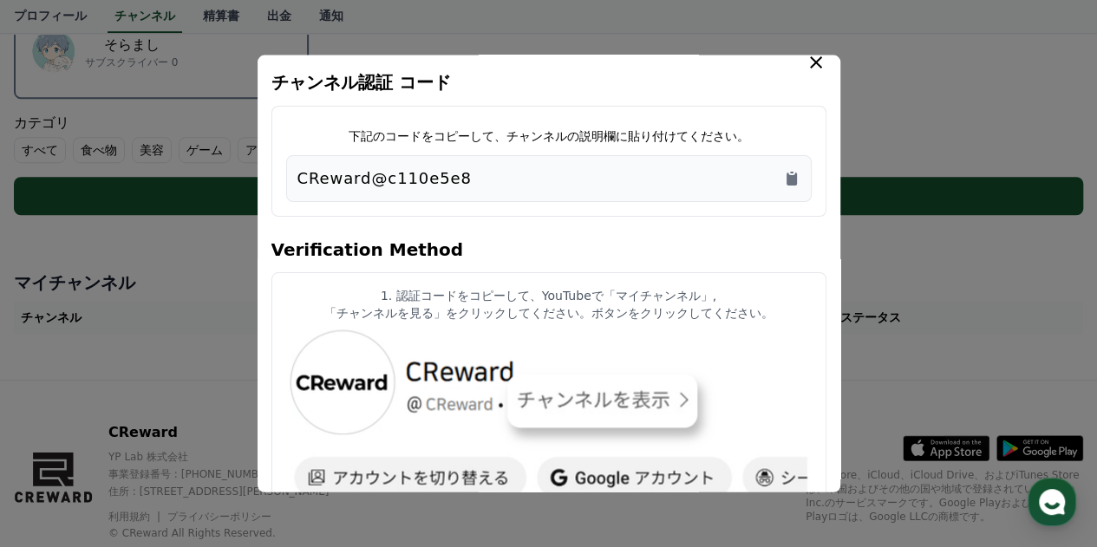
scroll to position [540, 0]
drag, startPoint x: 482, startPoint y: 177, endPoint x: 270, endPoint y: 169, distance: 212.7
click at [270, 169] on div "チャンネル認証 コード 下記のコードをコピーして、チャンネルの説明欄に貼り付けてください。 CReward@c110e5e8 Verification Met…" at bounding box center [549, 274] width 583 height 438
copy p "CReward@c110e5e8"
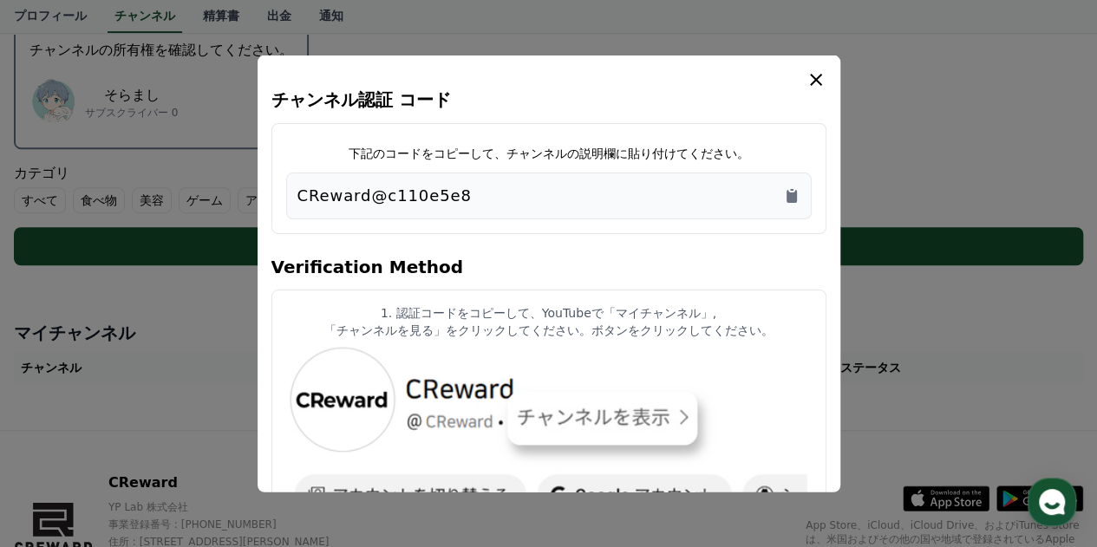
scroll to position [488, 0]
click at [812, 78] on icon "modal" at bounding box center [816, 79] width 21 height 21
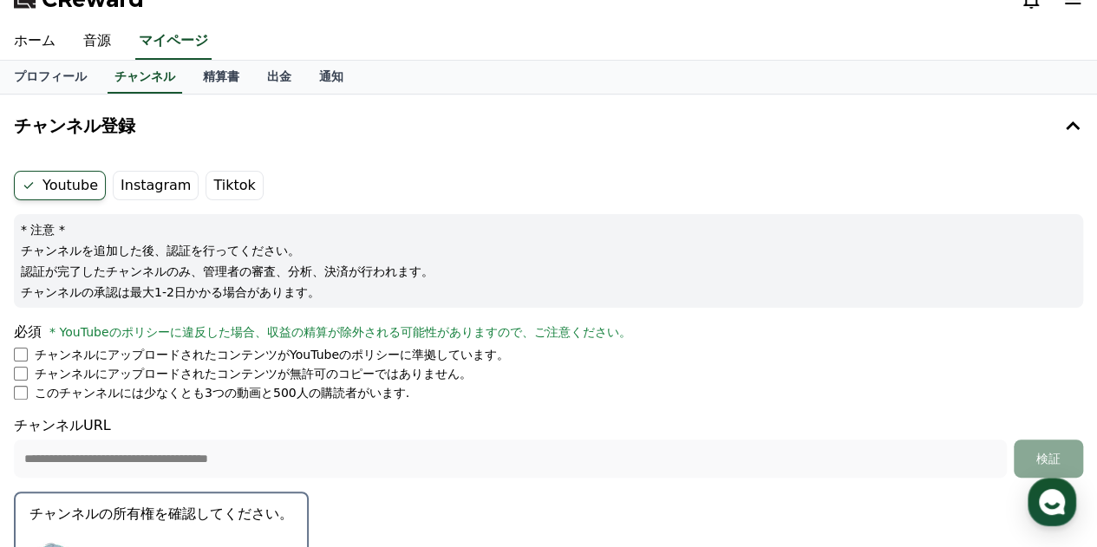
scroll to position [0, 0]
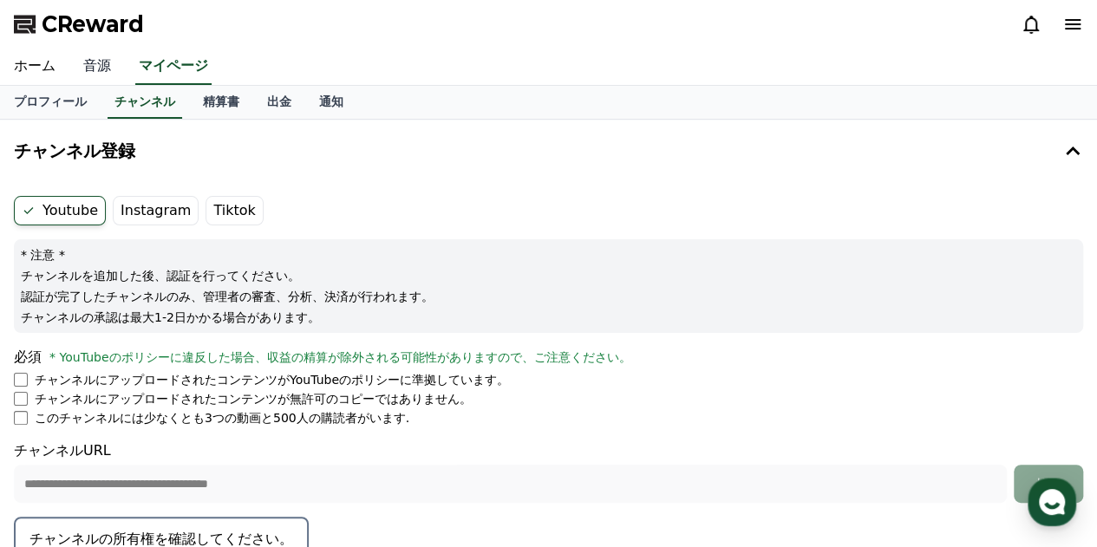
click at [82, 68] on link "音源" at bounding box center [97, 67] width 56 height 36
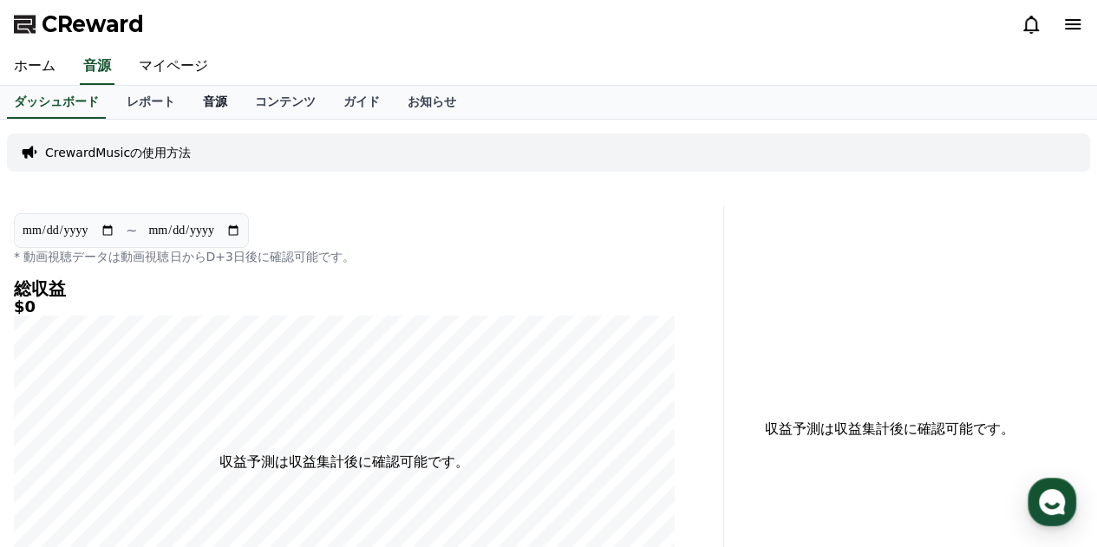
click at [189, 100] on link "音源" at bounding box center [215, 102] width 52 height 33
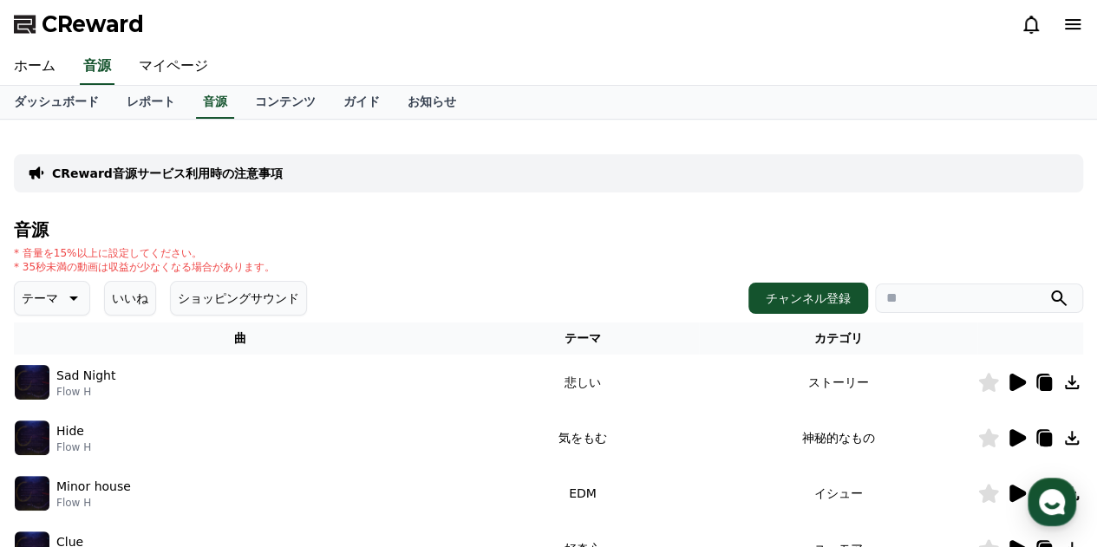
click at [104, 290] on button "いいね" at bounding box center [130, 298] width 52 height 35
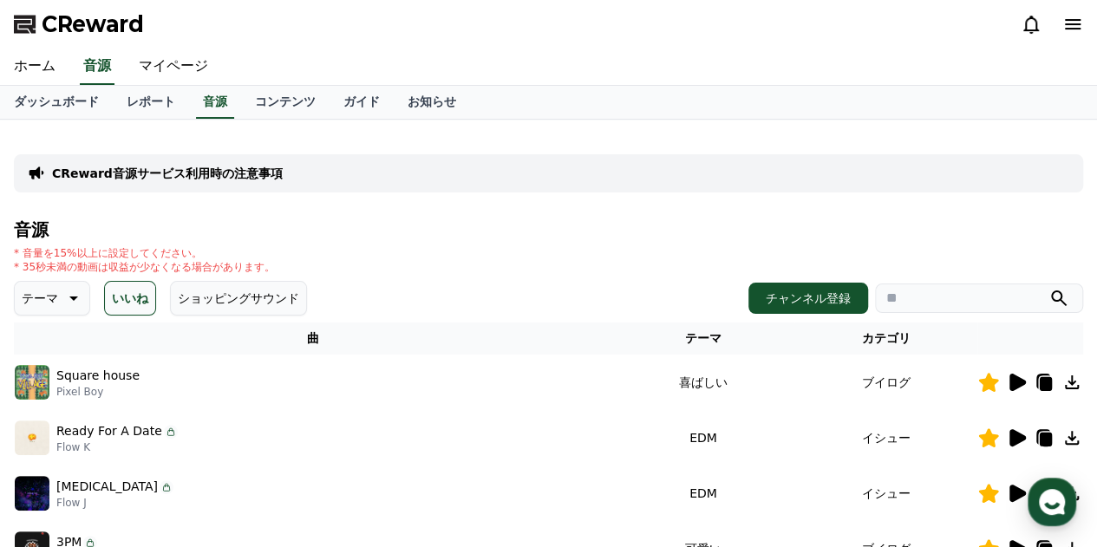
click at [1077, 383] on icon at bounding box center [1072, 382] width 21 height 21
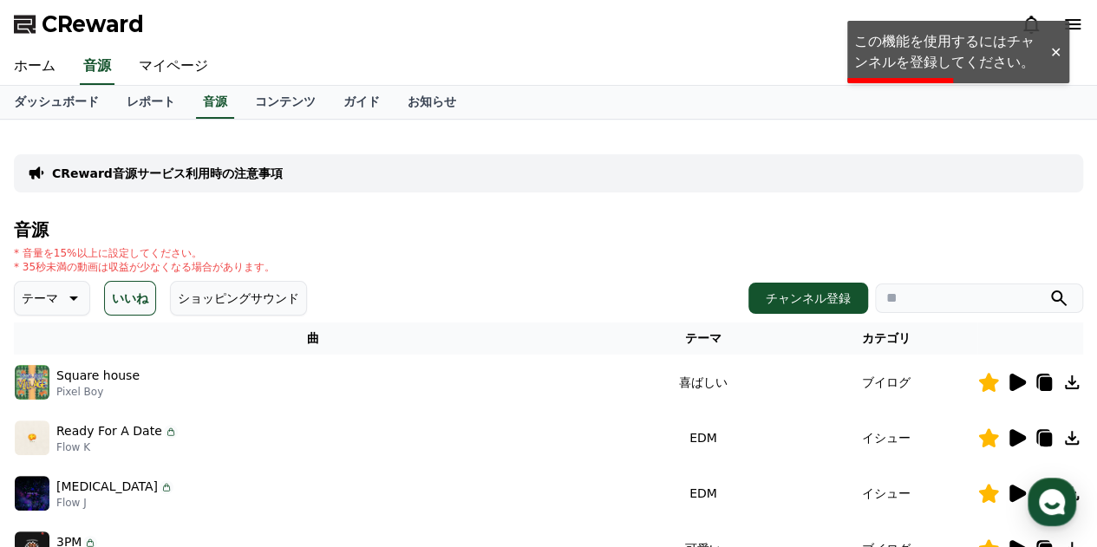
click at [1051, 51] on div at bounding box center [1056, 52] width 28 height 16
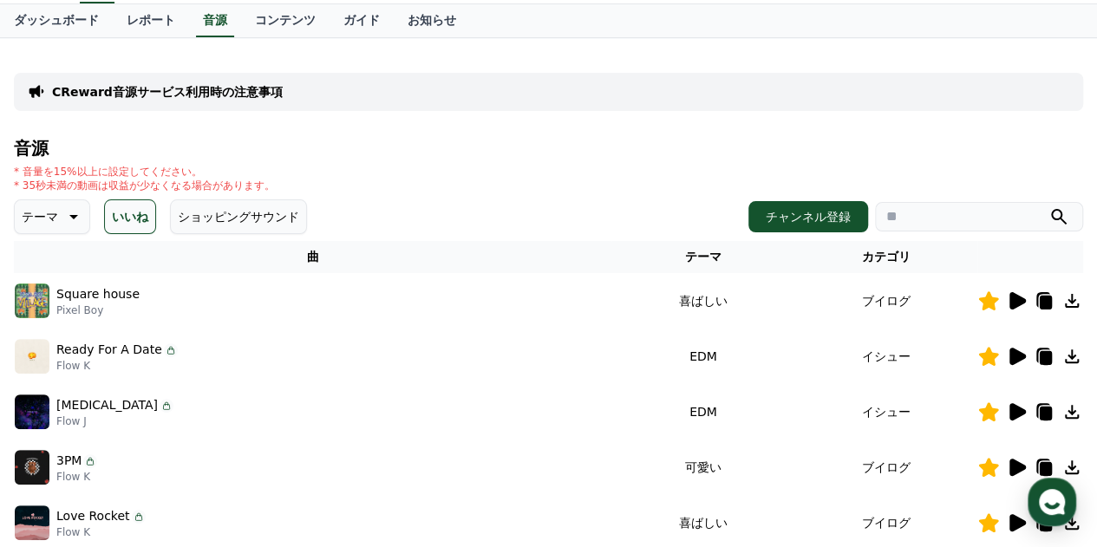
scroll to position [82, 0]
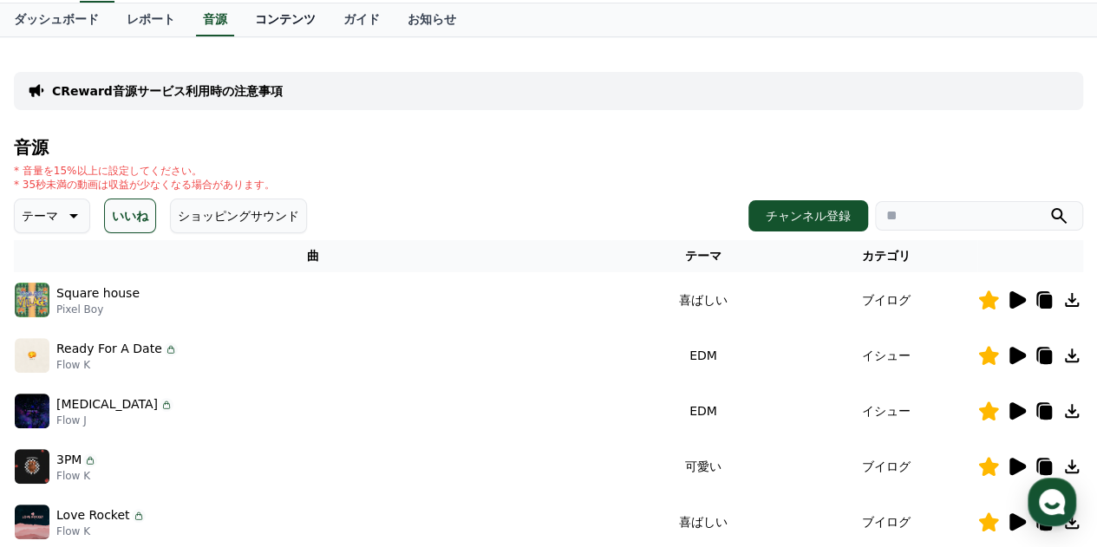
click at [241, 25] on link "コンテンツ" at bounding box center [285, 19] width 88 height 33
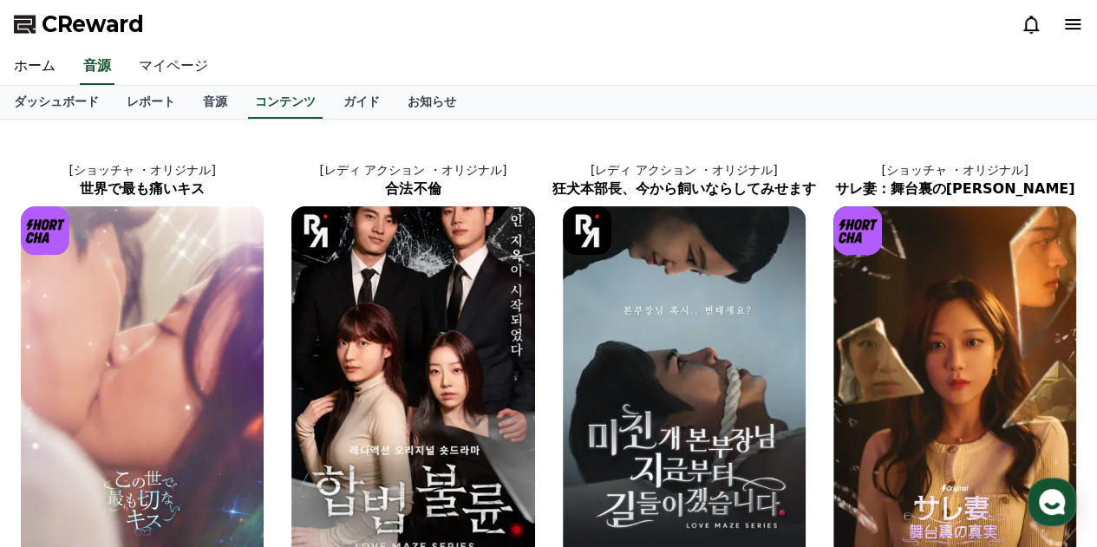
click at [143, 72] on link "マイページ" at bounding box center [173, 67] width 97 height 36
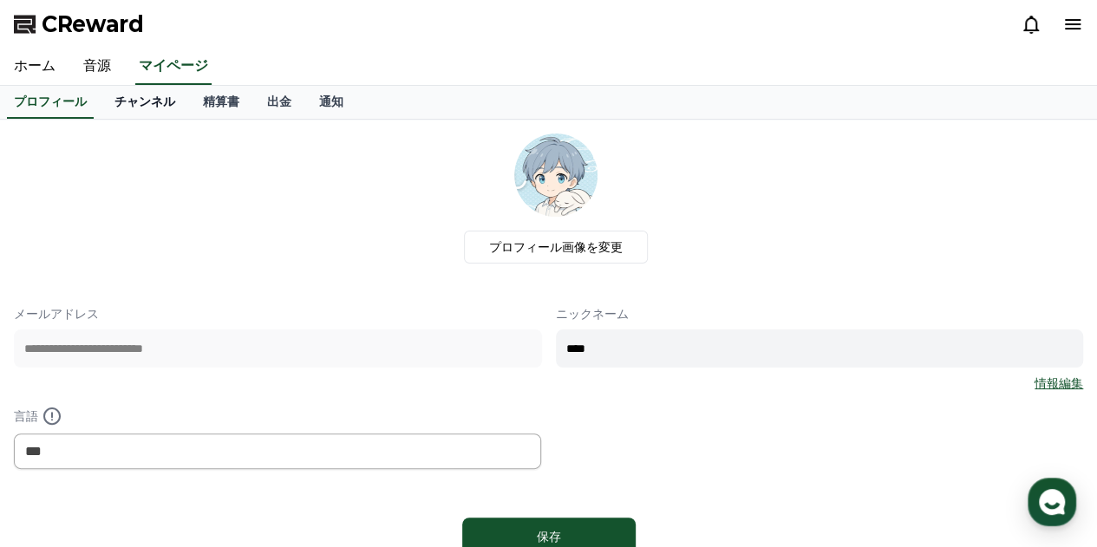
click at [118, 112] on link "チャンネル" at bounding box center [145, 102] width 88 height 33
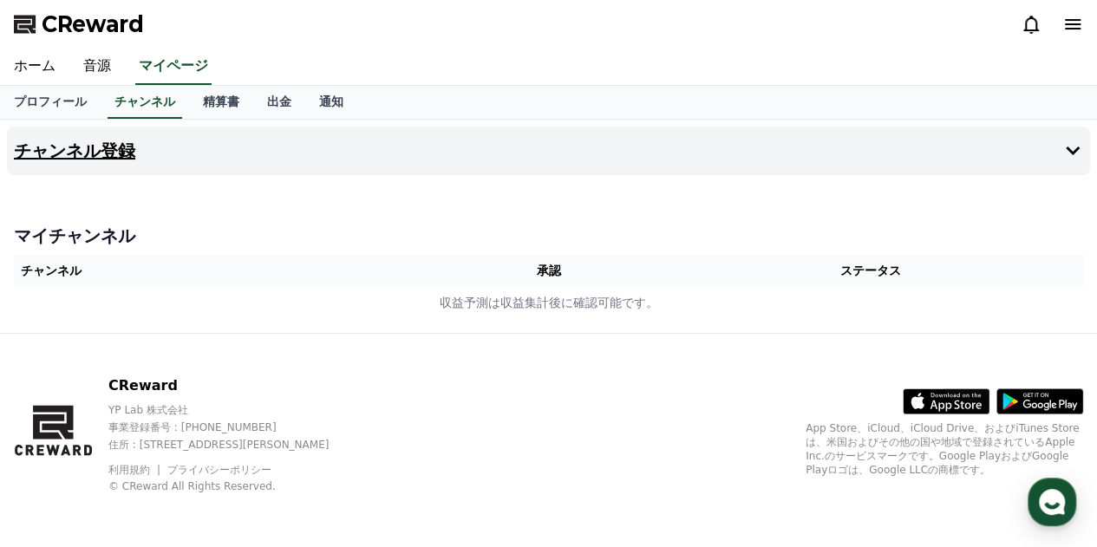
click at [87, 143] on h4 "チャンネル登録" at bounding box center [74, 150] width 121 height 19
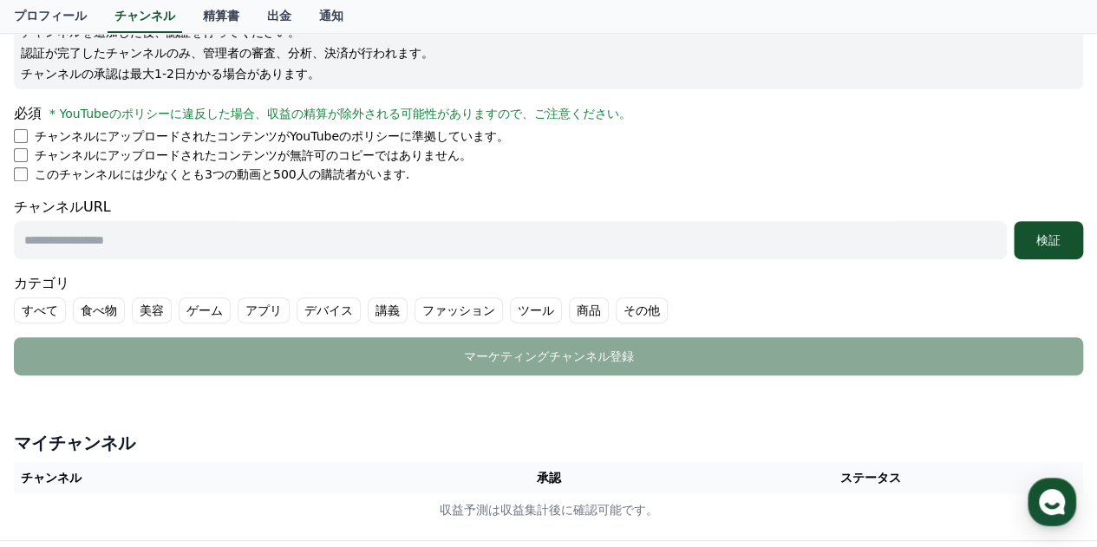
scroll to position [245, 0]
click at [333, 245] on input "text" at bounding box center [510, 239] width 993 height 38
paste input "**********"
type input "**********"
click at [1027, 239] on div "検証" at bounding box center [1049, 239] width 56 height 17
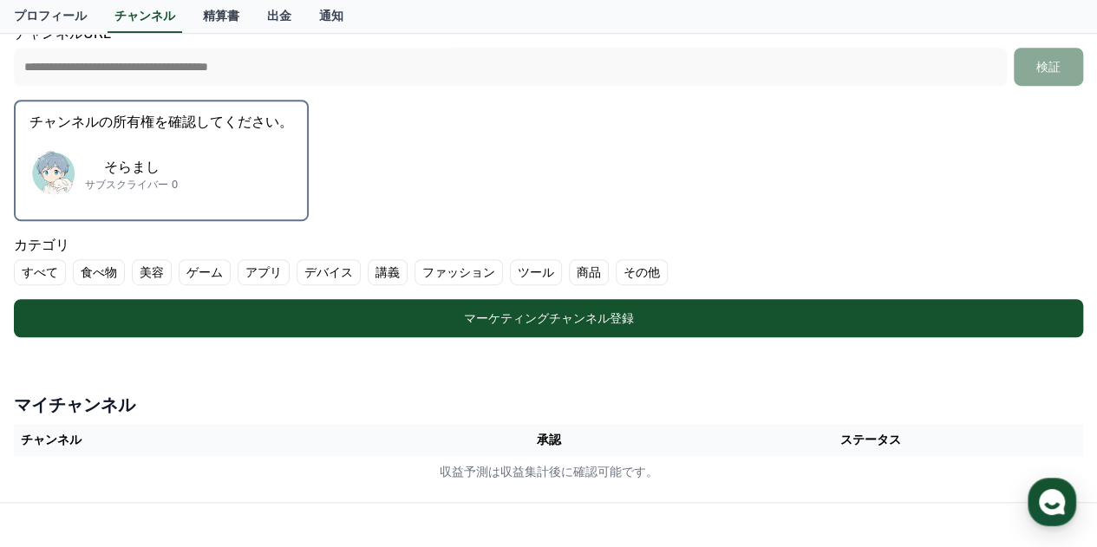
scroll to position [418, 0]
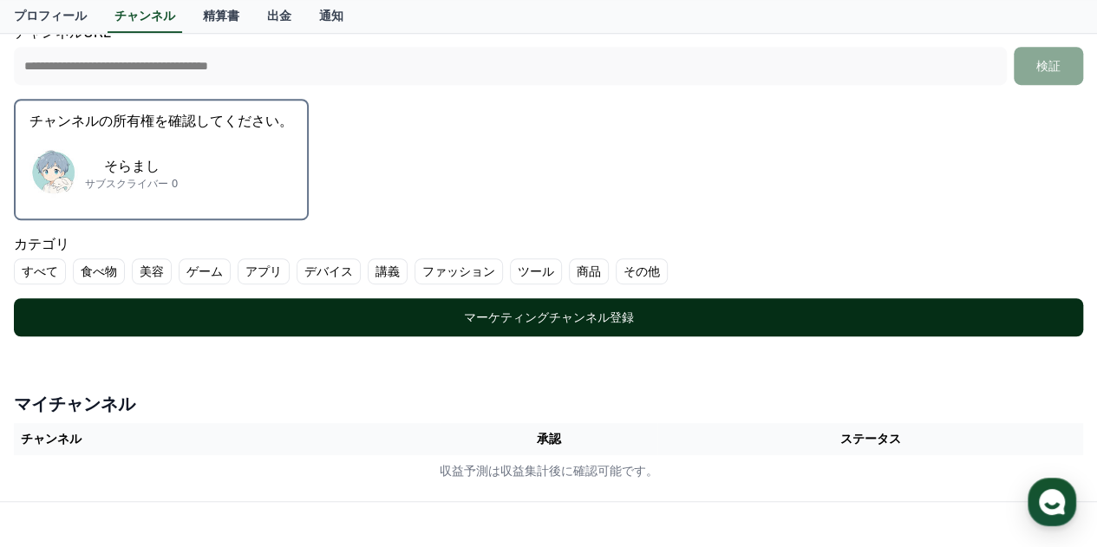
click at [568, 322] on div "マーケティングチャンネル登録" at bounding box center [549, 317] width 1000 height 17
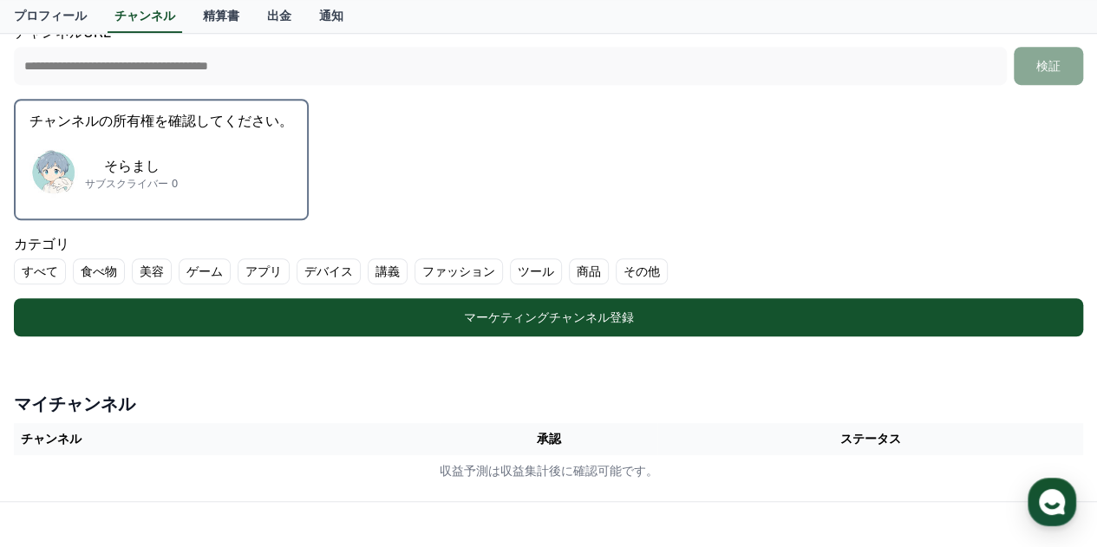
click at [616, 267] on label "その他" at bounding box center [642, 272] width 52 height 26
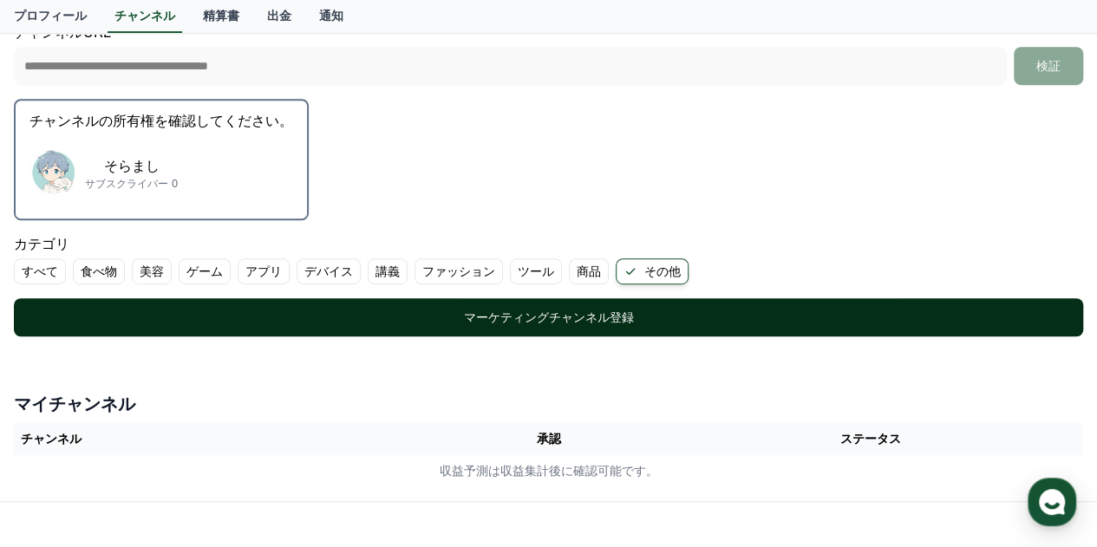
click at [524, 324] on div "マーケティングチャンネル登録" at bounding box center [549, 317] width 1000 height 17
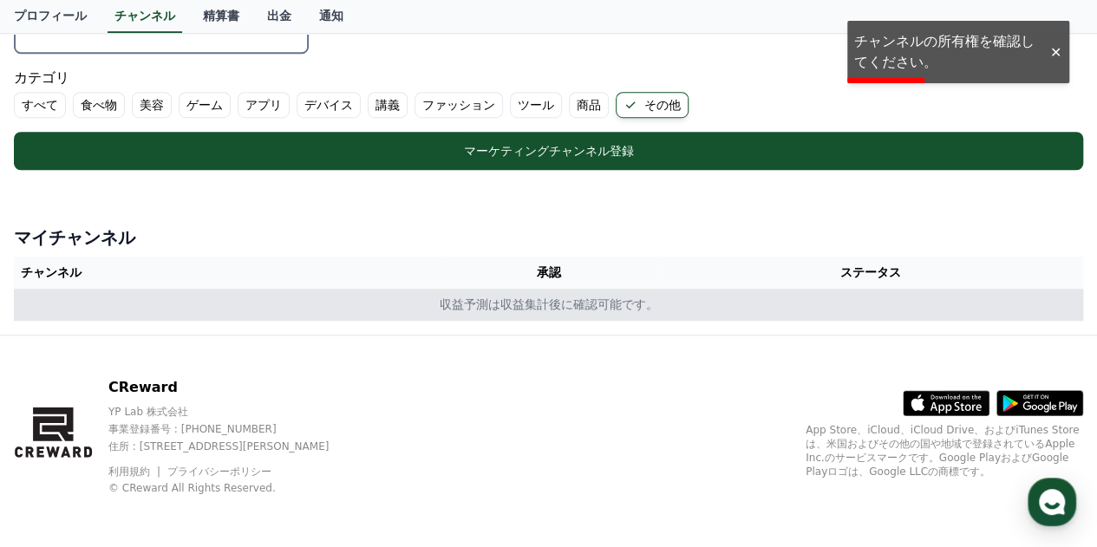
scroll to position [586, 0]
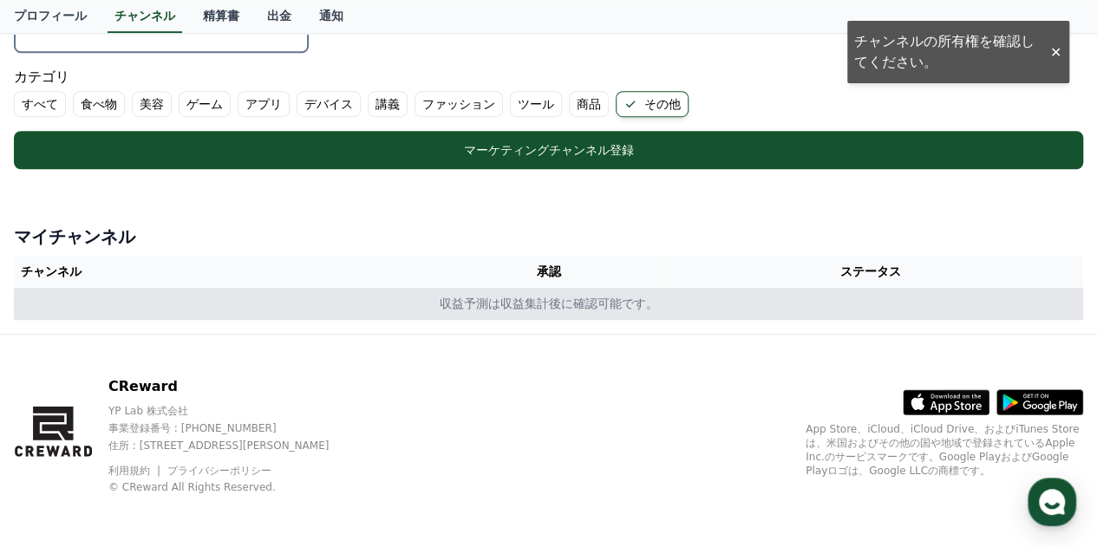
click at [486, 304] on td "収益予測は収益集計後に確認可能です。" at bounding box center [549, 304] width 1070 height 32
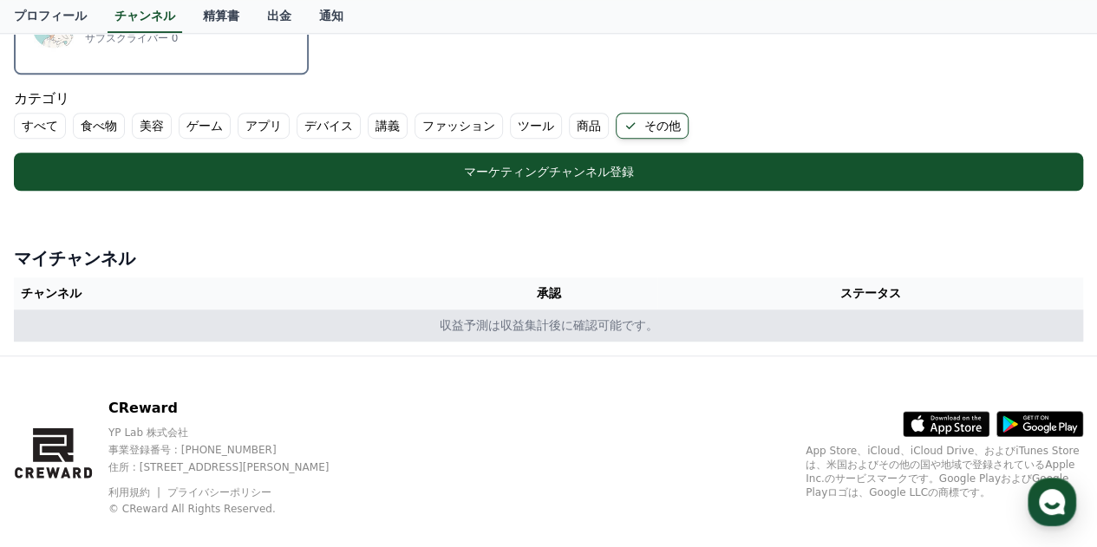
scroll to position [563, 0]
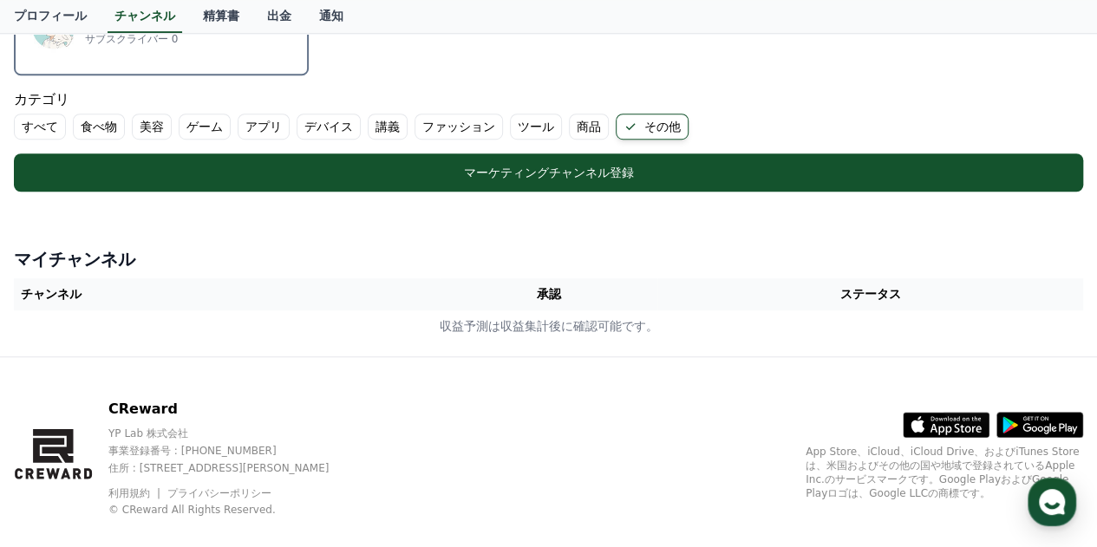
click at [62, 260] on h4 "マイチャンネル" at bounding box center [549, 259] width 1070 height 24
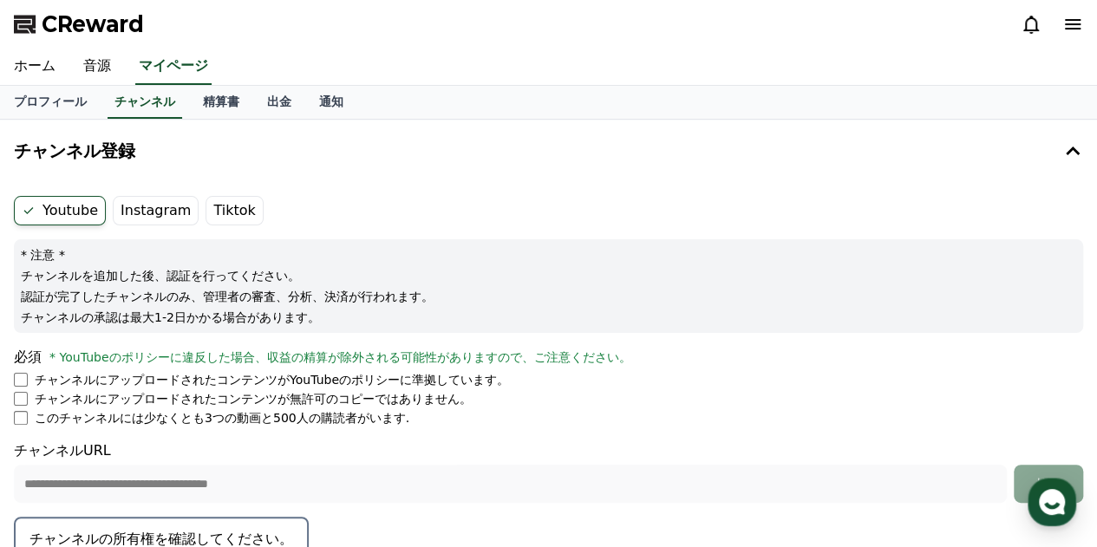
scroll to position [0, 0]
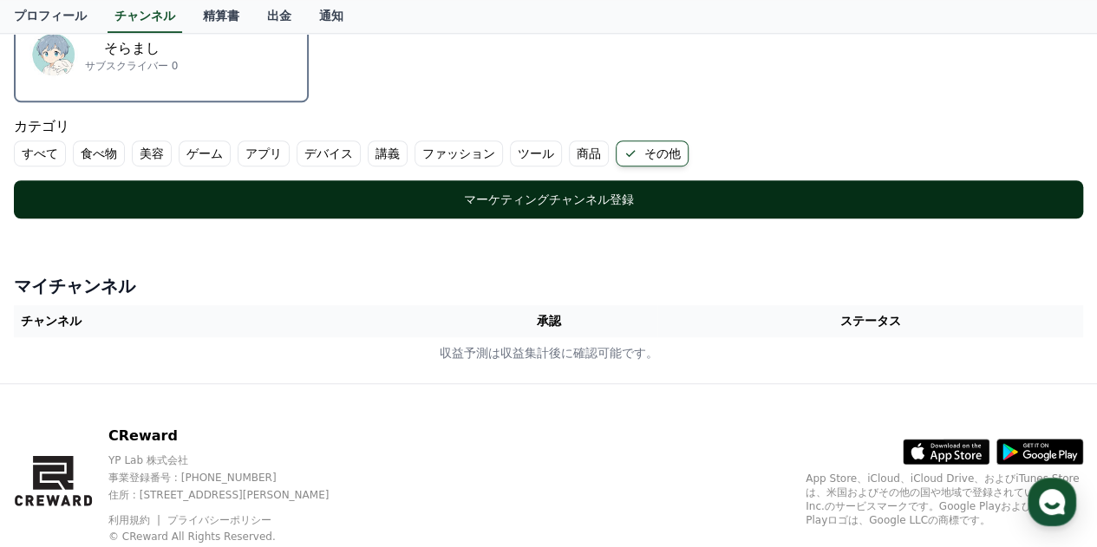
click at [551, 193] on div "マーケティングチャンネル登録" at bounding box center [549, 199] width 1000 height 17
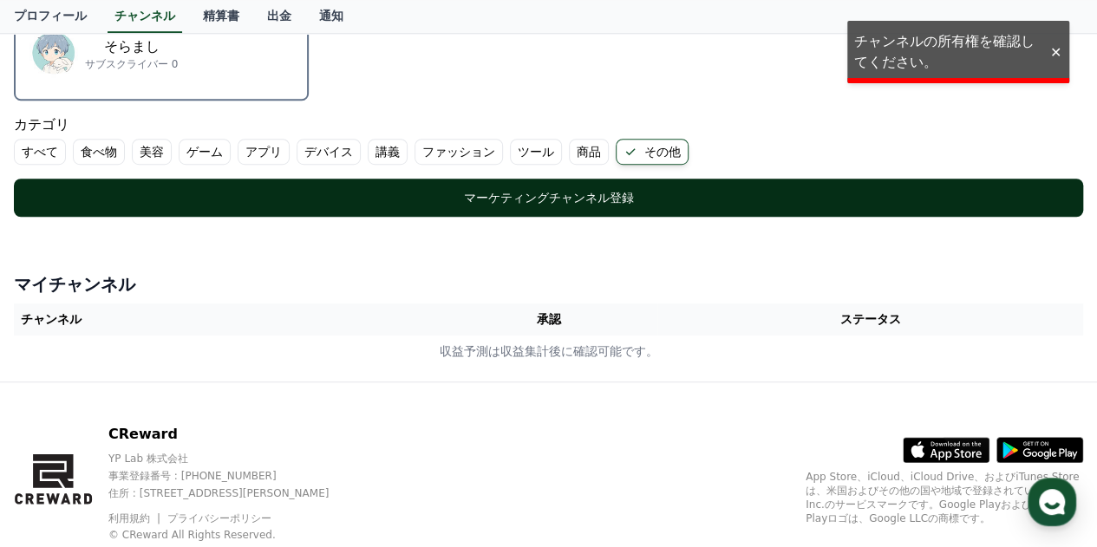
scroll to position [538, 0]
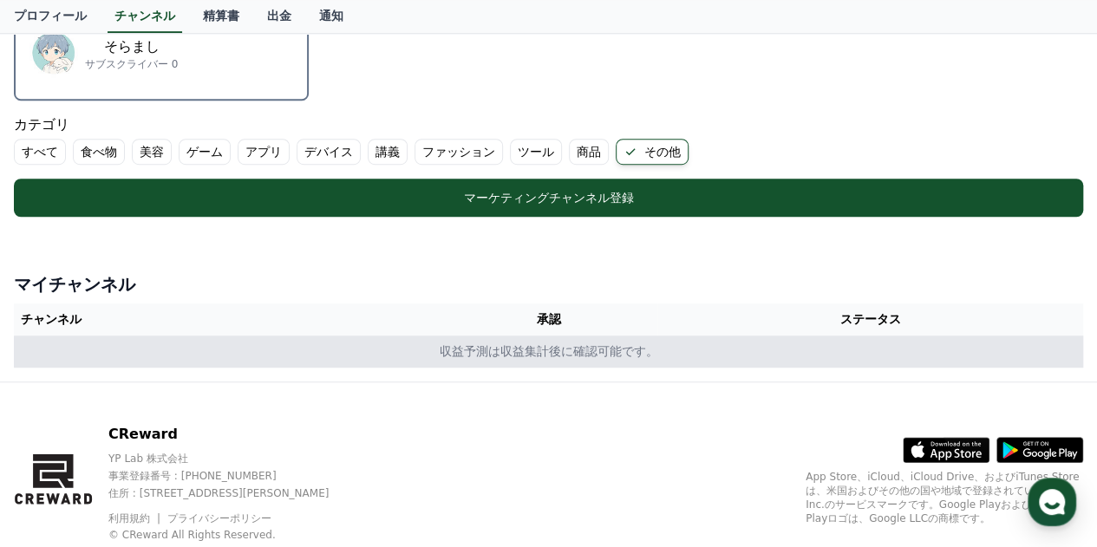
click at [53, 345] on td "収益予測は収益集計後に確認可能です。" at bounding box center [549, 352] width 1070 height 32
click at [563, 336] on td "収益予測は収益集計後に確認可能です。" at bounding box center [549, 352] width 1070 height 32
click at [540, 344] on td "収益予測は収益集計後に確認可能です。" at bounding box center [549, 352] width 1070 height 32
click at [538, 344] on td "収益予測は収益集計後に確認可能です。" at bounding box center [549, 352] width 1070 height 32
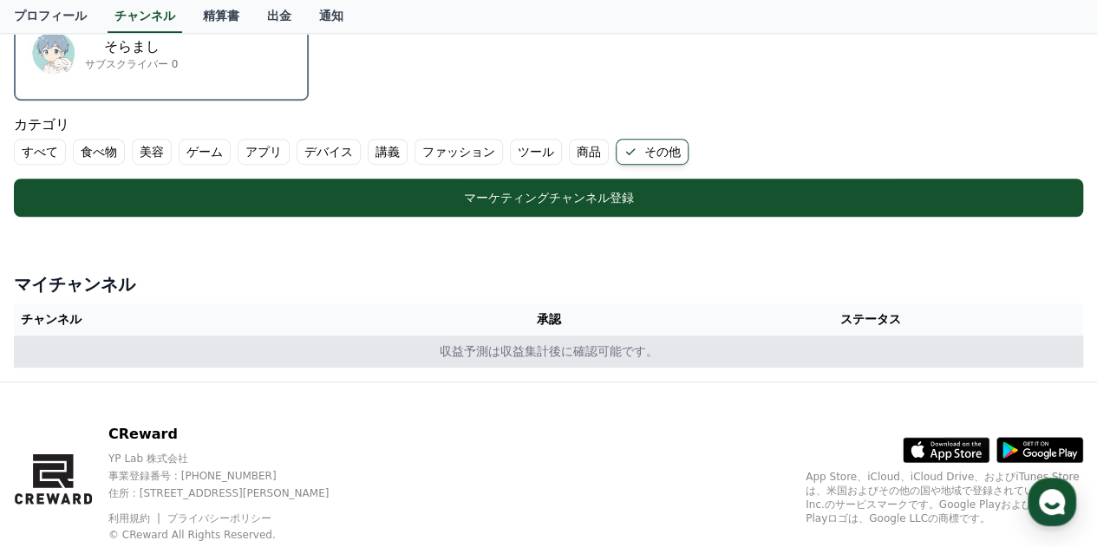
click at [538, 344] on td "収益予測は収益集計後に確認可能です。" at bounding box center [549, 352] width 1070 height 32
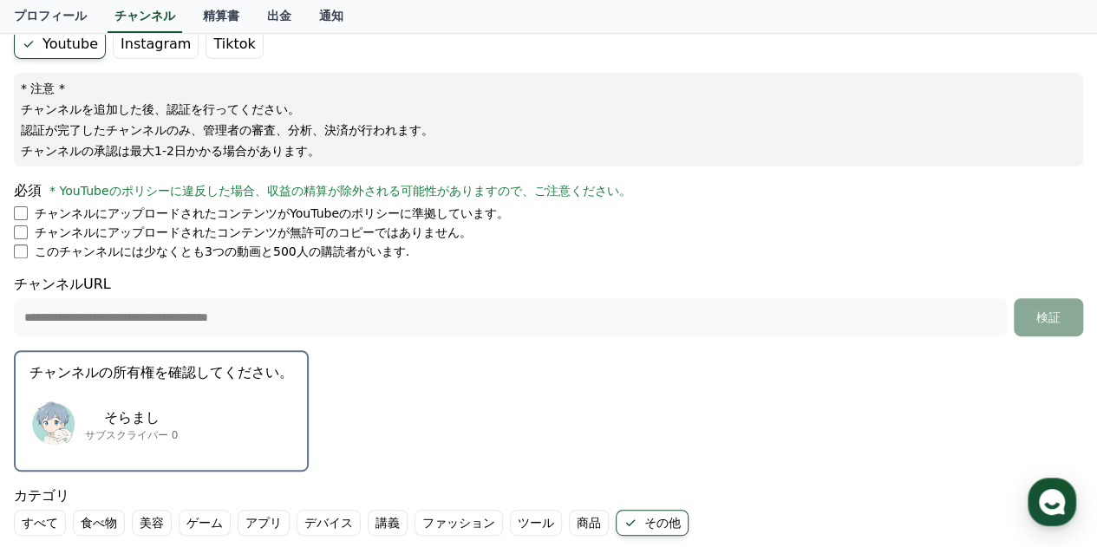
scroll to position [167, 0]
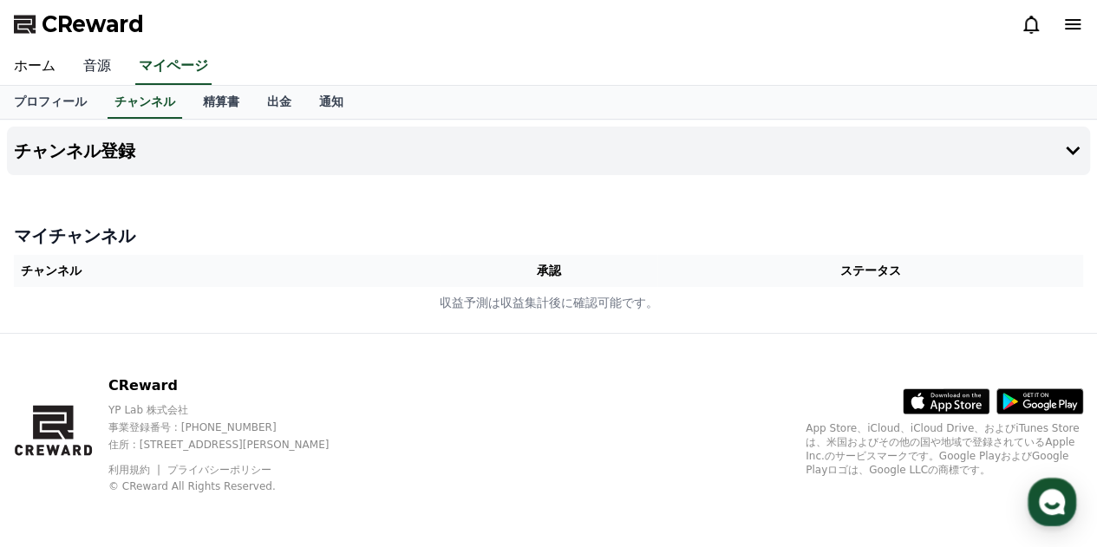
click at [85, 63] on link "音源" at bounding box center [97, 67] width 56 height 36
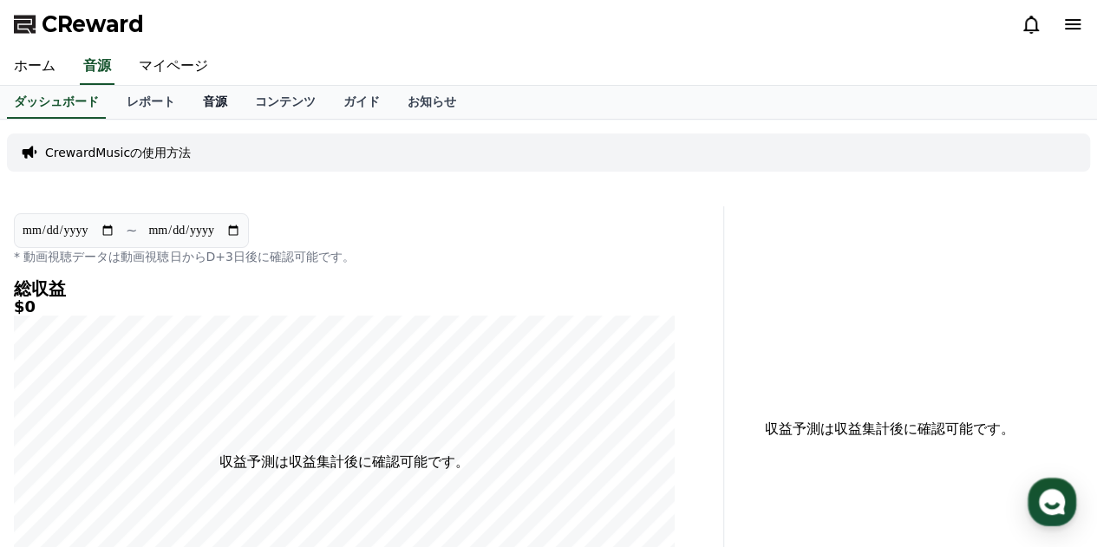
click at [189, 100] on link "音源" at bounding box center [215, 102] width 52 height 33
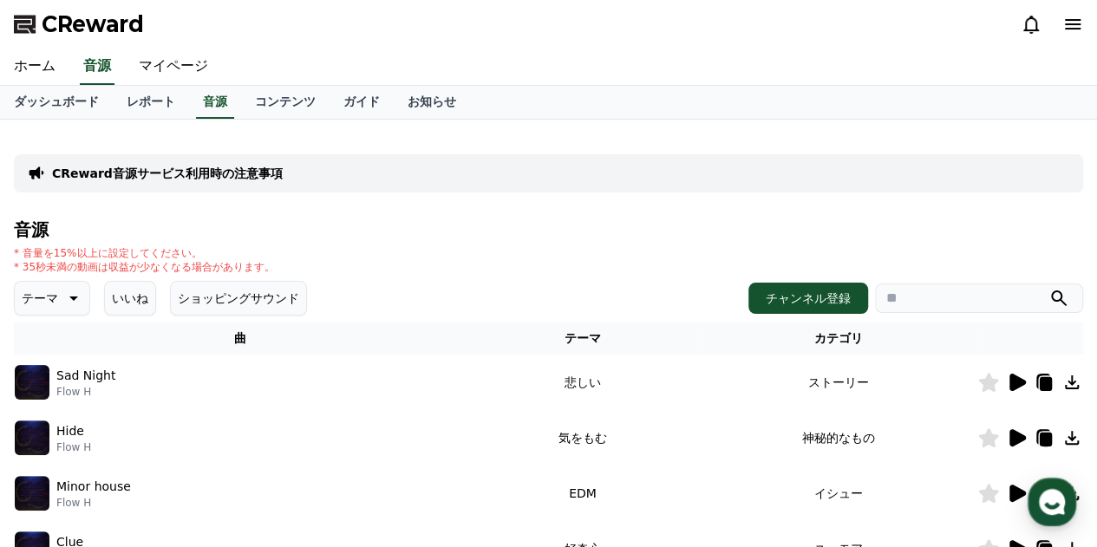
click at [123, 297] on button "いいね" at bounding box center [130, 298] width 52 height 35
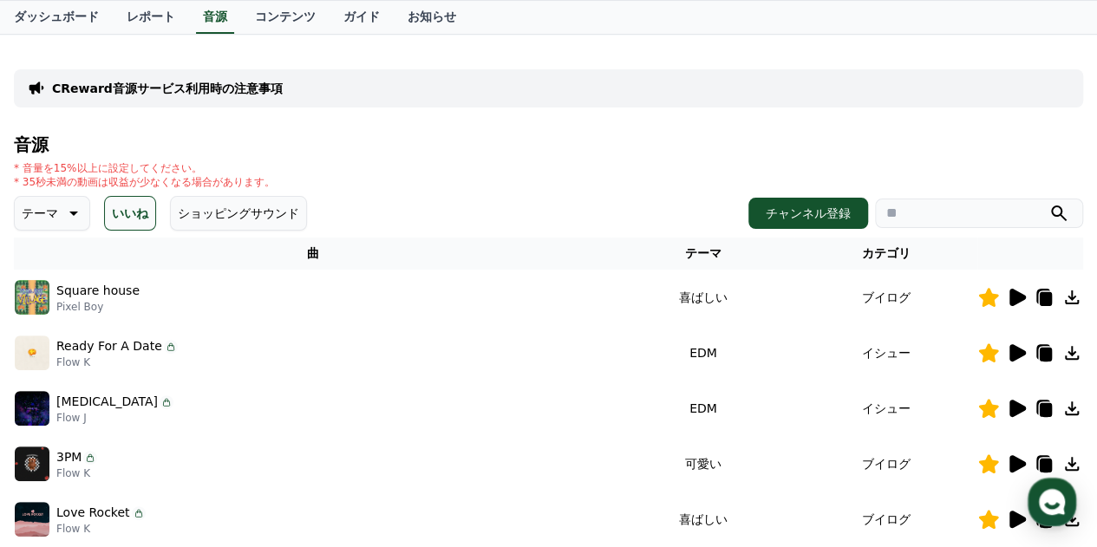
scroll to position [86, 0]
click at [1015, 295] on icon at bounding box center [1018, 296] width 16 height 17
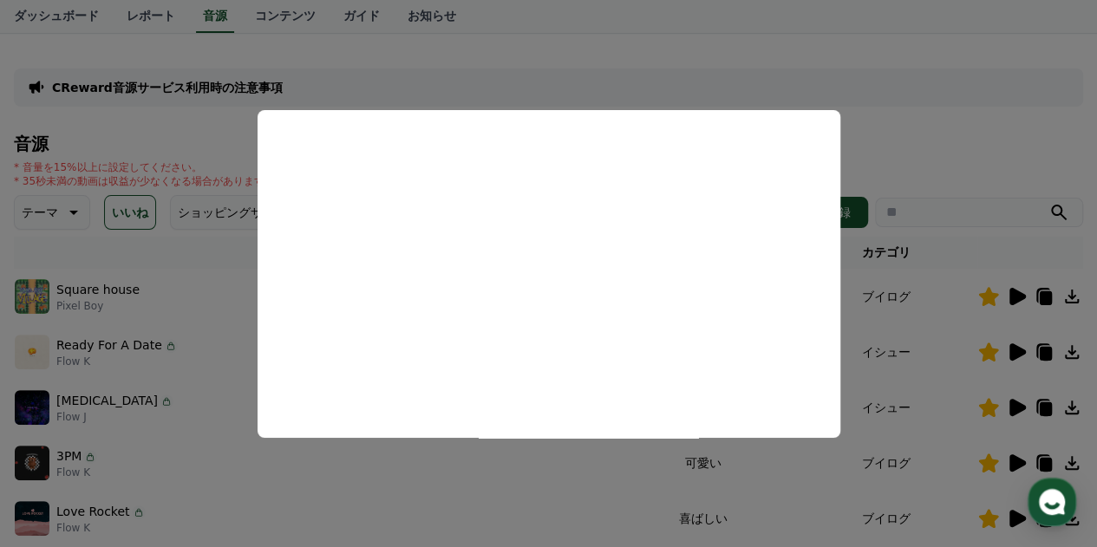
click at [745, 20] on button "close modal" at bounding box center [548, 273] width 1097 height 547
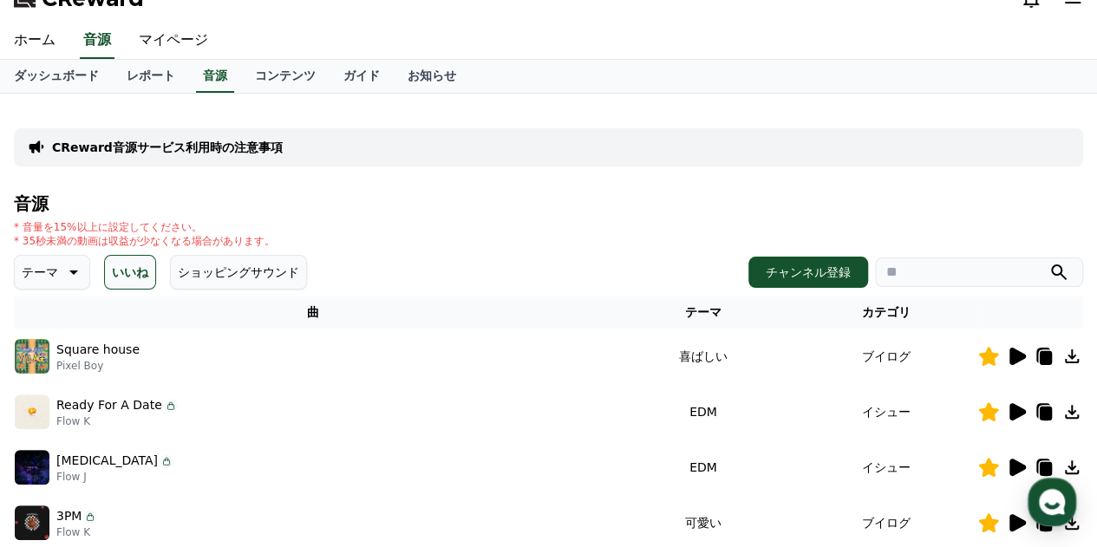
scroll to position [0, 0]
